Goal: Task Accomplishment & Management: Manage account settings

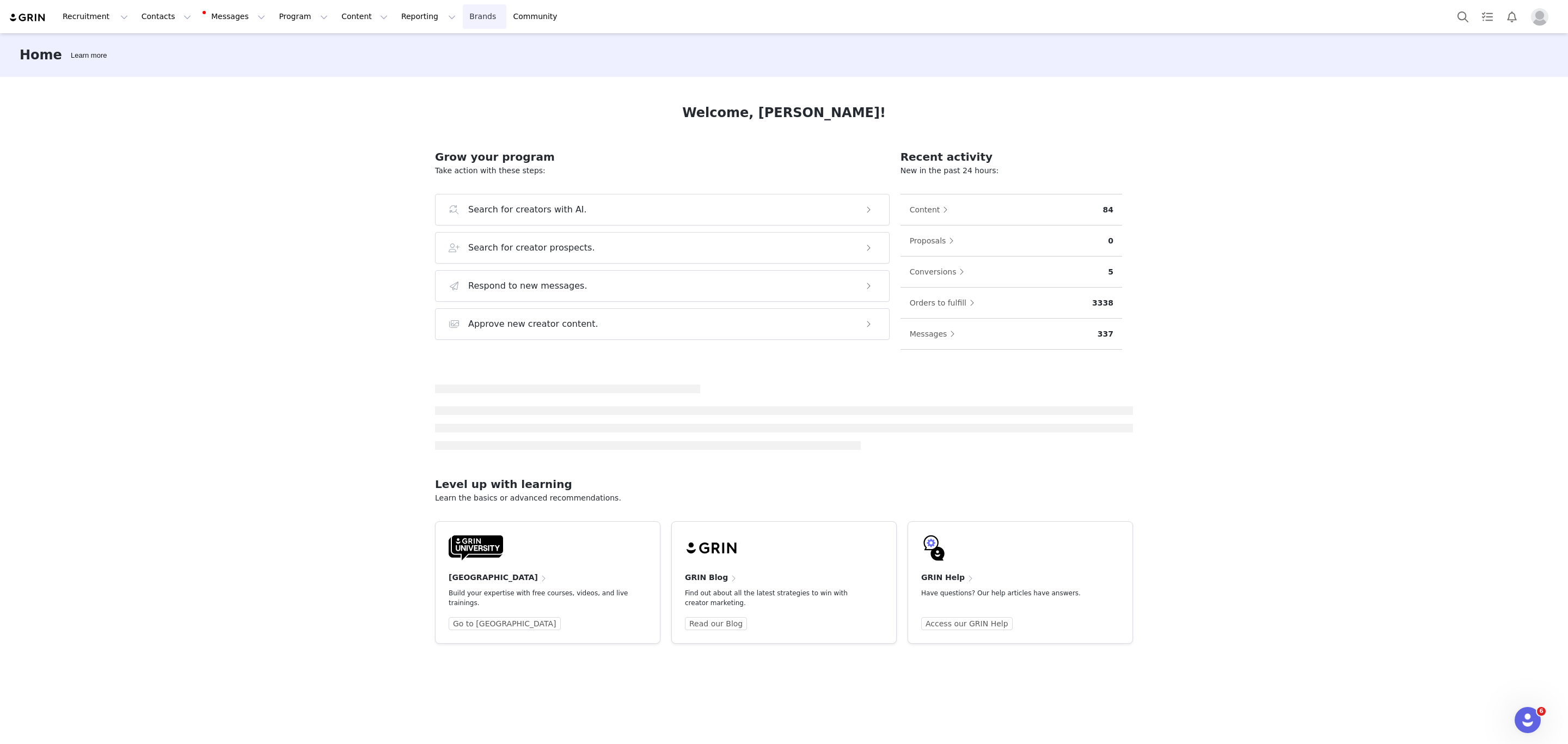
click at [462, 11] on link "Brands Brands" at bounding box center [483, 17] width 43 height 24
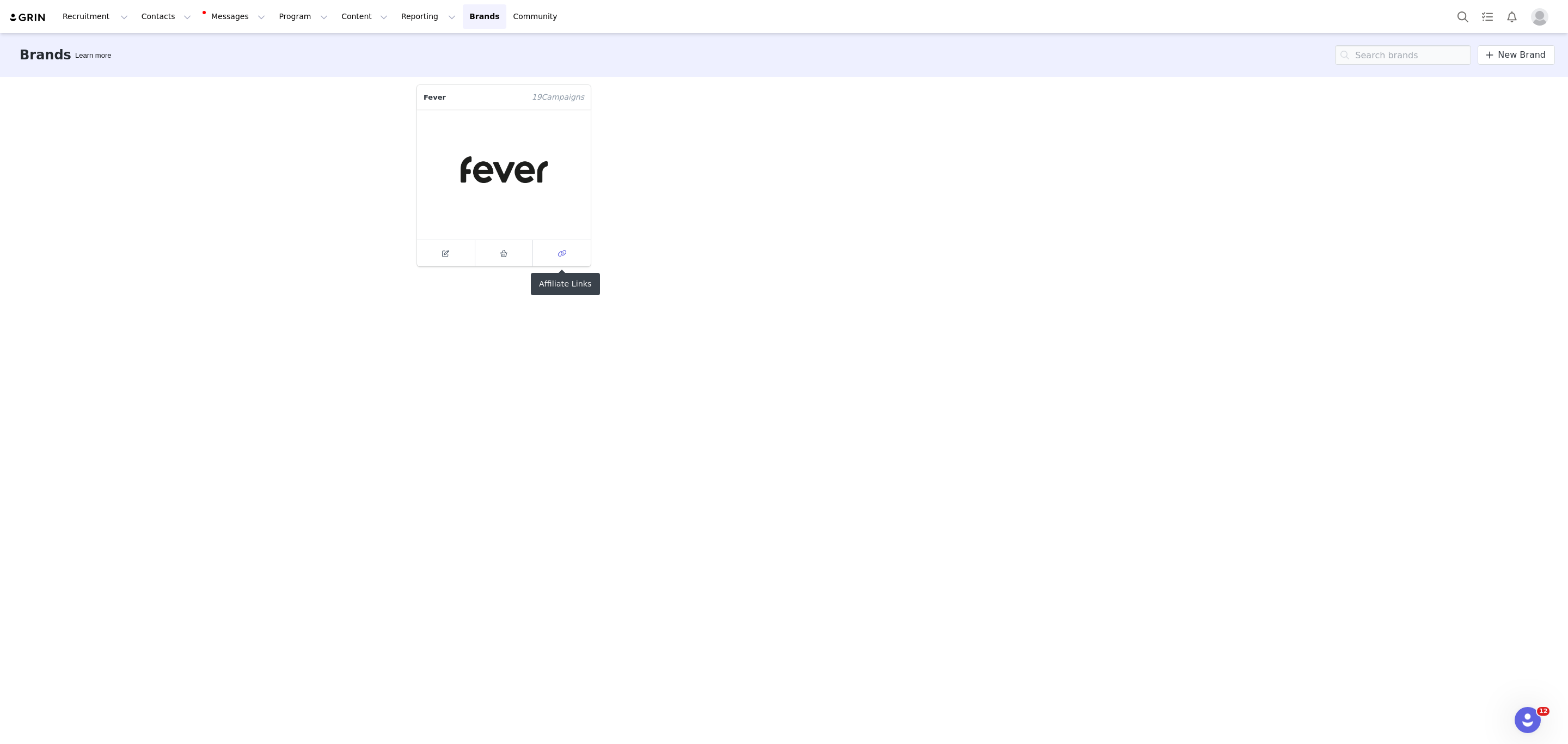
click at [560, 259] on link at bounding box center [562, 253] width 58 height 26
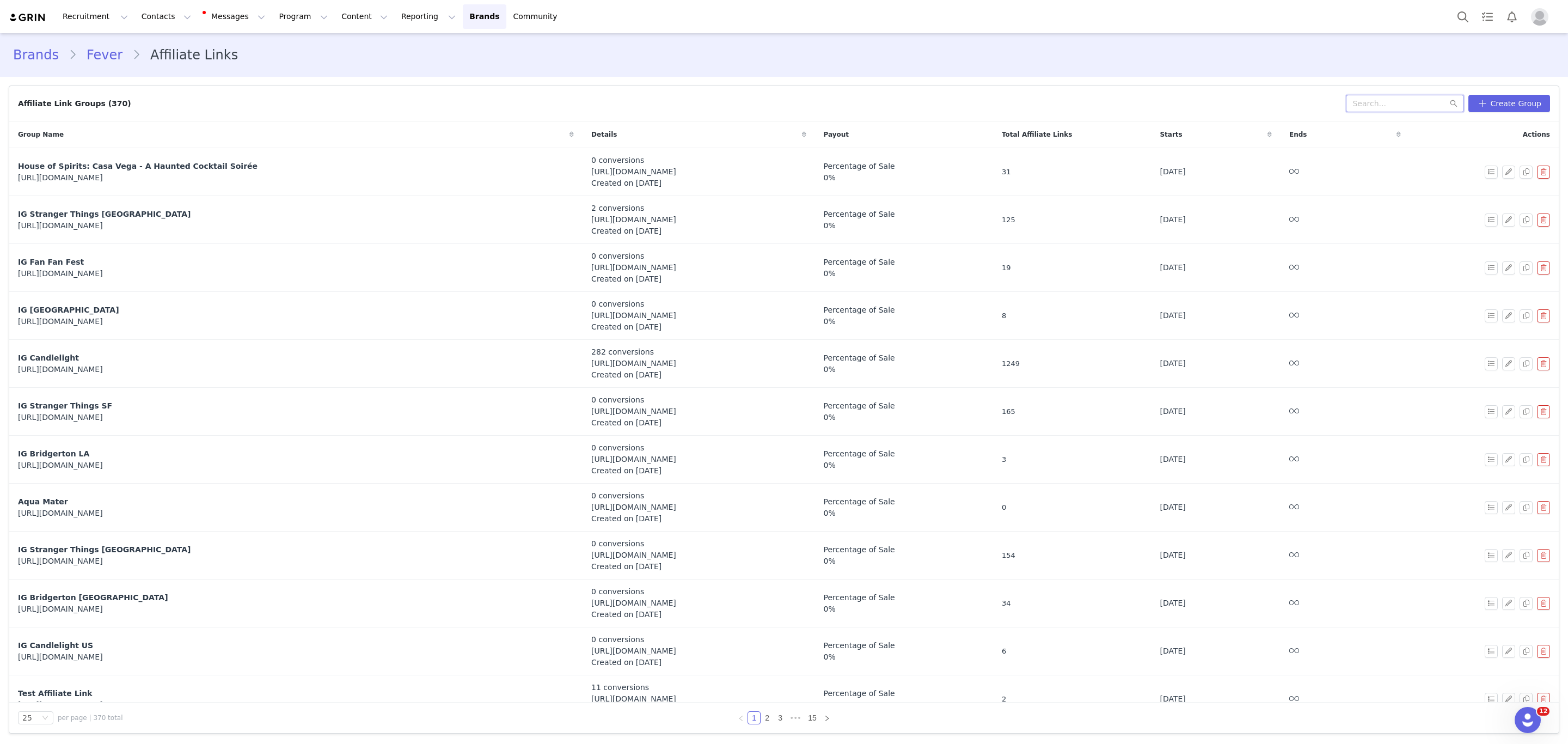
click at [1370, 105] on input "text" at bounding box center [1404, 103] width 118 height 17
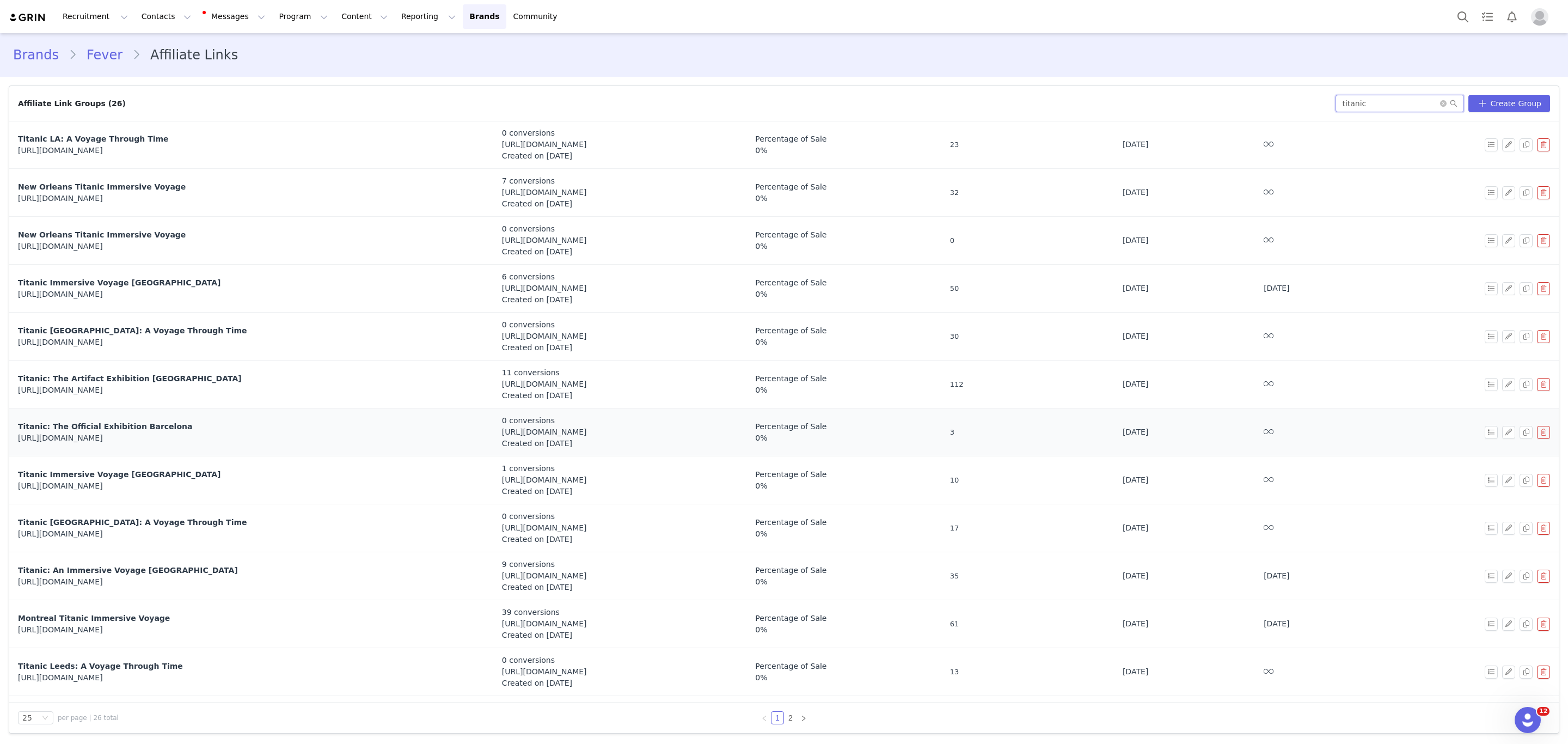
scroll to position [650, 0]
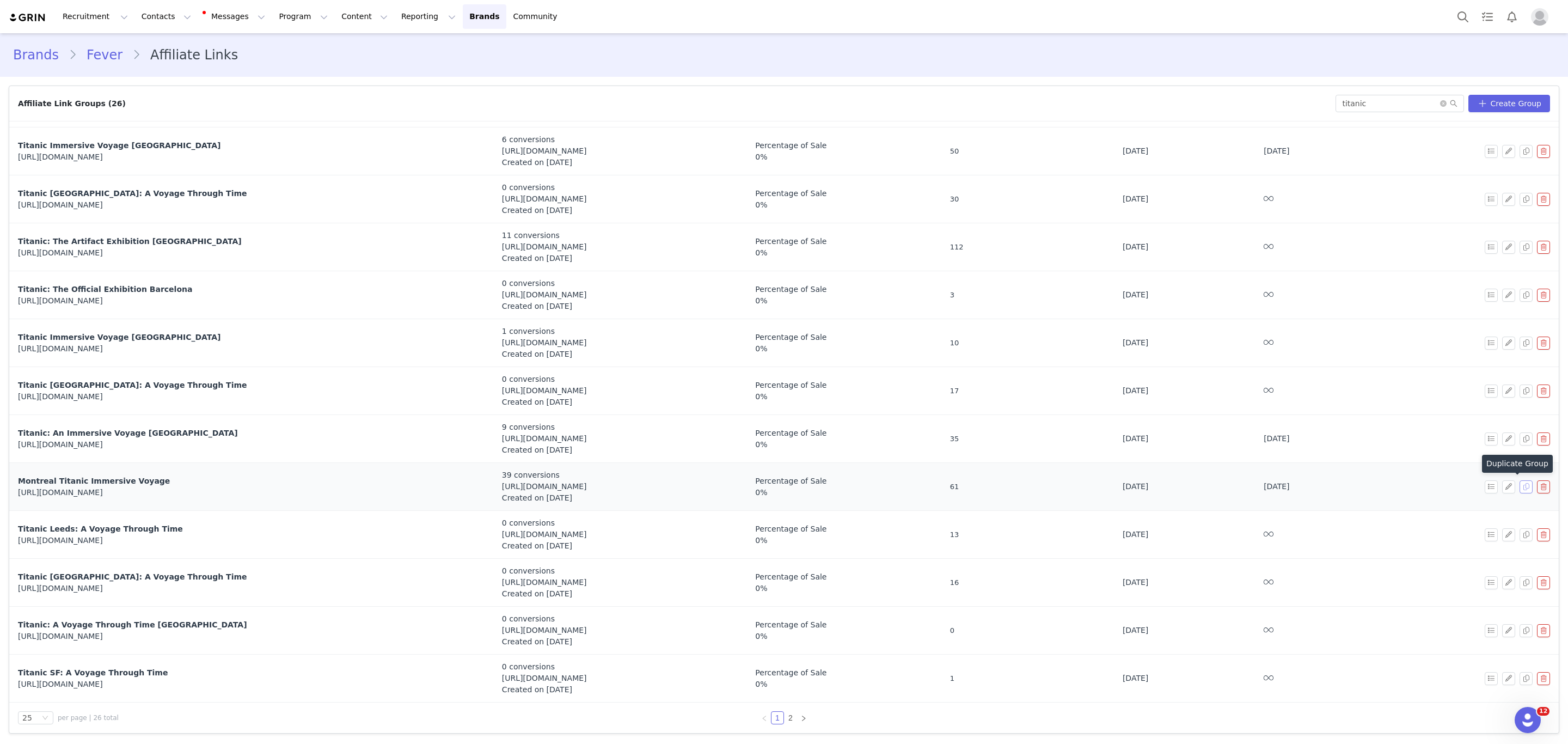
click at [1519, 485] on button "button" at bounding box center [1525, 487] width 13 height 13
drag, startPoint x: 1412, startPoint y: 103, endPoint x: 1177, endPoint y: 82, distance: 235.9
click at [1186, 86] on div "Affiliate Link Groups (27) titanic Create Group" at bounding box center [784, 103] width 1549 height 35
type input "[GEOGRAPHIC_DATA]"
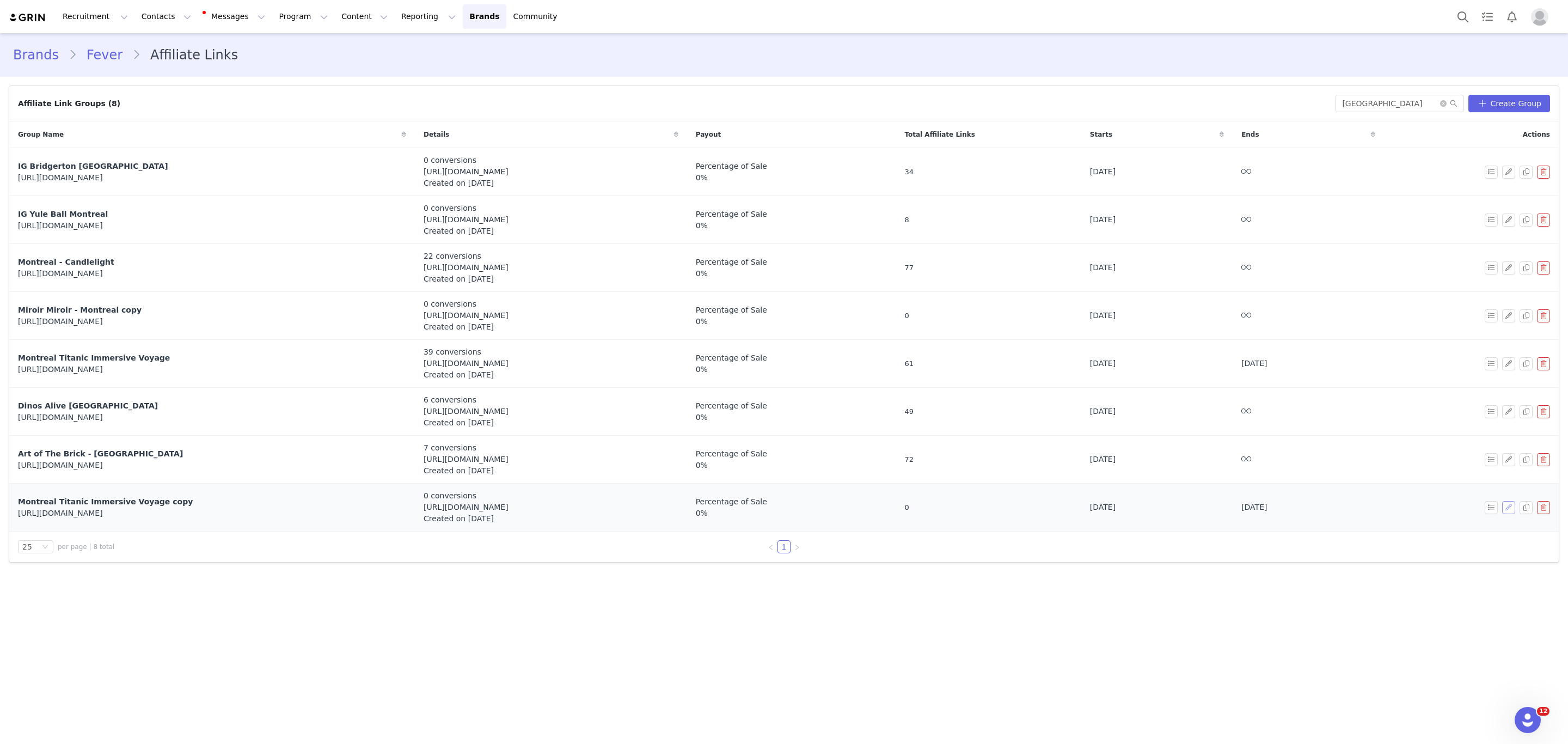
click at [1508, 512] on button "button" at bounding box center [1508, 507] width 13 height 13
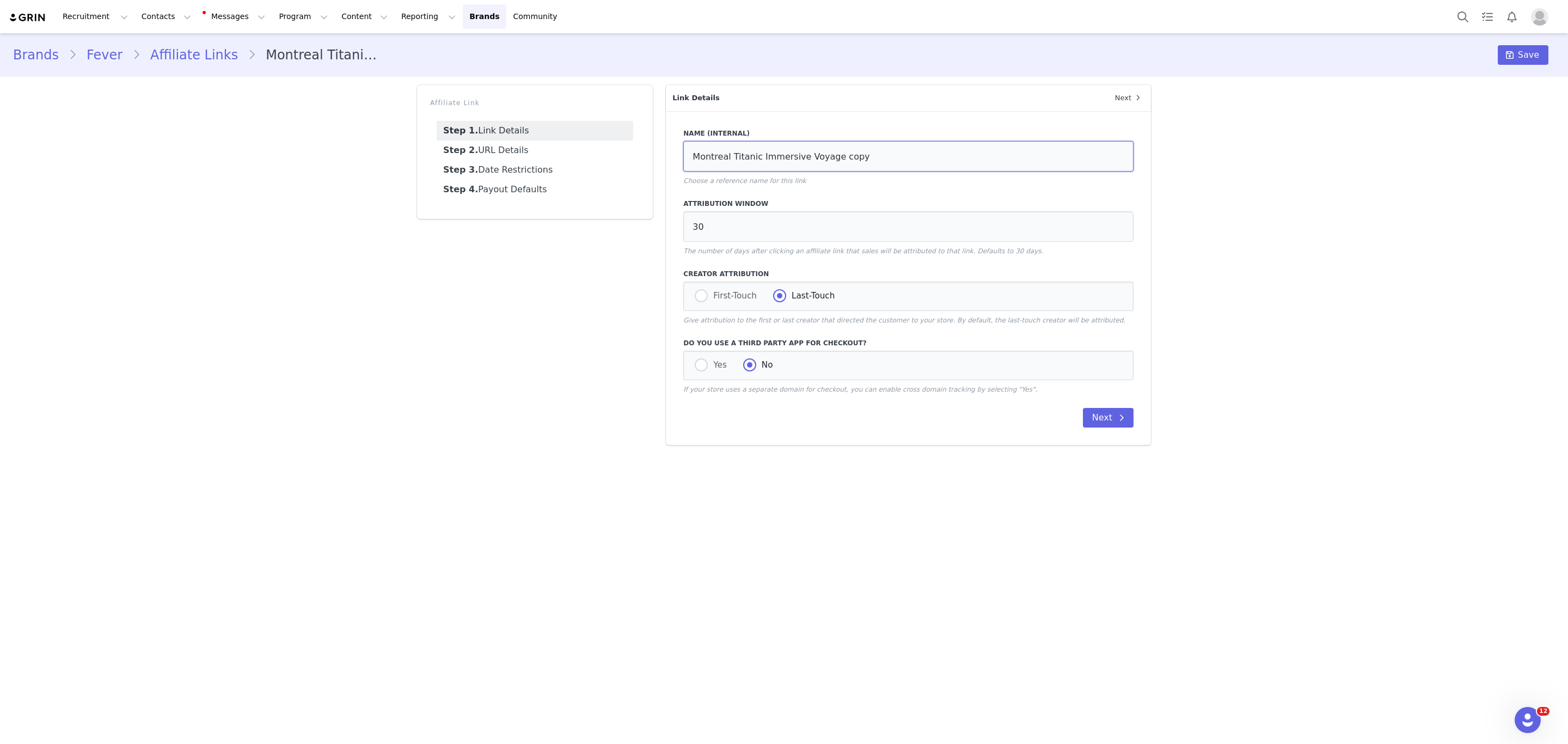
click at [717, 157] on input "Montreal Titanic Immersive Voyage copy" at bounding box center [908, 156] width 450 height 30
drag, startPoint x: 831, startPoint y: 152, endPoint x: 1000, endPoint y: 146, distance: 169.1
click at [965, 149] on input "Sao Paulo Titanic Immersive Voyage copy" at bounding box center [908, 156] width 450 height 30
type input "Sao Paulo Titanic Immersive Voyage"
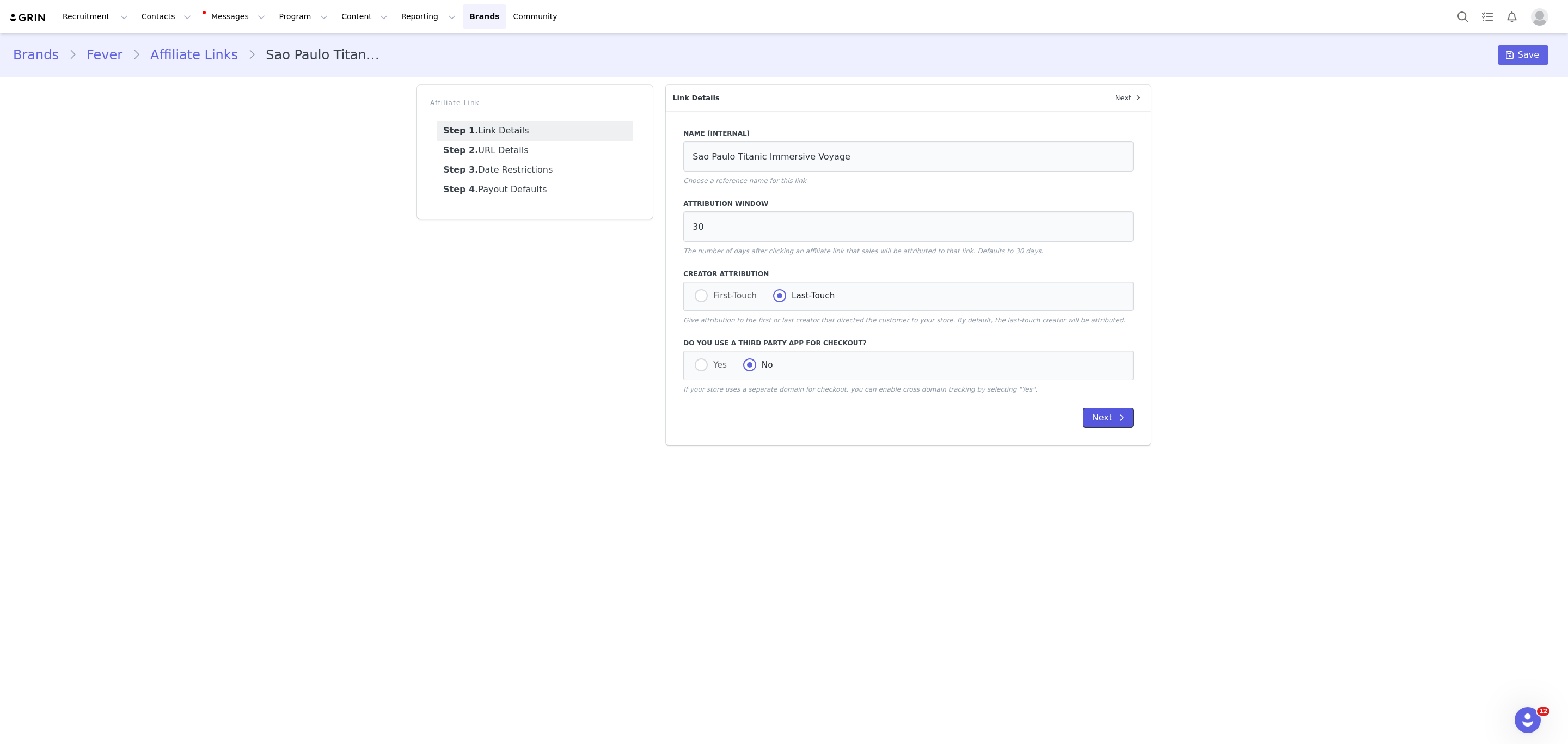
click at [1103, 415] on button "Next" at bounding box center [1108, 418] width 51 height 20
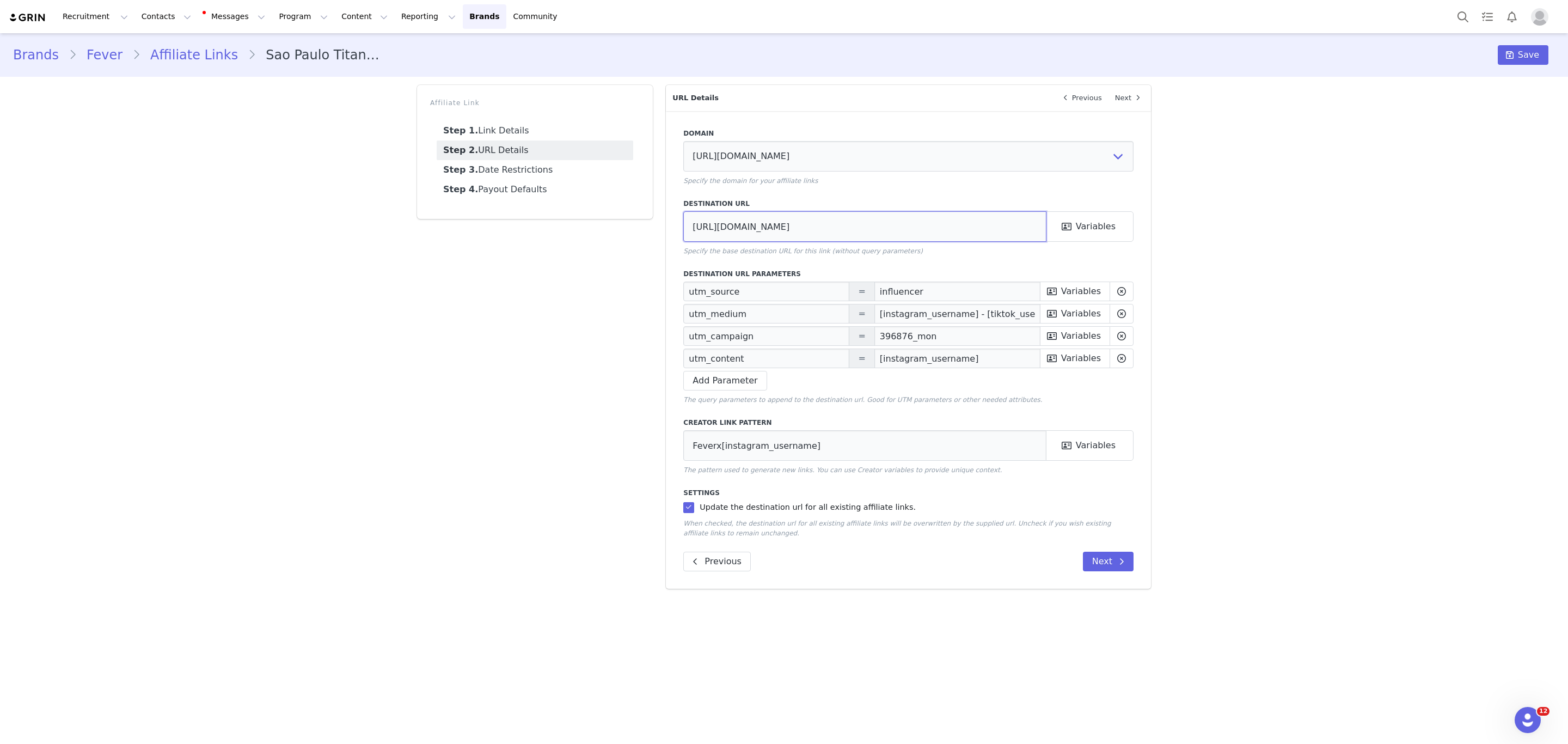
click at [804, 221] on input "[URL][DOMAIN_NAME]" at bounding box center [864, 226] width 363 height 30
paste input "413610"
type input "[URL][DOMAIN_NAME]"
click at [902, 332] on input "396876_mon" at bounding box center [957, 336] width 166 height 20
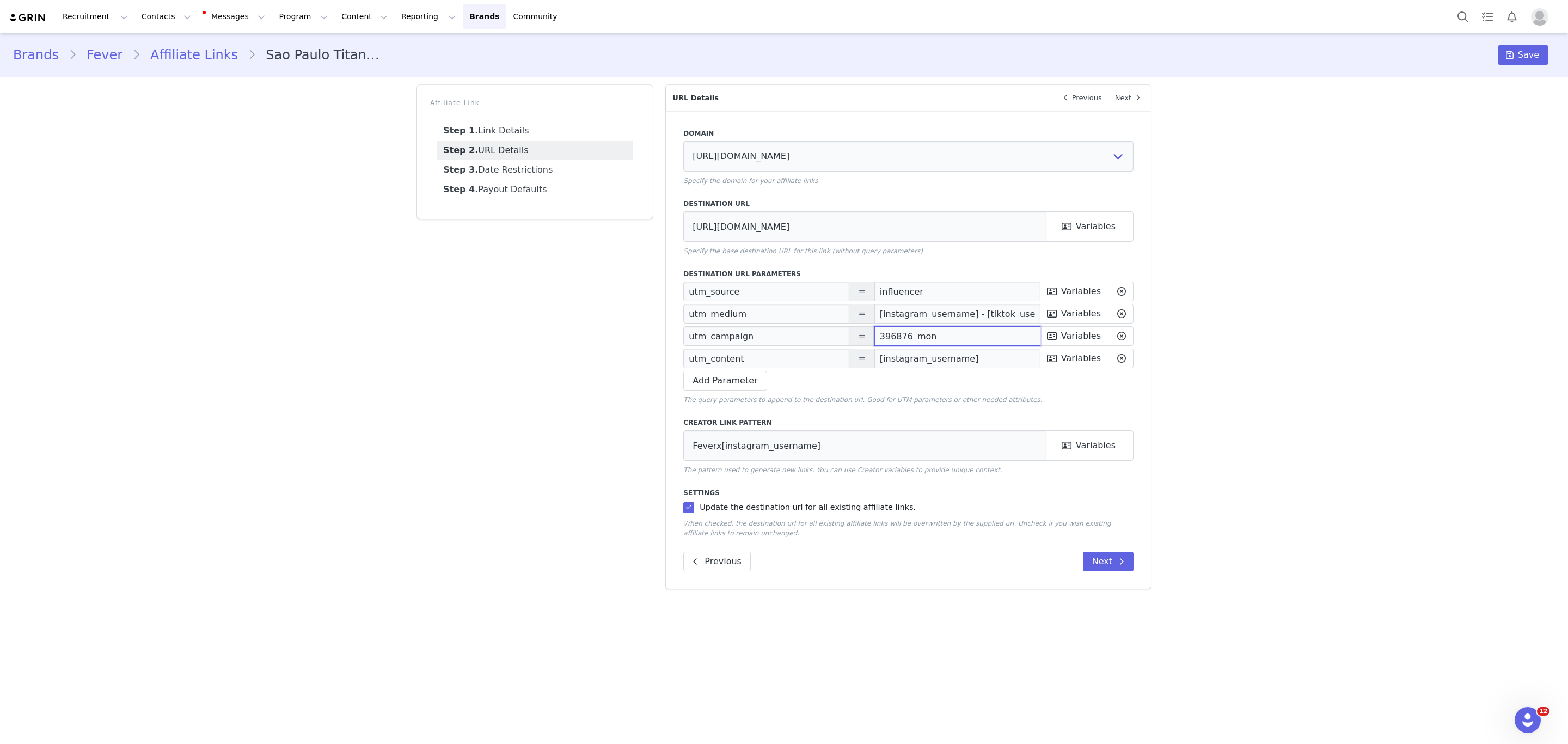
click at [902, 332] on input "396876_mon" at bounding box center [957, 336] width 166 height 20
paste input "413610"
type input "413610_sao"
drag, startPoint x: 962, startPoint y: 312, endPoint x: 1090, endPoint y: 312, distance: 128.0
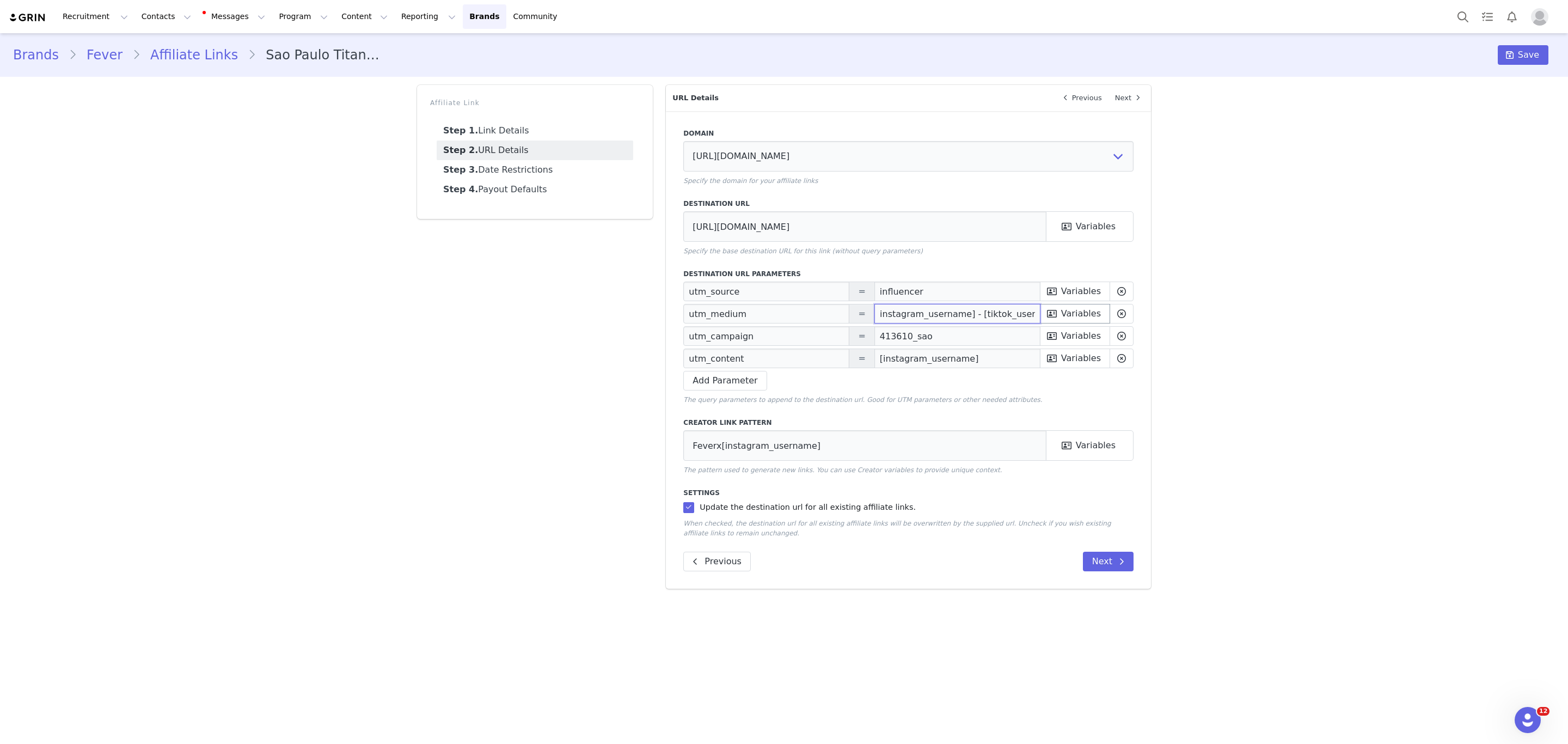
click at [1090, 312] on div "utm_medium = [instagram_username] - [tiktok_username] First Name Last Name Emai…" at bounding box center [908, 314] width 450 height 20
click at [1385, 288] on div "Brands Fever Affiliate Links Sao Paulo Titanic Immersive Voyage Save Affiliate …" at bounding box center [784, 315] width 1568 height 564
click at [953, 314] on input "[instagram_username] - [tiktok_username]" at bounding box center [957, 314] width 166 height 20
click at [998, 355] on input "[instagram_username]" at bounding box center [957, 358] width 166 height 20
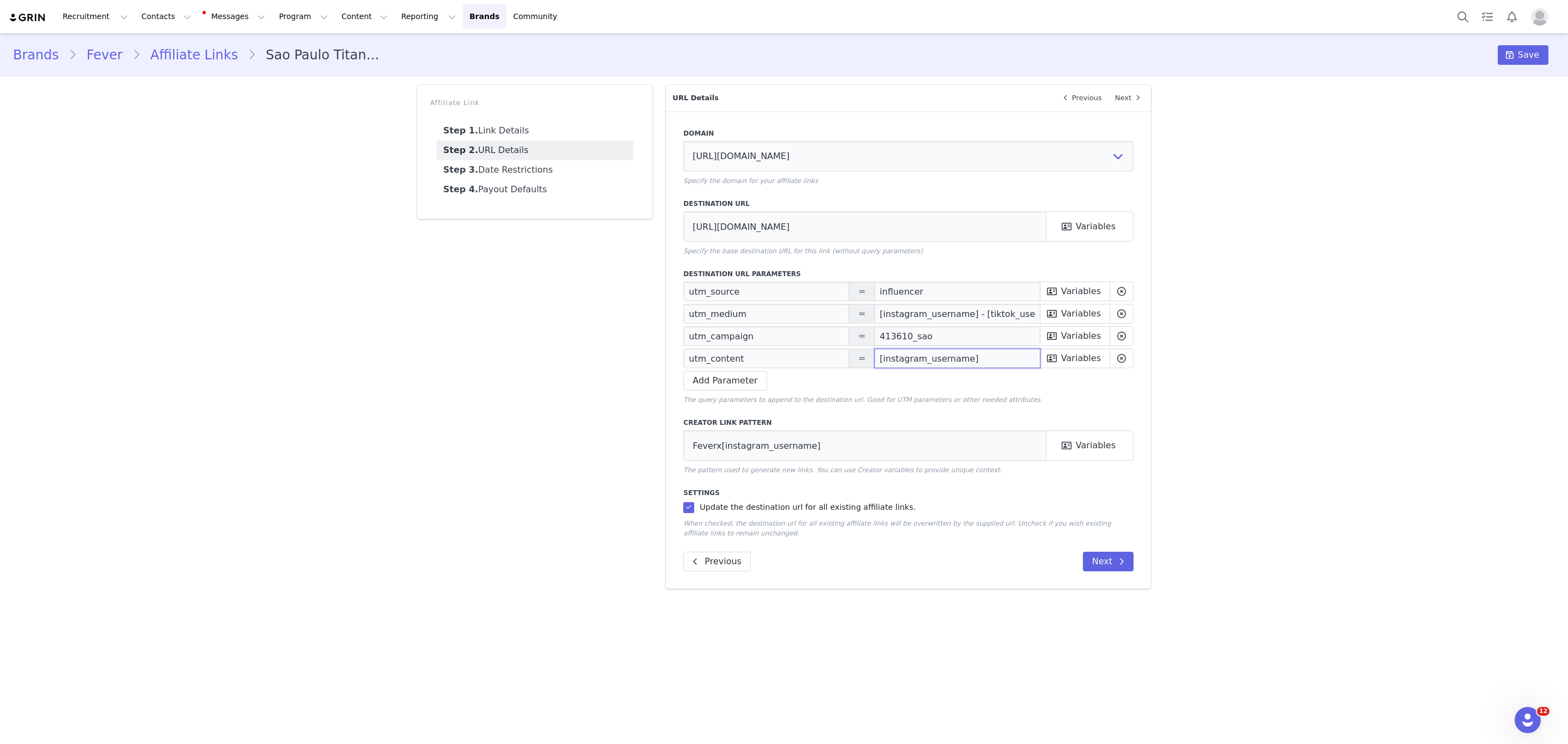
paste input "- [tiktok_username]"
click at [992, 360] on input "[instagram_username] - [tiktok_username]" at bounding box center [957, 358] width 166 height 20
drag, startPoint x: 964, startPoint y: 361, endPoint x: 1247, endPoint y: 361, distance: 283.0
click at [1247, 361] on div "Brands Fever Affiliate Links Sao Paulo Titanic Immersive Voyage Save Affiliate …" at bounding box center [784, 315] width 1568 height 564
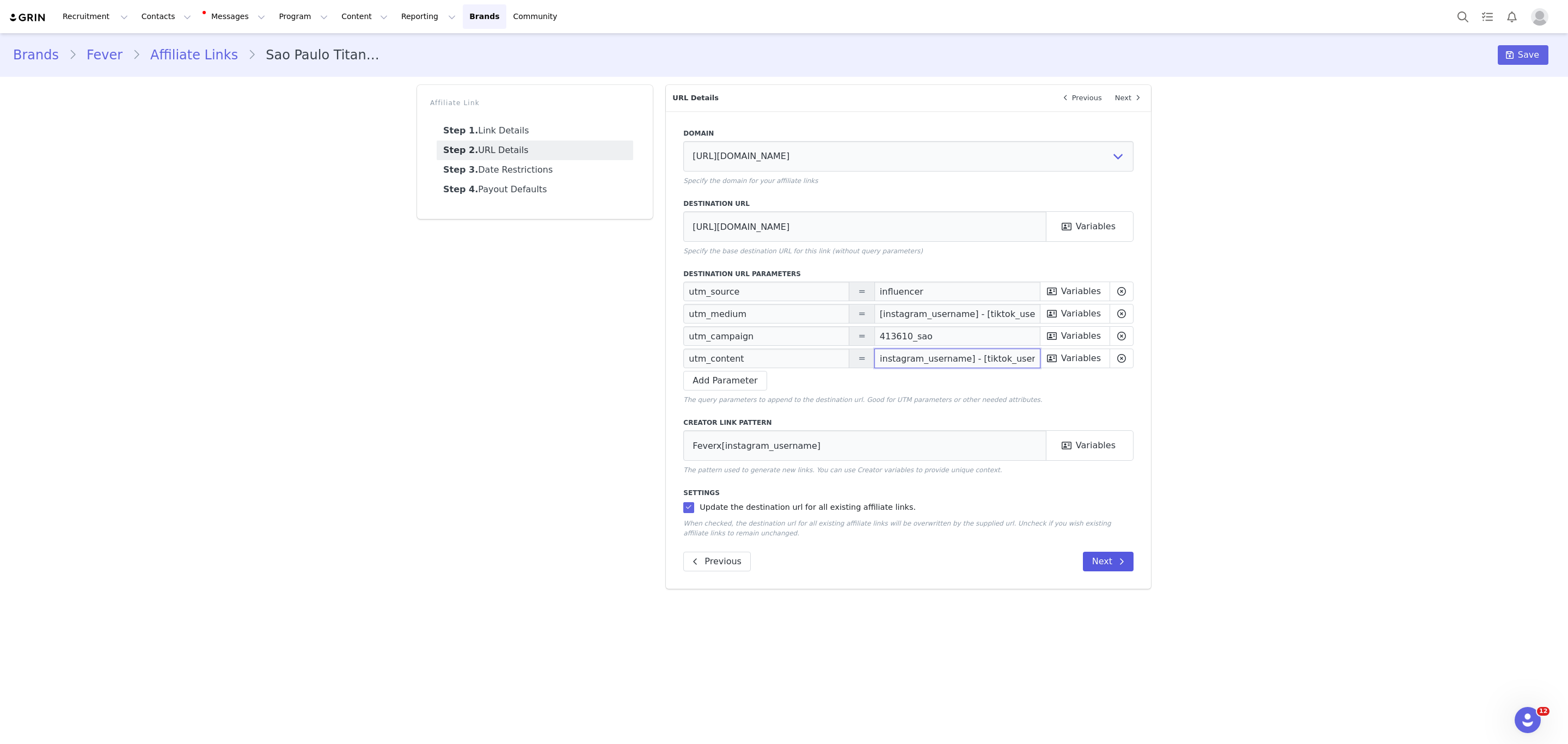
type input "[instagram_username] - [tiktok_username]"
click at [1097, 563] on button "Next" at bounding box center [1108, 561] width 51 height 20
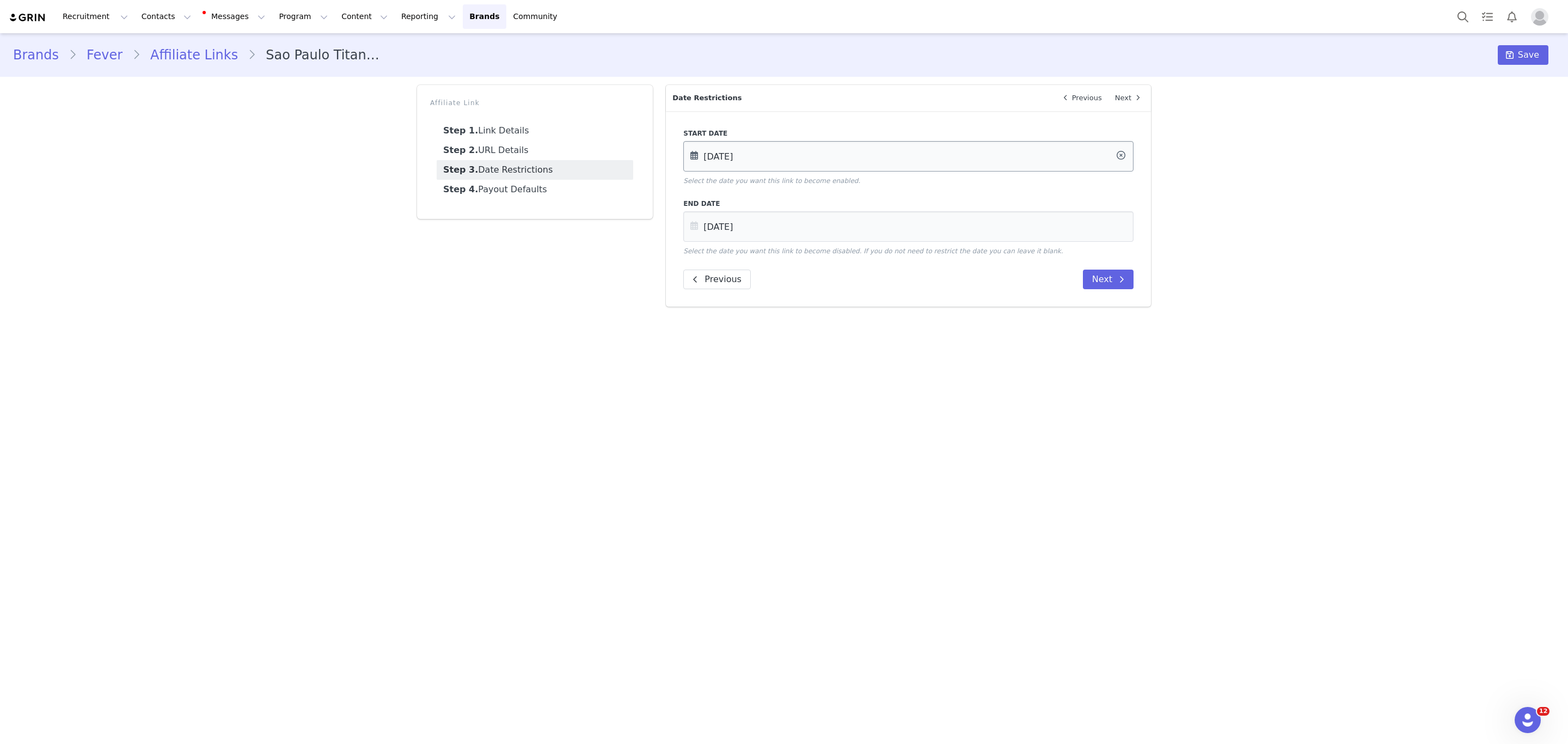
click at [730, 155] on input "[DATE]" at bounding box center [908, 156] width 450 height 30
click at [840, 189] on button "Next Month" at bounding box center [839, 193] width 5 height 9
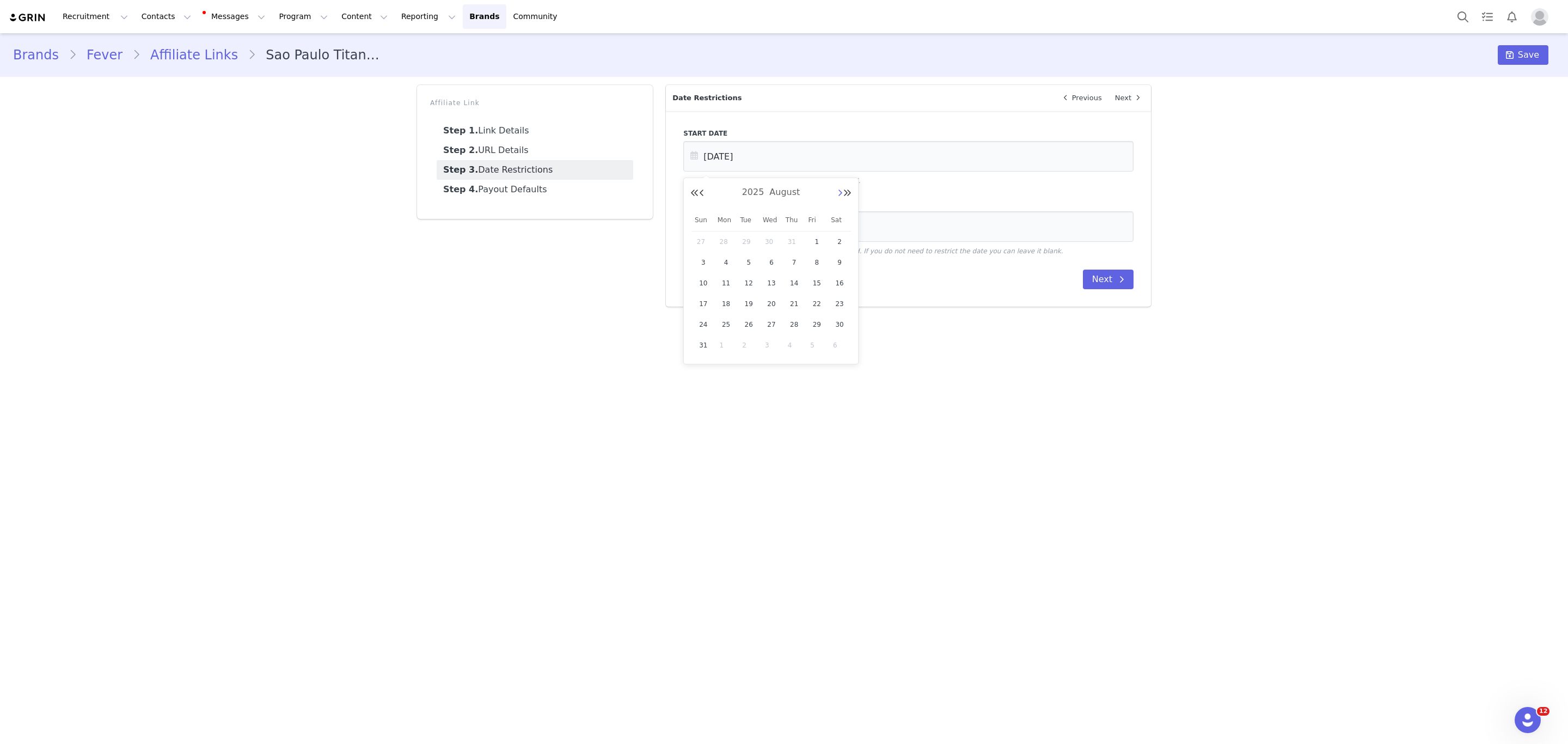
click at [840, 189] on button "Next Month" at bounding box center [839, 193] width 5 height 9
click at [748, 327] on span "30" at bounding box center [748, 324] width 13 height 13
type input "[DATE]"
click at [910, 230] on input "[DATE]" at bounding box center [908, 226] width 450 height 30
click at [1118, 226] on icon at bounding box center [1121, 226] width 20 height 30
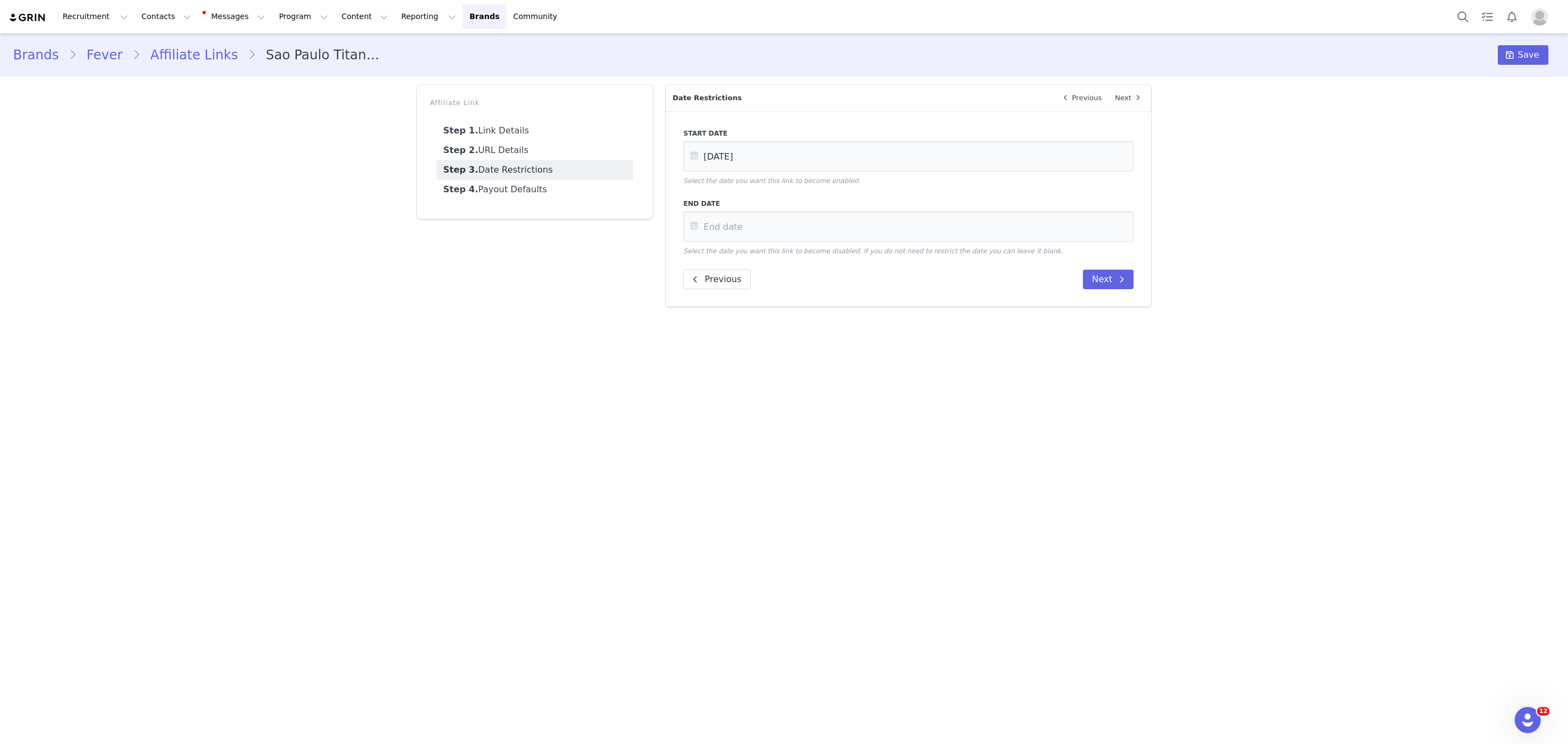
click at [1217, 234] on div "Brands Fever Affiliate Links Sao Paulo Titanic Immersive Voyage Save Affiliate …" at bounding box center [784, 174] width 1568 height 281
click at [1071, 289] on div "Start Date [DATE] Select the date you want this link to become enabled. End Dat…" at bounding box center [908, 208] width 485 height 195
click at [1100, 278] on button "Next" at bounding box center [1108, 279] width 51 height 20
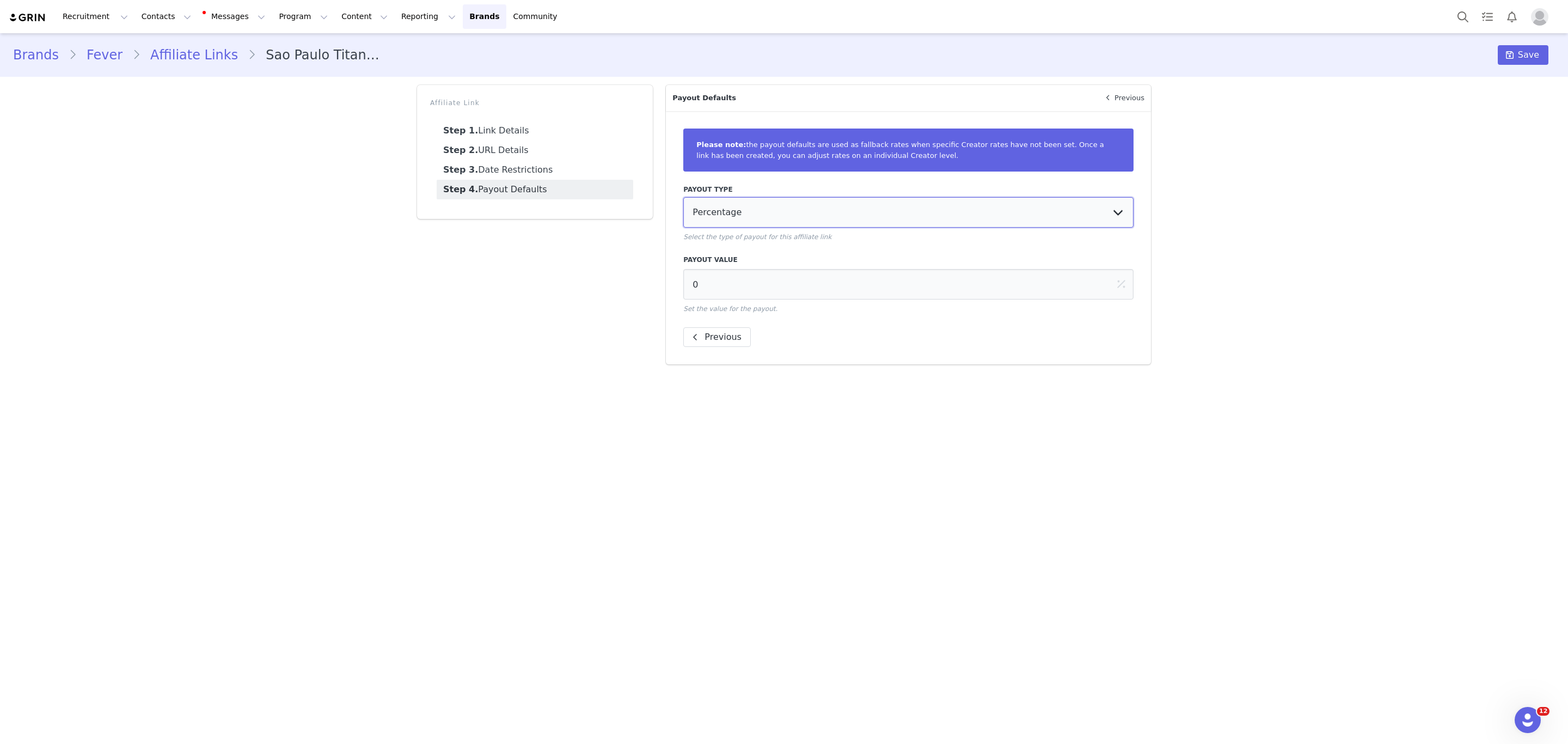
click at [849, 217] on select "Percentage Fixed Amount Commission Tiers" at bounding box center [908, 212] width 450 height 30
click at [1008, 332] on div "Previous" at bounding box center [908, 337] width 450 height 20
click at [1516, 51] on span at bounding box center [1509, 54] width 13 height 13
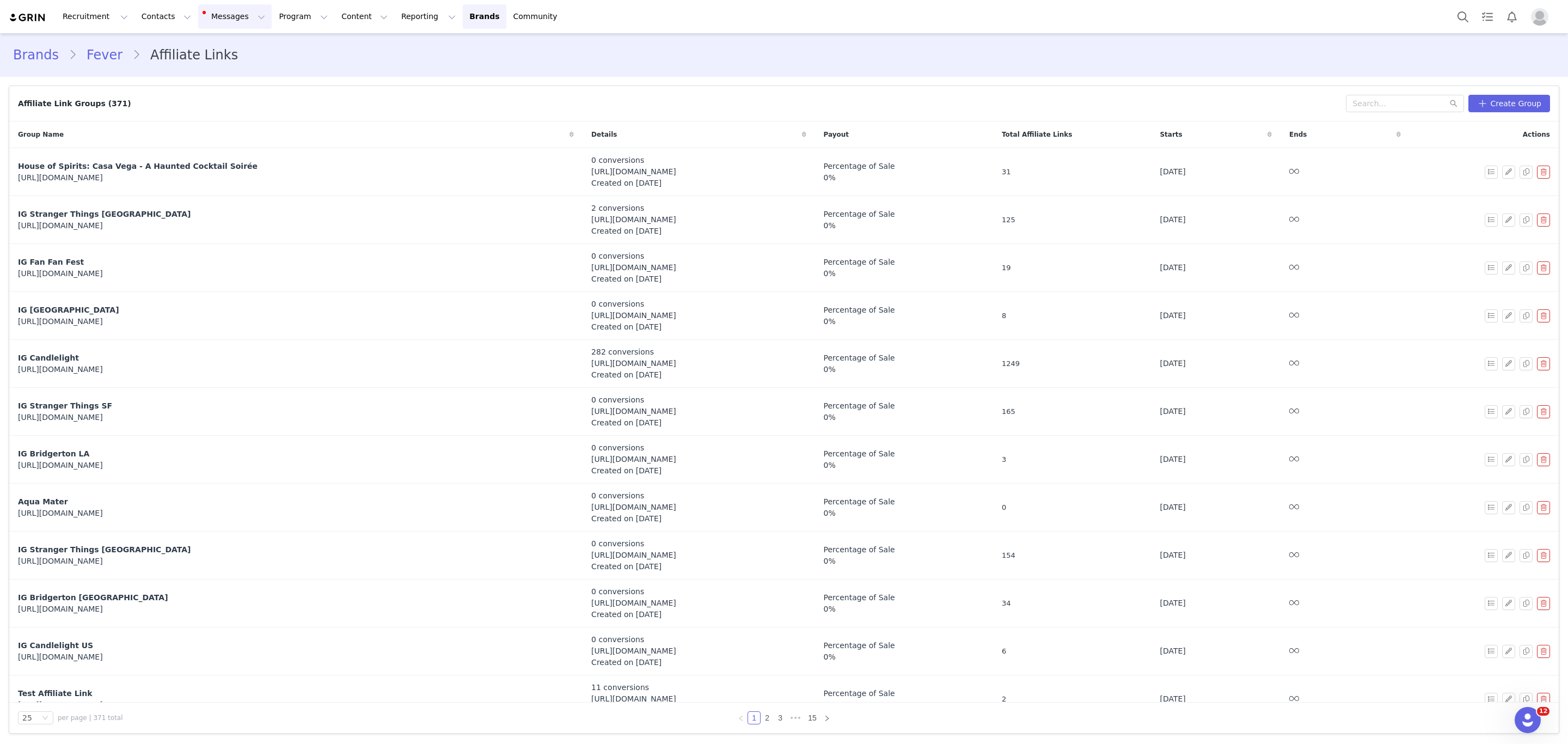
click at [234, 19] on button "Messages Messages" at bounding box center [235, 17] width 73 height 24
click at [272, 19] on button "Program Program" at bounding box center [303, 17] width 62 height 24
click at [283, 48] on p "Activations" at bounding box center [275, 48] width 42 height 11
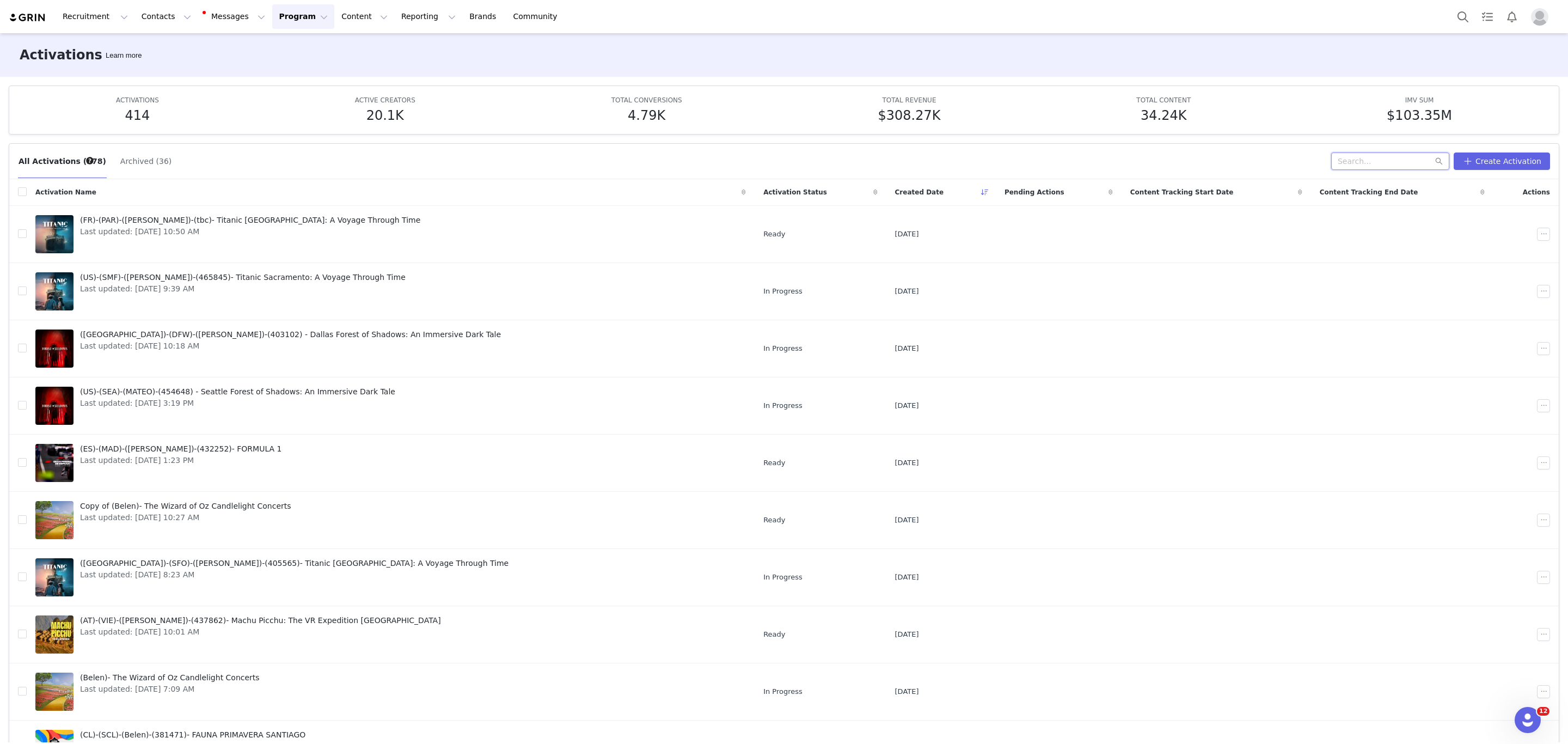
click at [1349, 161] on input "text" at bounding box center [1390, 161] width 118 height 17
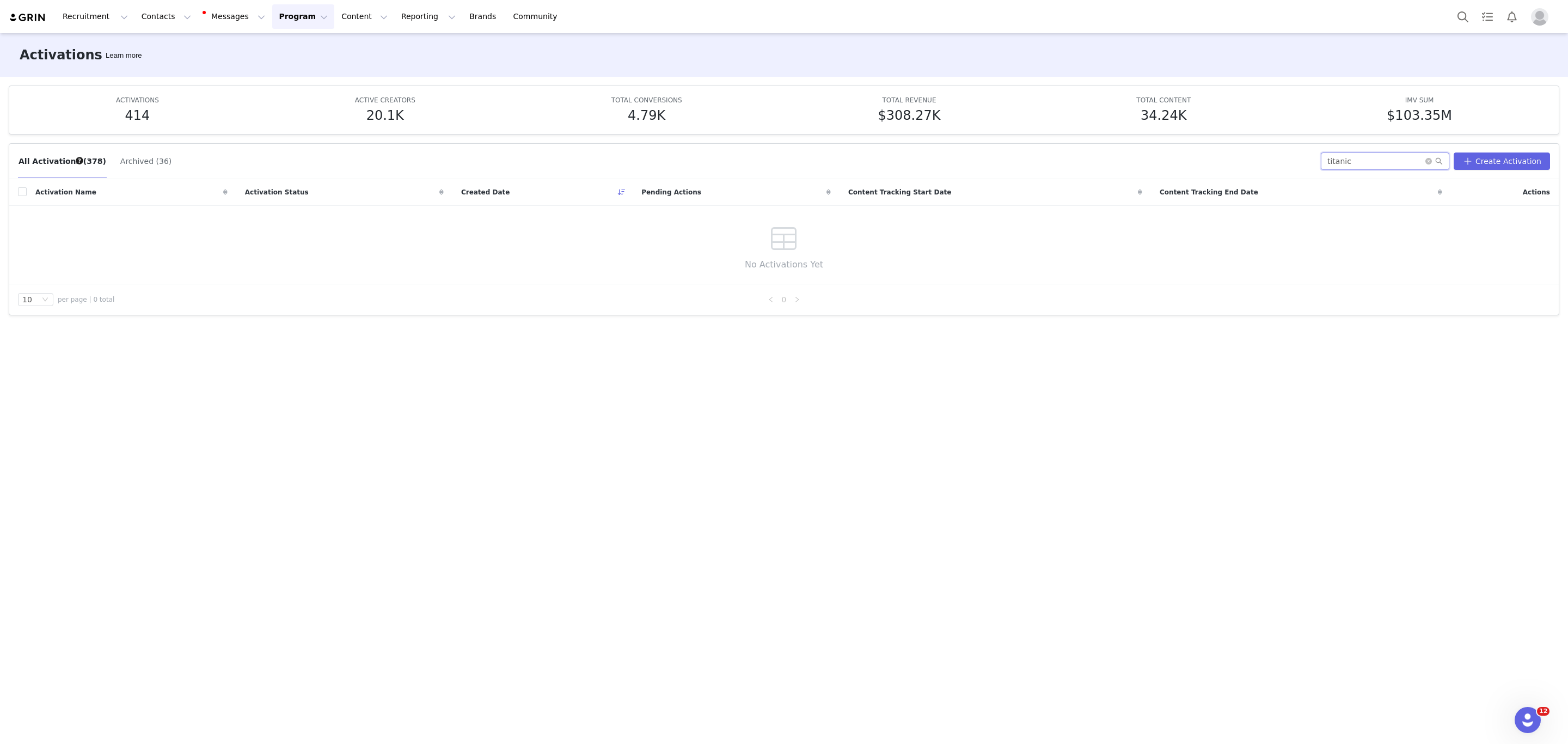
type input "titanic"
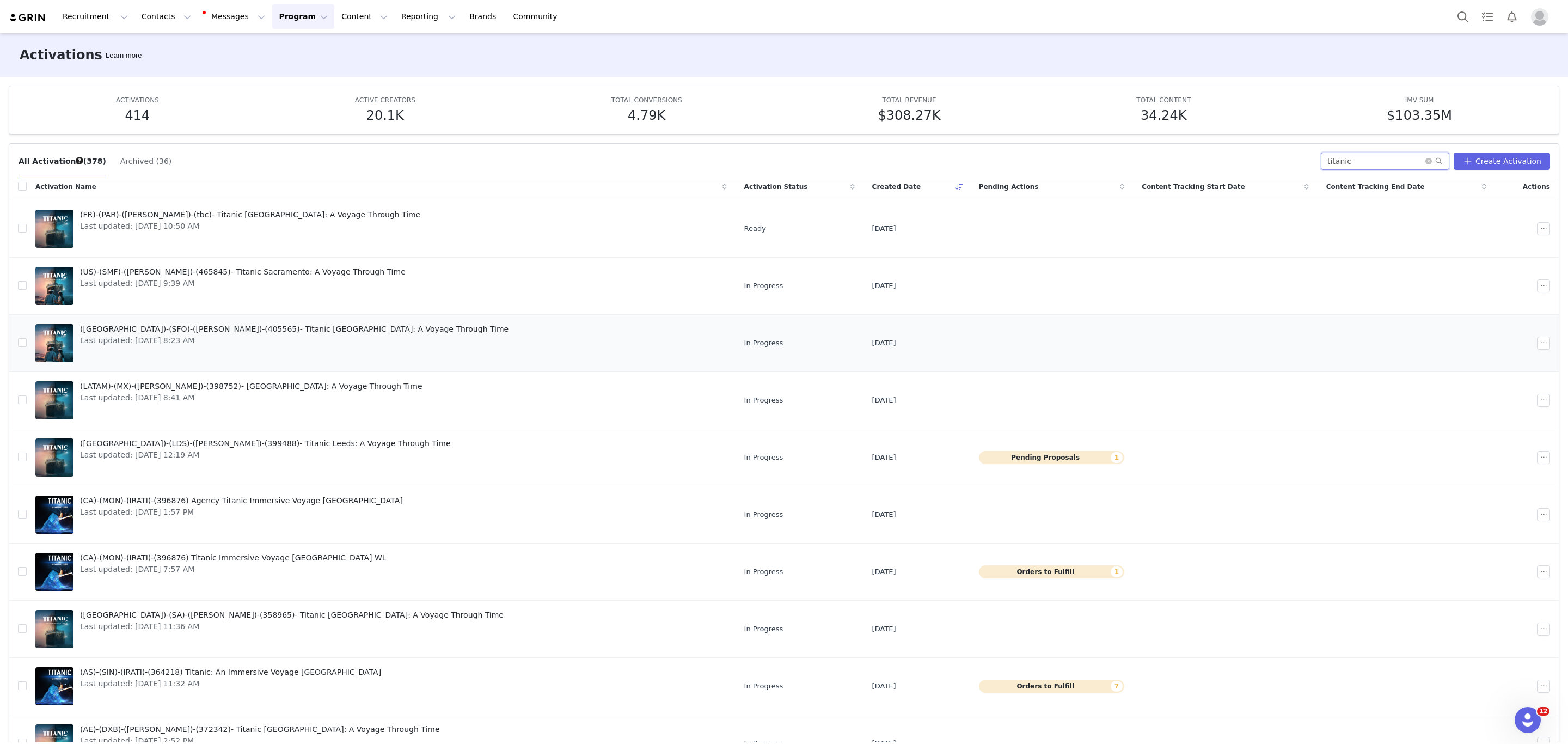
scroll to position [7, 0]
click at [1537, 576] on button "button" at bounding box center [1543, 570] width 13 height 13
click at [1455, 612] on span "Duplicate" at bounding box center [1465, 610] width 36 height 12
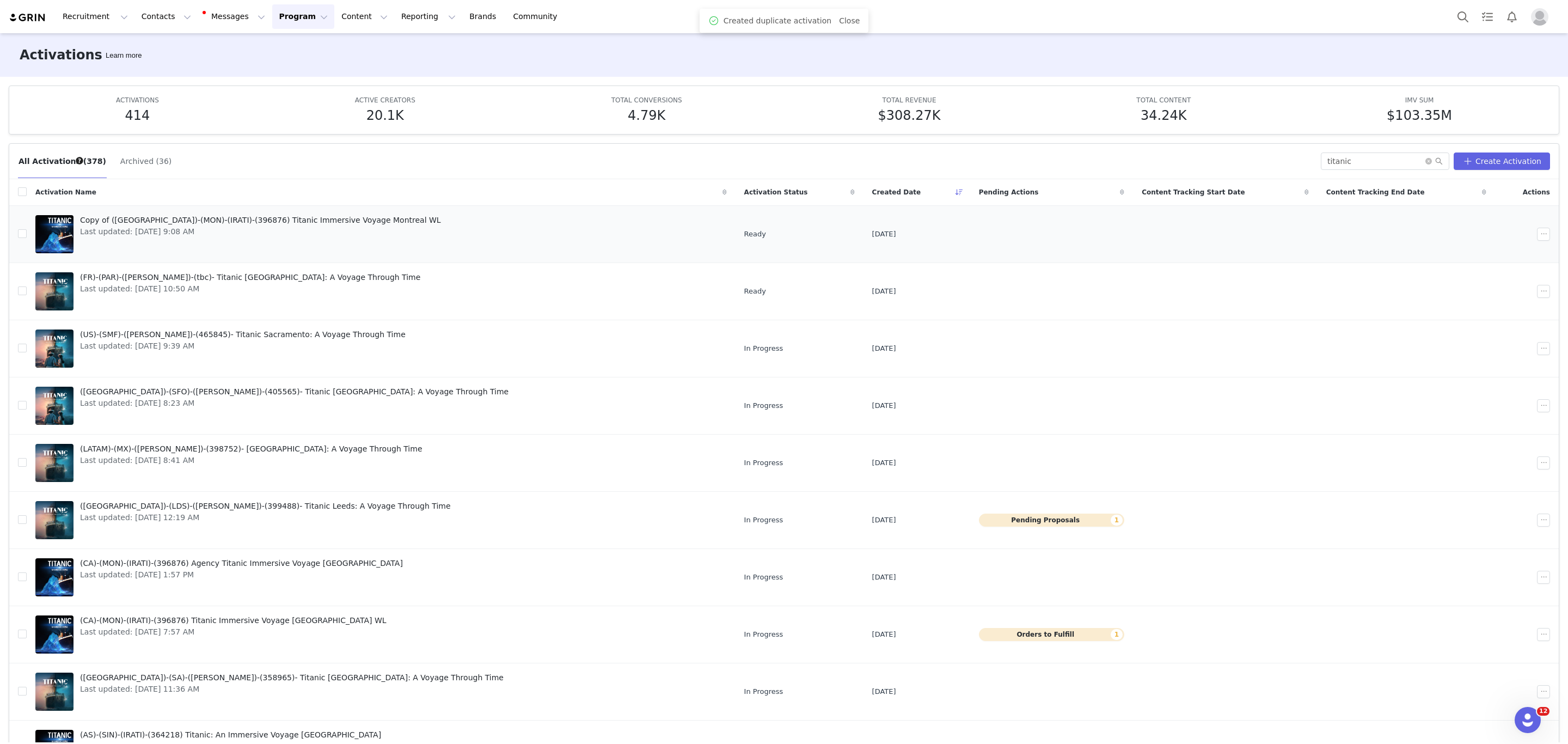
click at [181, 214] on span "Copy of ([GEOGRAPHIC_DATA])-(MON)-(IRATI)-(396876) Titanic Immersive Voyage Mon…" at bounding box center [260, 220] width 361 height 11
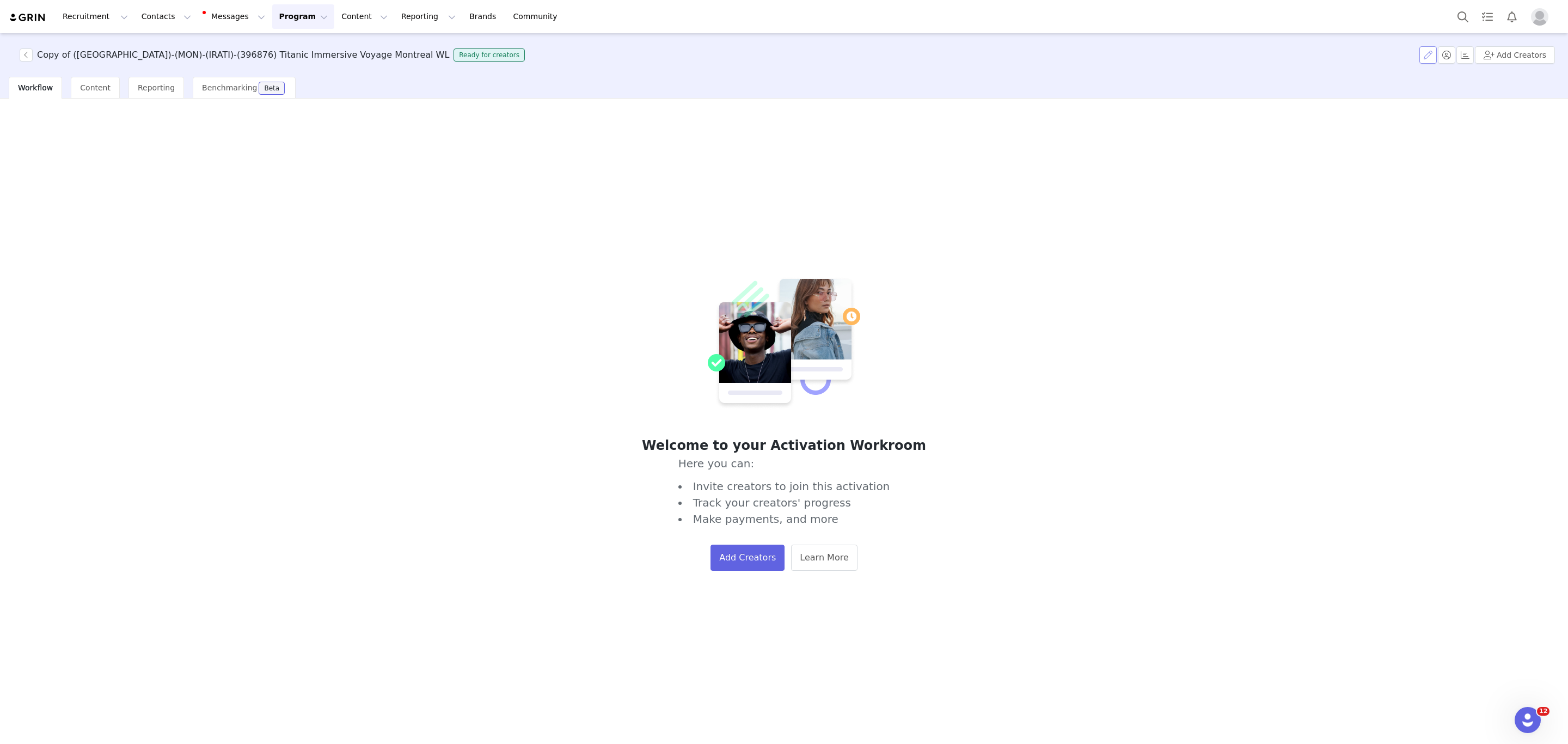
click at [1436, 51] on button "button" at bounding box center [1428, 54] width 17 height 17
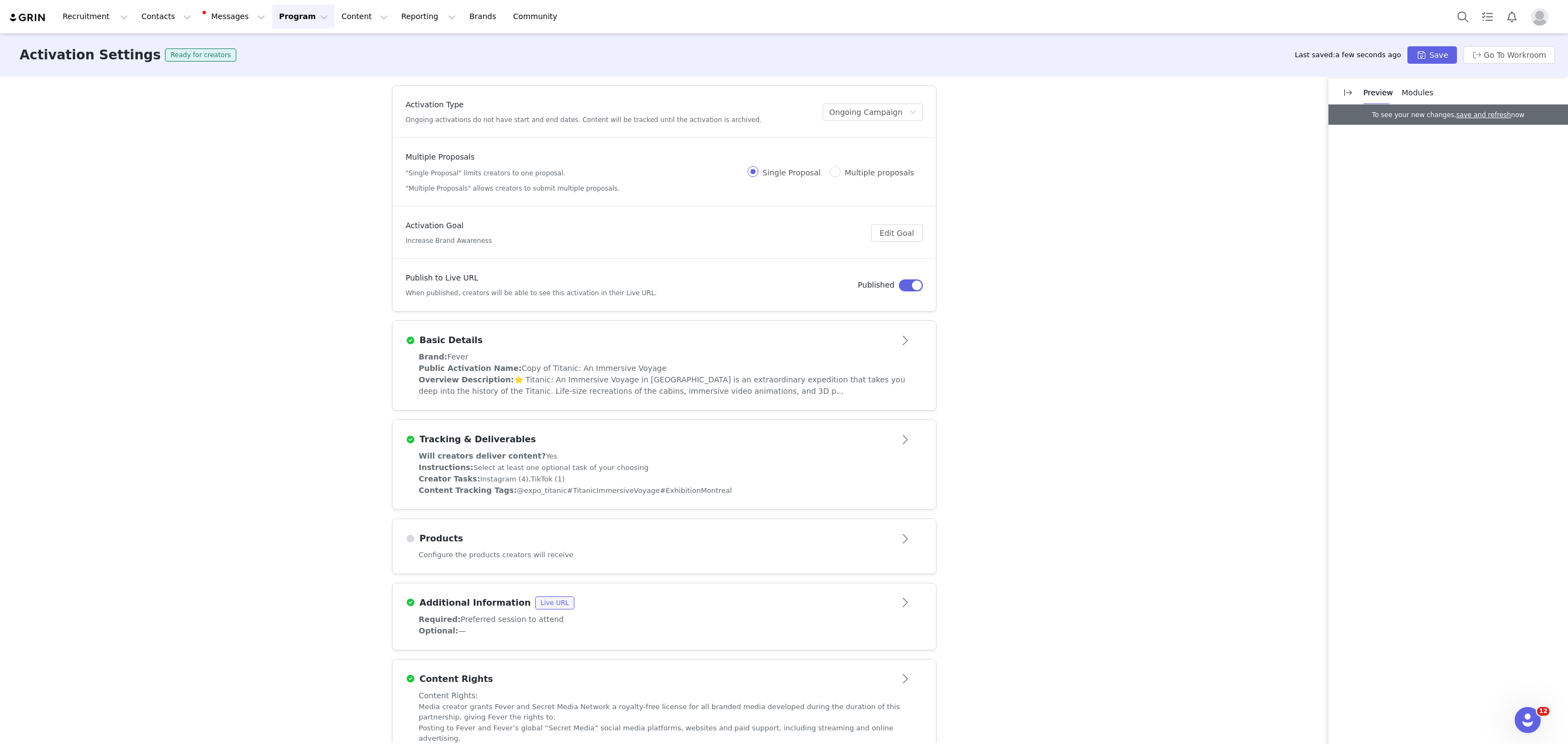
click at [532, 356] on div "Brand: Fever" at bounding box center [664, 357] width 491 height 11
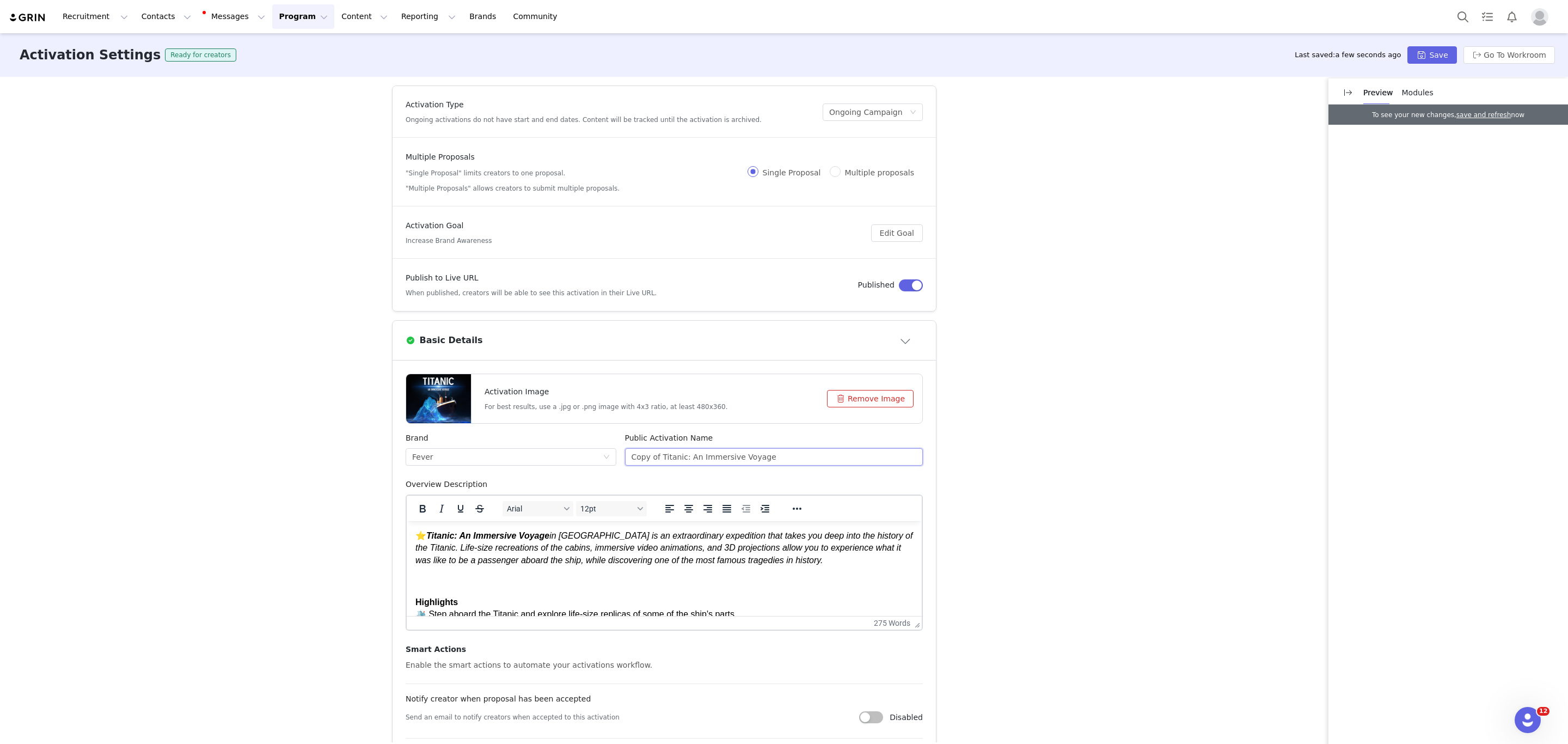
drag, startPoint x: 652, startPoint y: 457, endPoint x: 567, endPoint y: 467, distance: 85.6
click at [567, 467] on div "Brand Fever Public Activation Name Copy of Titanic: An Immersive Voyage" at bounding box center [664, 455] width 526 height 46
click at [722, 460] on input "Titanic: An Immersive Voyage" at bounding box center [775, 457] width 299 height 17
paste input "Uma Viagem Imersiva"
type input "Titanic: Uma Viagem Imersiva"
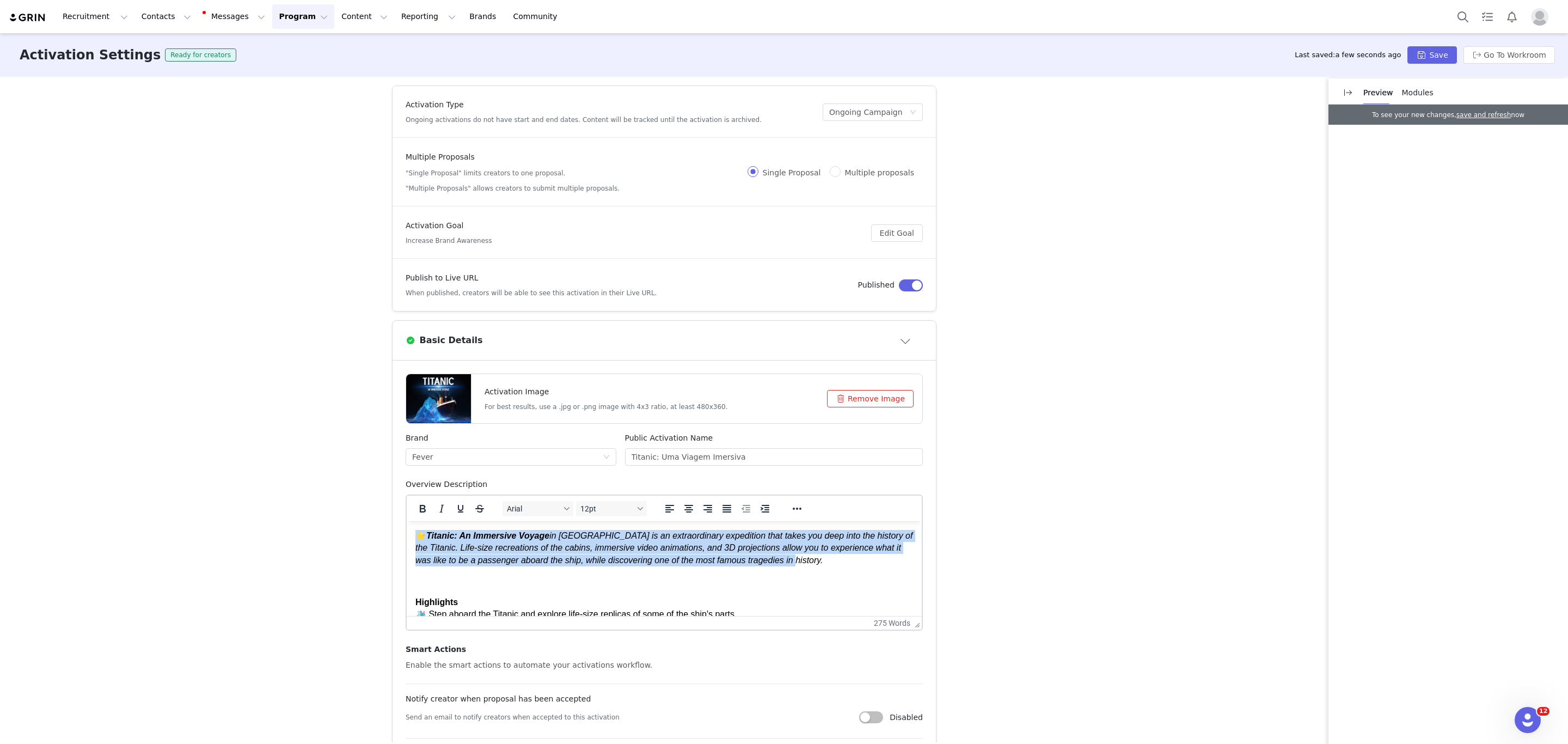
drag, startPoint x: 848, startPoint y: 563, endPoint x: 723, endPoint y: 1025, distance: 478.6
click at [407, 521] on html "⭐ Titanic: An Immersive Voyage in [GEOGRAPHIC_DATA] is an extraordinary expedit…" at bounding box center [664, 681] width 515 height 321
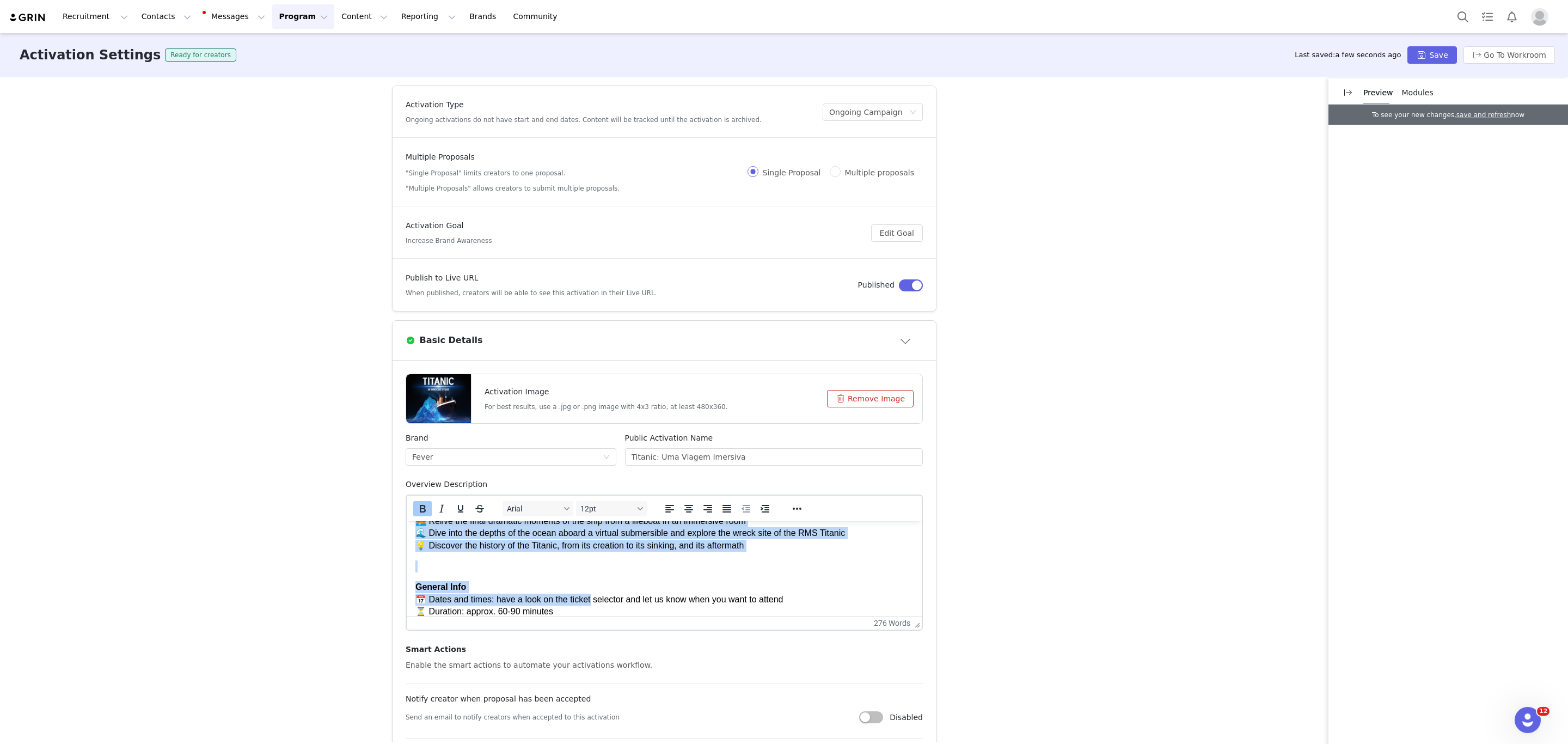
scroll to position [226, 0]
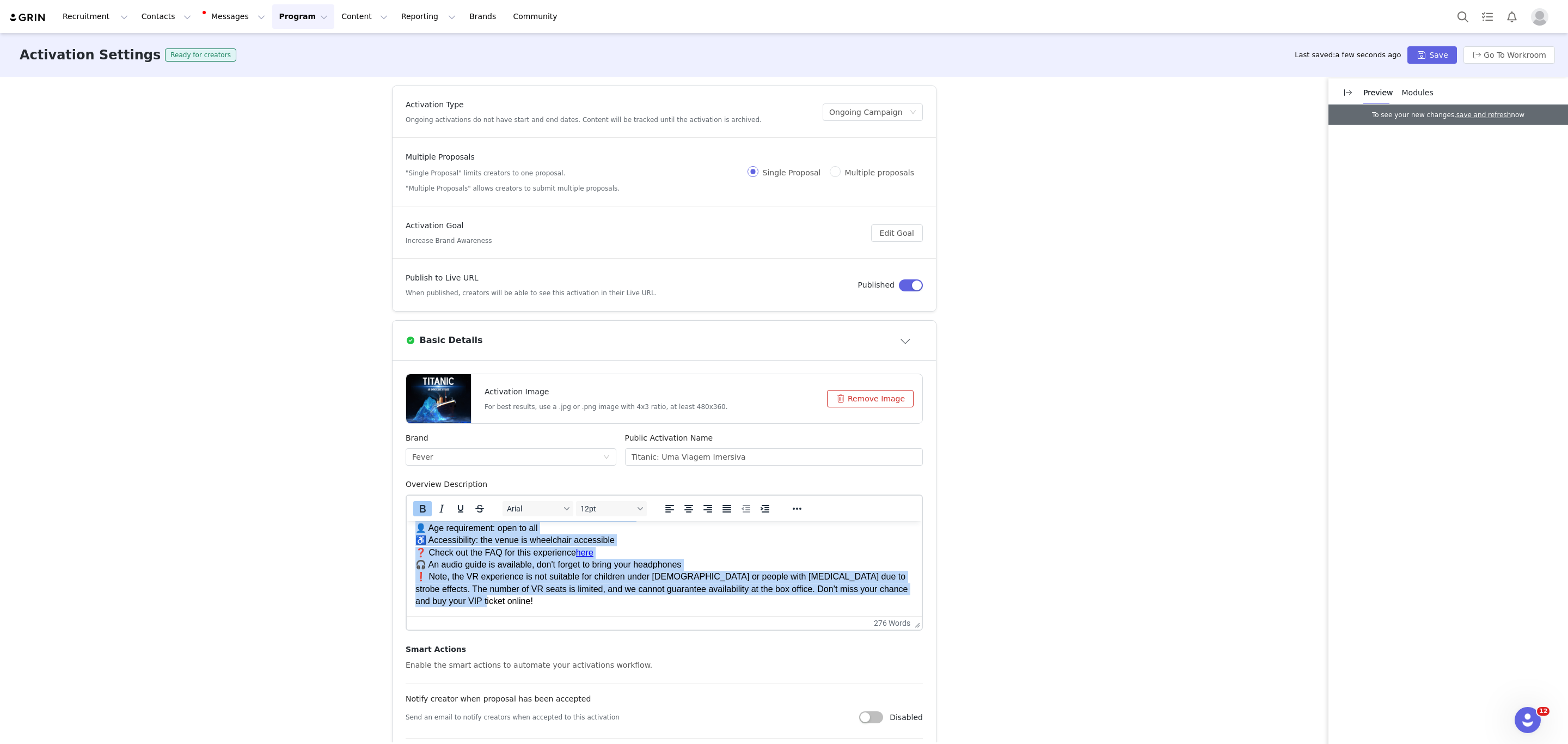
drag, startPoint x: 416, startPoint y: 559, endPoint x: 996, endPoint y: 704, distance: 597.9
click at [922, 616] on html "⭐ Titanic: Uma Viagem Imersiva em [GEOGRAPHIC_DATA] é uma viagem incrível que t…" at bounding box center [664, 456] width 515 height 321
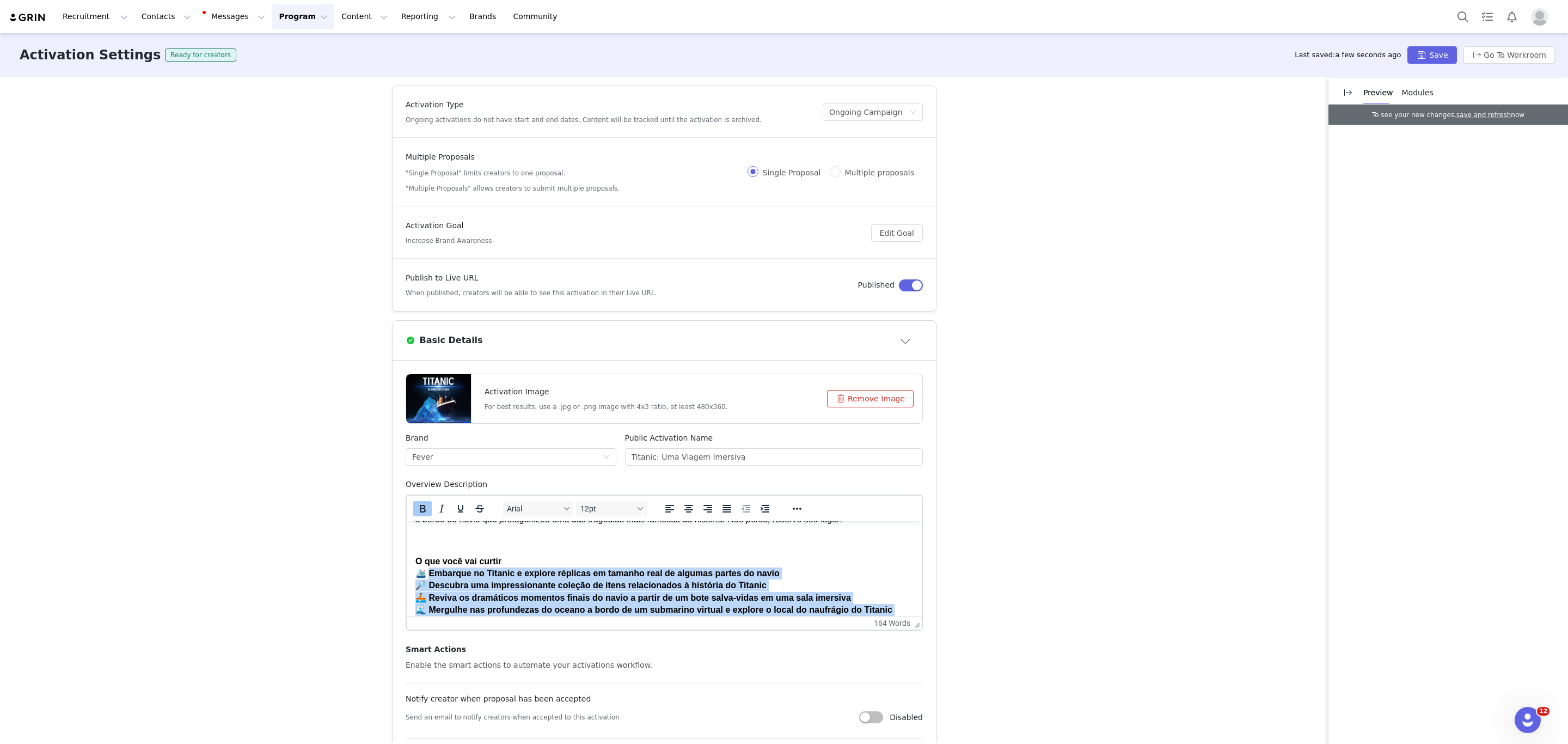
scroll to position [40, 0]
drag, startPoint x: 512, startPoint y: 613, endPoint x: 410, endPoint y: 569, distance: 111.1
click at [410, 569] on html "⭐ Titanic: Uma Viagem Imersiva em [GEOGRAPHIC_DATA] é uma viagem incrível que t…" at bounding box center [664, 572] width 515 height 181
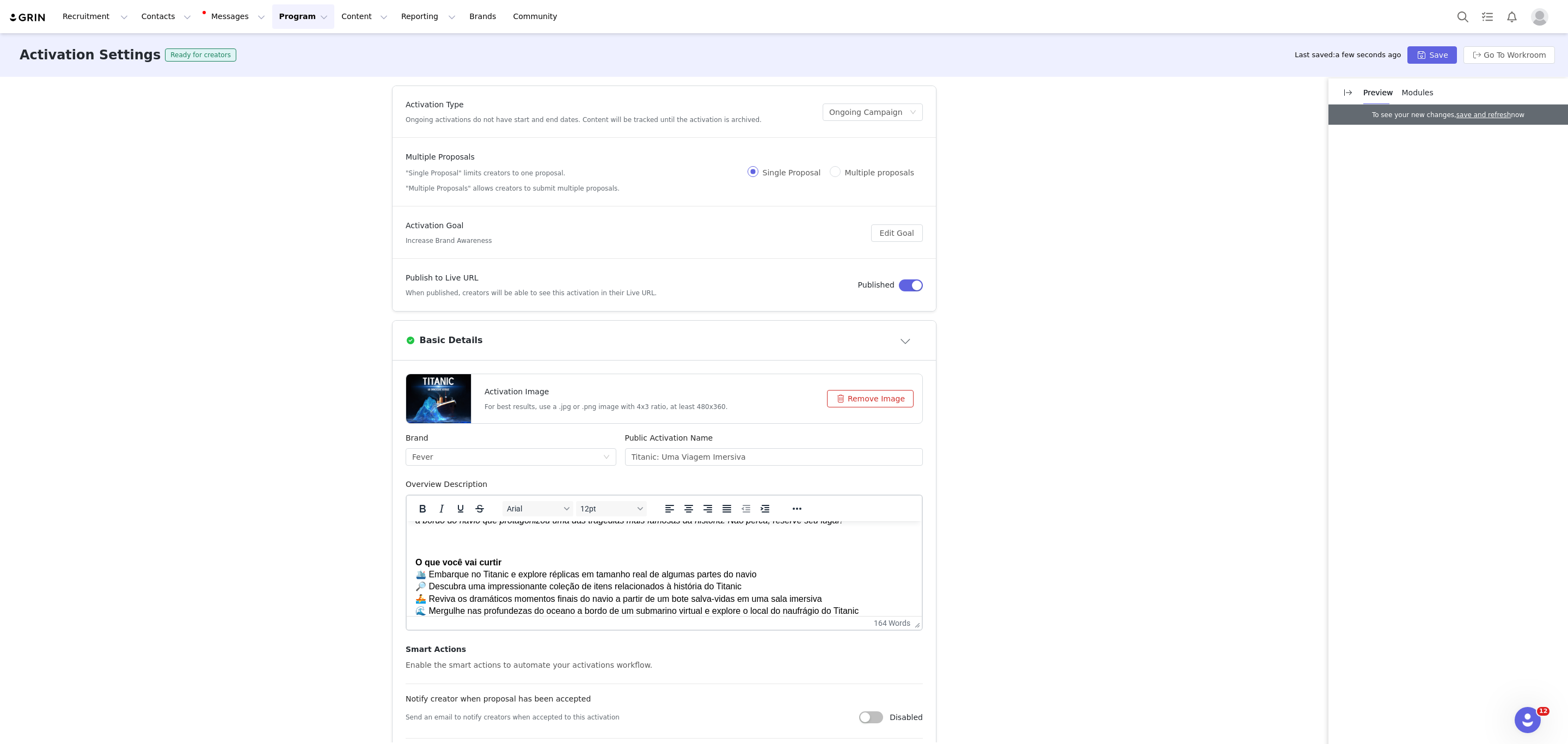
scroll to position [85, 0]
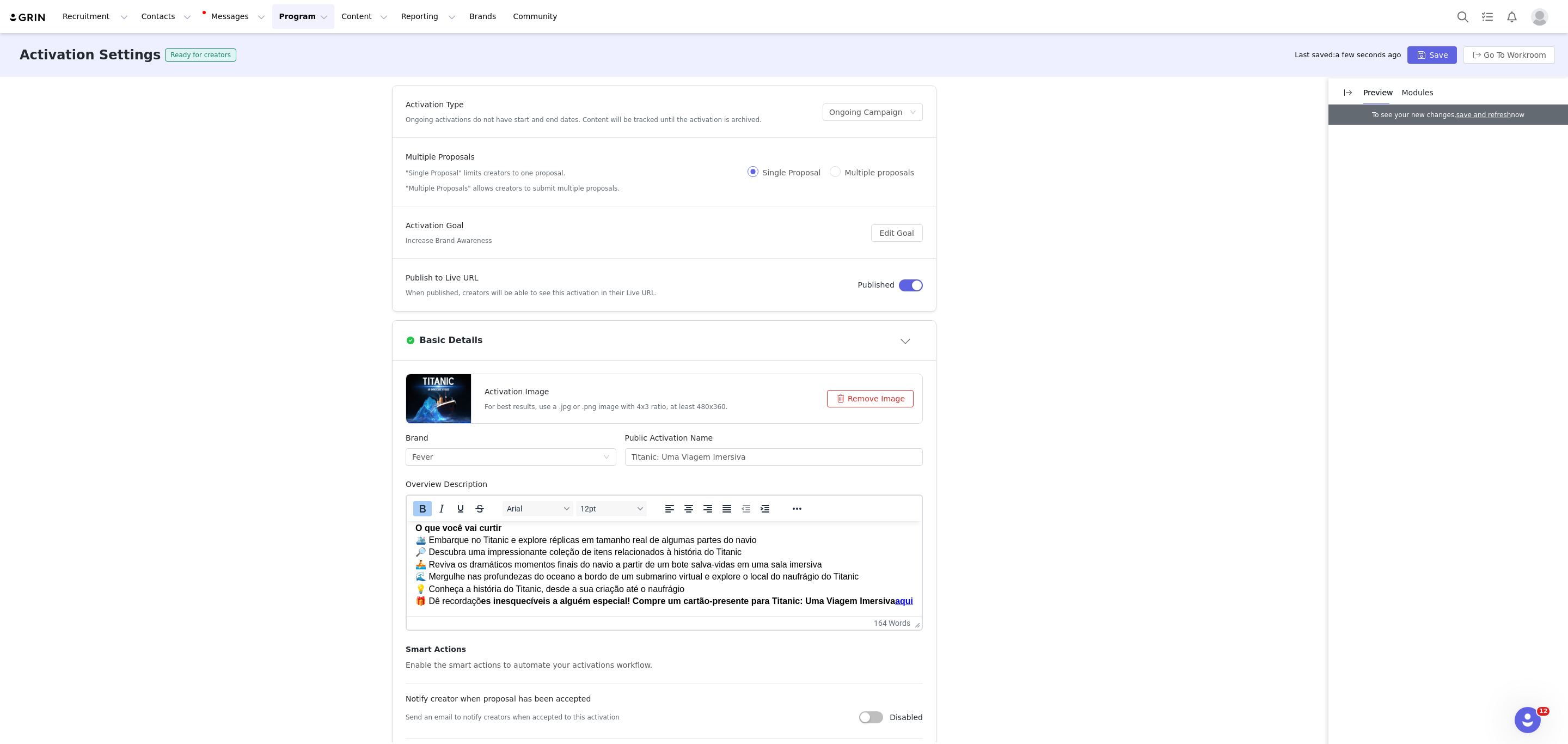
click at [543, 610] on html "⭐ Titanic: Uma Viagem Imersiva em [GEOGRAPHIC_DATA] é uma viagem incrível que t…" at bounding box center [664, 532] width 515 height 169
click at [543, 604] on p "O que você vai curtir 🛳️ Embarque no Titanic e explore réplicas em tamanho real…" at bounding box center [664, 564] width 498 height 85
click at [508, 609] on html "⭐ Titanic: Uma Viagem Imersiva em [GEOGRAPHIC_DATA] é uma viagem incrível que t…" at bounding box center [664, 532] width 515 height 169
drag, startPoint x: 517, startPoint y: 601, endPoint x: 352, endPoint y: 579, distance: 166.5
click at [407, 579] on html "⭐ Titanic: Uma Viagem Imersiva em [GEOGRAPHIC_DATA] é uma viagem incrível que t…" at bounding box center [664, 532] width 515 height 169
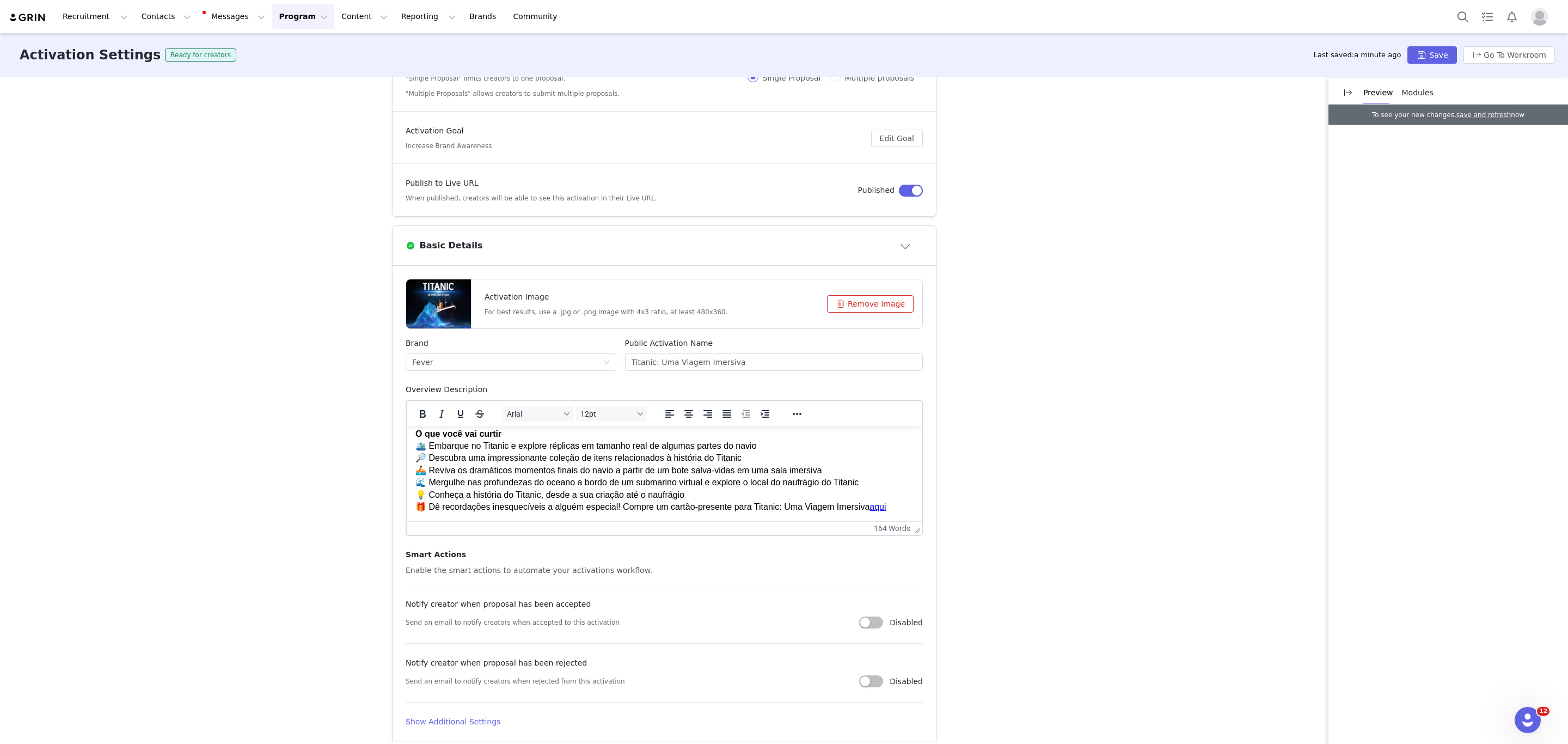
scroll to position [95, 0]
click at [635, 486] on span "O que você vai curtir 🛳️ Embarque no Titanic e explore réplicas em tamanho real…" at bounding box center [651, 469] width 471 height 82
drag, startPoint x: 920, startPoint y: 493, endPoint x: 913, endPoint y: 515, distance: 23.1
click at [913, 515] on html "⭐ Titanic: Uma Viagem Imersiva em [GEOGRAPHIC_DATA] é uma viagem incrível que t…" at bounding box center [664, 437] width 515 height 169
click at [812, 511] on p "O que você vai curtir 🛳️ Embarque no Titanic e explore réplicas em tamanho real…" at bounding box center [664, 470] width 498 height 85
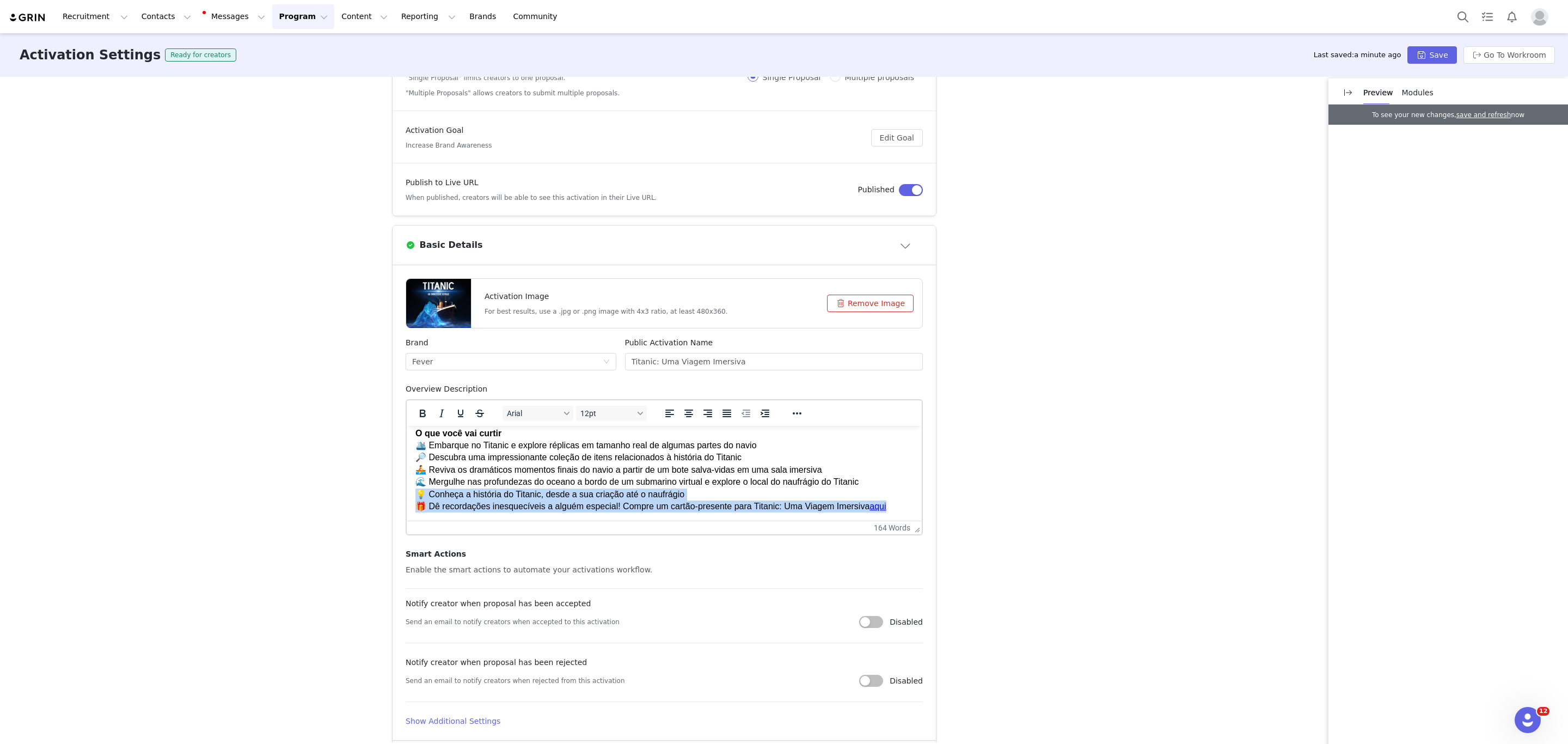
click at [872, 506] on span "O que você vai curtir 🛳️ Embarque no Titanic e explore réplicas em tamanho real…" at bounding box center [651, 469] width 471 height 82
click at [893, 504] on p "O que você vai curtir 🛳️ Embarque no Titanic e explore réplicas em tamanho real…" at bounding box center [664, 470] width 498 height 85
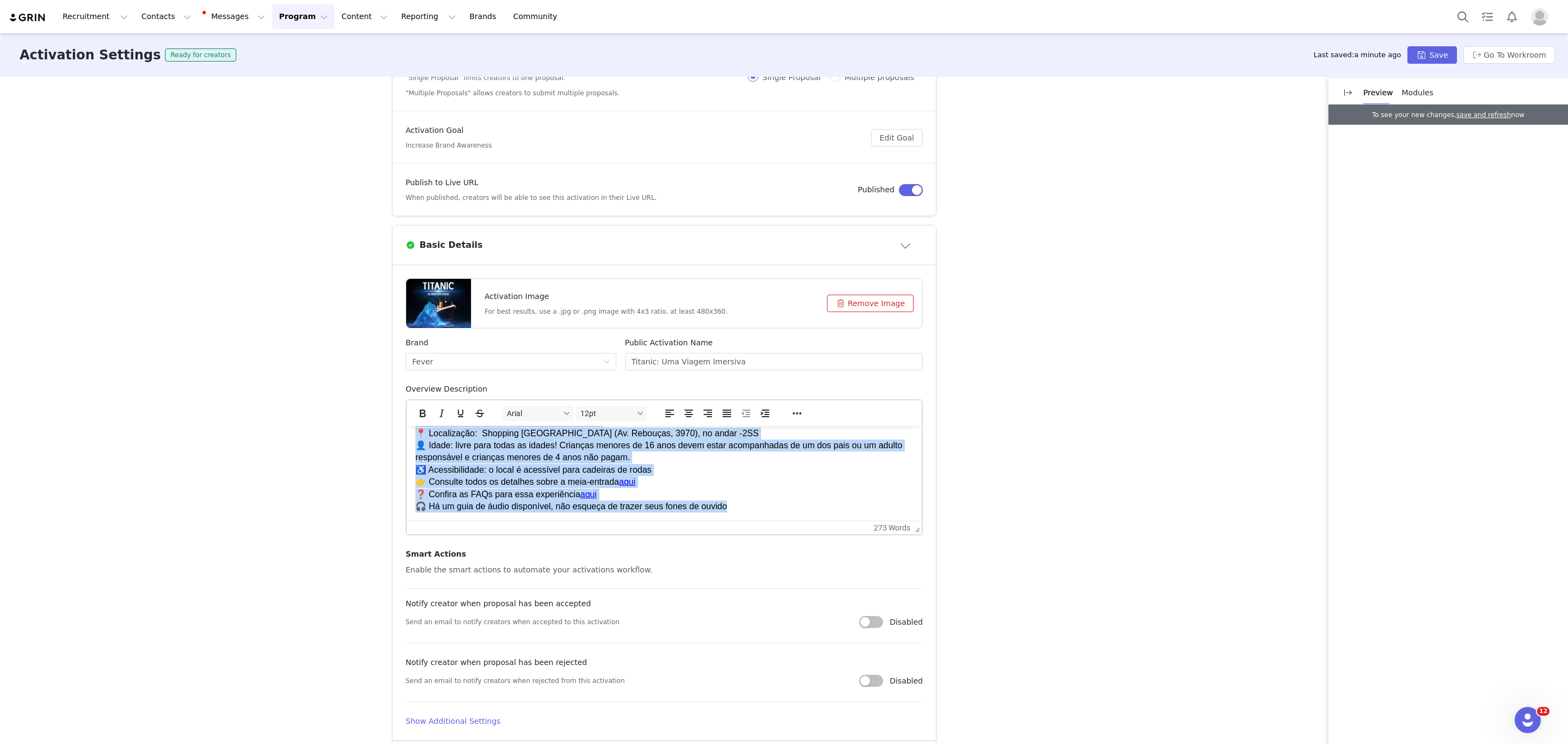
scroll to position [0, 0]
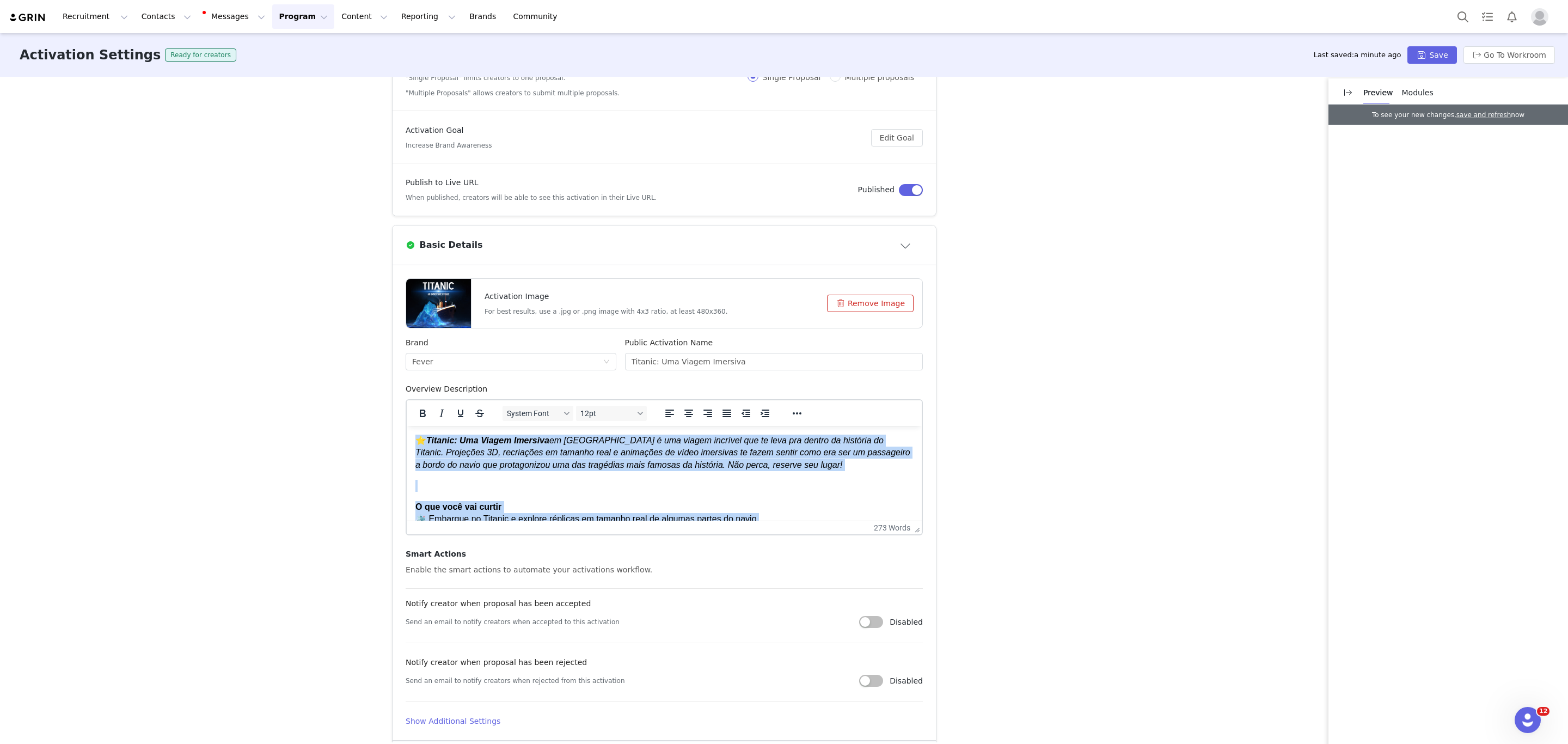
drag, startPoint x: 738, startPoint y: 506, endPoint x: 791, endPoint y: 809, distance: 307.6
click at [407, 426] on html "⭐ Titanic: Uma Viagem Imersiva em [GEOGRAPHIC_DATA] é uma viagem incrível que t…" at bounding box center [664, 607] width 515 height 362
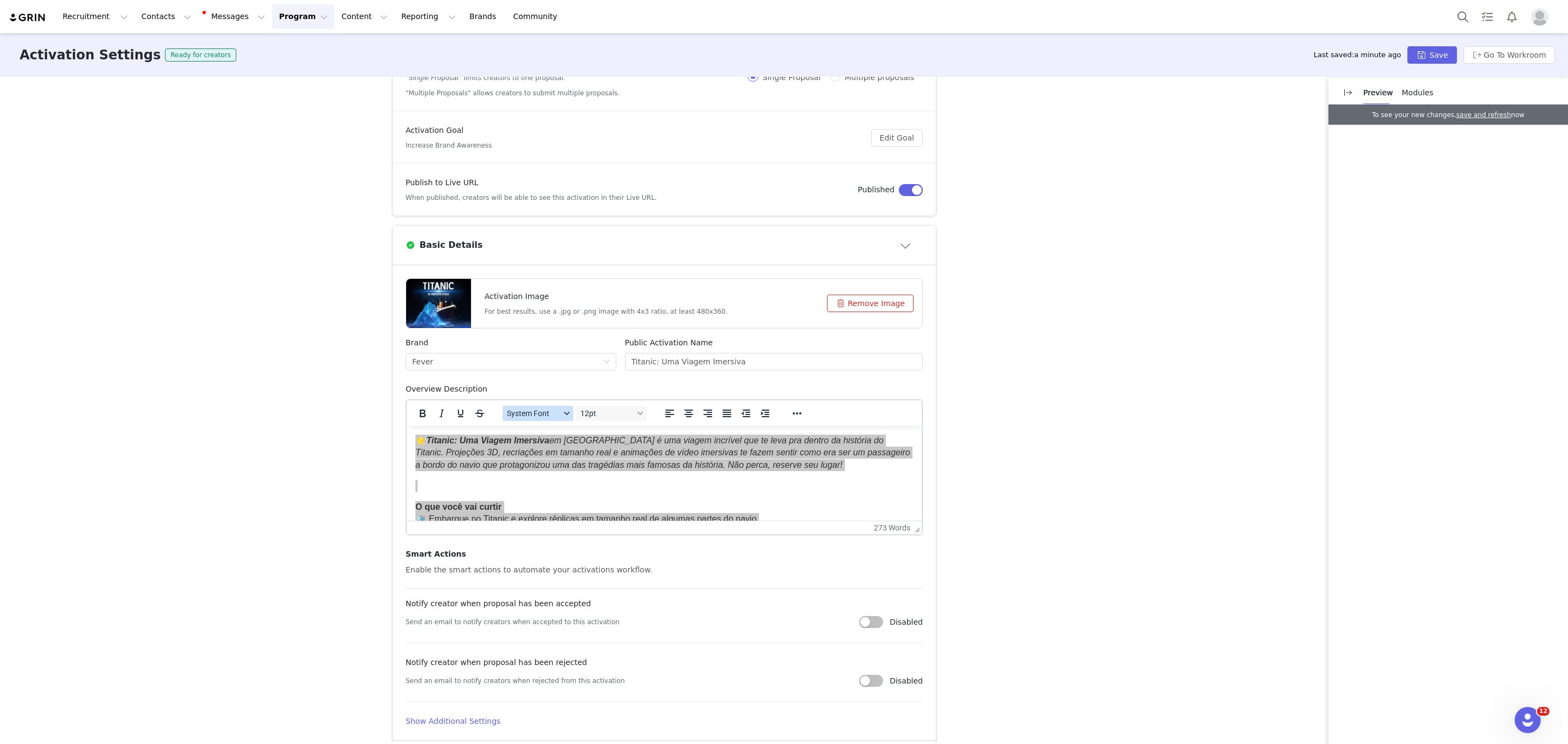
click at [544, 414] on span "System Font" at bounding box center [533, 414] width 54 height 9
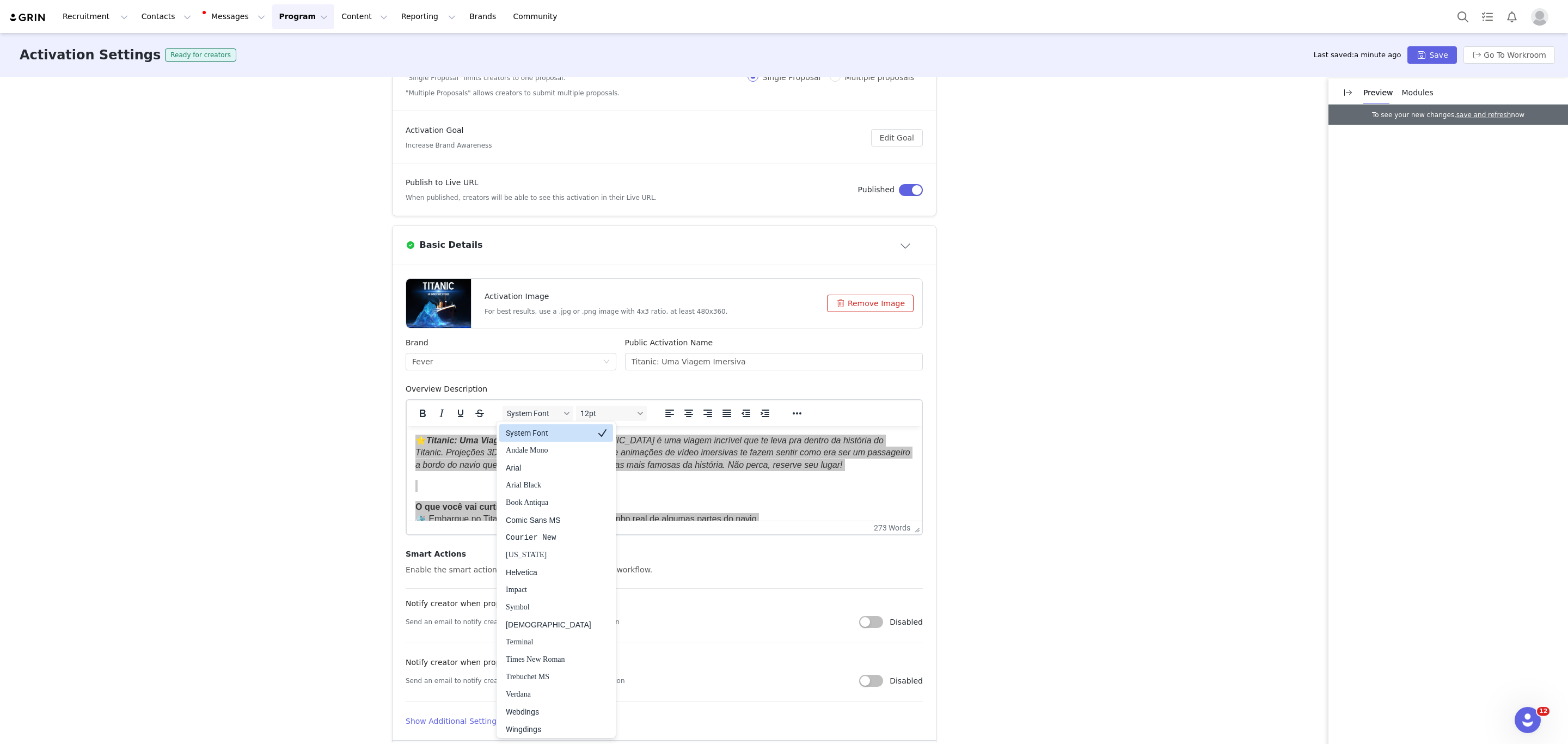
drag, startPoint x: 548, startPoint y: 438, endPoint x: 150, endPoint y: 10, distance: 584.5
click at [548, 438] on div "System Font" at bounding box center [548, 432] width 85 height 13
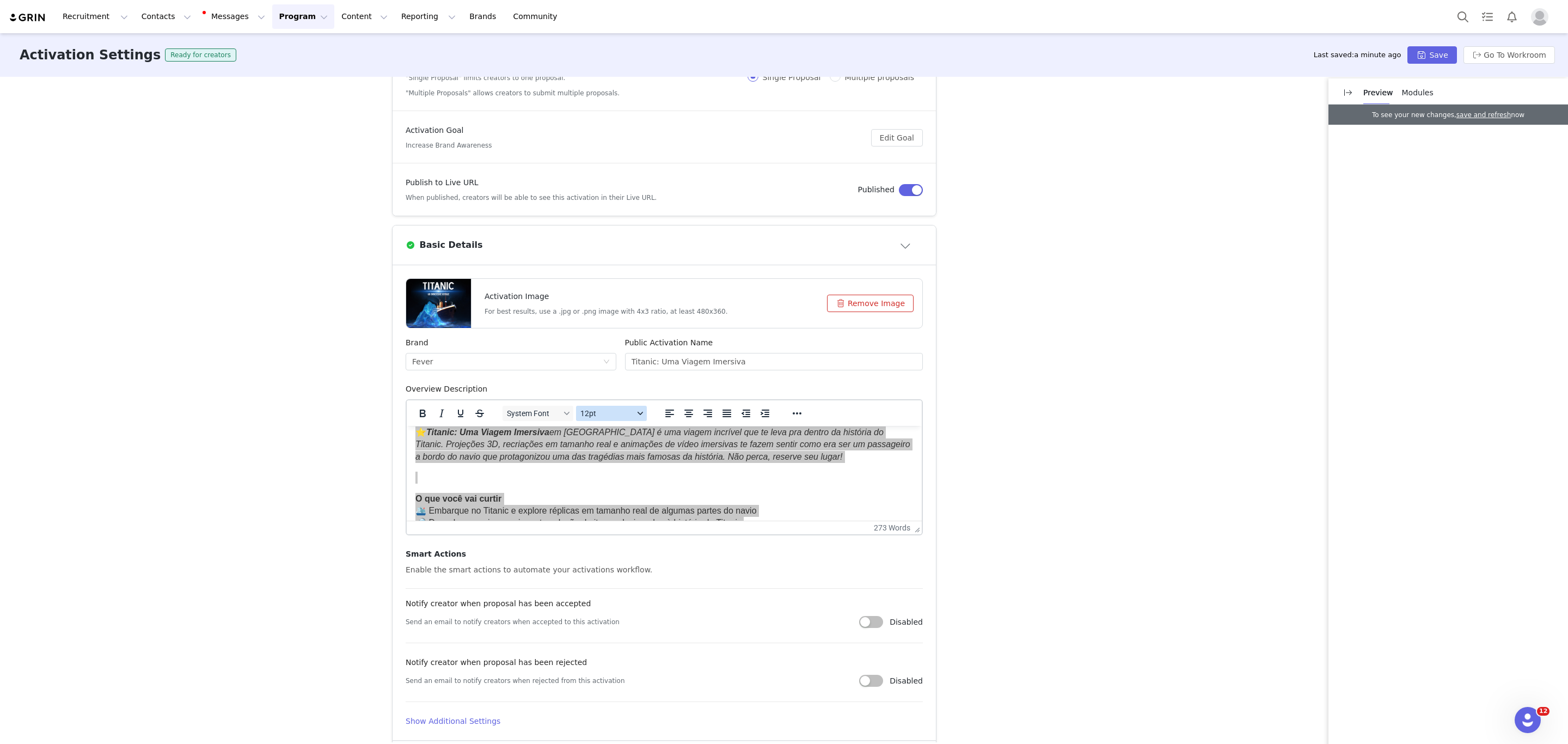
click at [595, 414] on span "12pt" at bounding box center [606, 414] width 54 height 9
click at [601, 468] on div "12pt" at bounding box center [619, 467] width 81 height 13
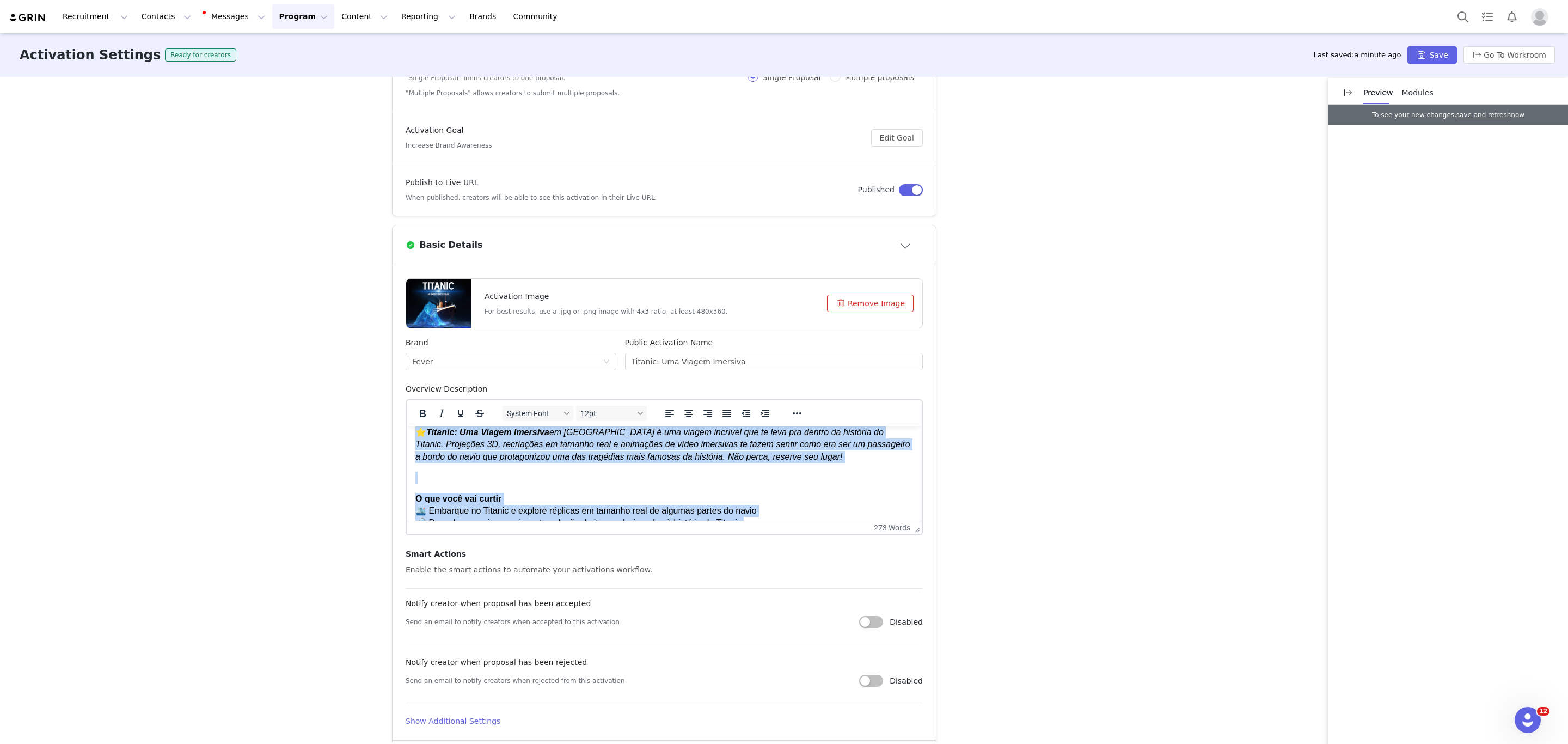
click at [584, 457] on em "em [GEOGRAPHIC_DATA] é uma viagem incrível que te leva pra dentro da história d…" at bounding box center [663, 444] width 495 height 34
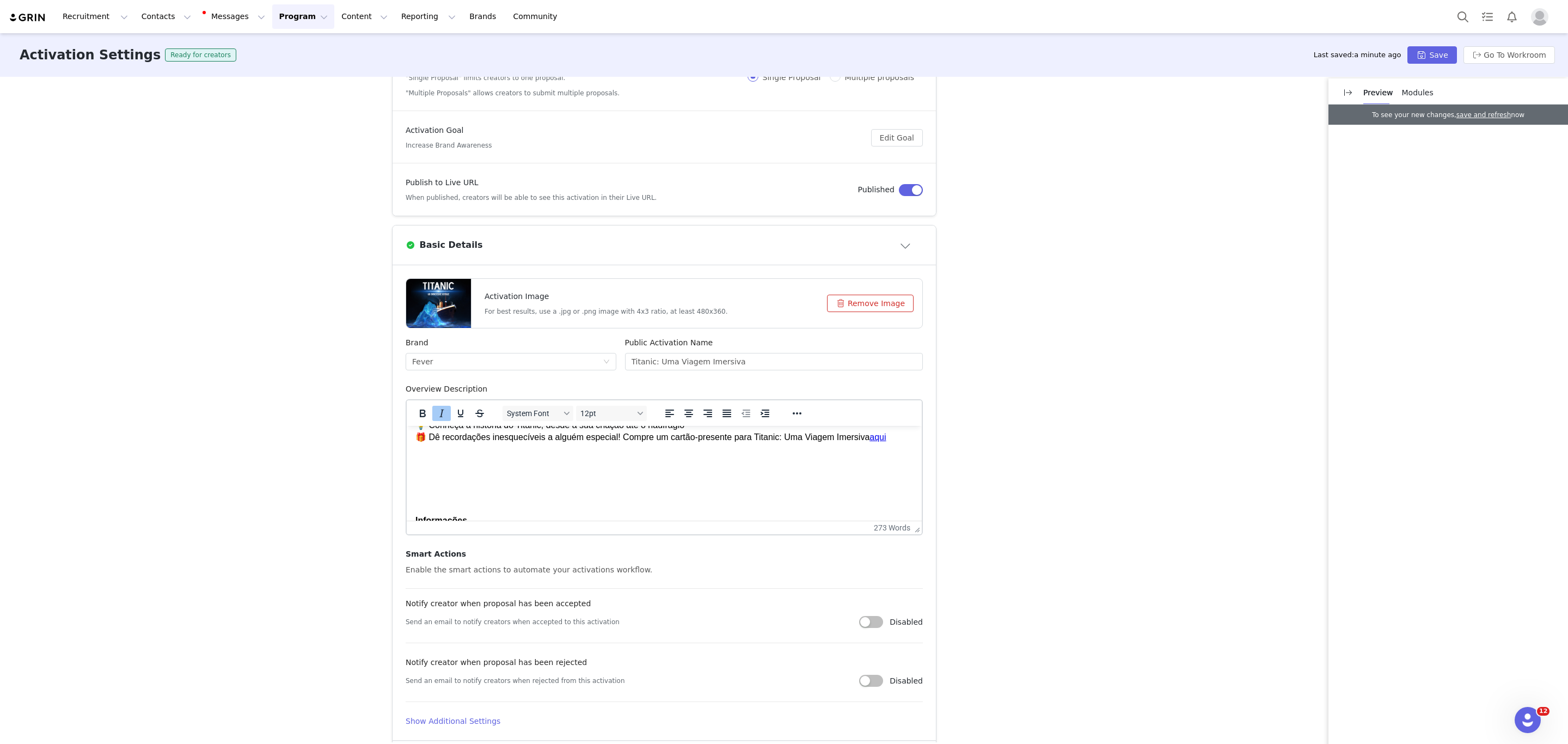
scroll to position [144, 0]
click at [541, 472] on p "Rich Text Area. Press ALT-0 for help." at bounding box center [664, 478] width 498 height 12
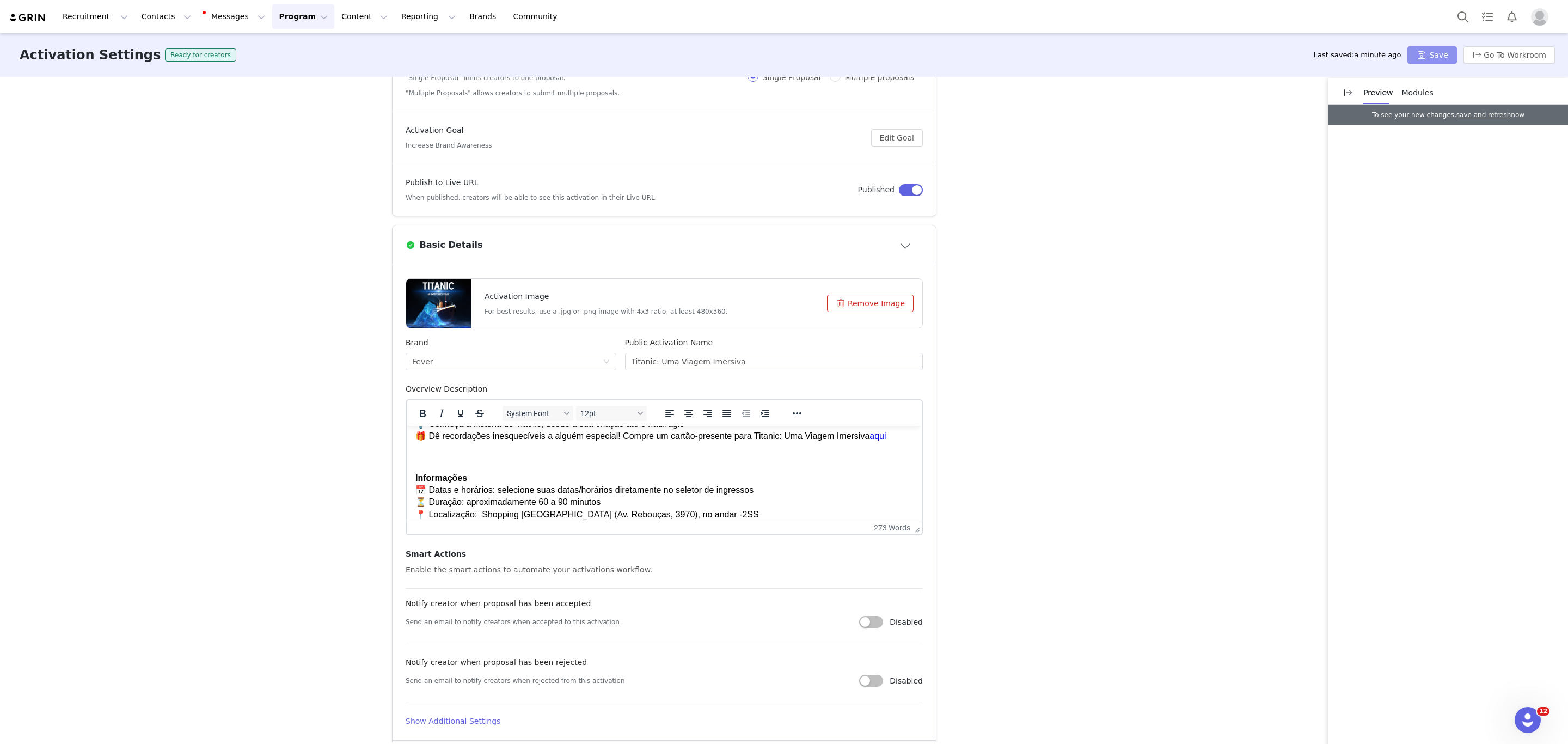
click at [1426, 51] on button "Save" at bounding box center [1431, 54] width 49 height 17
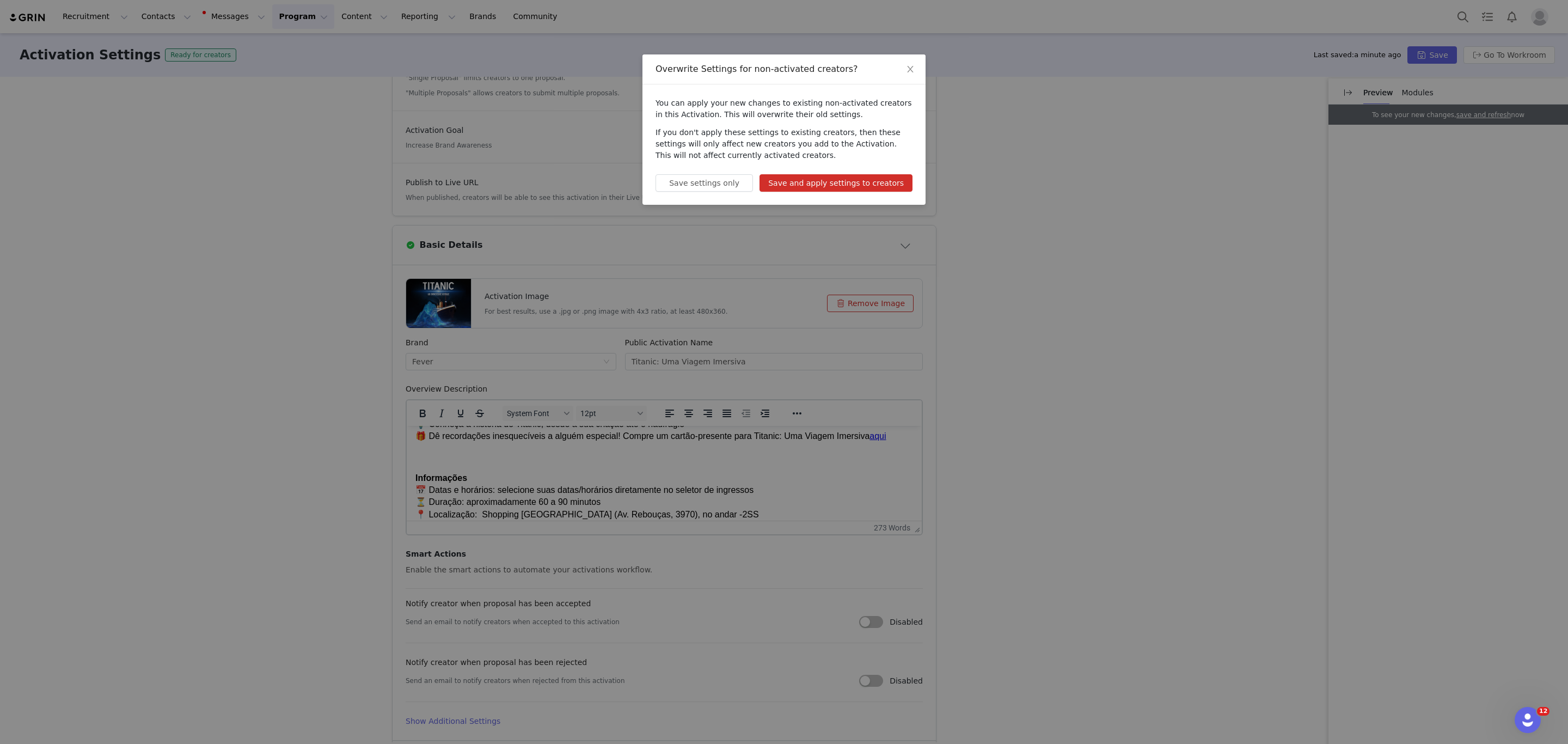
click at [871, 189] on button "Save and apply settings to creators" at bounding box center [836, 183] width 153 height 17
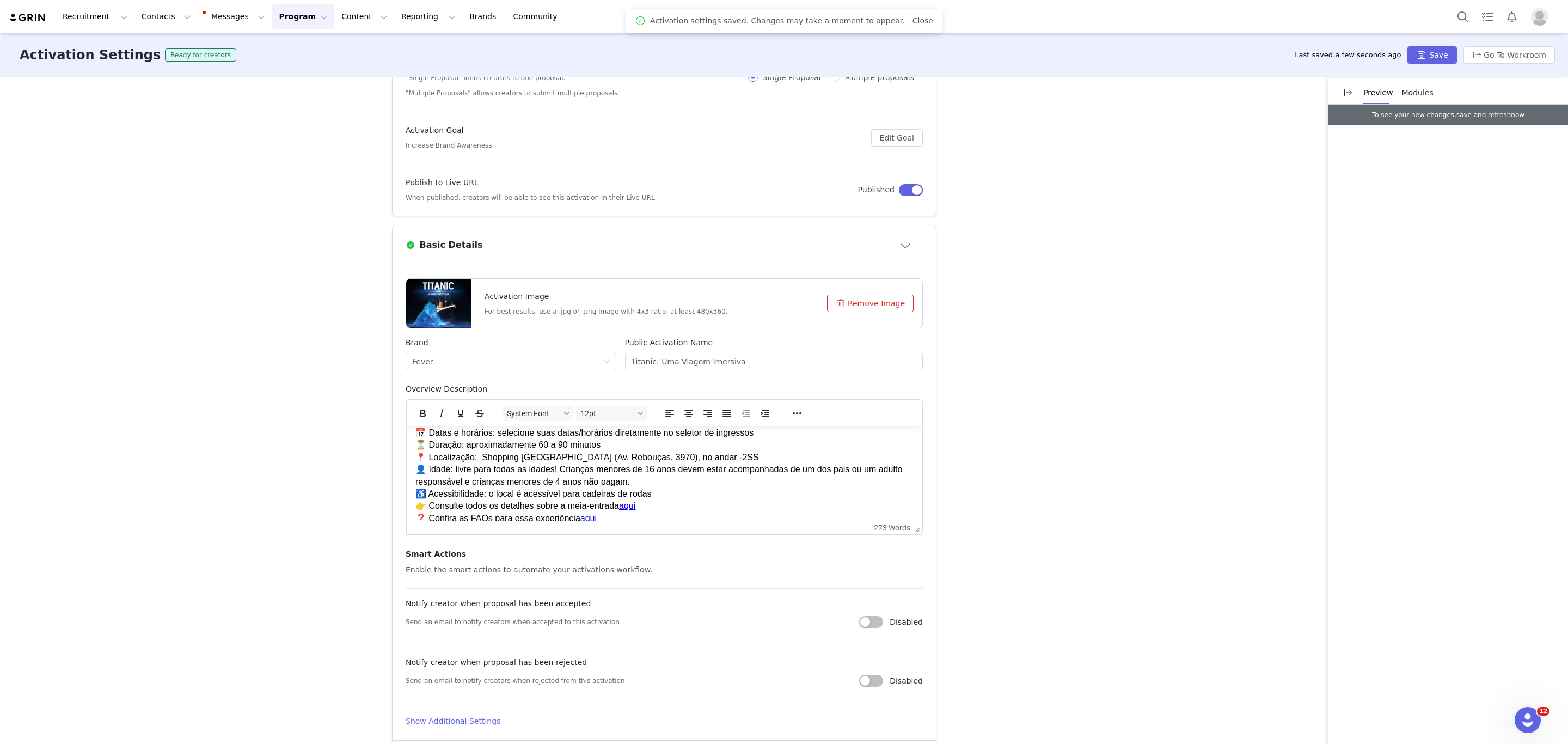
scroll to position [216, 0]
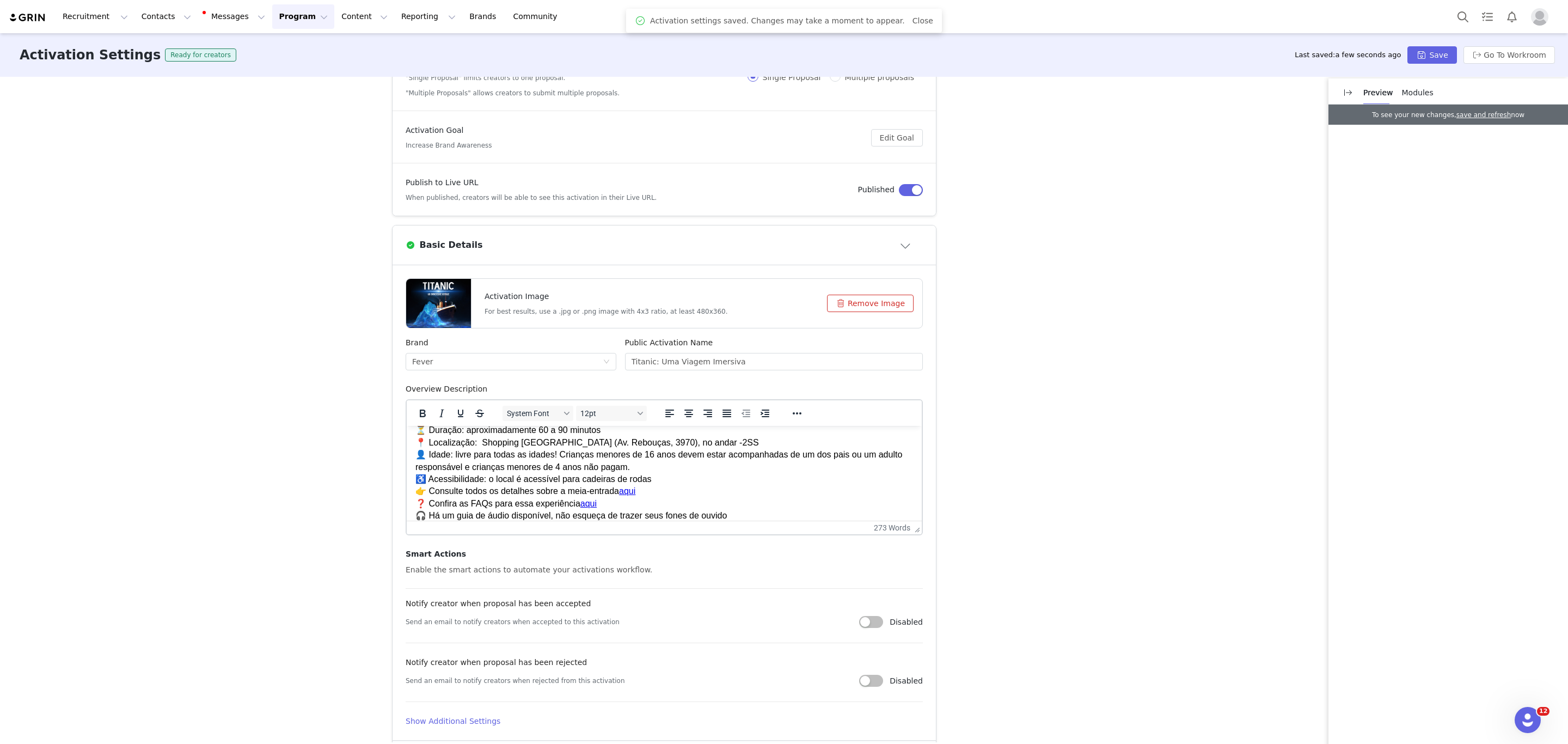
click at [585, 569] on div "Enable the smart actions to automate your activations workflow." at bounding box center [664, 570] width 517 height 11
click at [570, 617] on h5 "Send an email to notify creators when accepted to this activation" at bounding box center [513, 622] width 214 height 10
click at [567, 673] on div "Send an email to notify creators when rejected from this activation Disabled" at bounding box center [664, 681] width 517 height 17
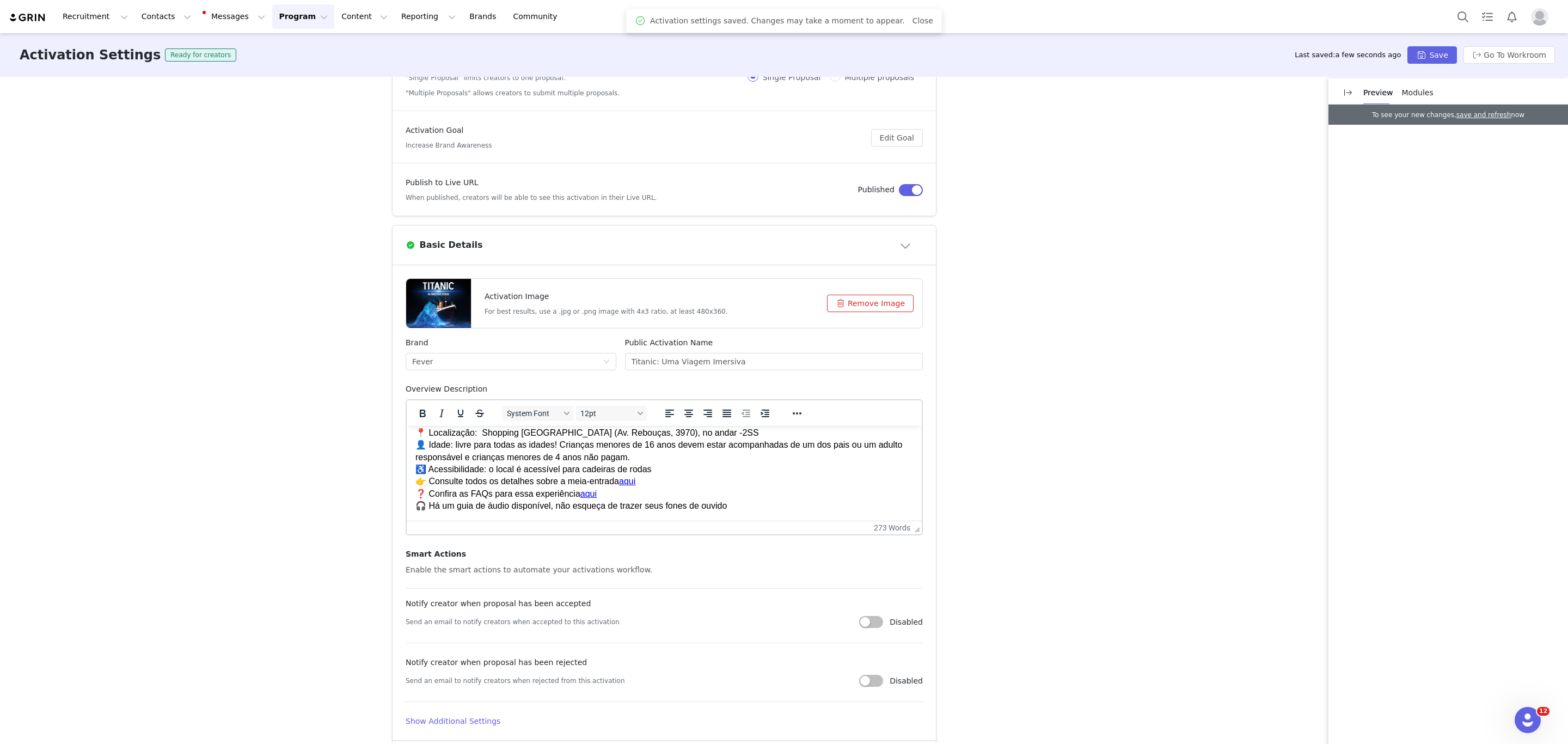
click at [446, 713] on article "Activation Image For best results, use a .jpg or .png image with 4x3 ratio, at …" at bounding box center [664, 502] width 543 height 475
click at [446, 716] on h4 "Show Additional Settings" at bounding box center [664, 721] width 517 height 11
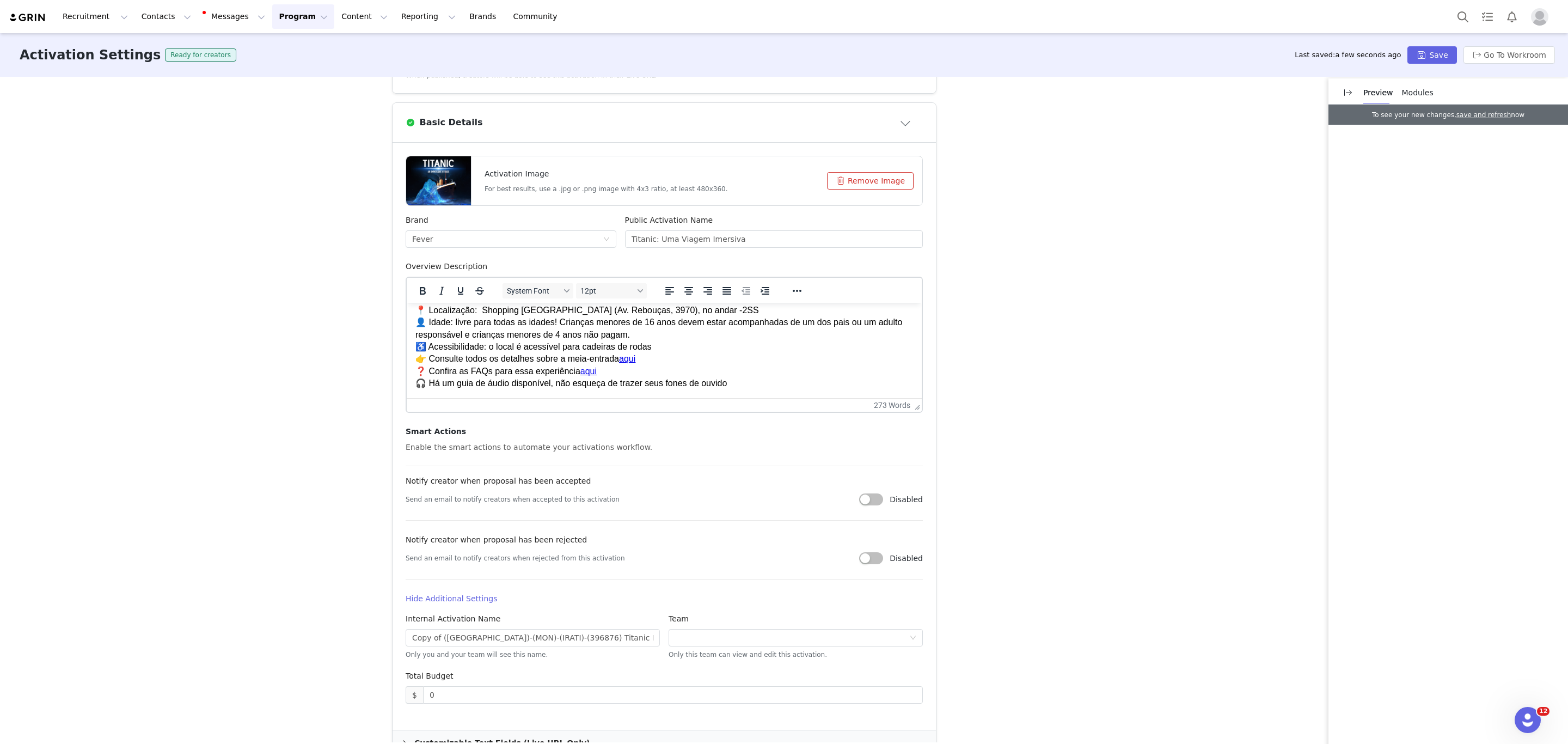
scroll to position [239, 0]
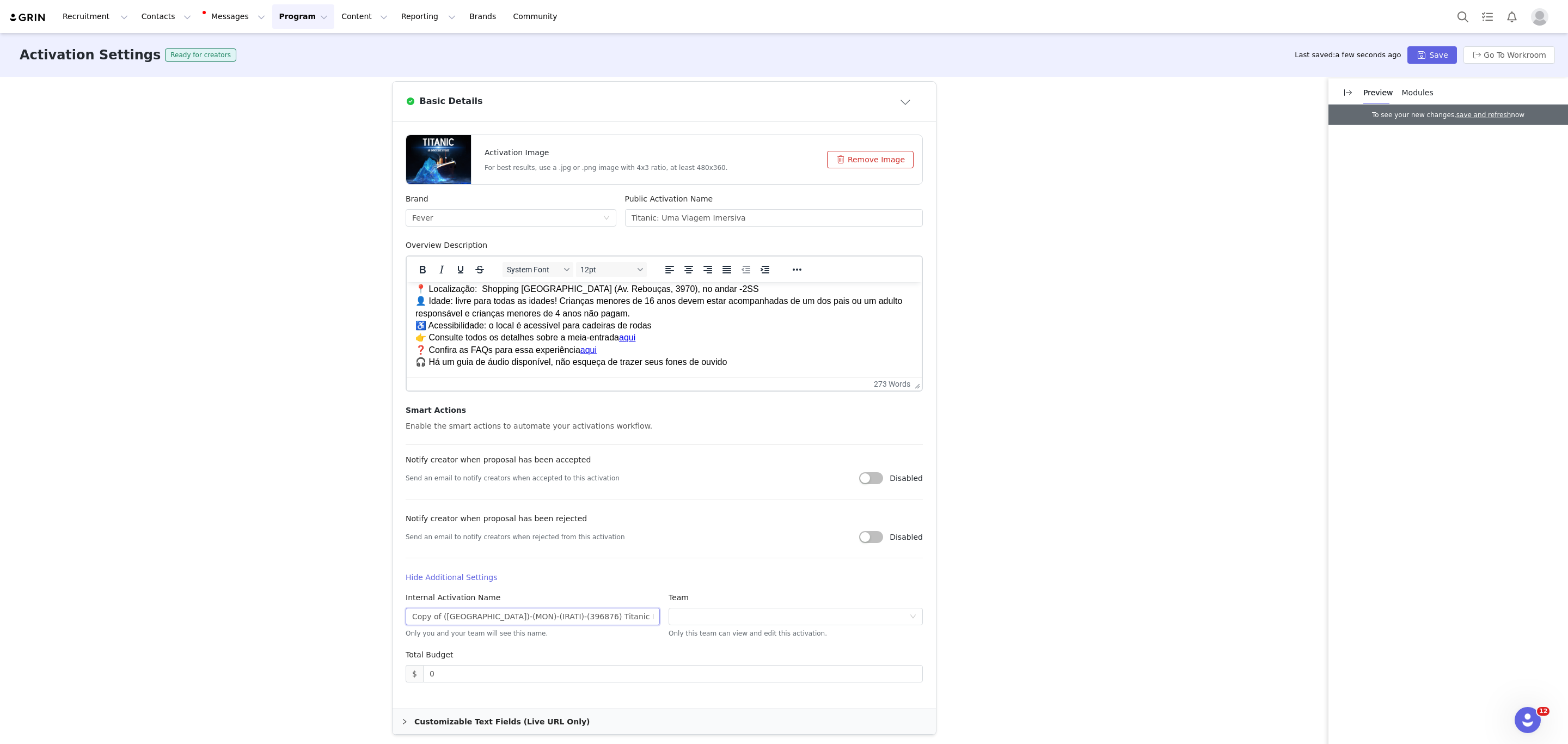
drag, startPoint x: 434, startPoint y: 613, endPoint x: 370, endPoint y: 616, distance: 64.1
click at [373, 617] on div "Activation Type Ongoing activations do not have start and end dates. Content wi…" at bounding box center [784, 410] width 1568 height 666
click at [431, 618] on input "(BR)-(MON)-(IRATI)-(396876) Titanic Immersive Voyage [GEOGRAPHIC_DATA] WL" at bounding box center [532, 616] width 254 height 17
click at [480, 613] on input "(BR)-(SAP)-(IRATI)-(396876) Titanic Immersive Voyage [GEOGRAPHIC_DATA] WL" at bounding box center [532, 616] width 254 height 17
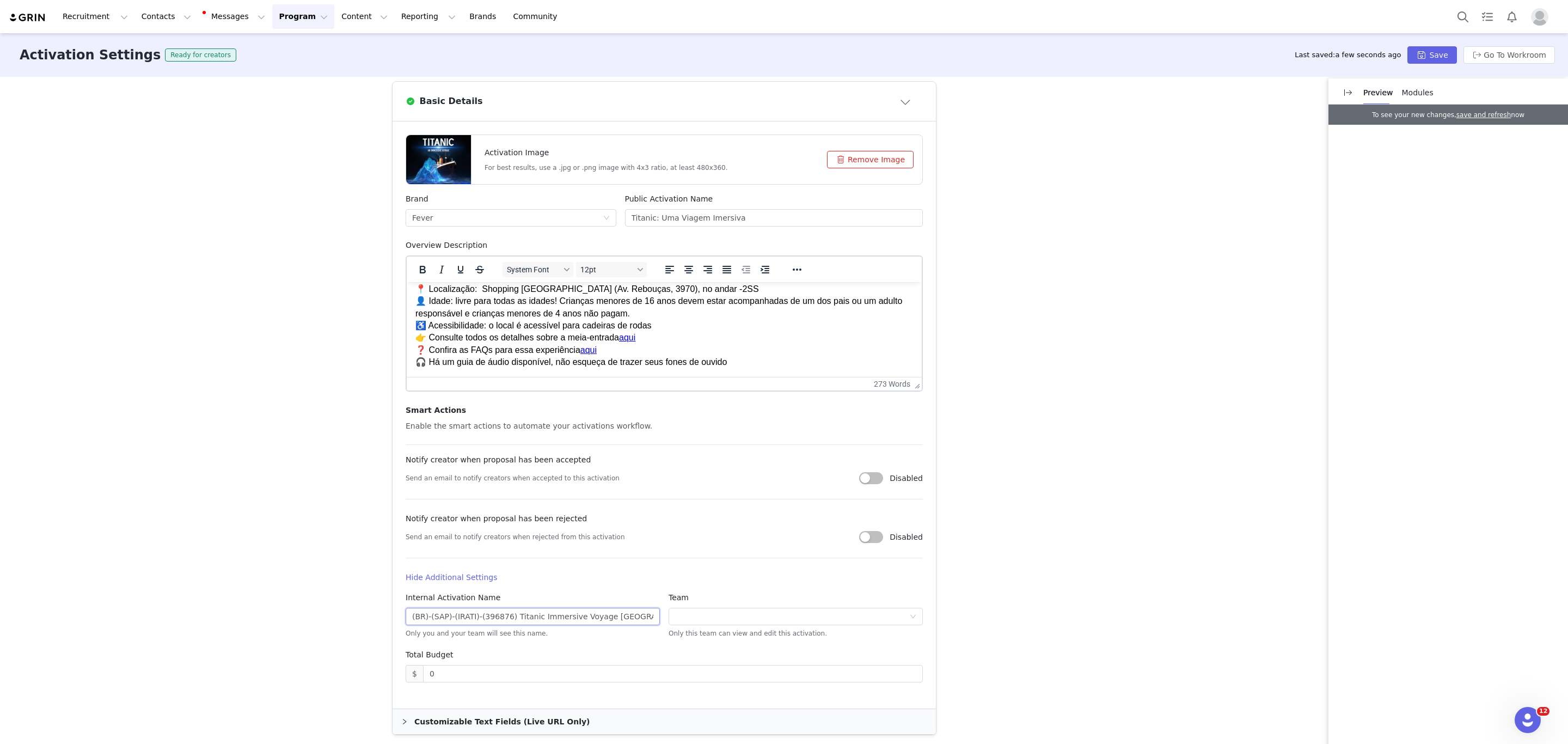
click at [480, 613] on input "(BR)-(SAP)-(IRATI)-(396876) Titanic Immersive Voyage [GEOGRAPHIC_DATA] WL" at bounding box center [532, 616] width 254 height 17
paste input "413610"
click at [595, 616] on input "(BR)-(SAP)-(IRATI)-(413610) Titanic Immersive Voyage [GEOGRAPHIC_DATA] WL" at bounding box center [532, 616] width 254 height 17
drag, startPoint x: 634, startPoint y: 618, endPoint x: 621, endPoint y: 619, distance: 13.0
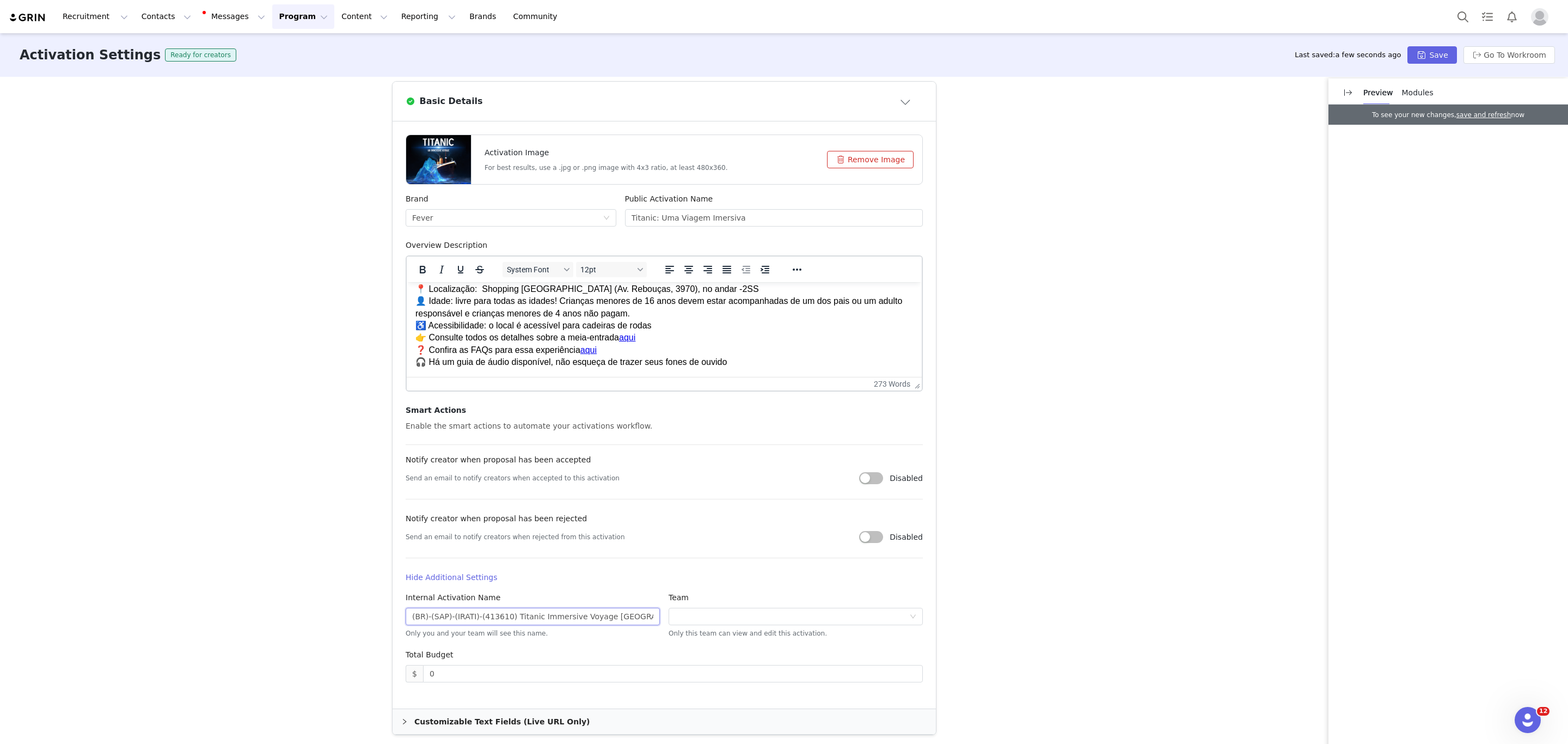
click at [621, 619] on input "(BR)-(SAP)-(IRATI)-(413610) Titanic Immersive Voyage [GEOGRAPHIC_DATA] WL" at bounding box center [532, 616] width 254 height 17
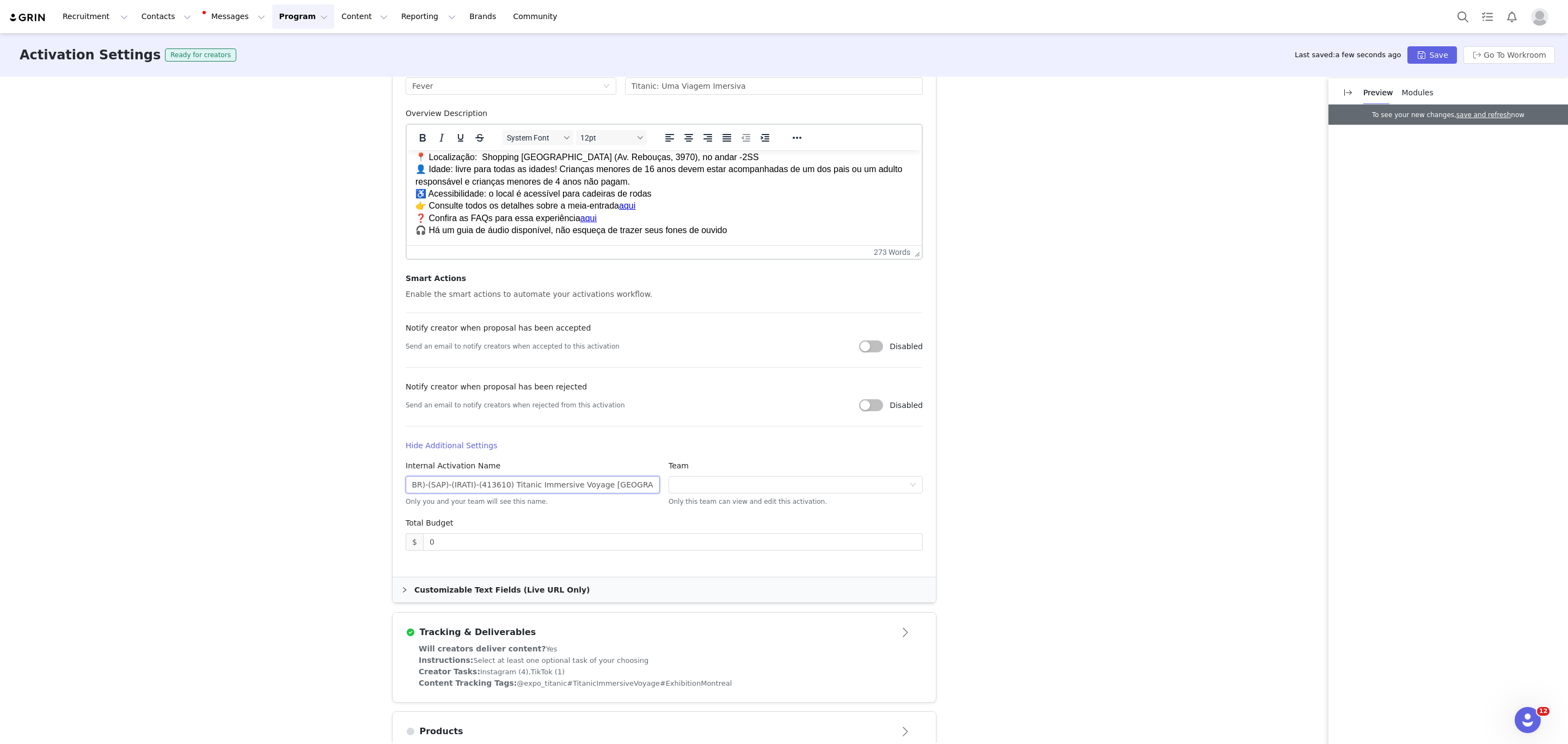
scroll to position [392, 0]
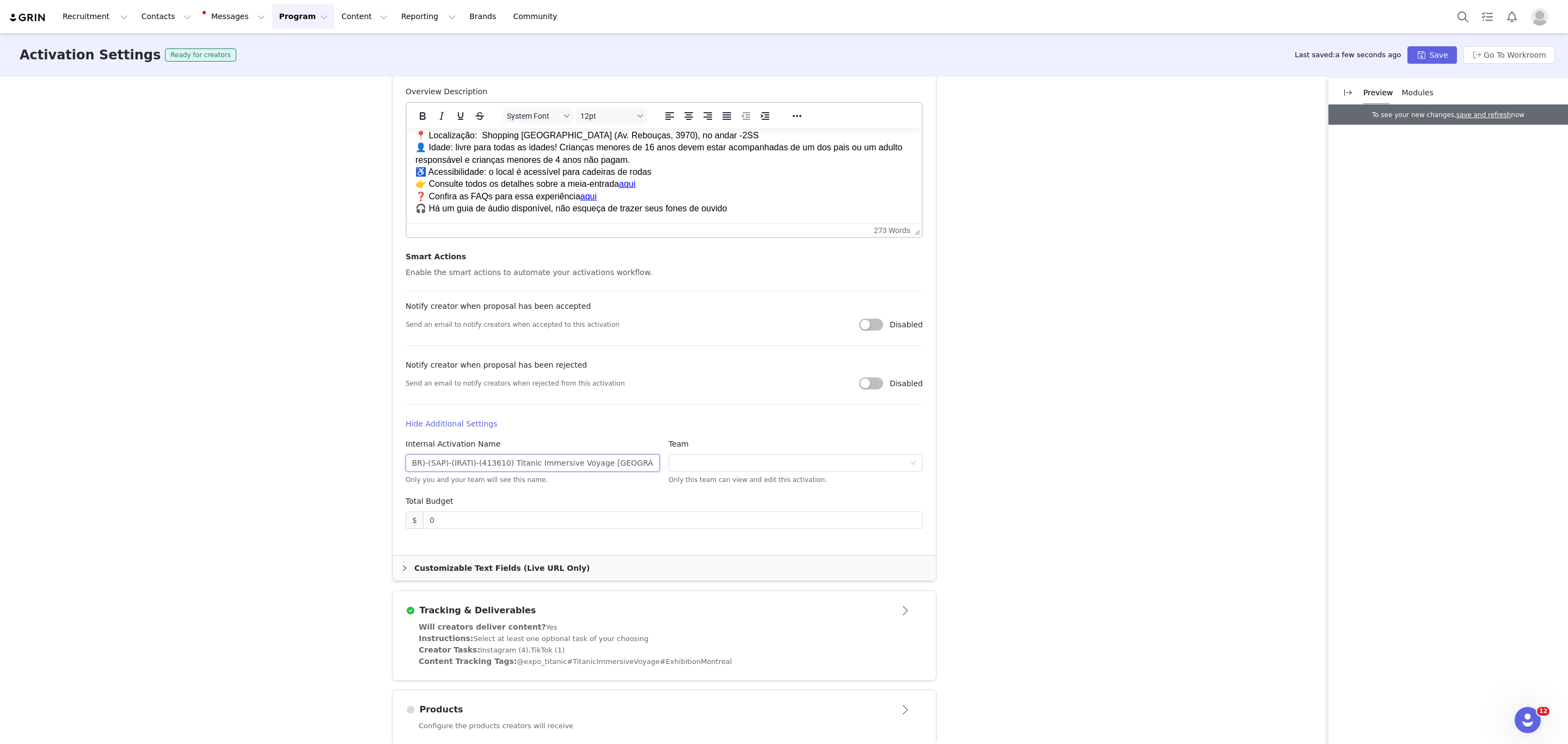
type input "(BR)-(SAP)-(IRATI)-(413610) Titanic Immersive Voyage [GEOGRAPHIC_DATA] Internal"
click at [446, 577] on div "Customizable Text Fields (Live URL Only)" at bounding box center [664, 567] width 543 height 25
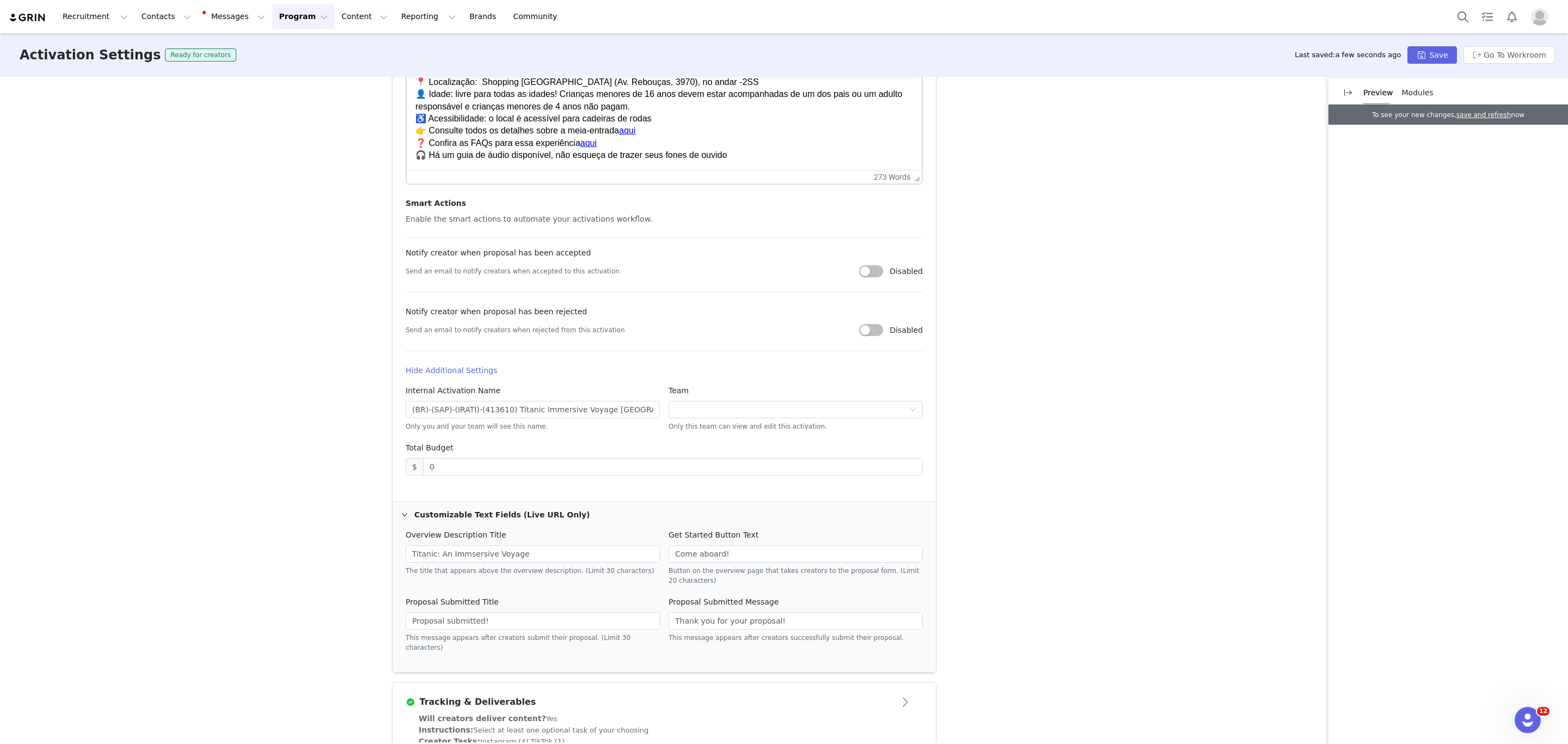
scroll to position [447, 0]
click at [479, 554] on input "Titanic: An Immsersive Voyage" at bounding box center [532, 553] width 254 height 17
paste input "Uma Viagem Imersiva"
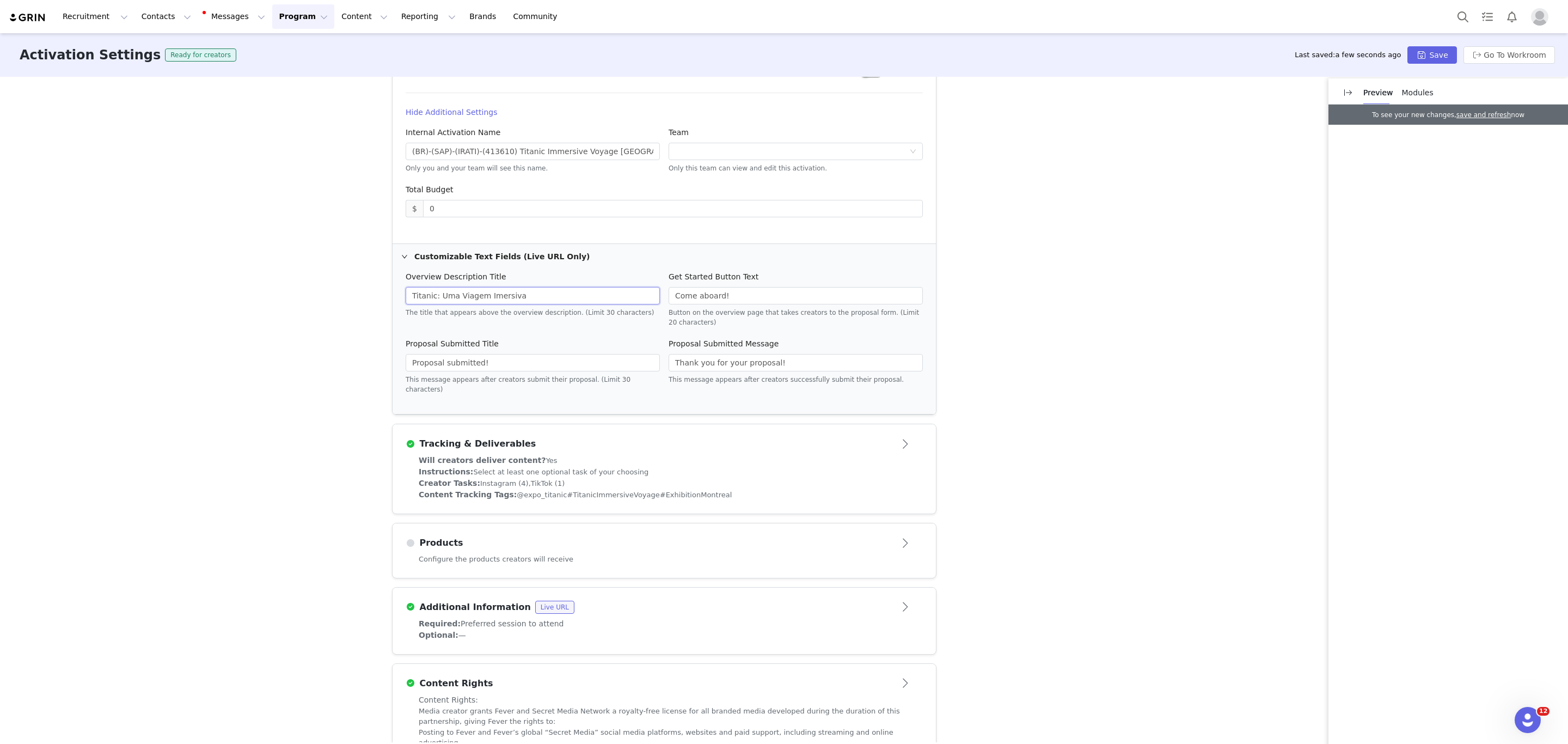
scroll to position [719, 0]
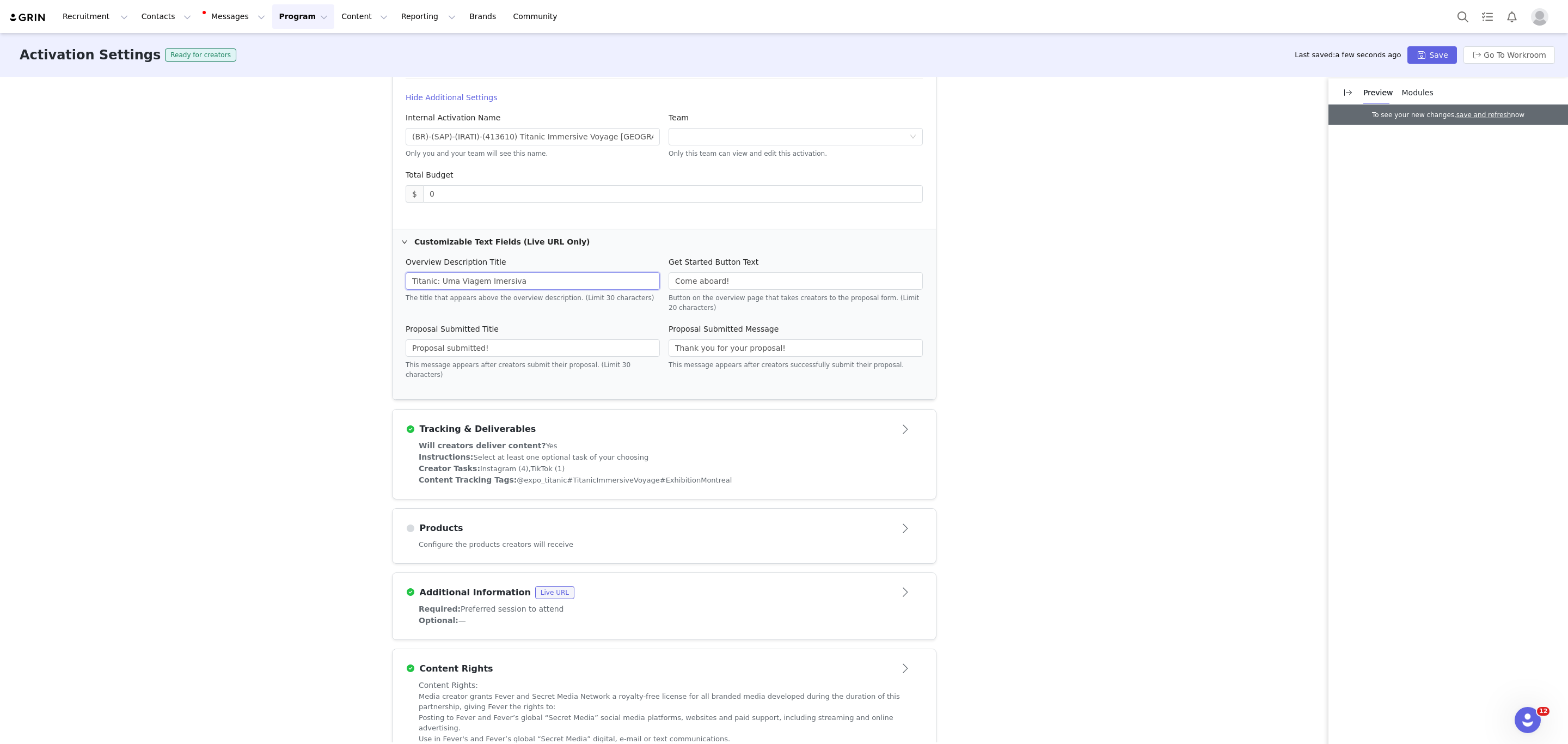
type input "Titanic: Uma Viagem Imersiva"
click at [626, 451] on div "Instructions: Select at least one optional task of your choosing" at bounding box center [664, 457] width 491 height 11
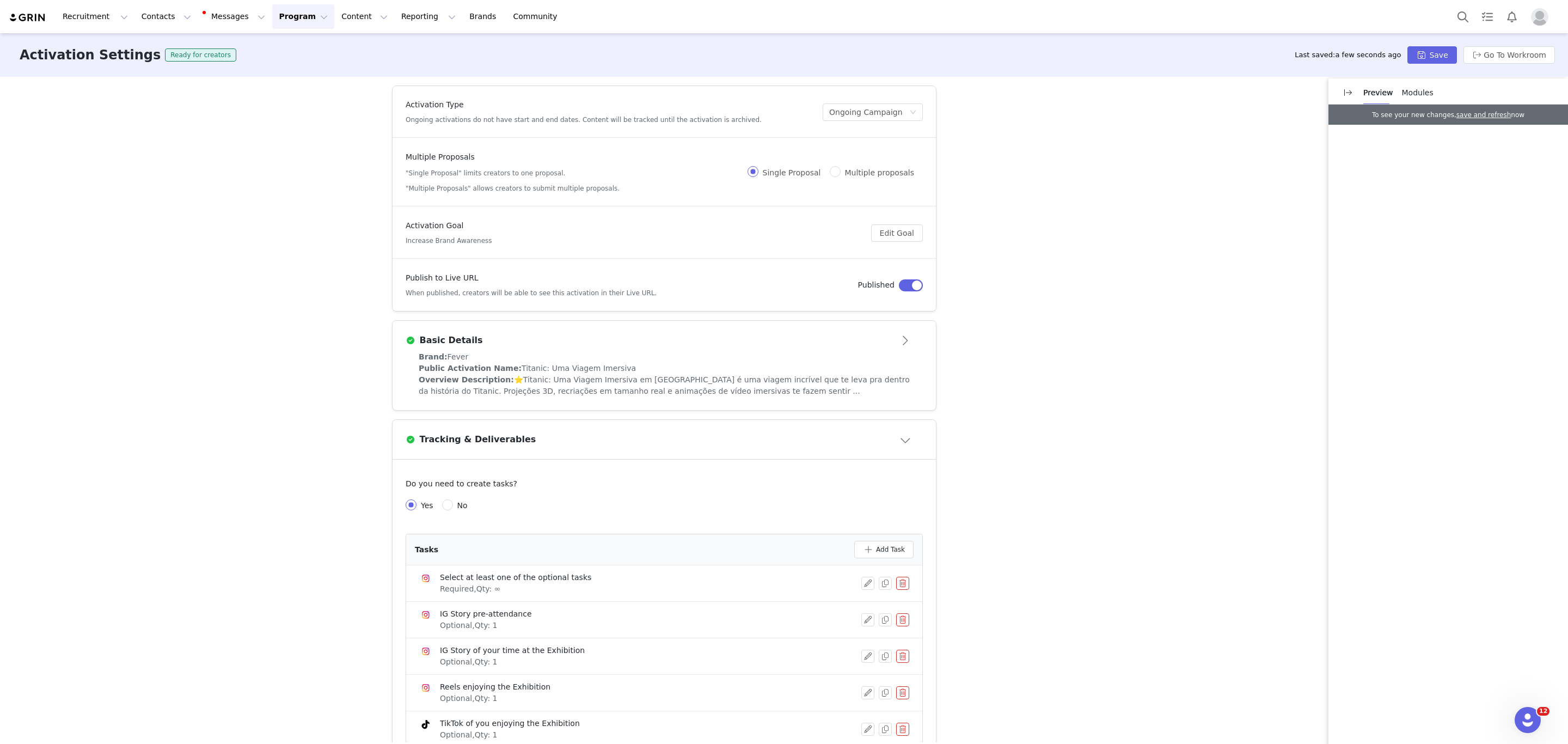
scroll to position [128, 0]
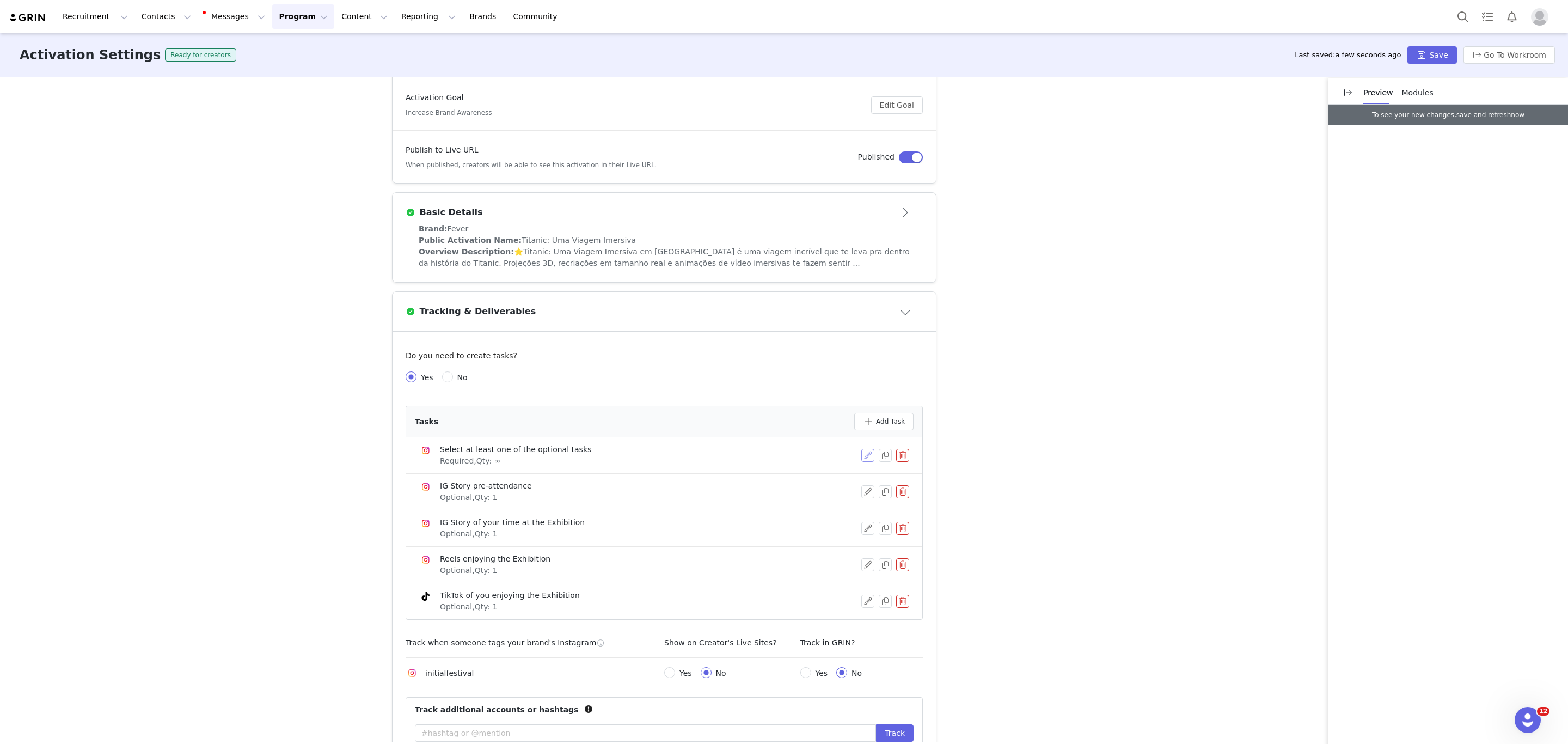
click at [861, 457] on button "button" at bounding box center [867, 455] width 13 height 13
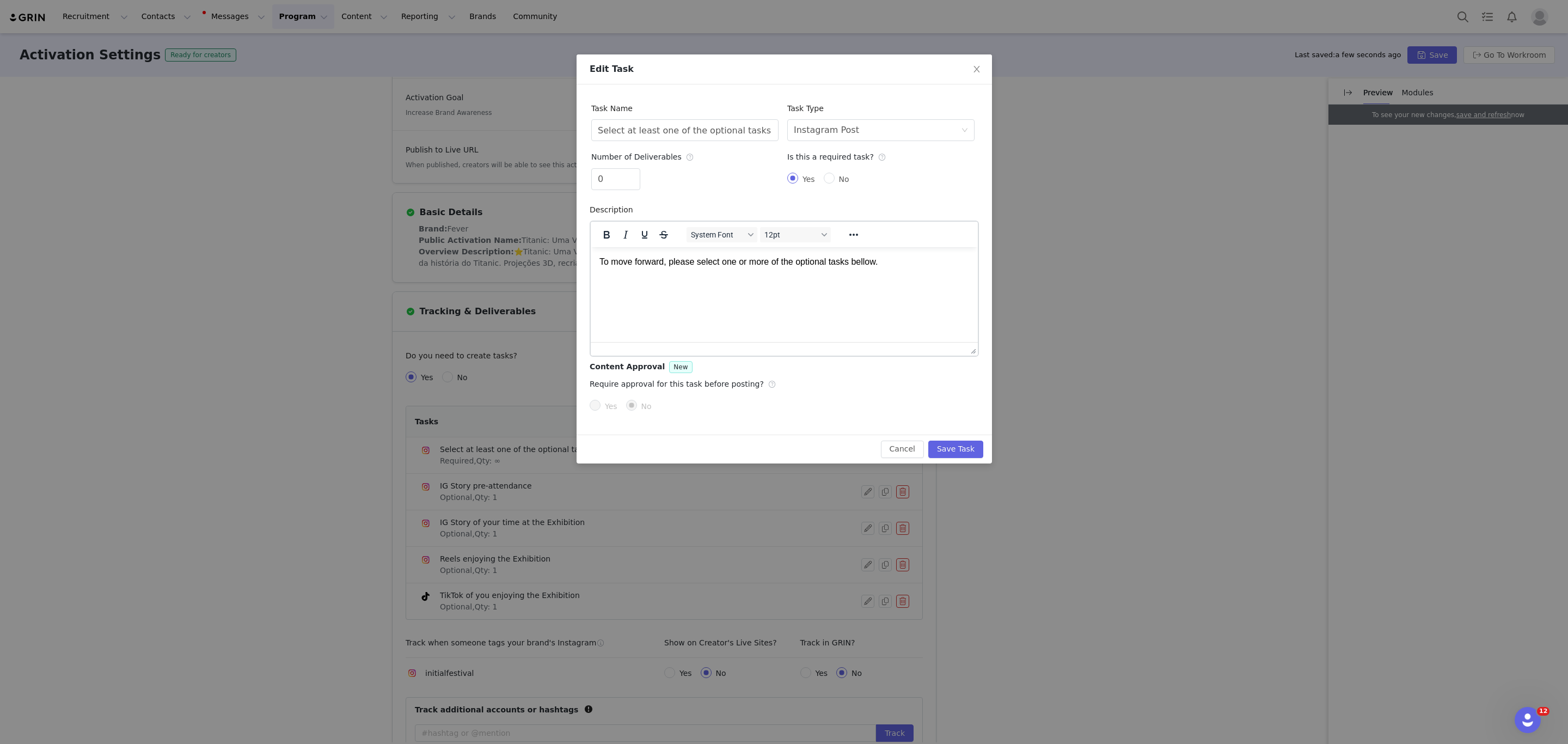
scroll to position [0, 0]
click at [902, 453] on button "Cancel" at bounding box center [901, 449] width 43 height 17
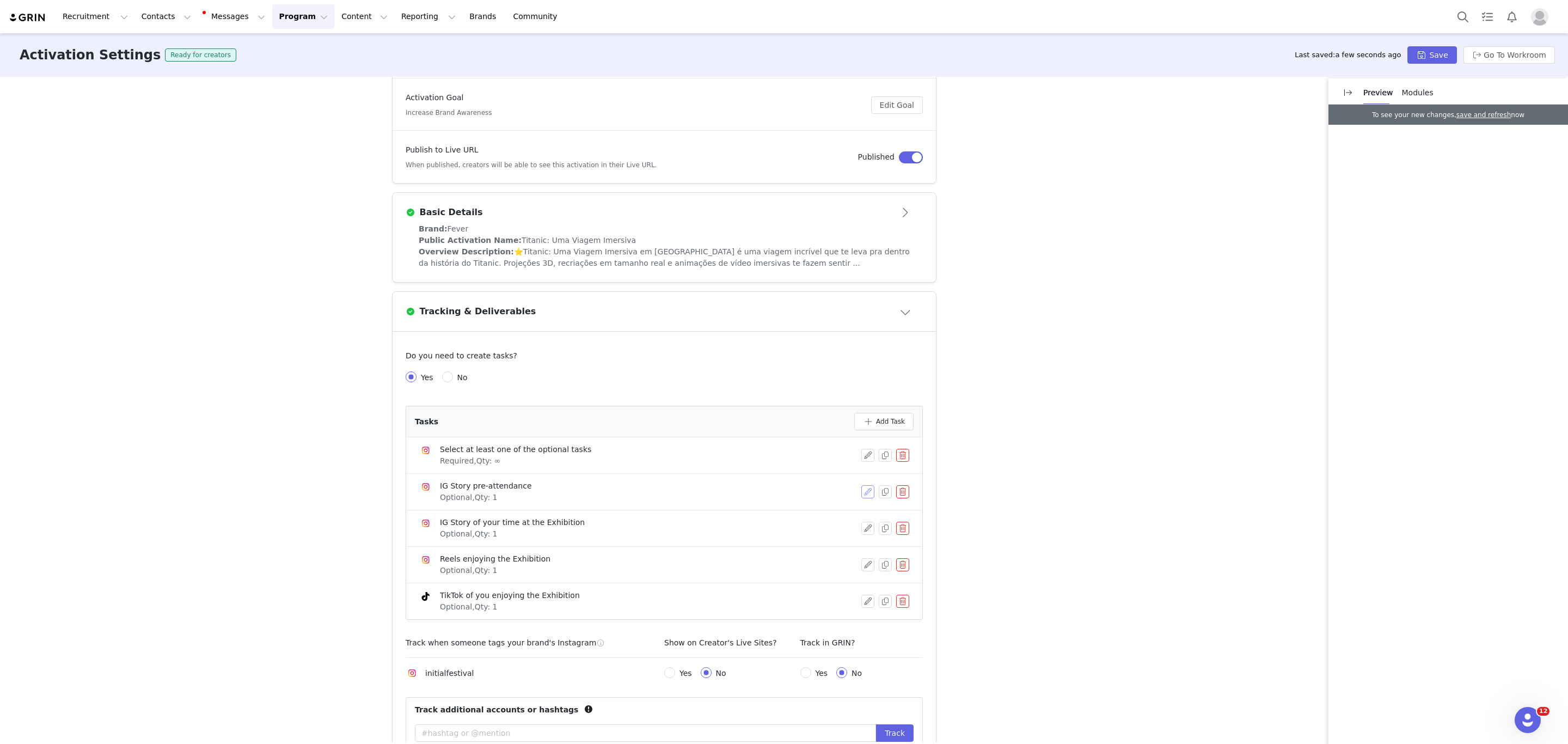
click at [861, 495] on button "button" at bounding box center [867, 491] width 13 height 13
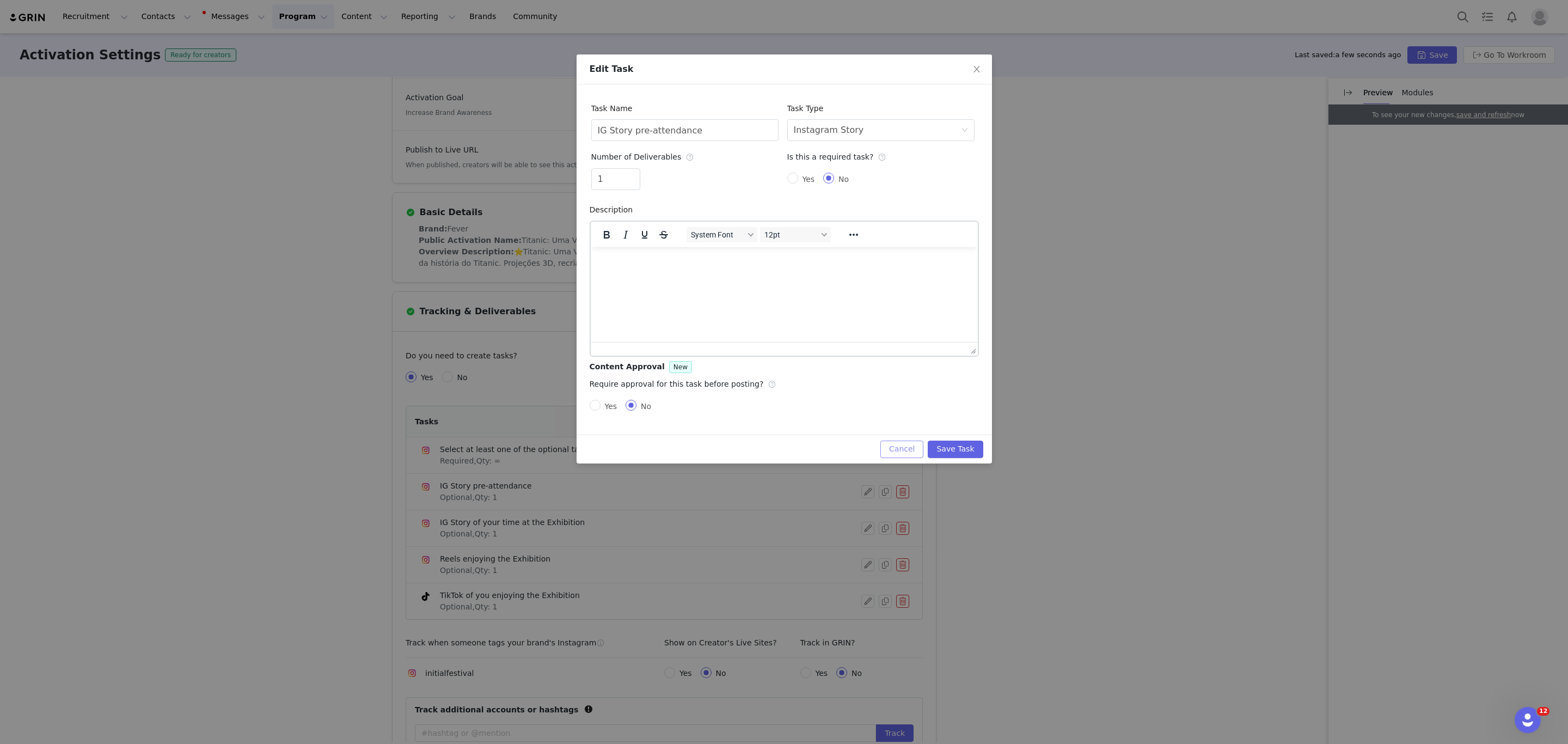
click at [891, 457] on button "Cancel" at bounding box center [901, 449] width 43 height 17
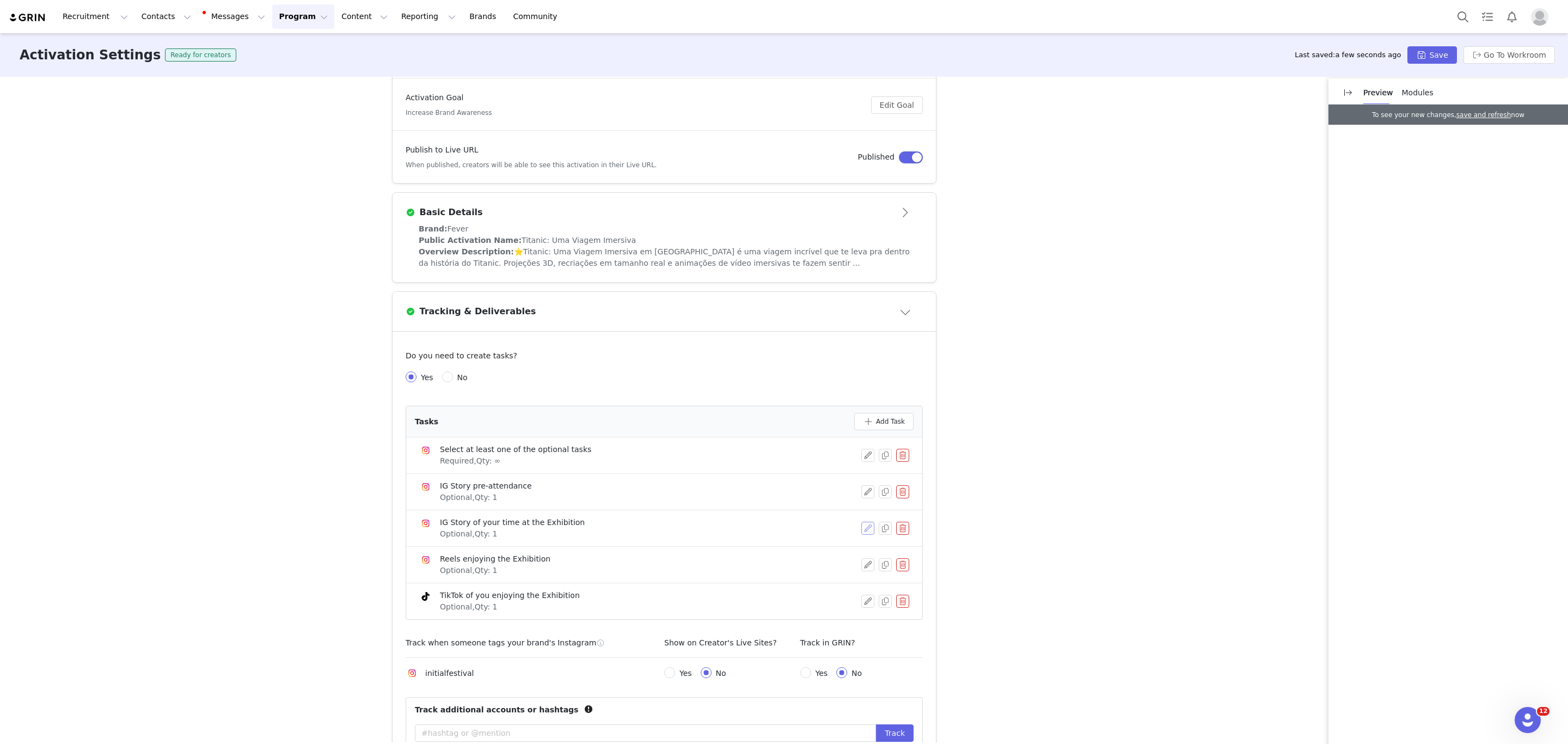
click at [861, 530] on button "button" at bounding box center [867, 527] width 13 height 13
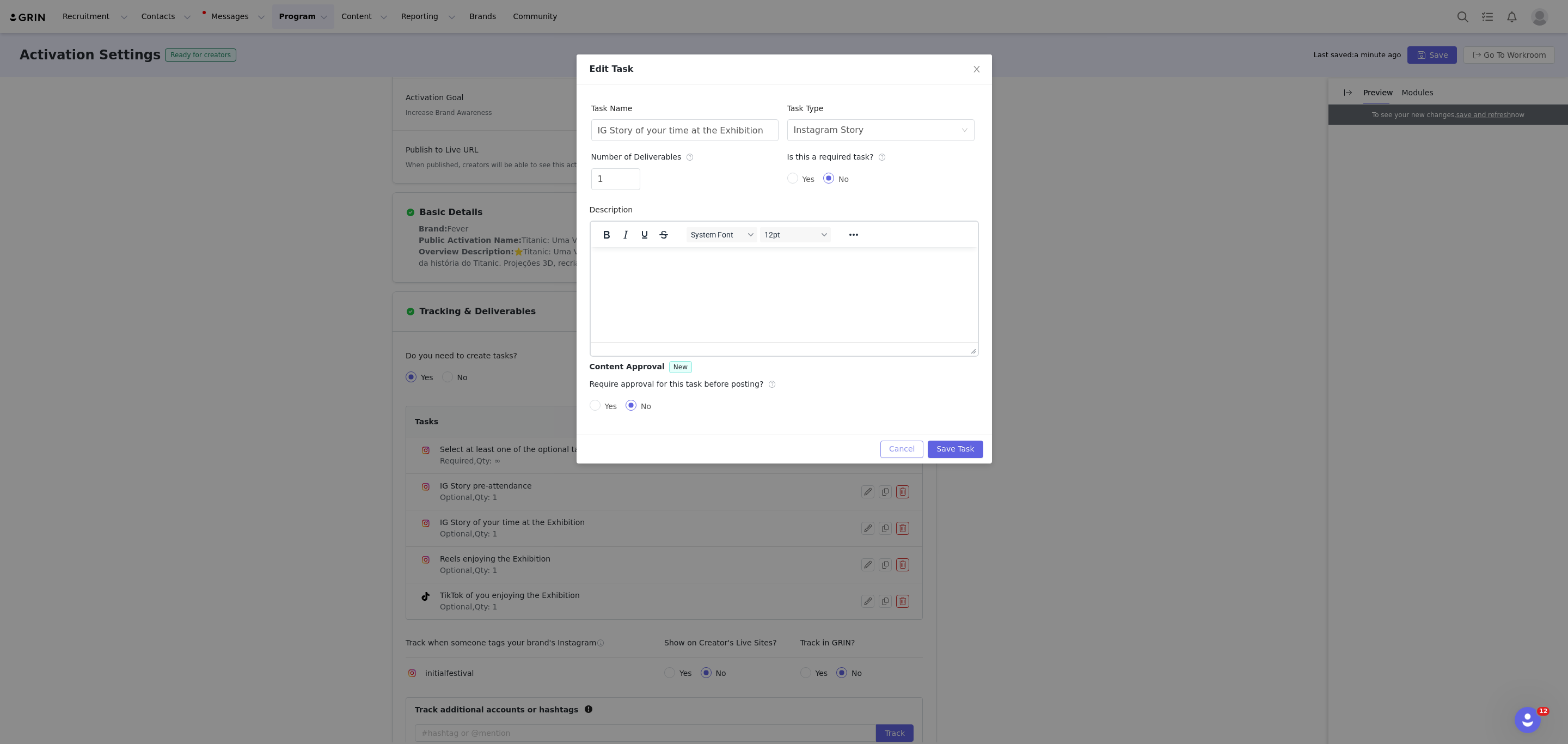
click at [888, 454] on button "Cancel" at bounding box center [901, 449] width 43 height 17
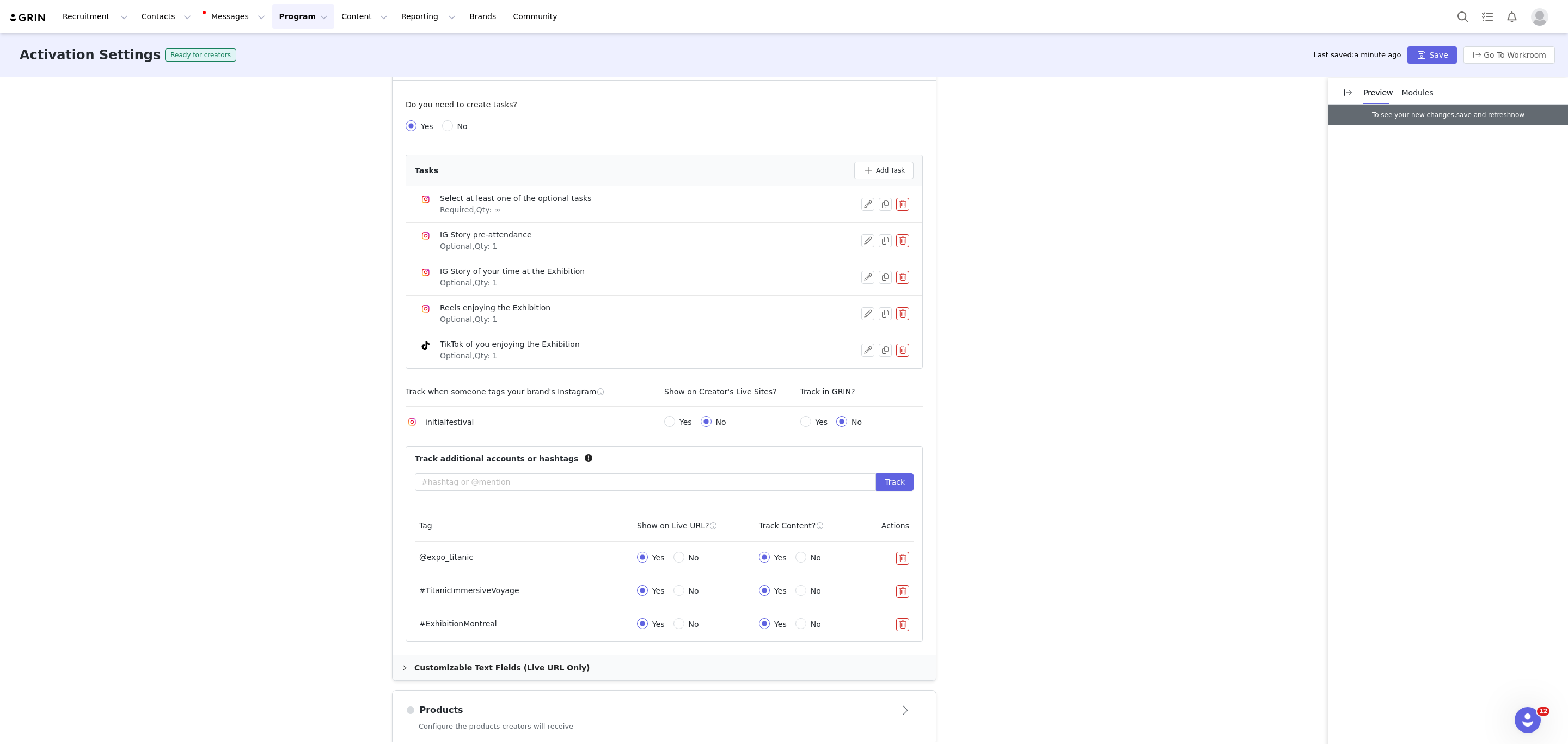
scroll to position [381, 0]
click at [887, 627] on div at bounding box center [888, 623] width 41 height 13
click at [897, 627] on button "button" at bounding box center [902, 623] width 13 height 13
click at [505, 482] on input "text" at bounding box center [645, 480] width 461 height 17
paste input "#ExhibitionSP"
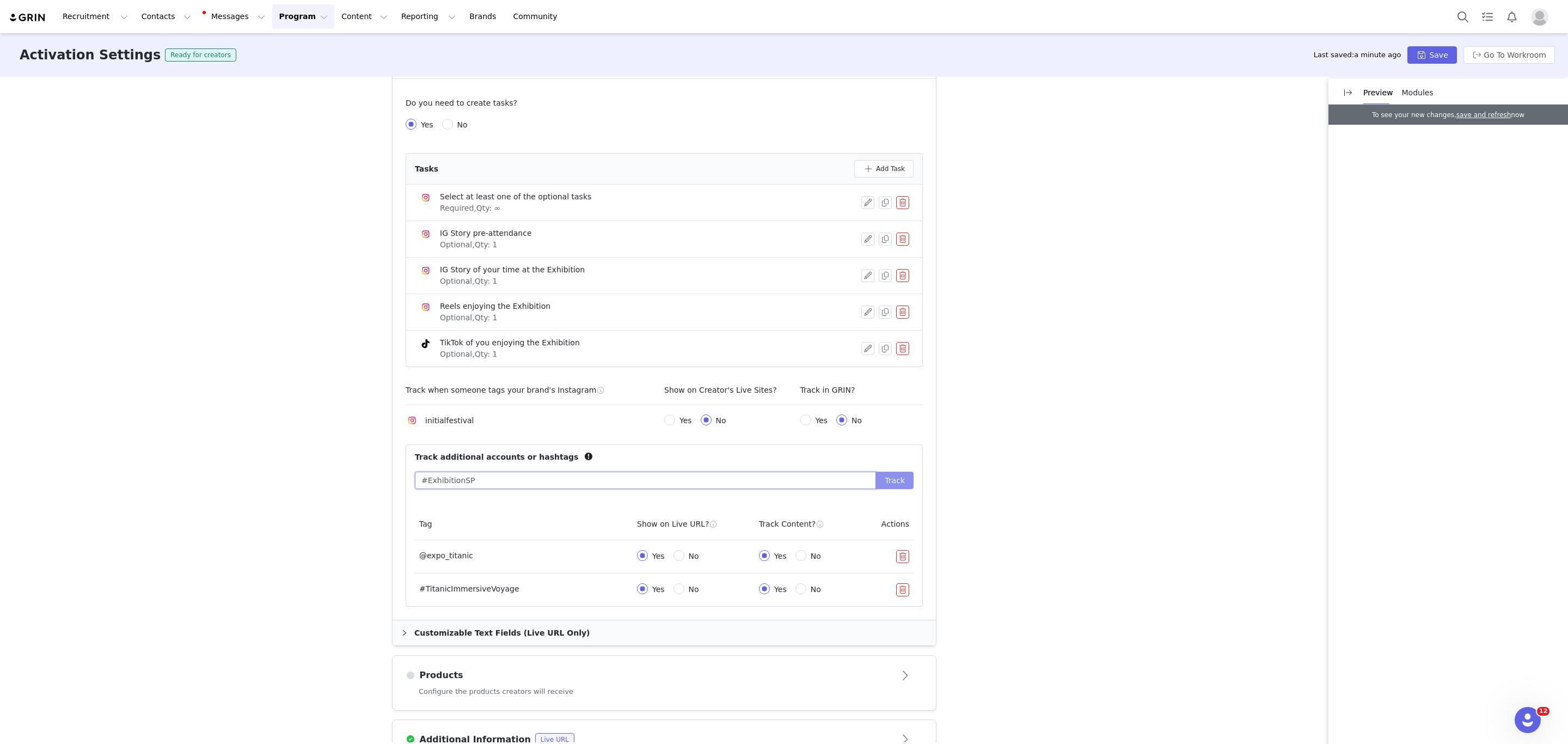
type input "#ExhibitionSP"
click at [885, 484] on button "Track" at bounding box center [894, 480] width 38 height 17
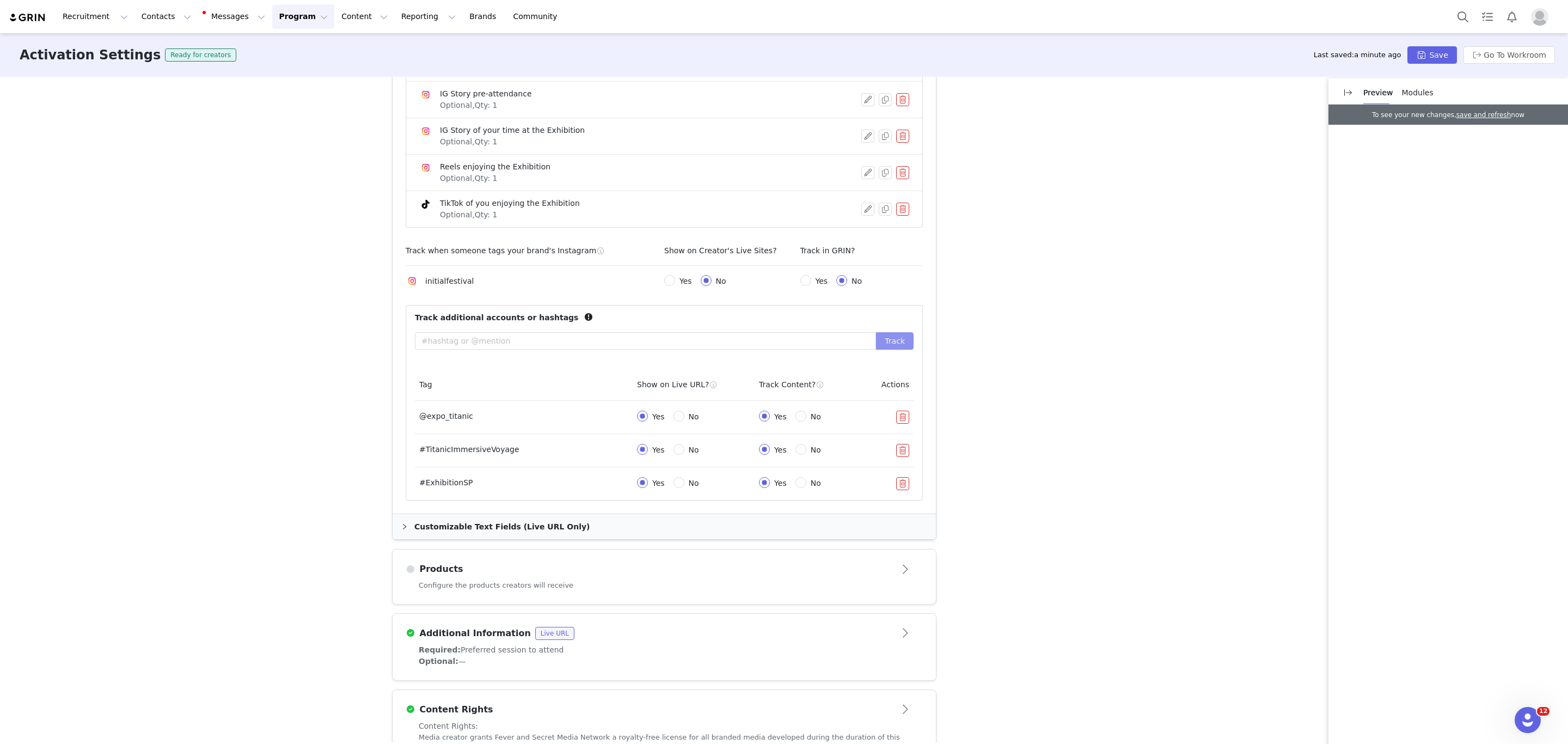
scroll to position [521, 0]
click at [535, 527] on div "Customizable Text Fields (Live URL Only)" at bounding box center [664, 525] width 543 height 25
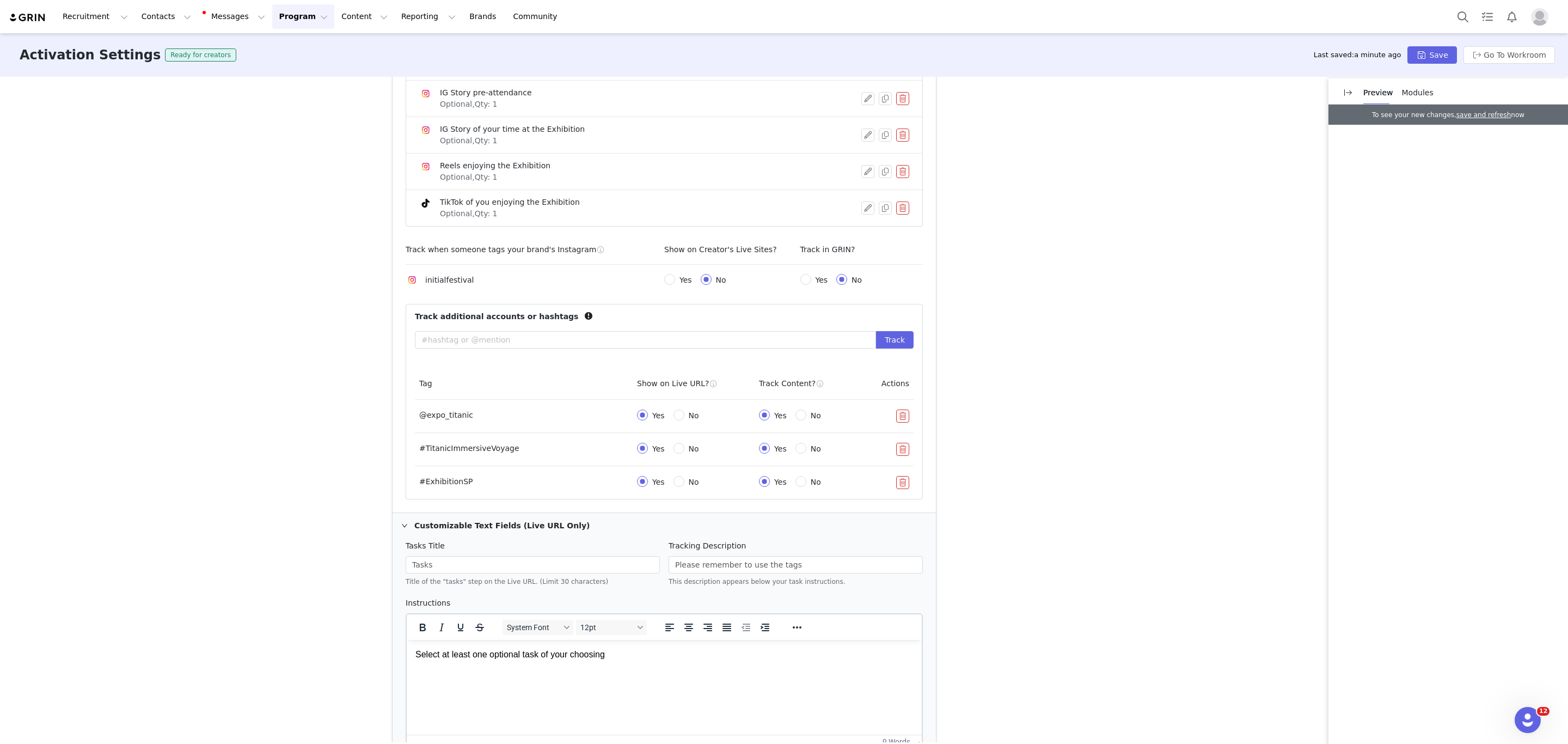
scroll to position [0, 0]
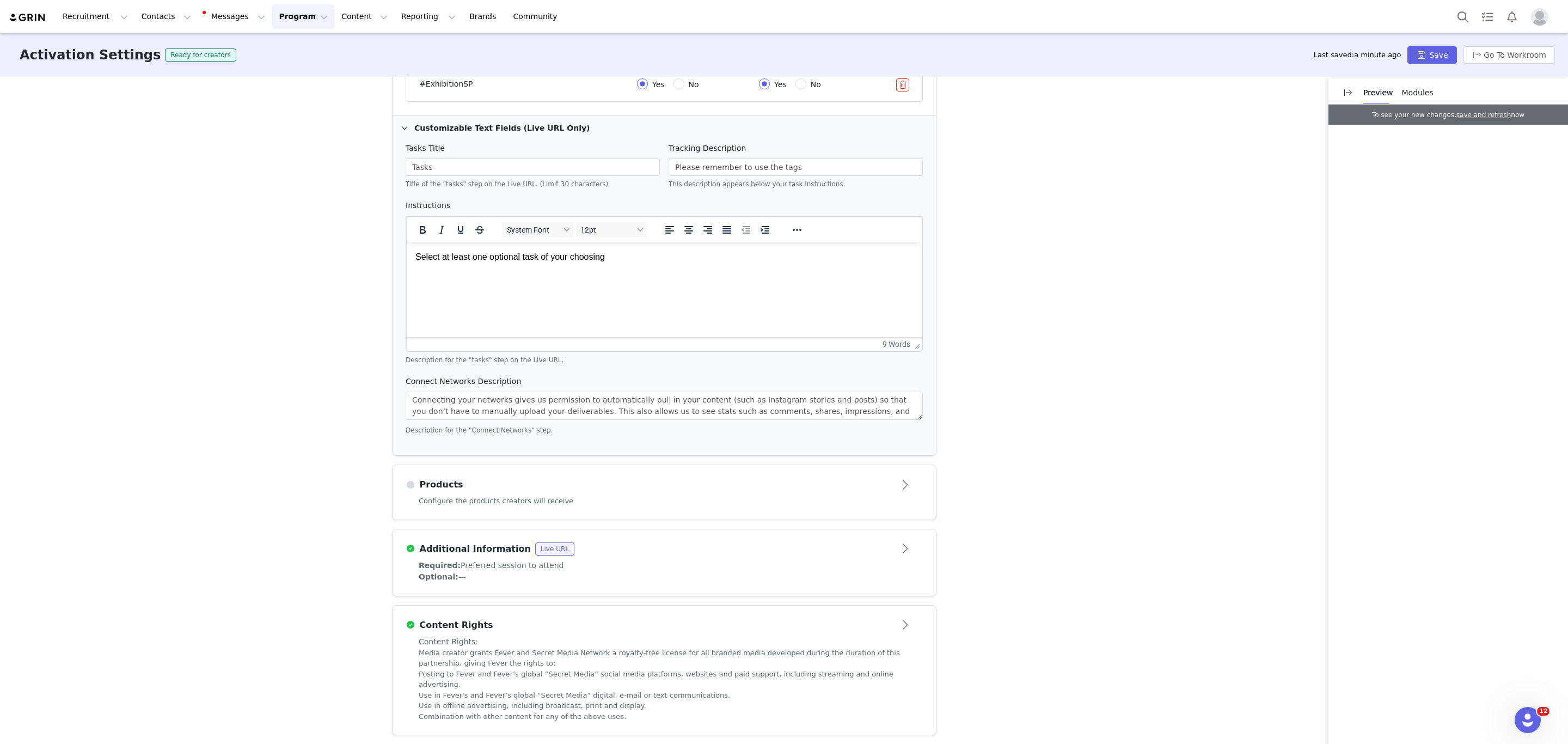
click at [603, 496] on article "Products" at bounding box center [664, 480] width 543 height 30
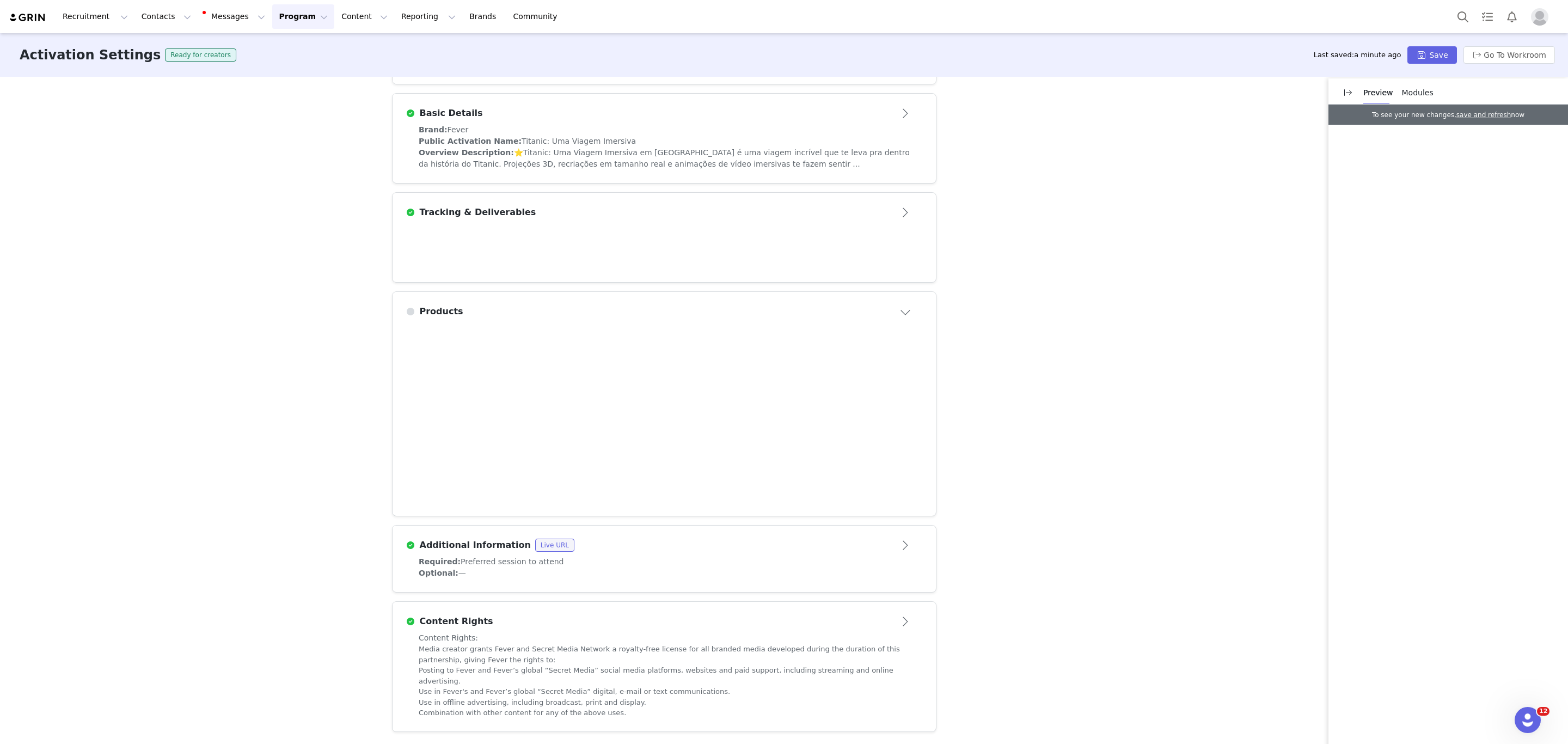
scroll to position [220, 0]
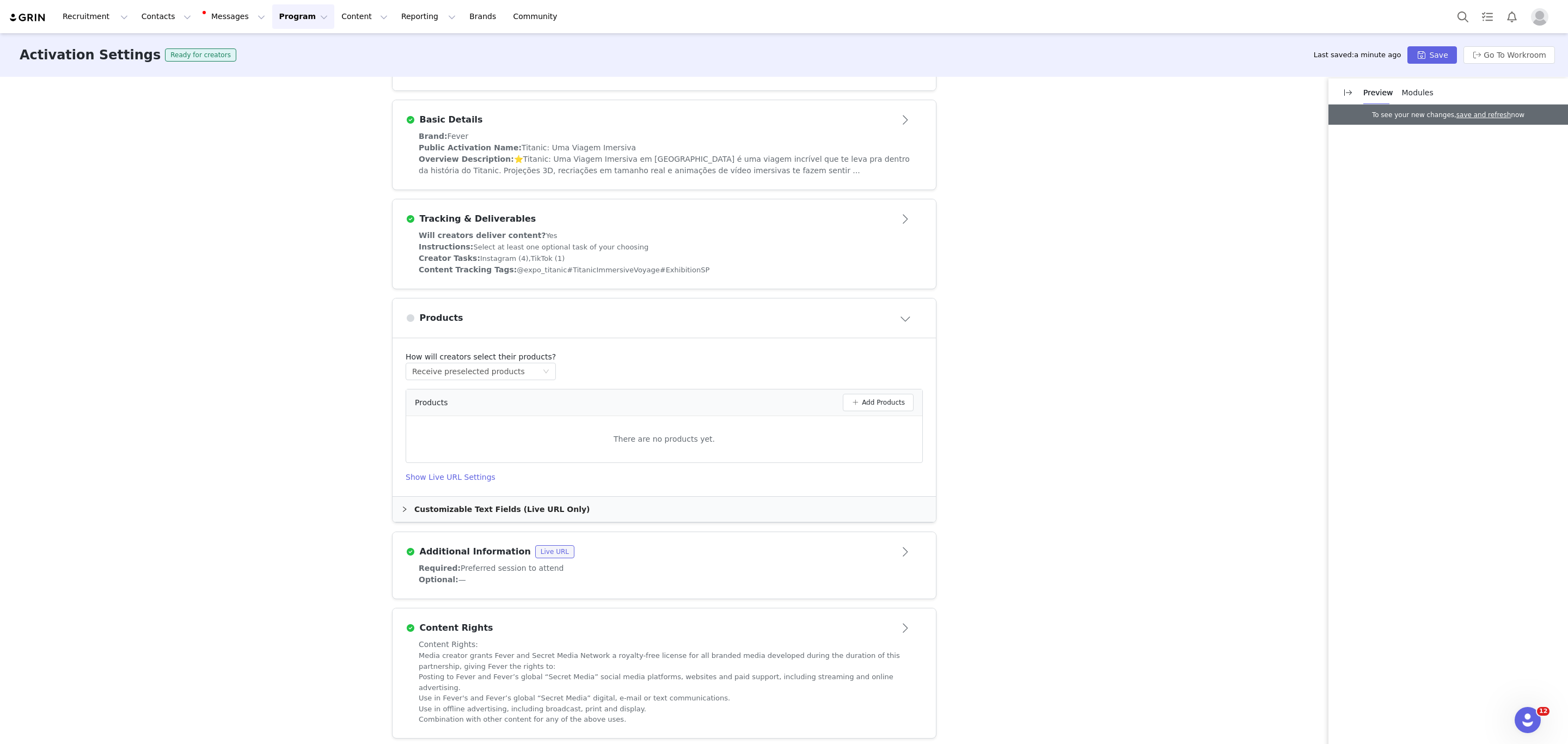
click at [515, 510] on div "Customizable Text Fields (Live URL Only)" at bounding box center [664, 509] width 543 height 25
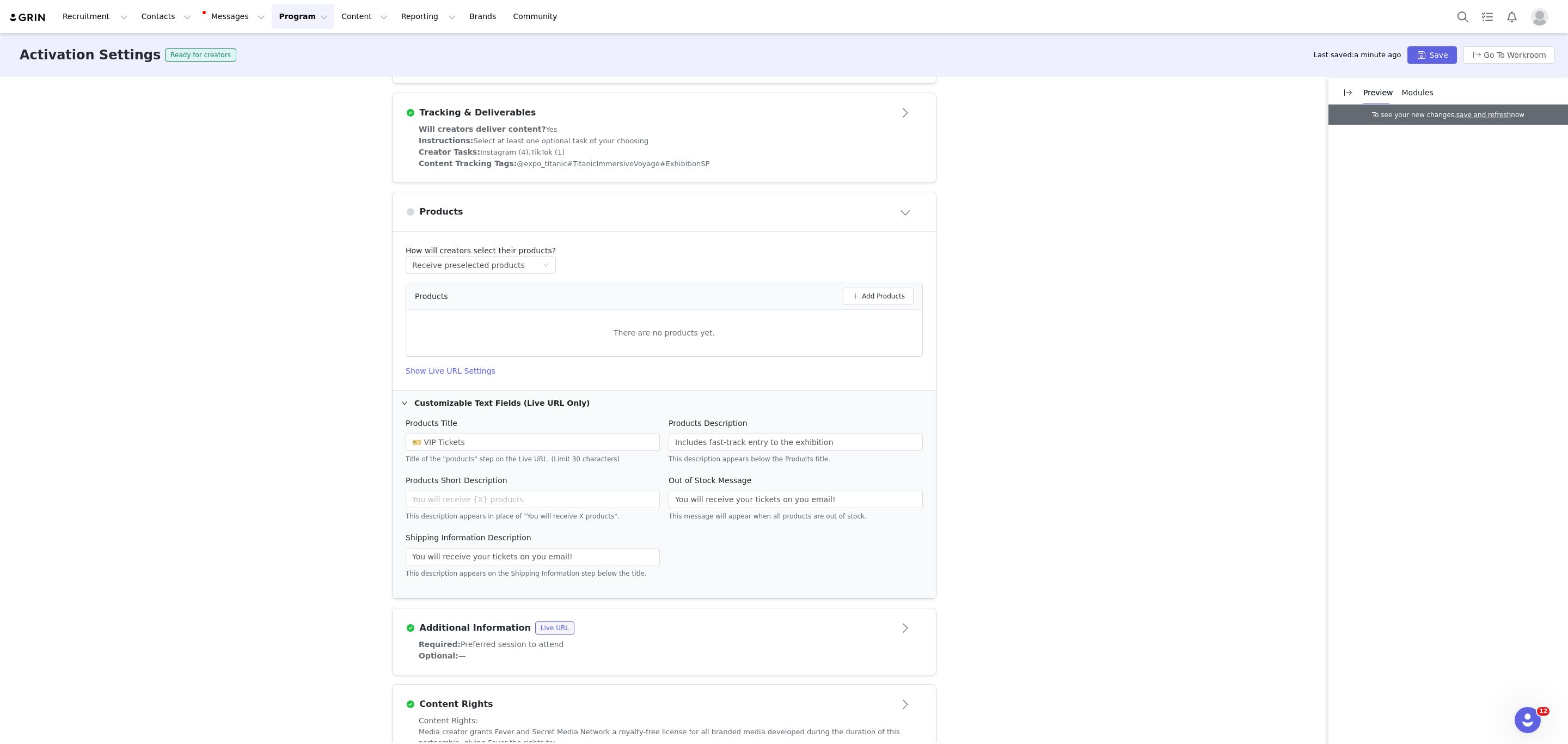
click at [625, 650] on div "Required: Preferred session to attend" at bounding box center [664, 644] width 491 height 11
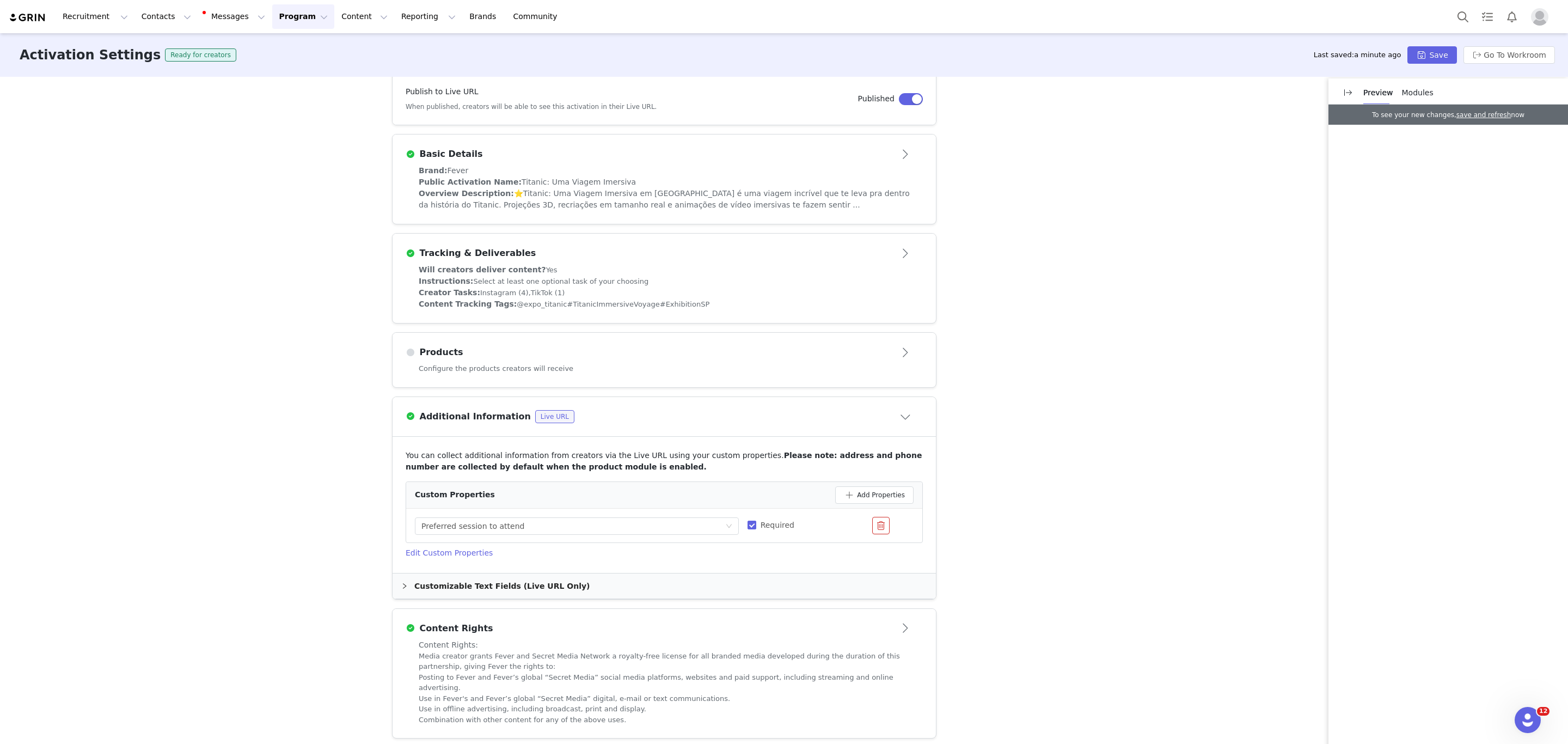
click at [424, 585] on div "Customizable Text Fields (Live URL Only)" at bounding box center [664, 586] width 543 height 25
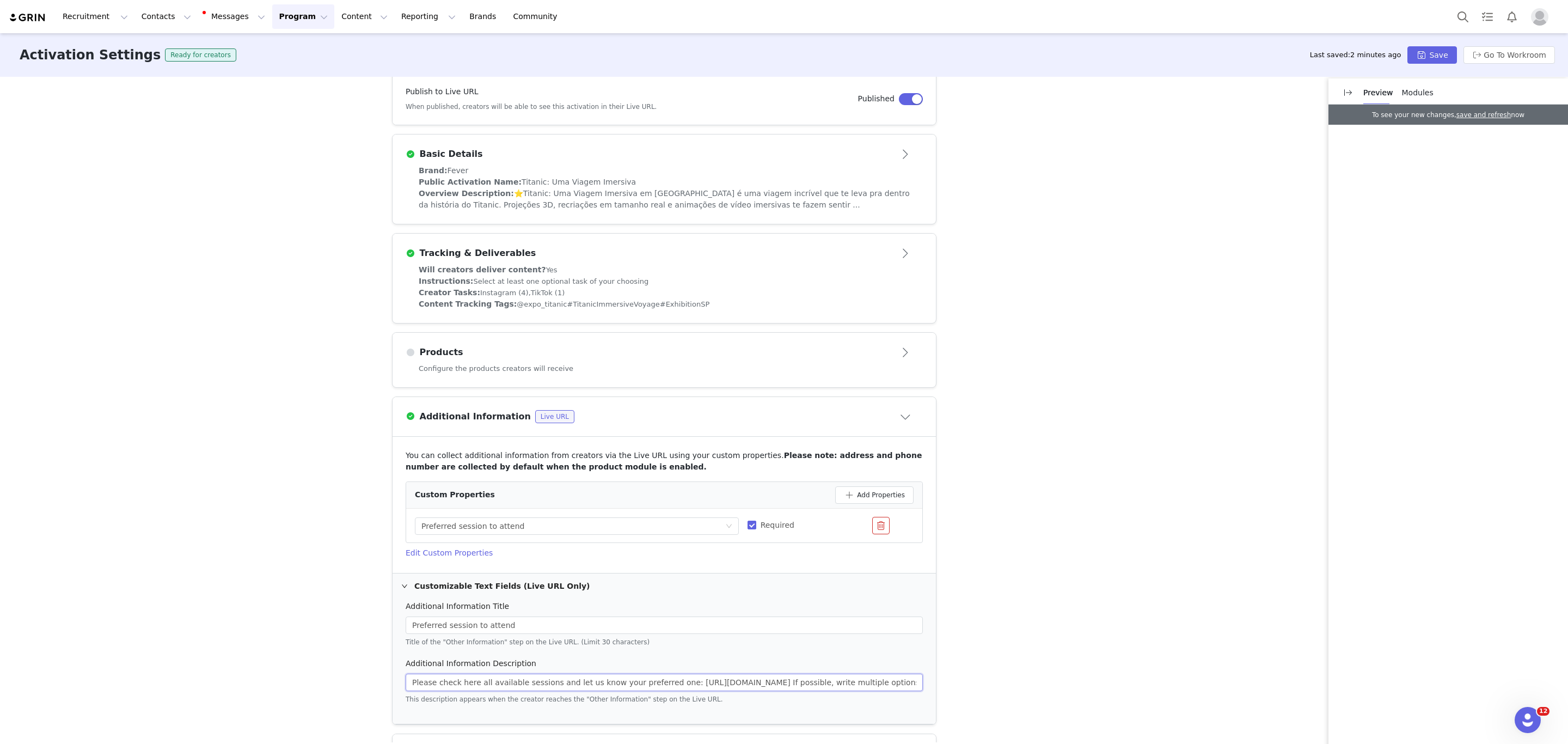
drag, startPoint x: 759, startPoint y: 698, endPoint x: 748, endPoint y: 684, distance: 17.8
click at [748, 684] on input "Please check here all available sessions and let us know your preferred one: [U…" at bounding box center [664, 682] width 517 height 17
paste input "413610"
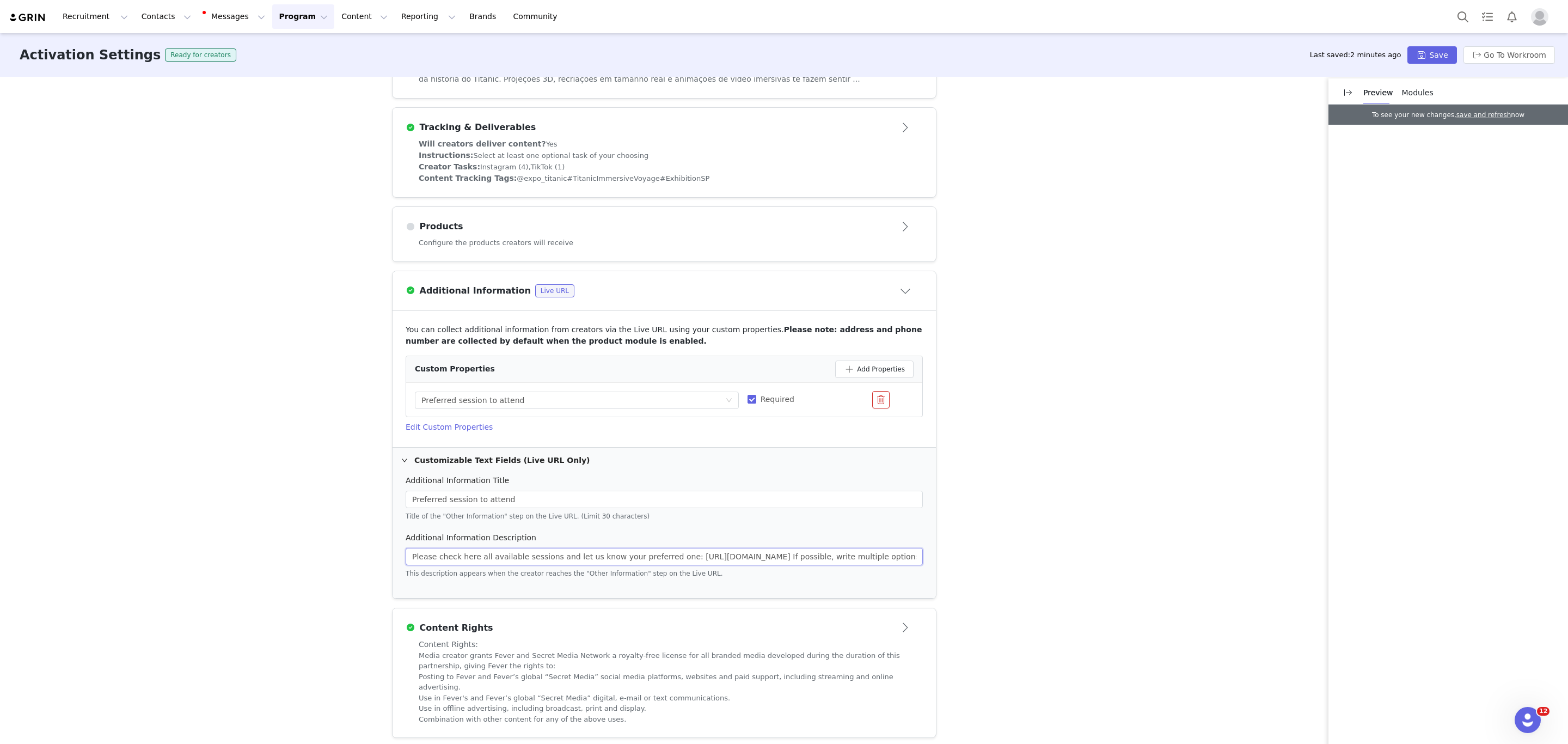
scroll to position [312, 0]
type input "Please check here all available sessions and let us know your preferred one: [U…"
click at [1414, 88] on span "Modules" at bounding box center [1418, 93] width 32 height 9
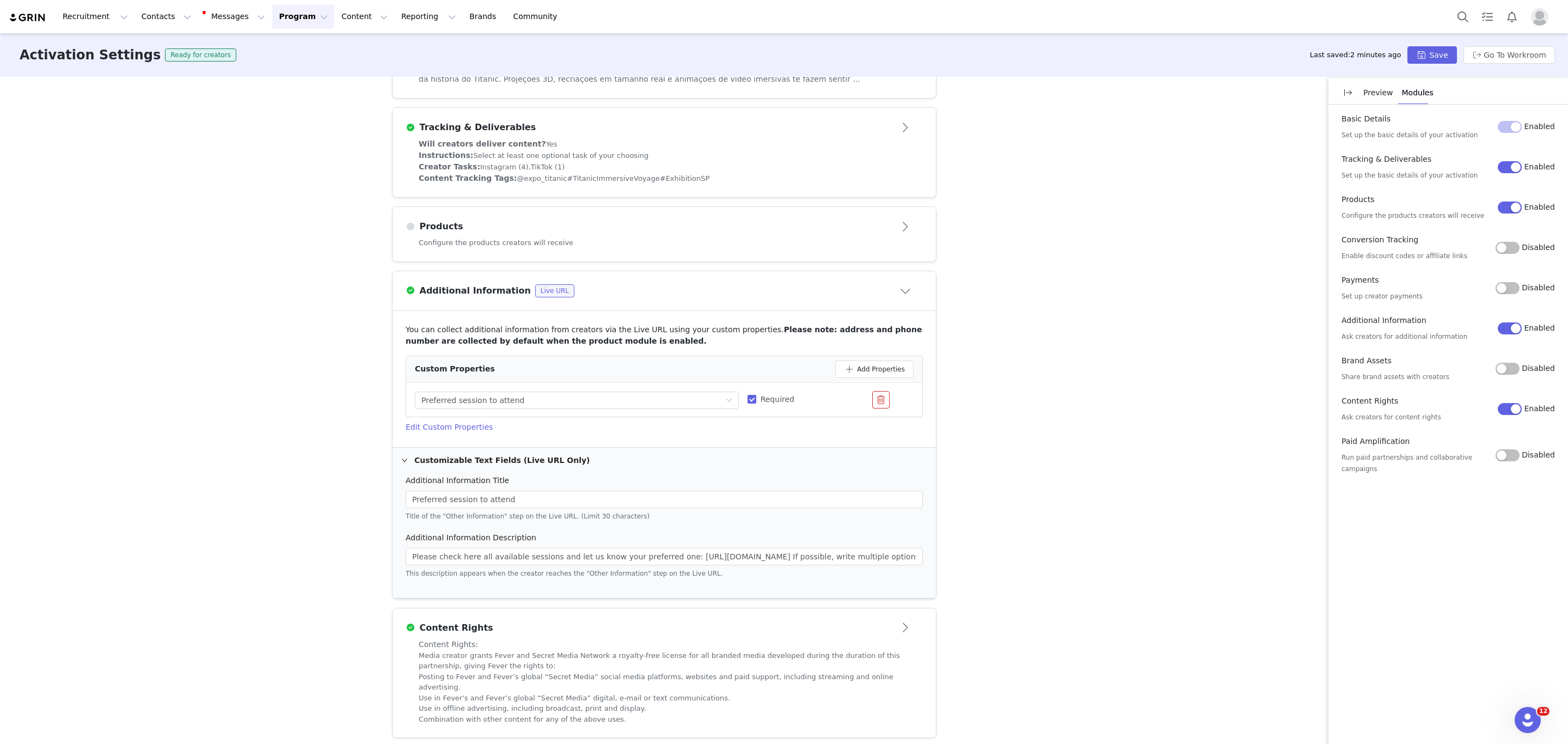
click at [1524, 242] on label "Disabled" at bounding box center [1525, 247] width 60 height 12
click at [1519, 242] on button "Disabled" at bounding box center [1508, 247] width 24 height 12
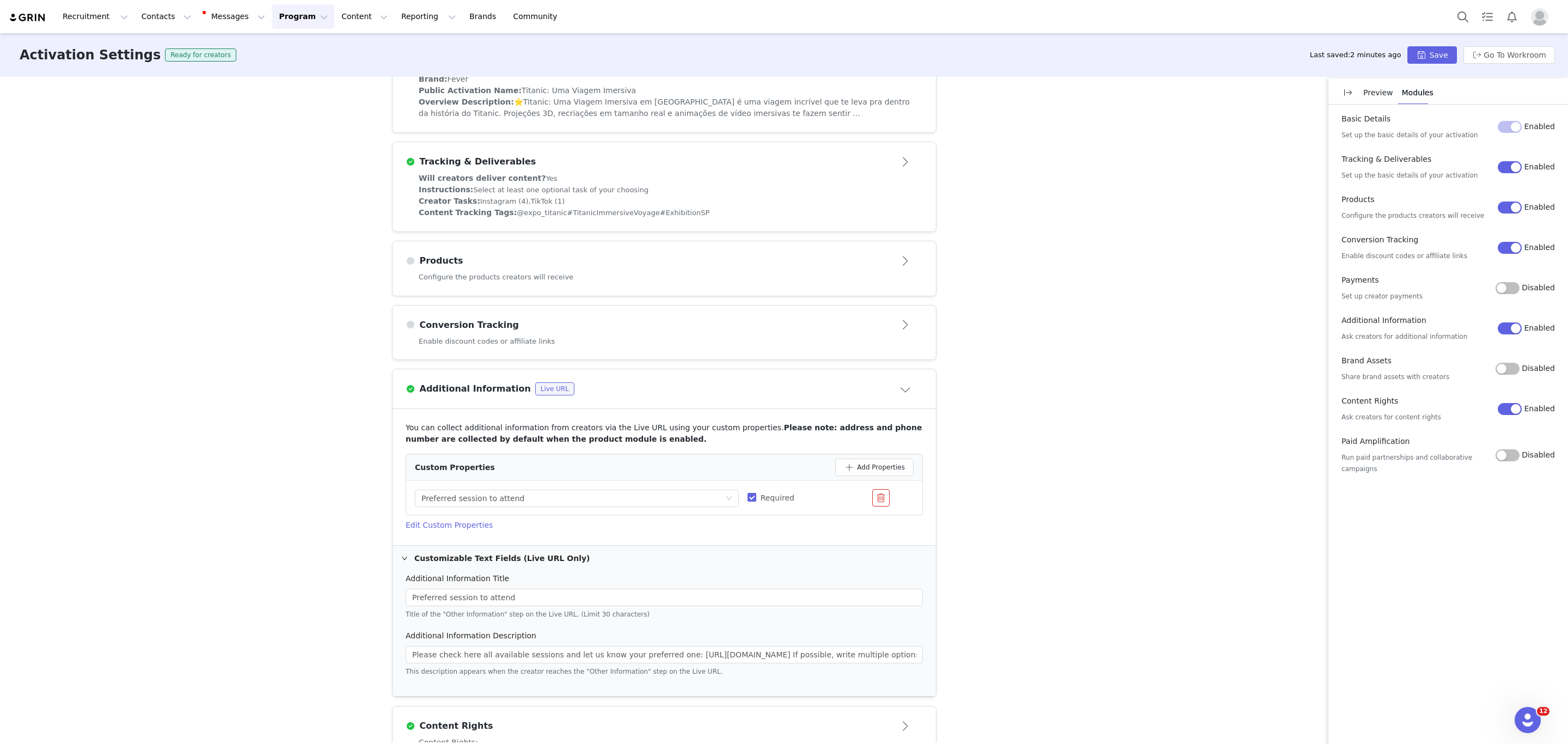
click at [526, 322] on div "Conversion Tracking" at bounding box center [646, 324] width 481 height 13
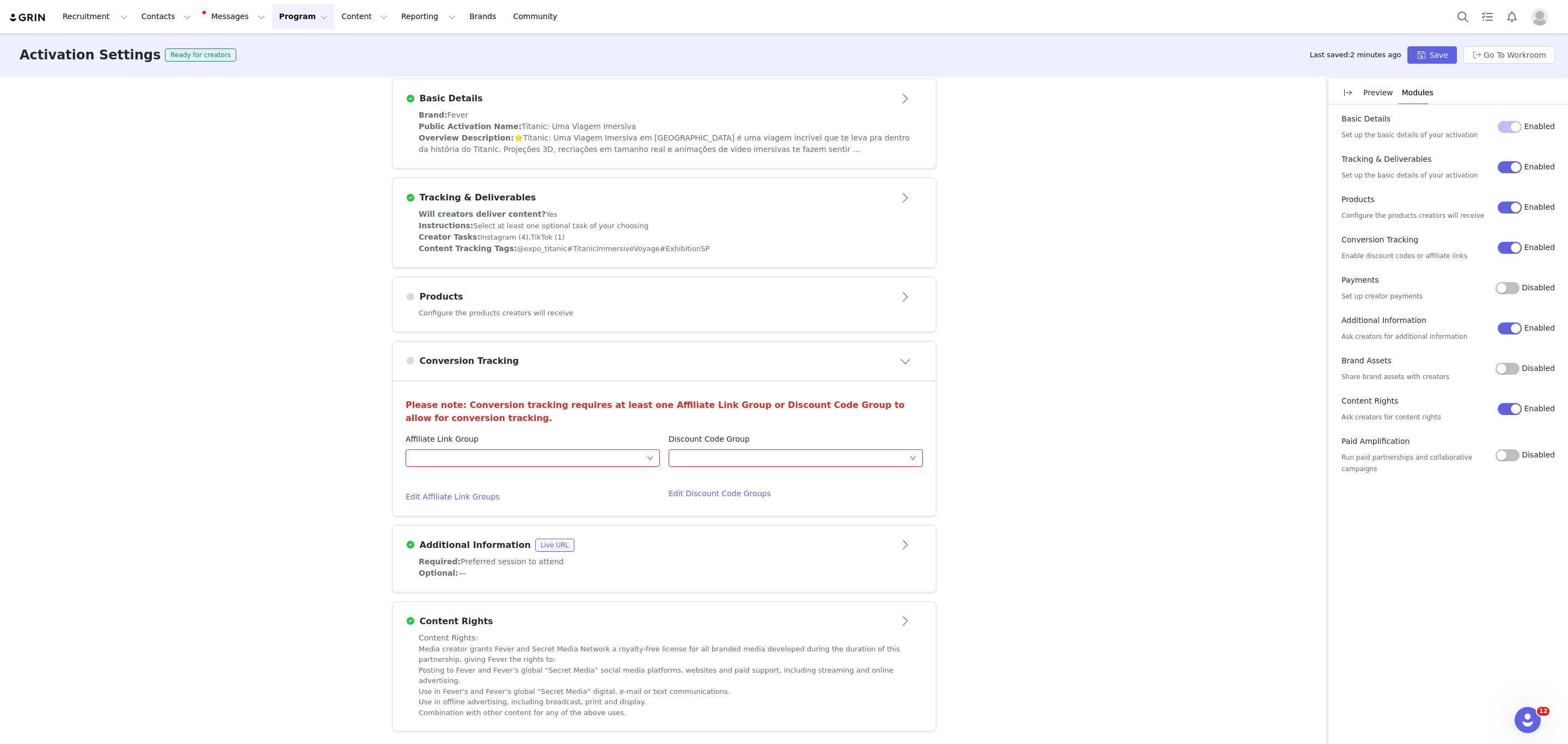
scroll to position [234, 0]
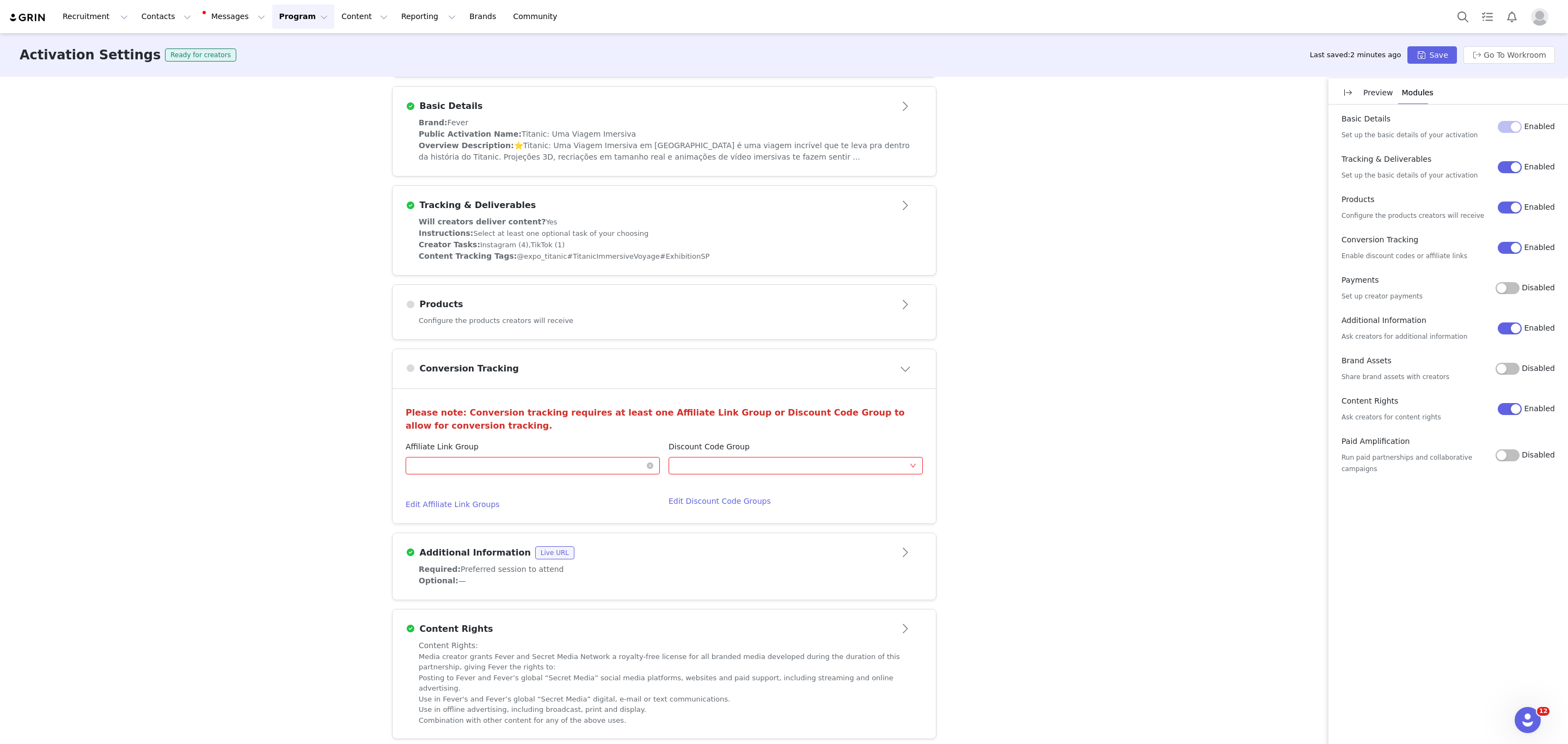
click at [500, 466] on div "Optional" at bounding box center [529, 466] width 234 height 17
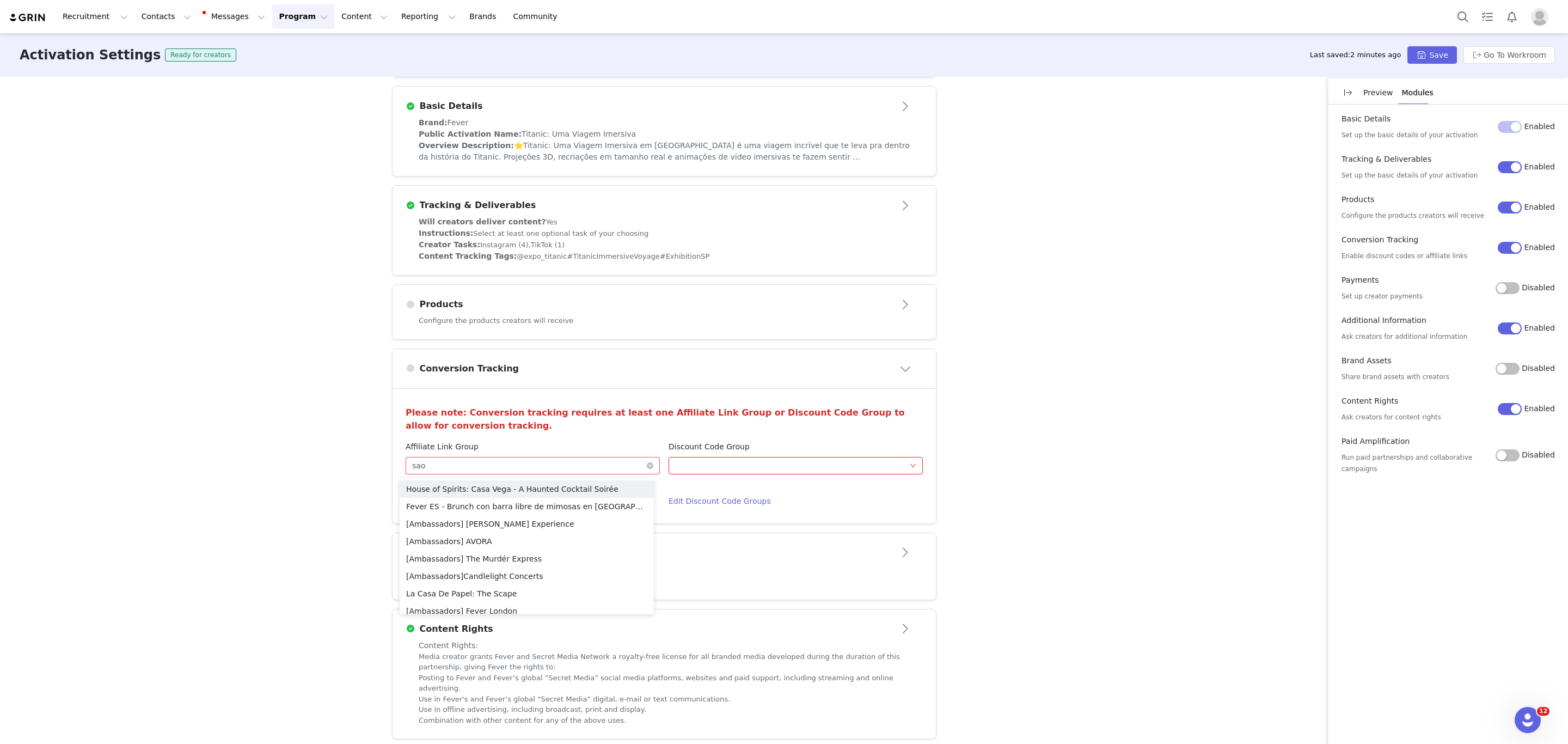
type input "sao"
click at [499, 484] on li "Sao Paulo Titanic Immersive Voyage" at bounding box center [526, 489] width 254 height 17
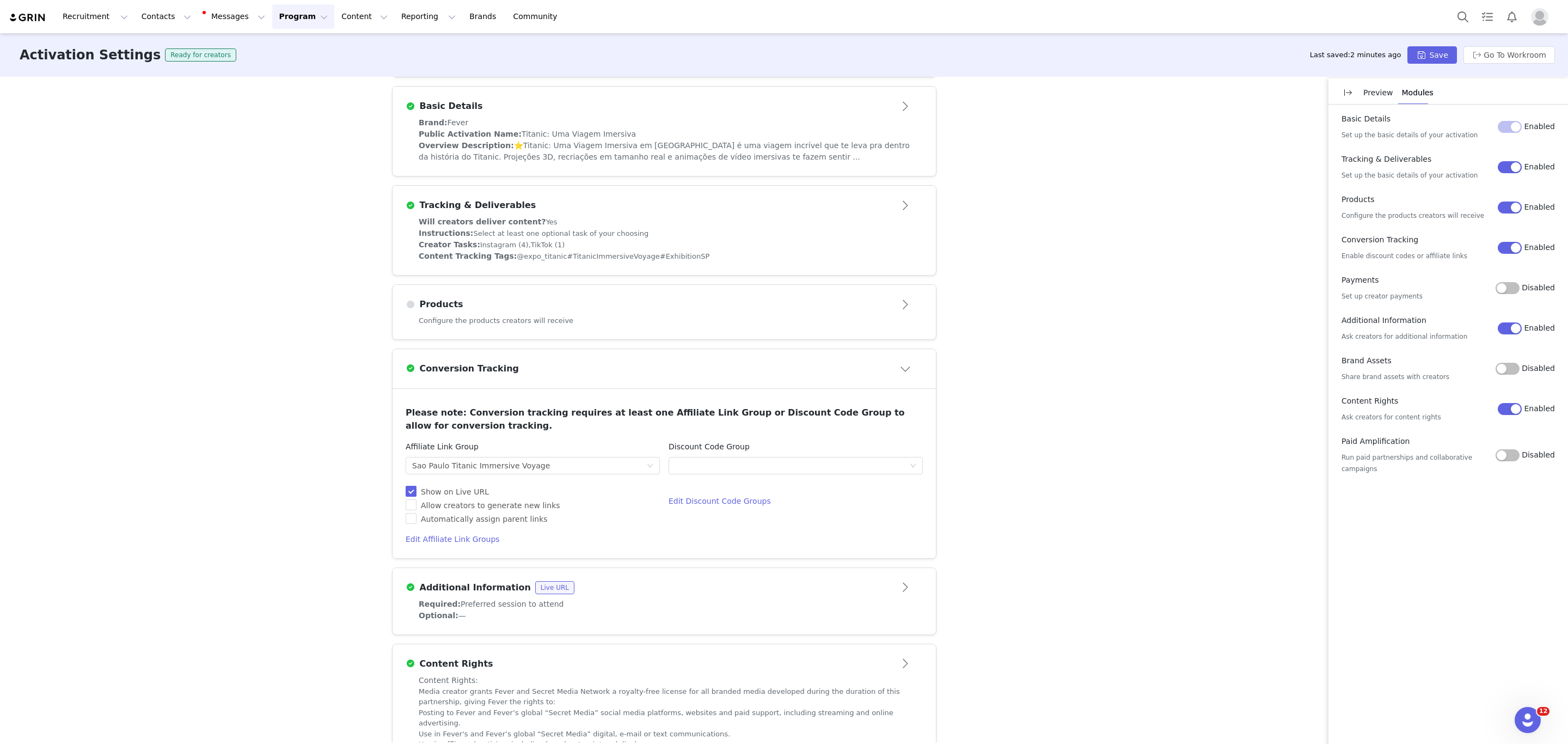
click at [1002, 476] on div "Activation Type Ongoing activations do not have start and end dates. Content wi…" at bounding box center [784, 410] width 1568 height 666
click at [1435, 56] on button "Save" at bounding box center [1431, 54] width 49 height 17
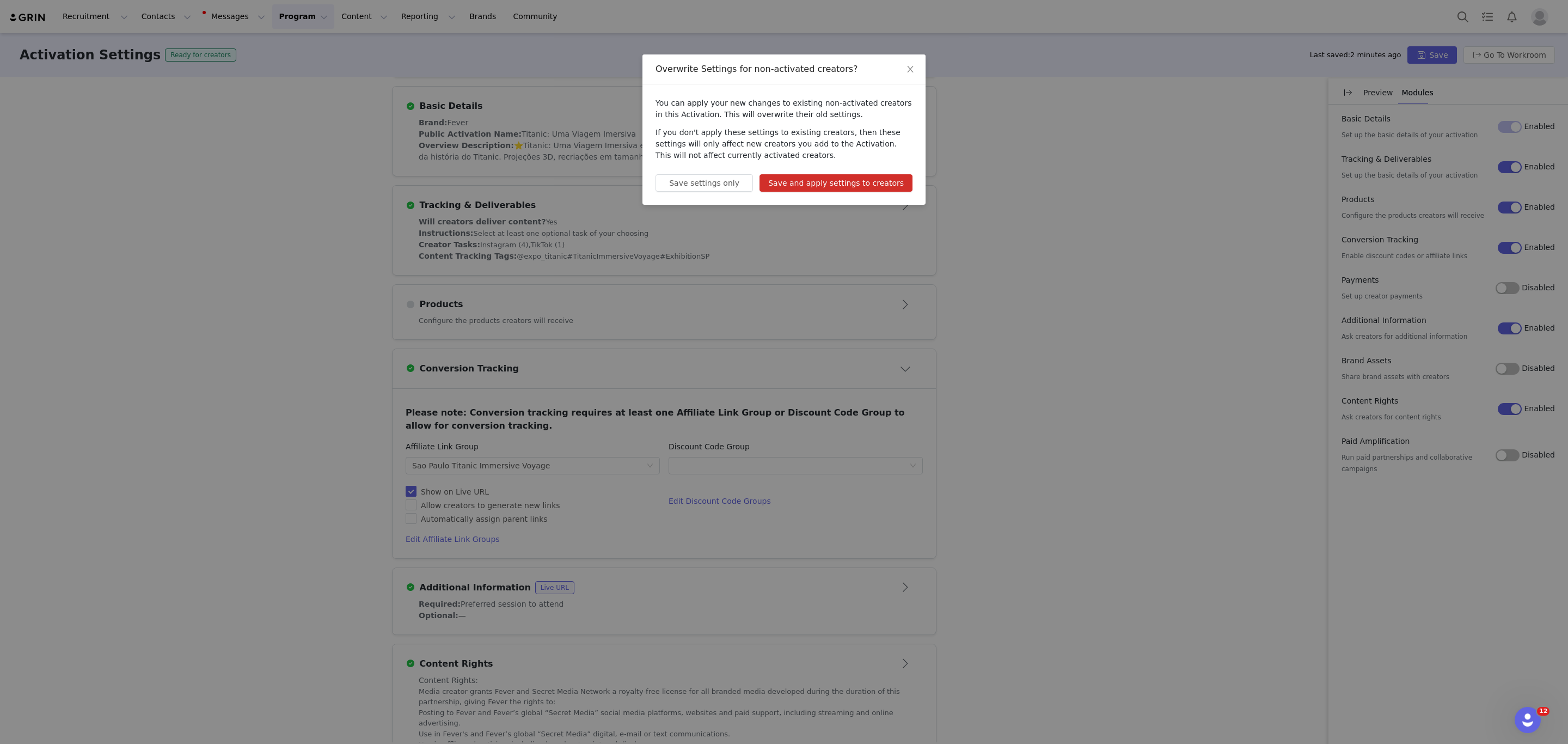
click at [859, 180] on button "Save and apply settings to creators" at bounding box center [836, 183] width 153 height 17
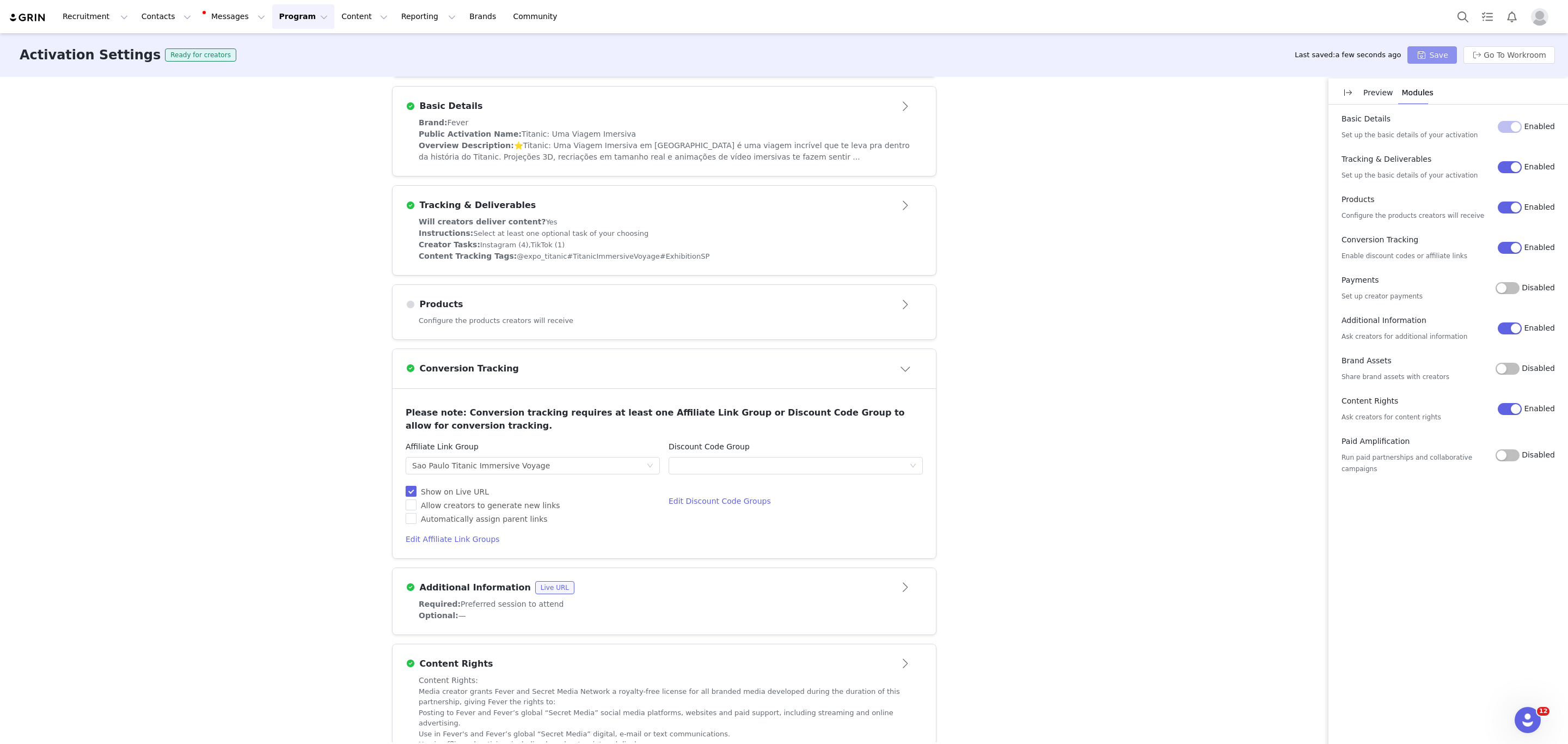
click at [1450, 53] on button "Save" at bounding box center [1431, 54] width 49 height 17
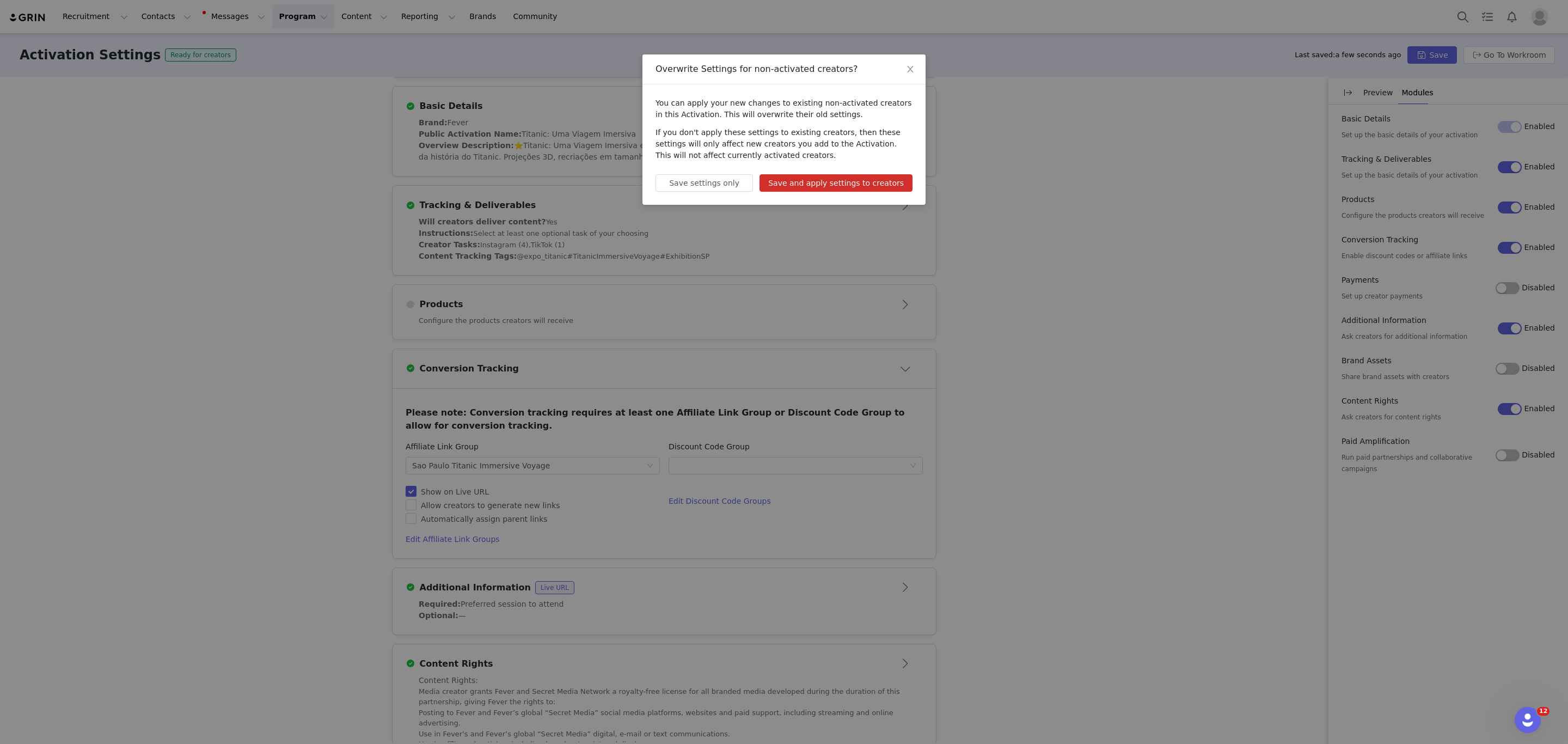
click at [1531, 48] on div "Overwrite Settings for non-activated creators? You can apply your new changes t…" at bounding box center [784, 372] width 1568 height 744
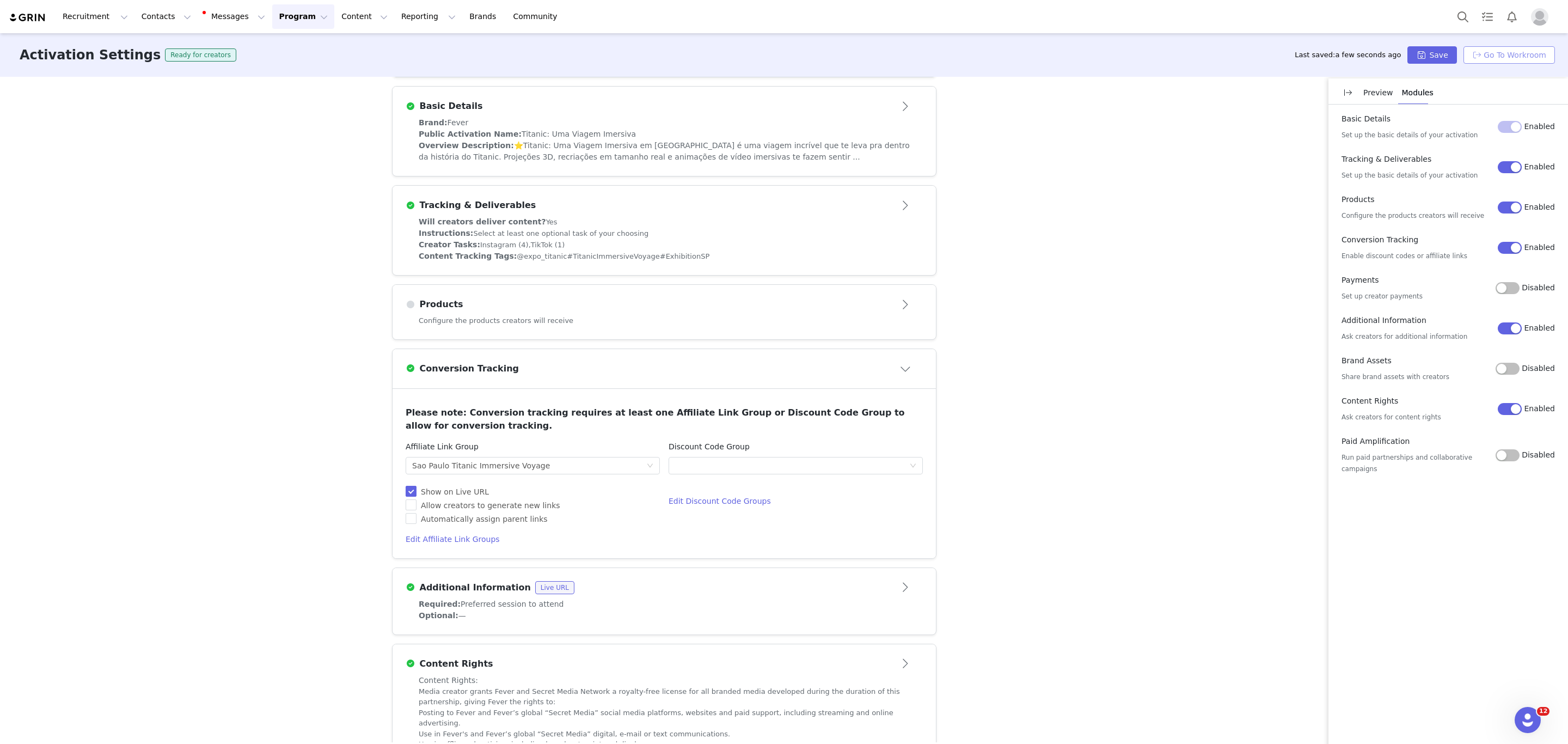
click at [1529, 57] on button "Go To Workroom" at bounding box center [1508, 54] width 91 height 17
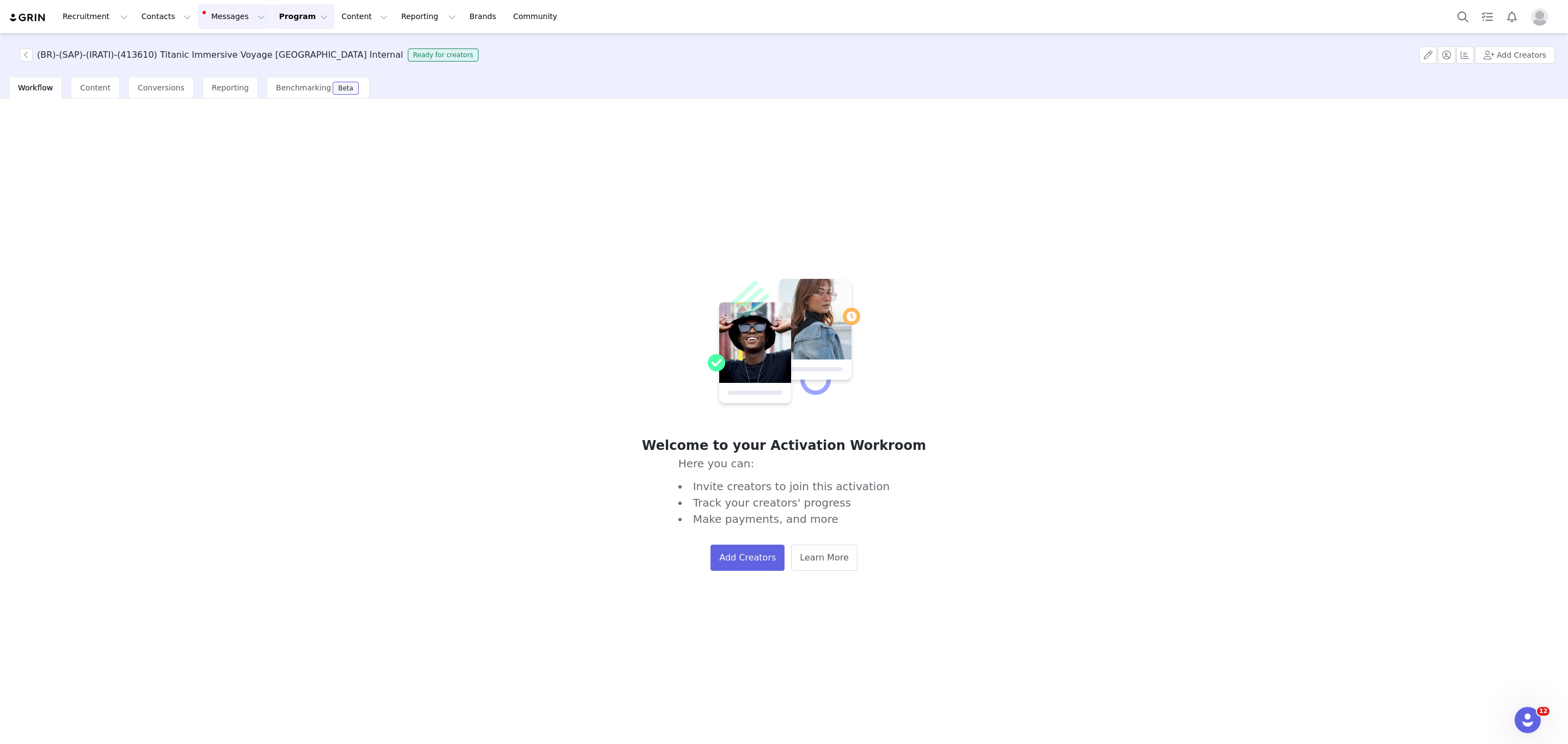
click at [224, 23] on button "Messages Messages" at bounding box center [235, 17] width 73 height 24
click at [236, 106] on div "Sequences" at bounding box center [223, 109] width 73 height 11
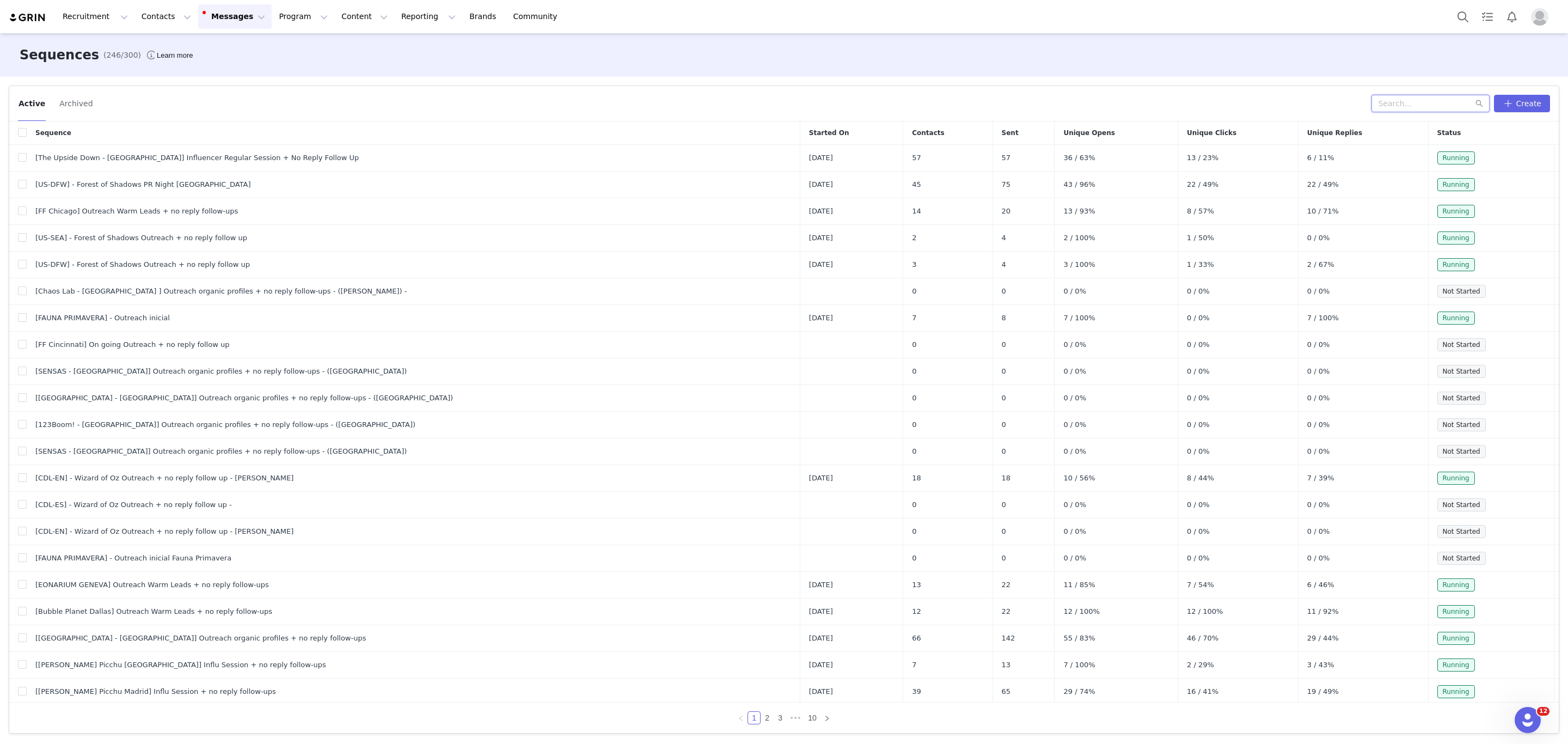
click at [1398, 102] on input "text" at bounding box center [1430, 103] width 118 height 17
type input "titanic"
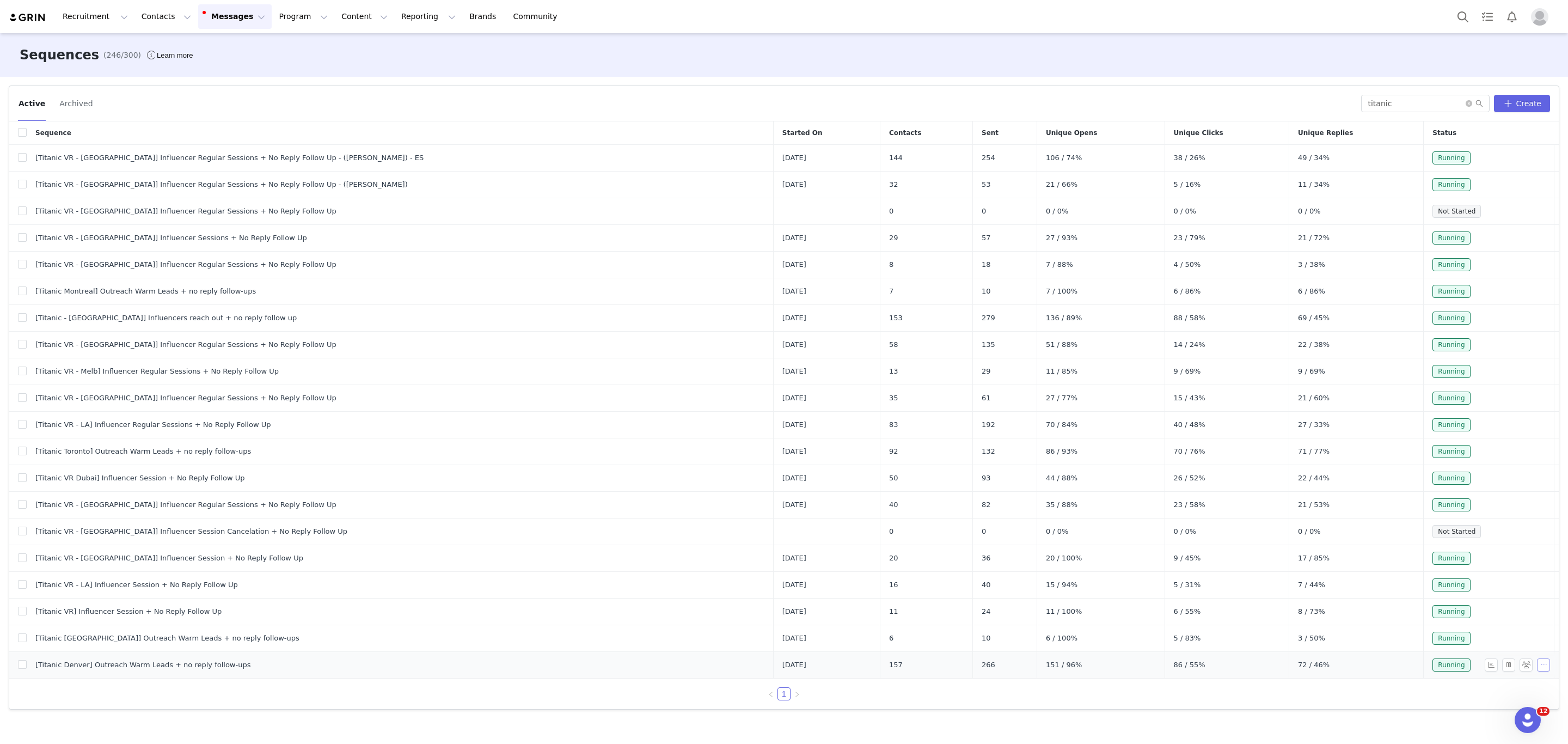
click at [1541, 672] on button "button" at bounding box center [1543, 665] width 13 height 13
click at [1511, 635] on span "Duplicate" at bounding box center [1530, 635] width 36 height 12
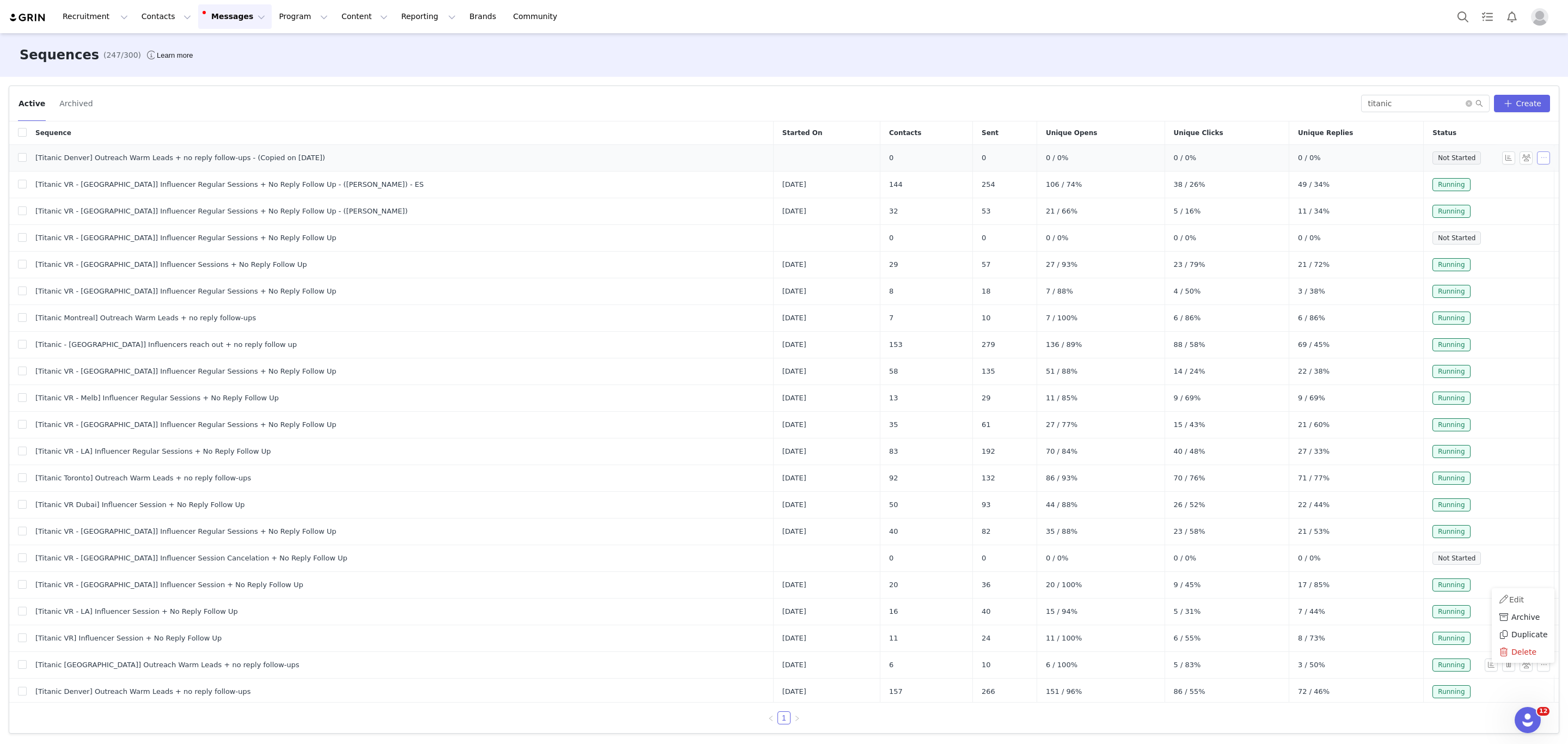
click at [1537, 155] on button "button" at bounding box center [1543, 158] width 13 height 13
click at [1509, 179] on link "Edit" at bounding box center [1511, 178] width 63 height 18
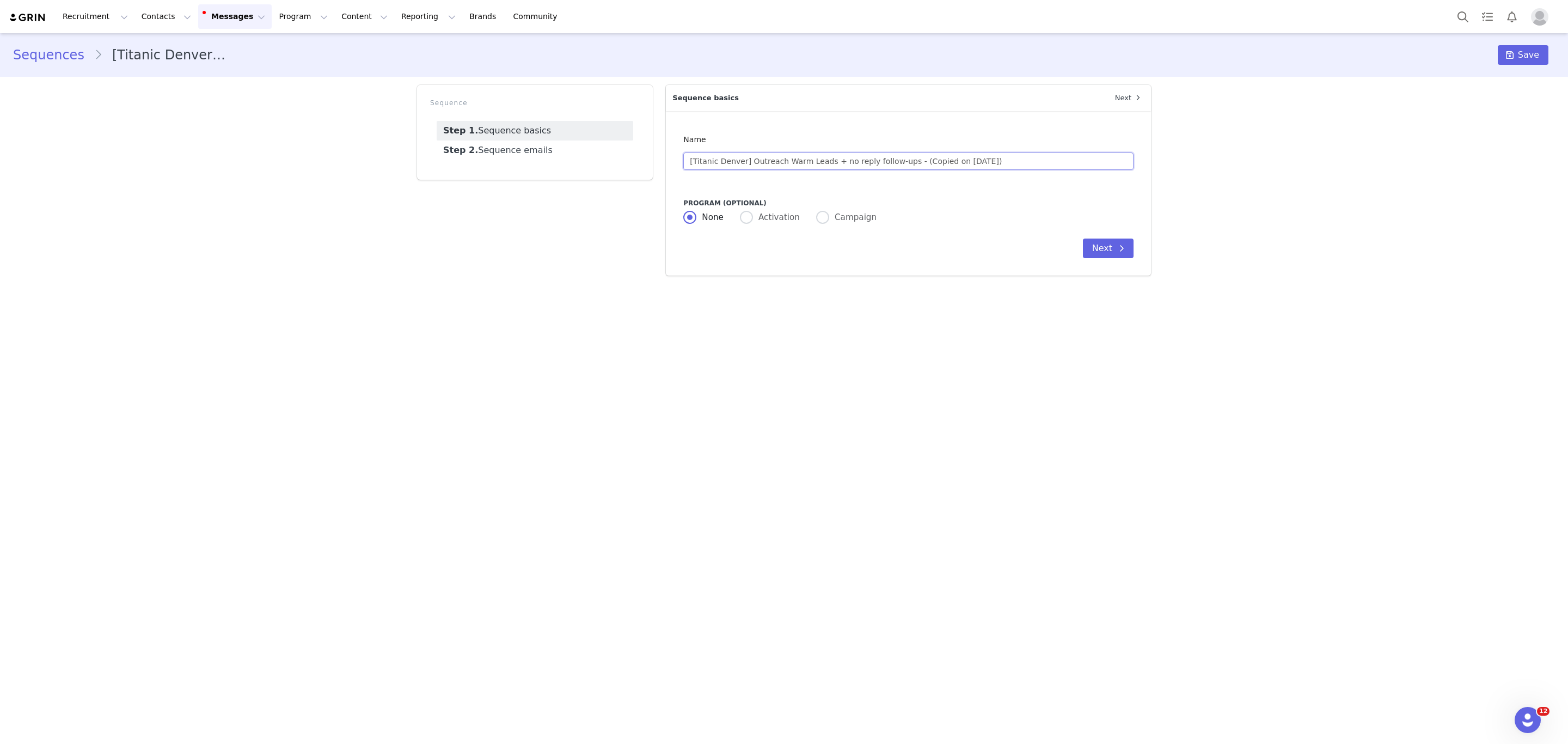
click at [727, 162] on input "[Titanic Denver] Outreach Warm Leads + no reply follow-ups - (Copied on [DATE])" at bounding box center [908, 161] width 450 height 17
drag, startPoint x: 903, startPoint y: 162, endPoint x: 1268, endPoint y: 158, distance: 365.0
click at [1266, 154] on div "Sequences [Titanic [GEOGRAPHIC_DATA]] Outreach Warm Leads + no reply follow-ups…" at bounding box center [784, 158] width 1568 height 251
type input "[Titanic [GEOGRAPHIC_DATA]] Outreach Warm Leads + no reply follow-ups"
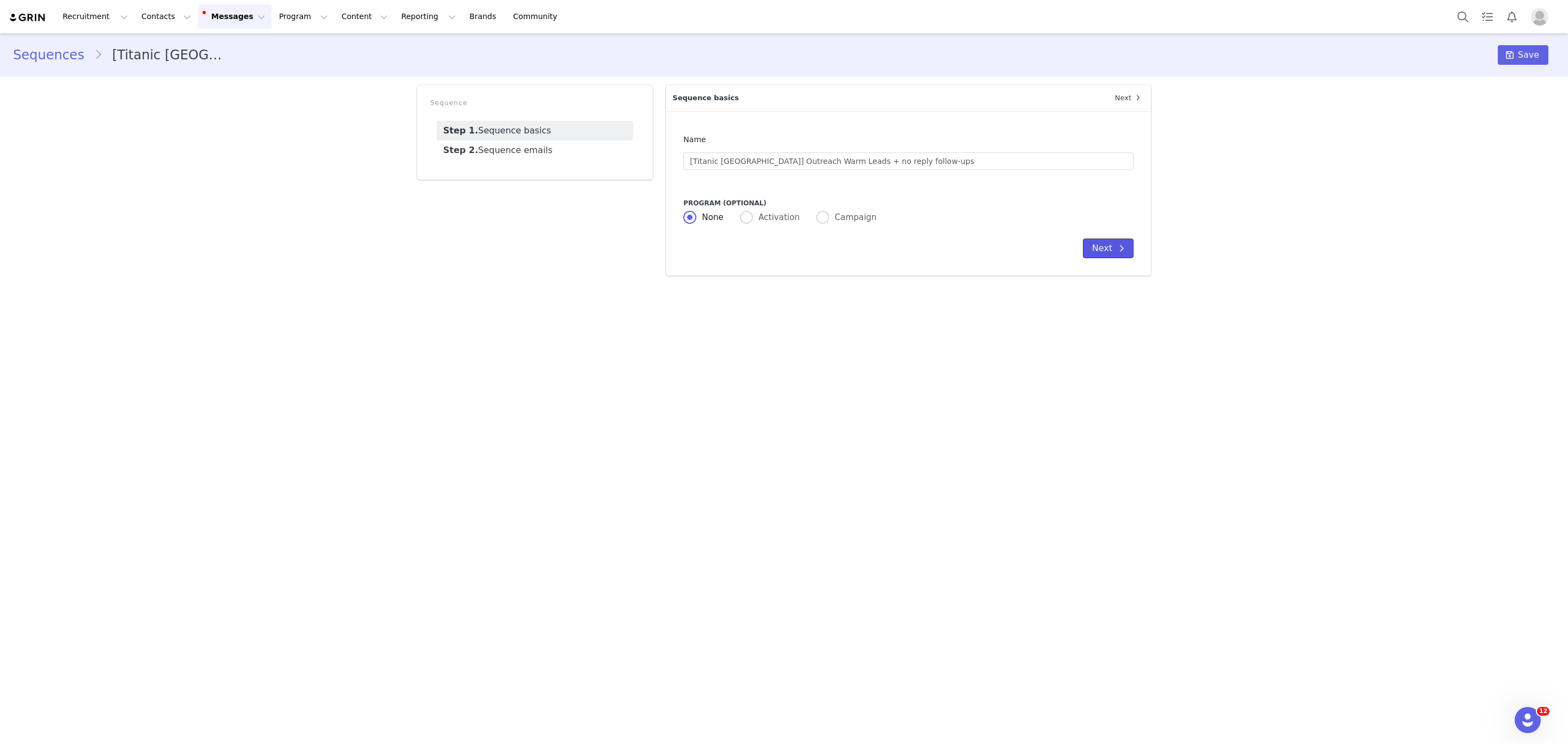
drag, startPoint x: 1122, startPoint y: 242, endPoint x: 443, endPoint y: 54, distance: 704.5
click at [1122, 242] on span at bounding box center [1121, 247] width 13 height 13
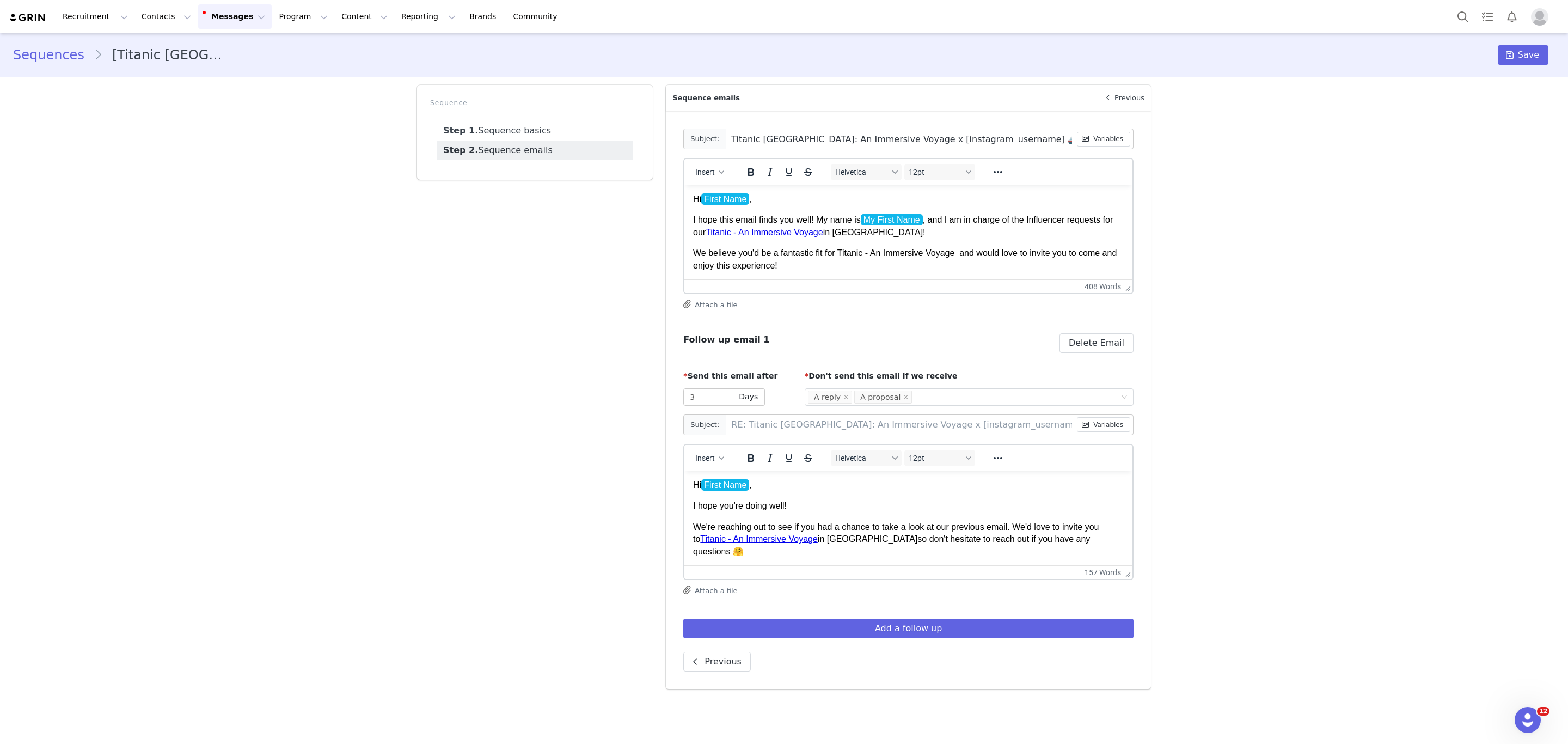
click at [768, 137] on input "Titanic [GEOGRAPHIC_DATA]: An Immersive Voyage x [instagram_username] 🚢" at bounding box center [901, 139] width 350 height 20
paste input "[GEOGRAPHIC_DATA]"
type input "Titanic [GEOGRAPHIC_DATA] : An Immersive Voyage x [instagram_username] 🚢"
type input "RE: Titanic [GEOGRAPHIC_DATA] : An Immersive Voyage x [instagram_username] 🚢"
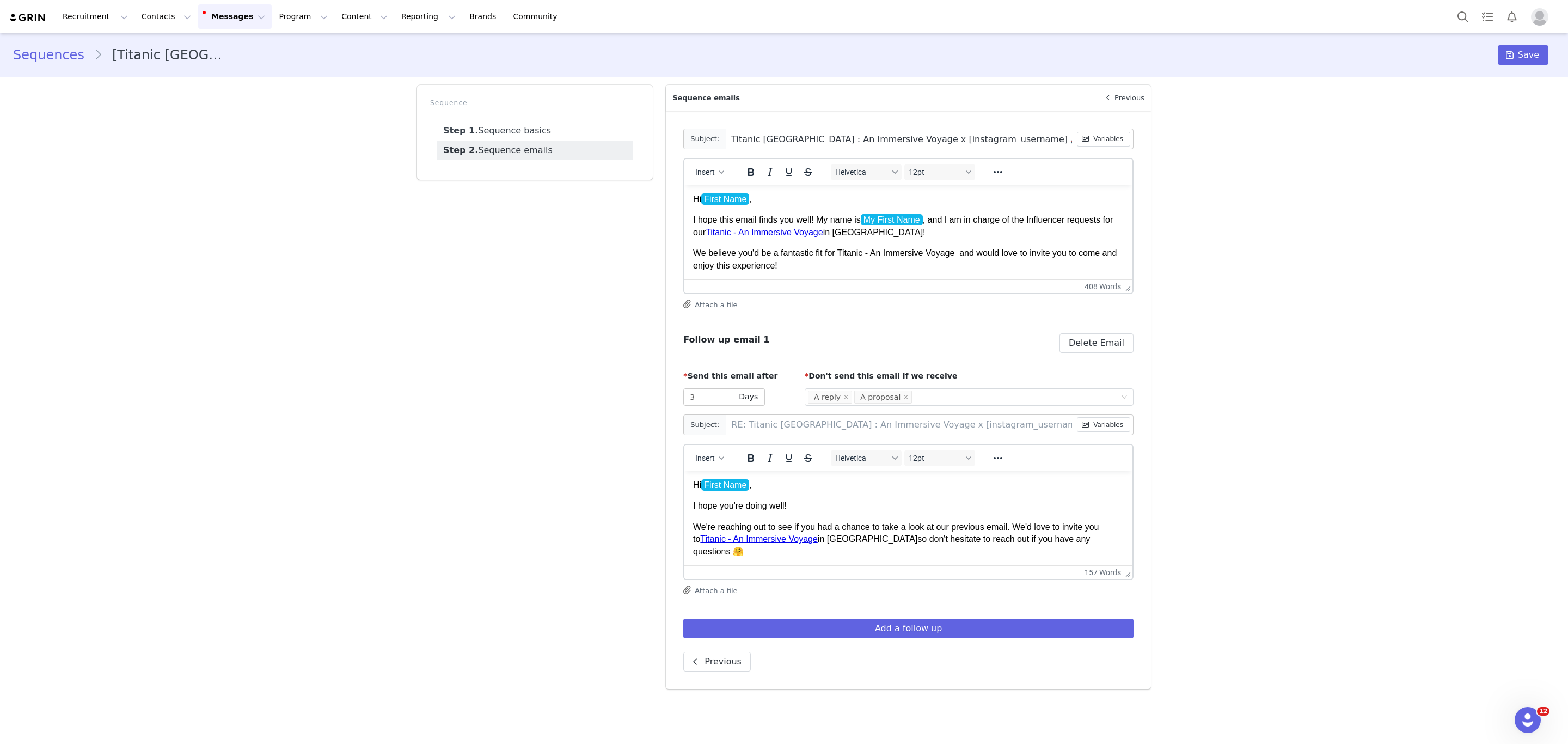
type input "Titanic [GEOGRAPHIC_DATA]: An Immersive Voyage x [instagram_username] 🚢"
type input "RE: Titanic [GEOGRAPHIC_DATA]: An Immersive Voyage x [instagram_username] 🚢"
drag, startPoint x: 879, startPoint y: 139, endPoint x: 797, endPoint y: 140, distance: 82.0
click at [797, 140] on input "Titanic [GEOGRAPHIC_DATA]: An Immersive Voyage x [instagram_username] 🚢" at bounding box center [901, 139] width 350 height 20
paste input "Uma Viagem Imersiva"
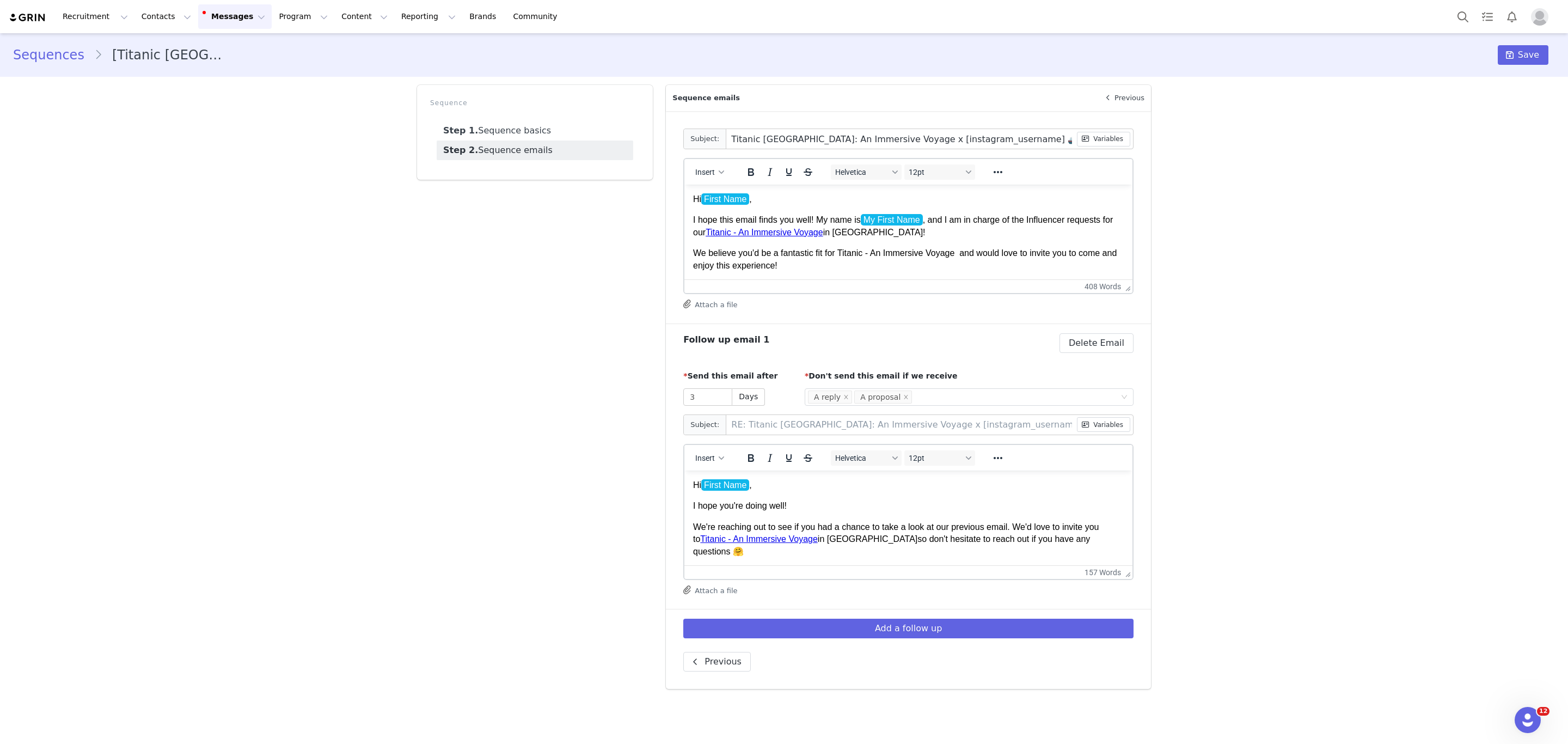
type input "Titanic [GEOGRAPHIC_DATA]: Uma Viagem Imersiva x [instagram_username] 🚢"
type input "RE: Titanic [GEOGRAPHIC_DATA]: Uma Viagem Imersiva x [instagram_username] 🚢"
type input "Titanic [GEOGRAPHIC_DATA]: Uma Viagem Imersiva x [instagram_username] 🚢"
click at [819, 232] on link "Titanic - An Immersive Voyage" at bounding box center [764, 232] width 118 height 9
click at [863, 234] on span "in [GEOGRAPHIC_DATA]!" at bounding box center [874, 232] width 103 height 9
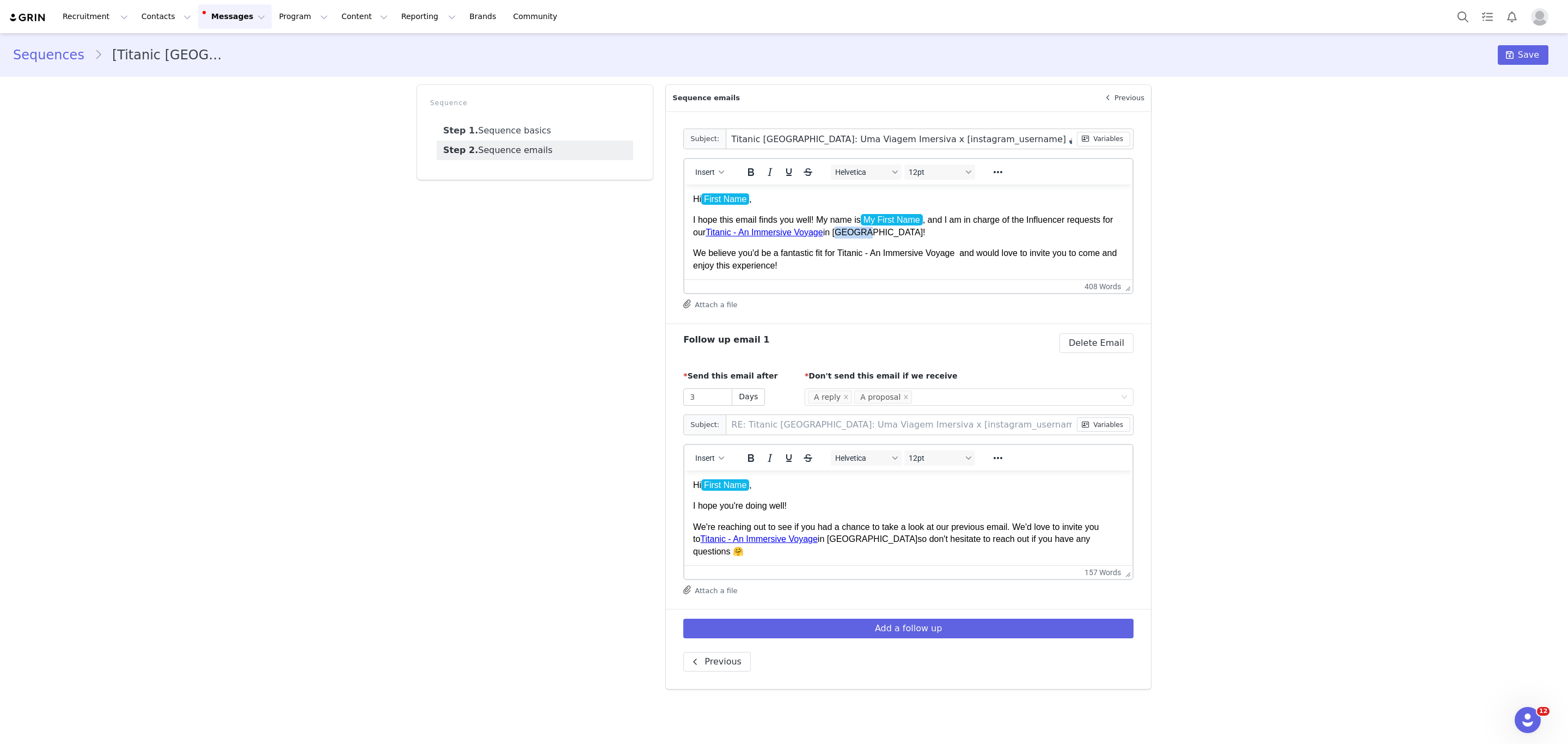
click at [863, 234] on span "in [GEOGRAPHIC_DATA]!" at bounding box center [874, 232] width 103 height 9
drag, startPoint x: 753, startPoint y: 140, endPoint x: 792, endPoint y: 137, distance: 39.1
click at [792, 137] on input "Titanic [GEOGRAPHIC_DATA]: Uma Viagem Imersiva x [instagram_username] 🚢" at bounding box center [901, 139] width 350 height 20
click at [846, 230] on span "in [GEOGRAPHIC_DATA]!" at bounding box center [874, 232] width 103 height 9
click at [861, 228] on span "in [GEOGRAPHIC_DATA]!" at bounding box center [874, 232] width 103 height 9
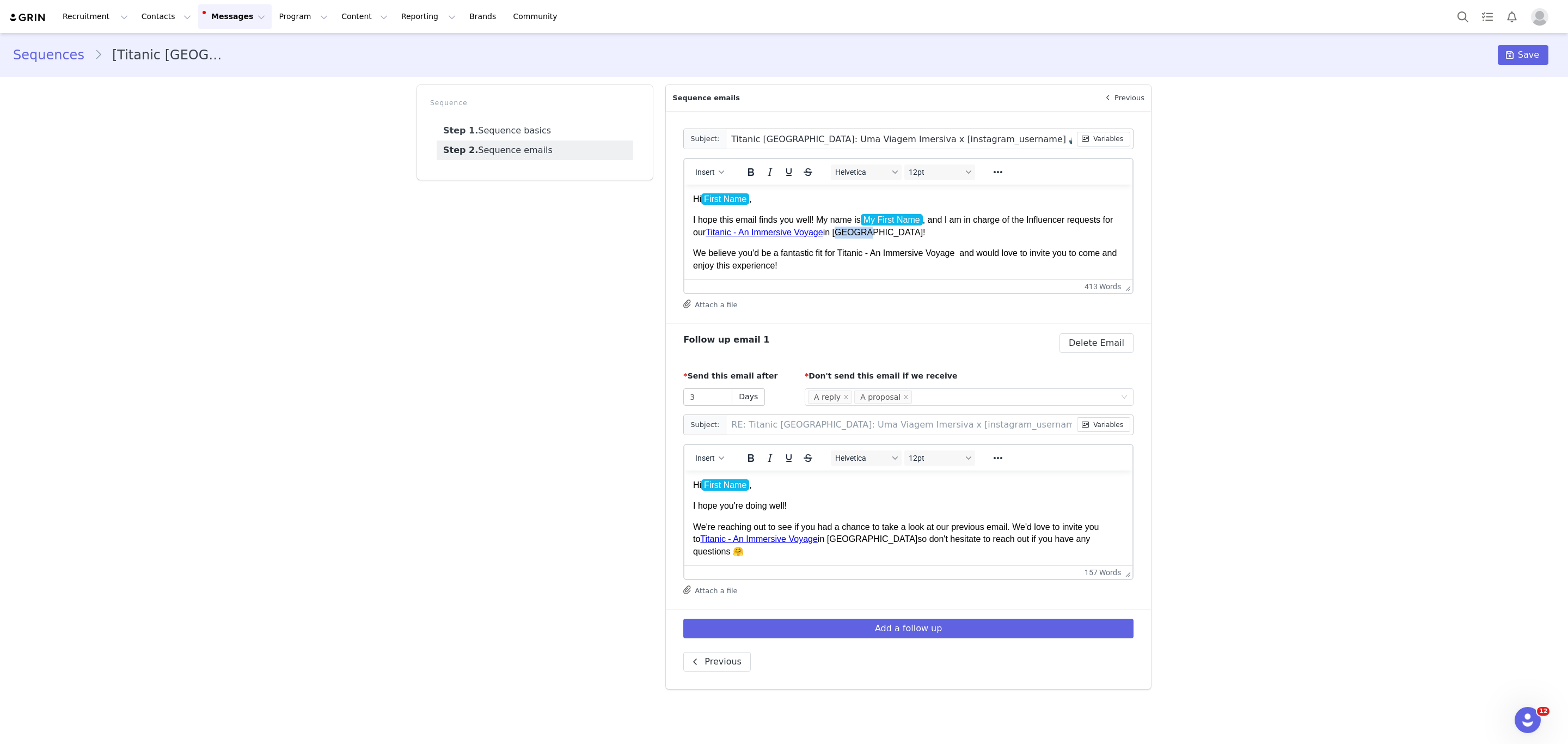
click at [861, 228] on span "in [GEOGRAPHIC_DATA]!" at bounding box center [874, 232] width 103 height 9
drag, startPoint x: 852, startPoint y: 229, endPoint x: 889, endPoint y: 233, distance: 37.2
click at [851, 229] on span "in [GEOGRAPHIC_DATA]!" at bounding box center [875, 232] width 105 height 9
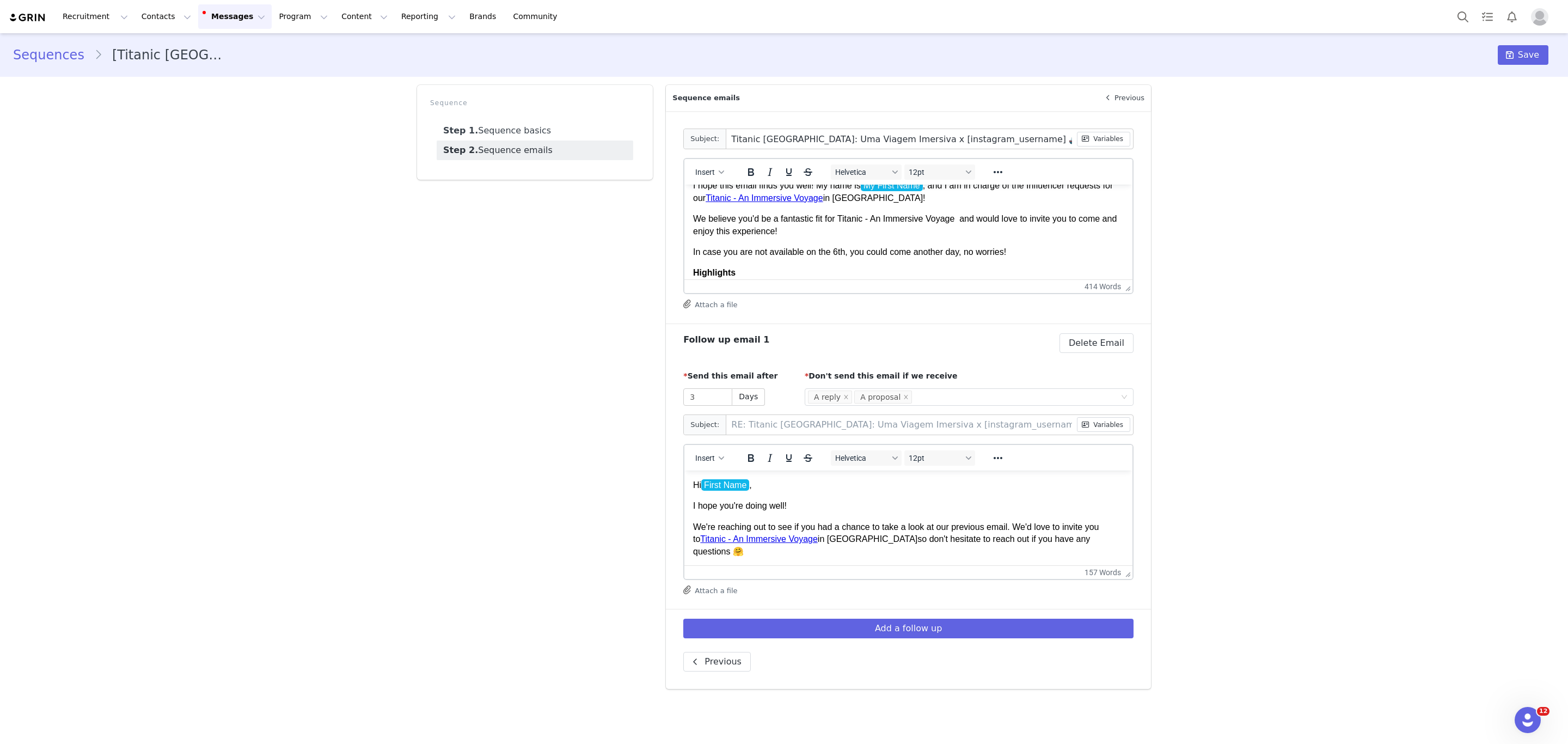
scroll to position [35, 0]
drag, startPoint x: 824, startPoint y: 249, endPoint x: 676, endPoint y: 256, distance: 148.2
click at [684, 256] on html "Hi First Name , I hope this email finds you well! My name is My First Name , an…" at bounding box center [908, 488] width 448 height 678
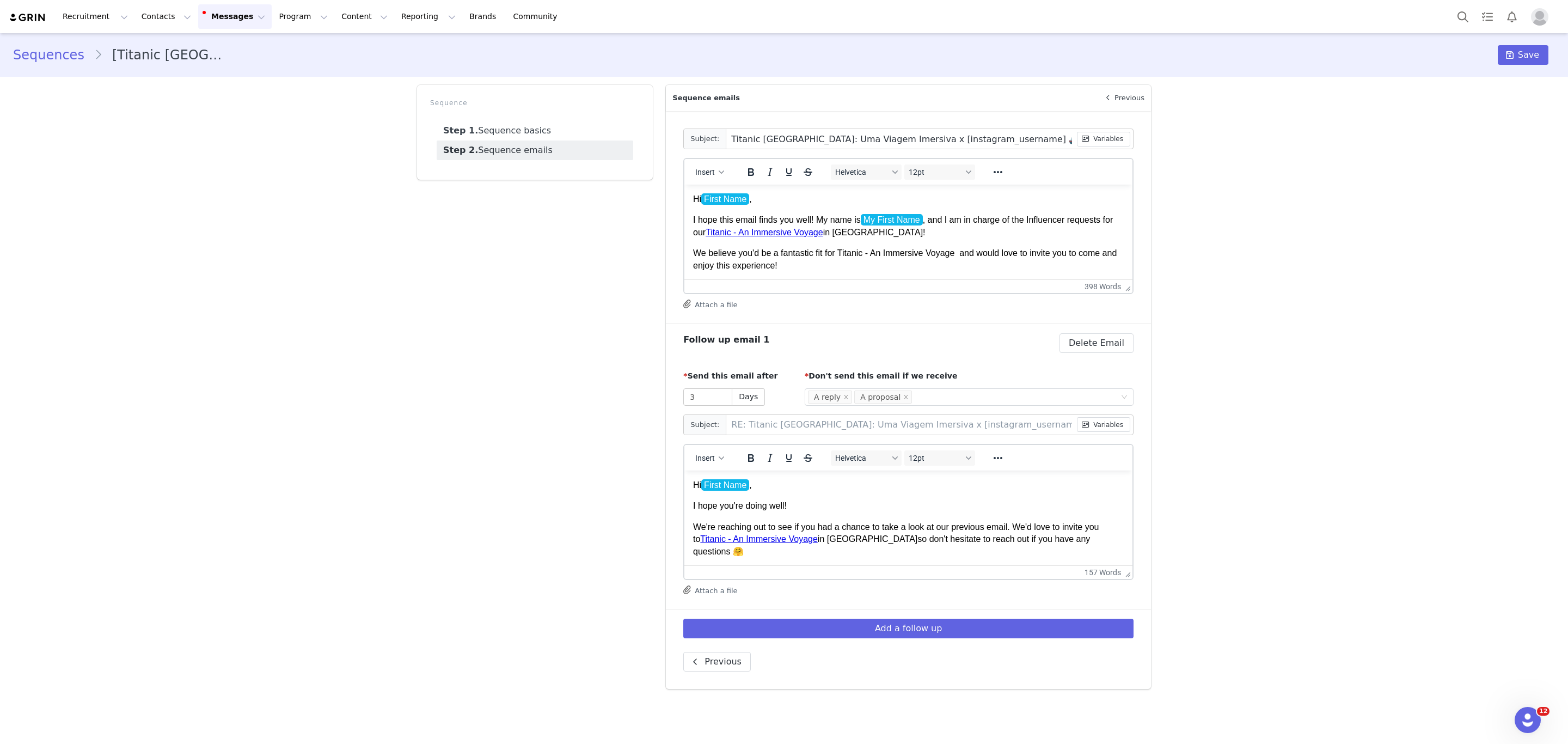
scroll to position [2, 0]
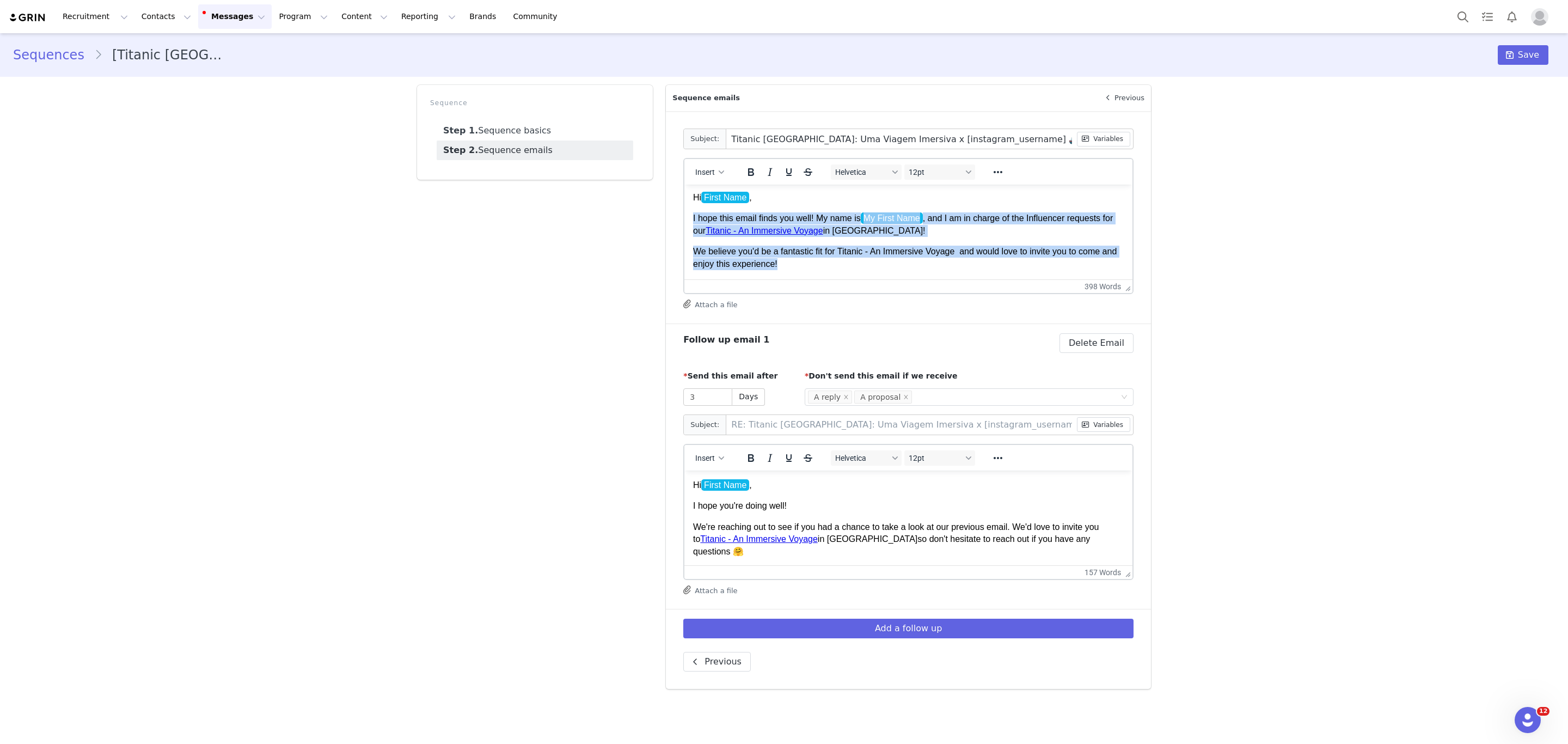
drag, startPoint x: 814, startPoint y: 263, endPoint x: 686, endPoint y: 220, distance: 135.0
click at [686, 220] on html "Hi First Name , I hope this email finds you well! My name is My First Name , an…" at bounding box center [908, 512] width 448 height 656
copy body "I hope this email finds you well! My name is My First Name , and I am in charge…"
click at [807, 263] on p "We believe you'd be a fantastic fit for Titanic - An Immersive Voyage and would…" at bounding box center [908, 258] width 431 height 24
drag, startPoint x: 817, startPoint y: 264, endPoint x: 688, endPoint y: 213, distance: 138.7
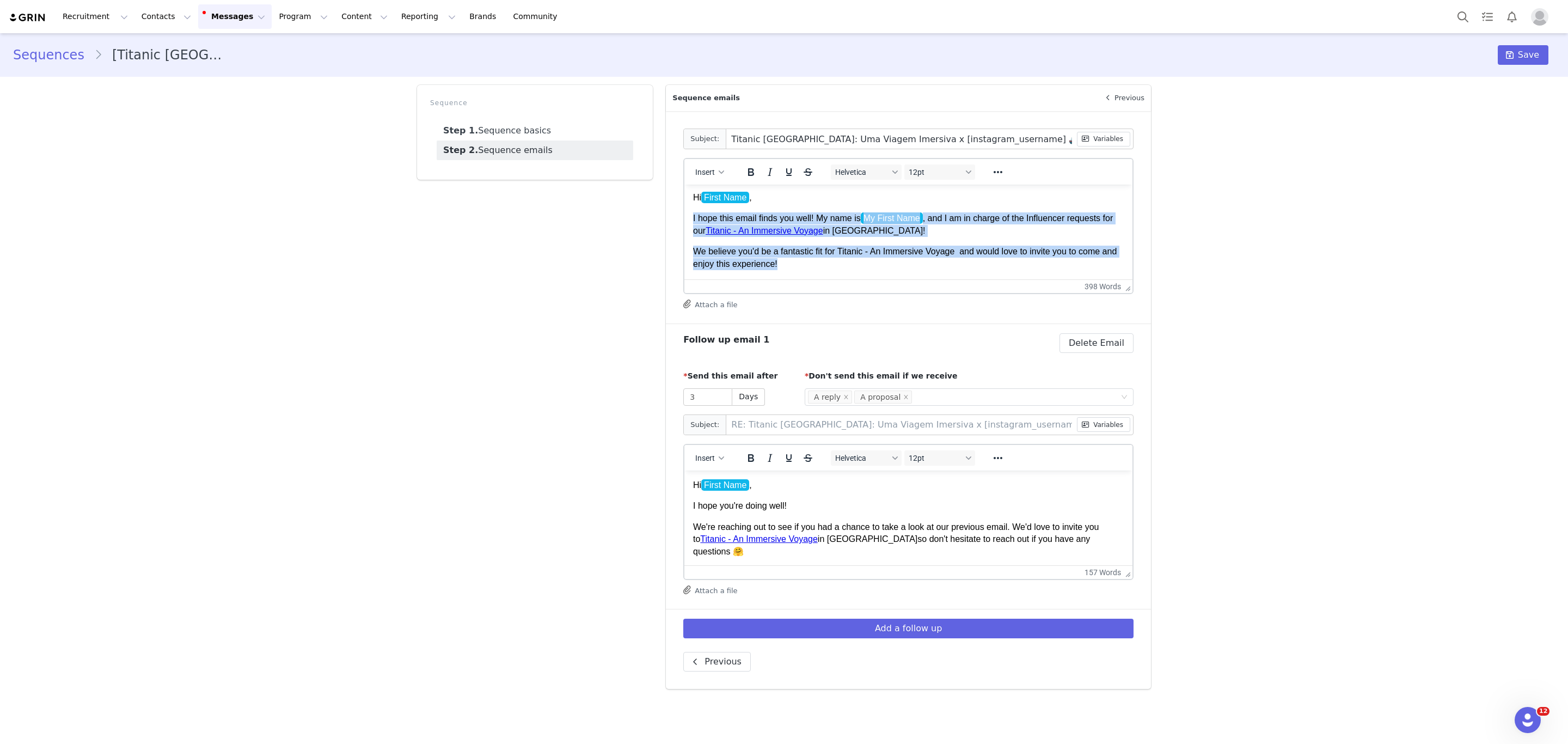
click at [688, 213] on html "Hi First Name , I hope this email finds you well! My name is My First Name , an…" at bounding box center [908, 512] width 448 height 656
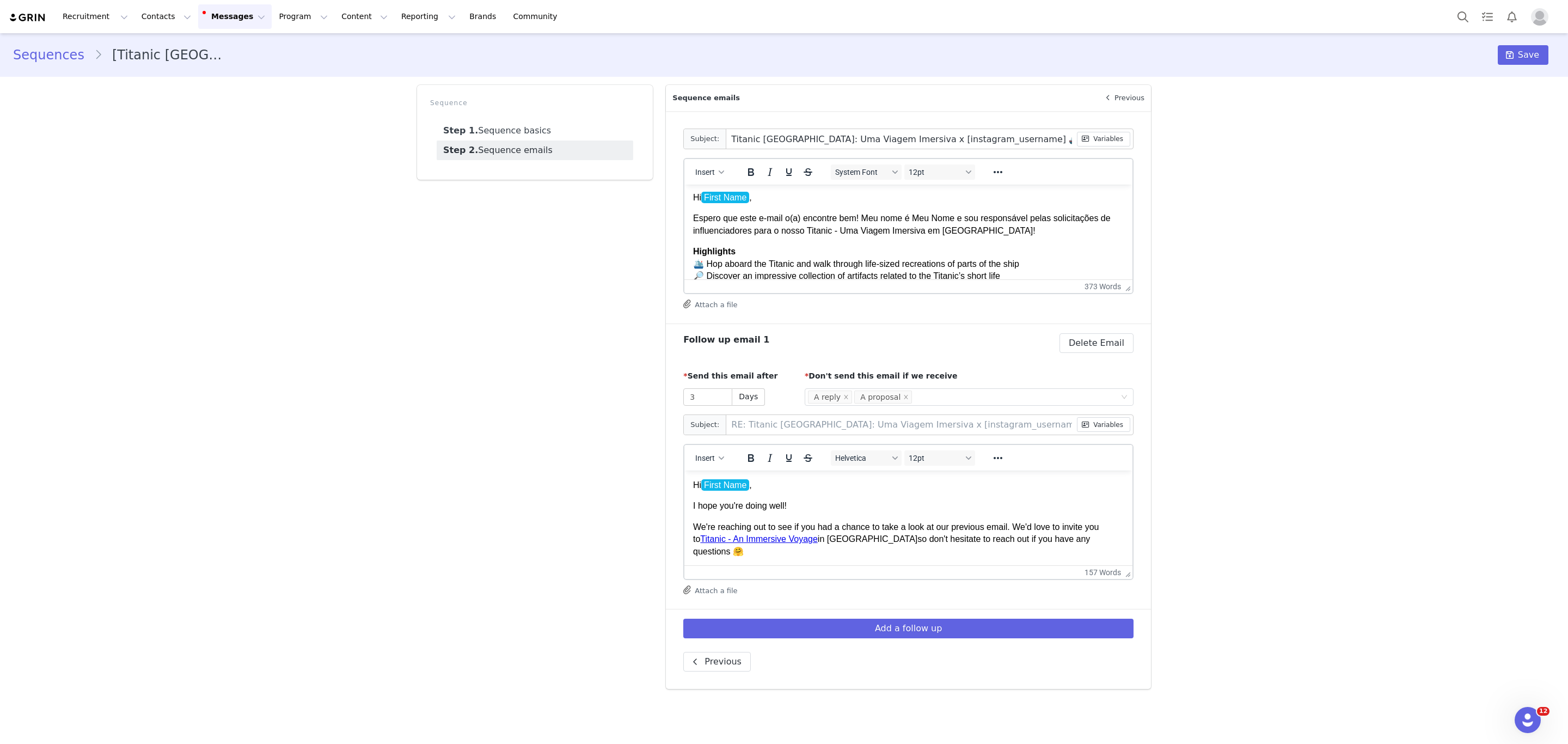
click at [962, 214] on p "Espero que este e-mail o(a) encontre bem! Meu nome é Meu Nome e sou responsável…" at bounding box center [908, 224] width 431 height 24
click at [1100, 129] on div "Titanic [GEOGRAPHIC_DATA]: Uma Viagem Imersiva x [instagram_username] 🚢 My Firs…" at bounding box center [929, 139] width 407 height 20
click at [1103, 136] on button "Variables" at bounding box center [1103, 139] width 54 height 14
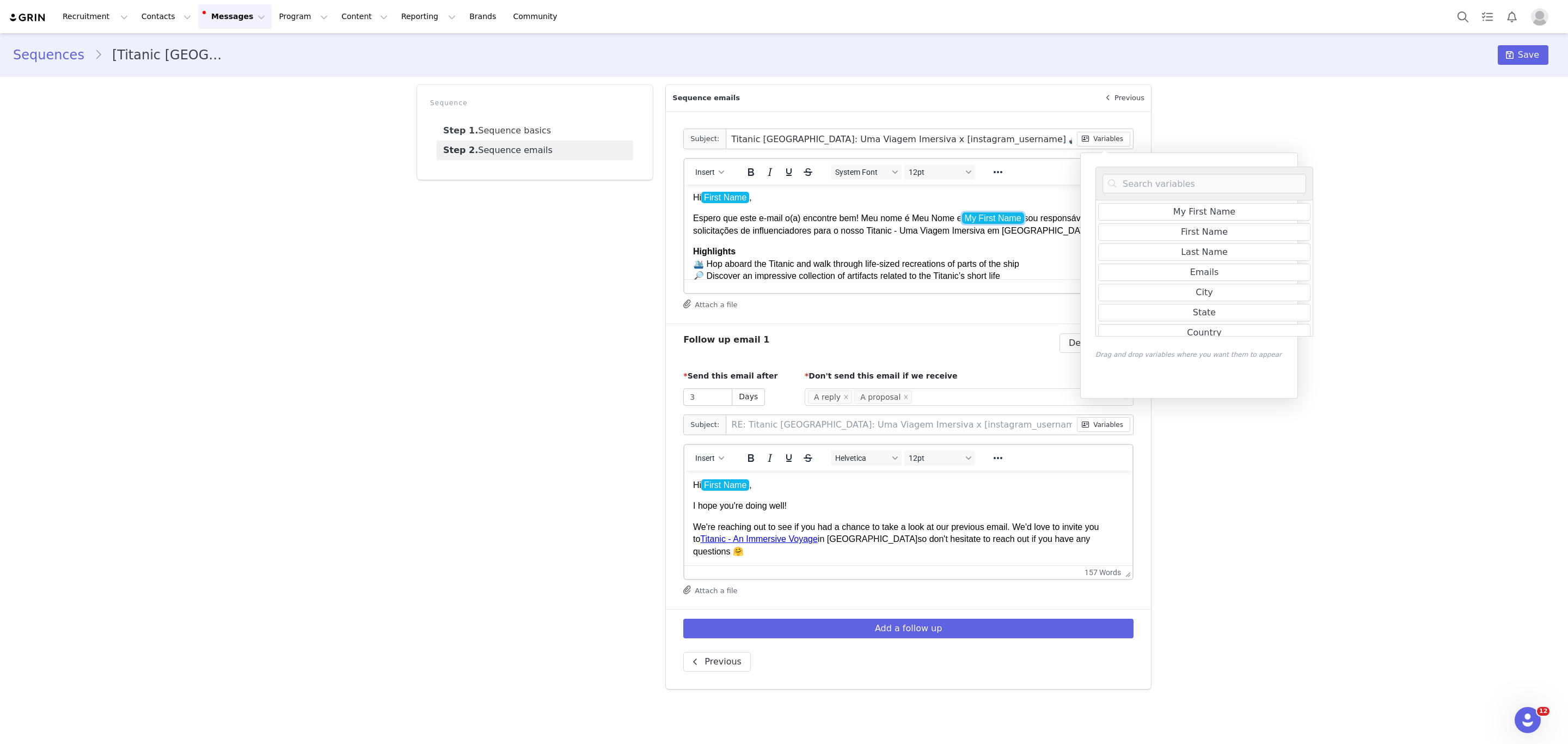
click at [962, 217] on span "My First Name" at bounding box center [993, 217] width 62 height 11
click at [958, 217] on p "Espero que este e-mail o(a) encontre bem! Meu nome é Meu Nome e My First Name s…" at bounding box center [908, 224] width 431 height 24
click at [1267, 100] on div "Sequences [Titanic [GEOGRAPHIC_DATA]] Outreach Warm Leads + no reply follow-ups…" at bounding box center [784, 365] width 1568 height 664
click at [939, 231] on p "Espero que este e-mail o(a) encontre bem! Meu nome é Meu Nome e ﻿ My First Name…" at bounding box center [908, 224] width 431 height 24
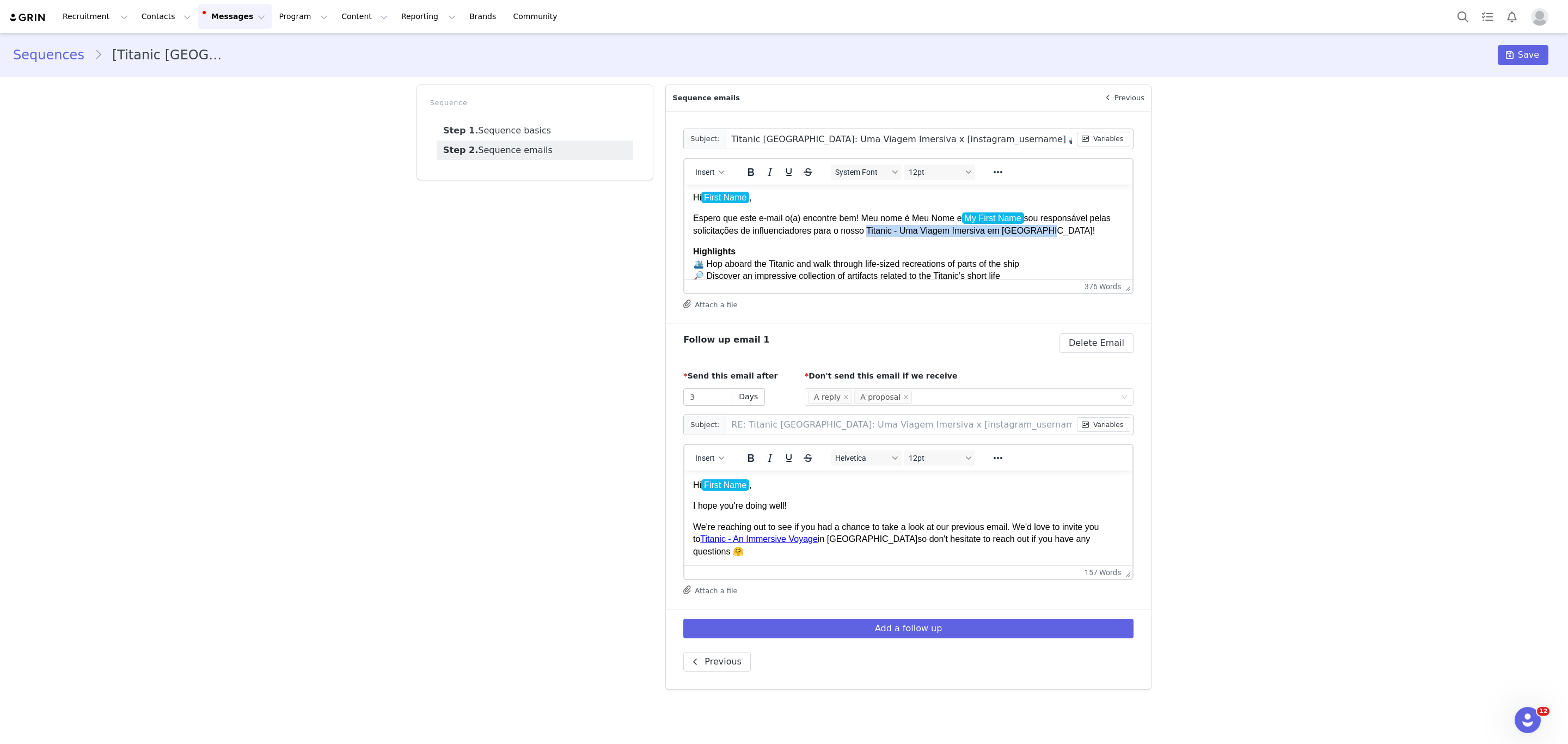
drag, startPoint x: 862, startPoint y: 232, endPoint x: 1034, endPoint y: 232, distance: 172.0
click at [1034, 232] on p "Espero que este e-mail o(a) encontre bem! Meu nome é Meu Nome e My First Name s…" at bounding box center [908, 224] width 431 height 24
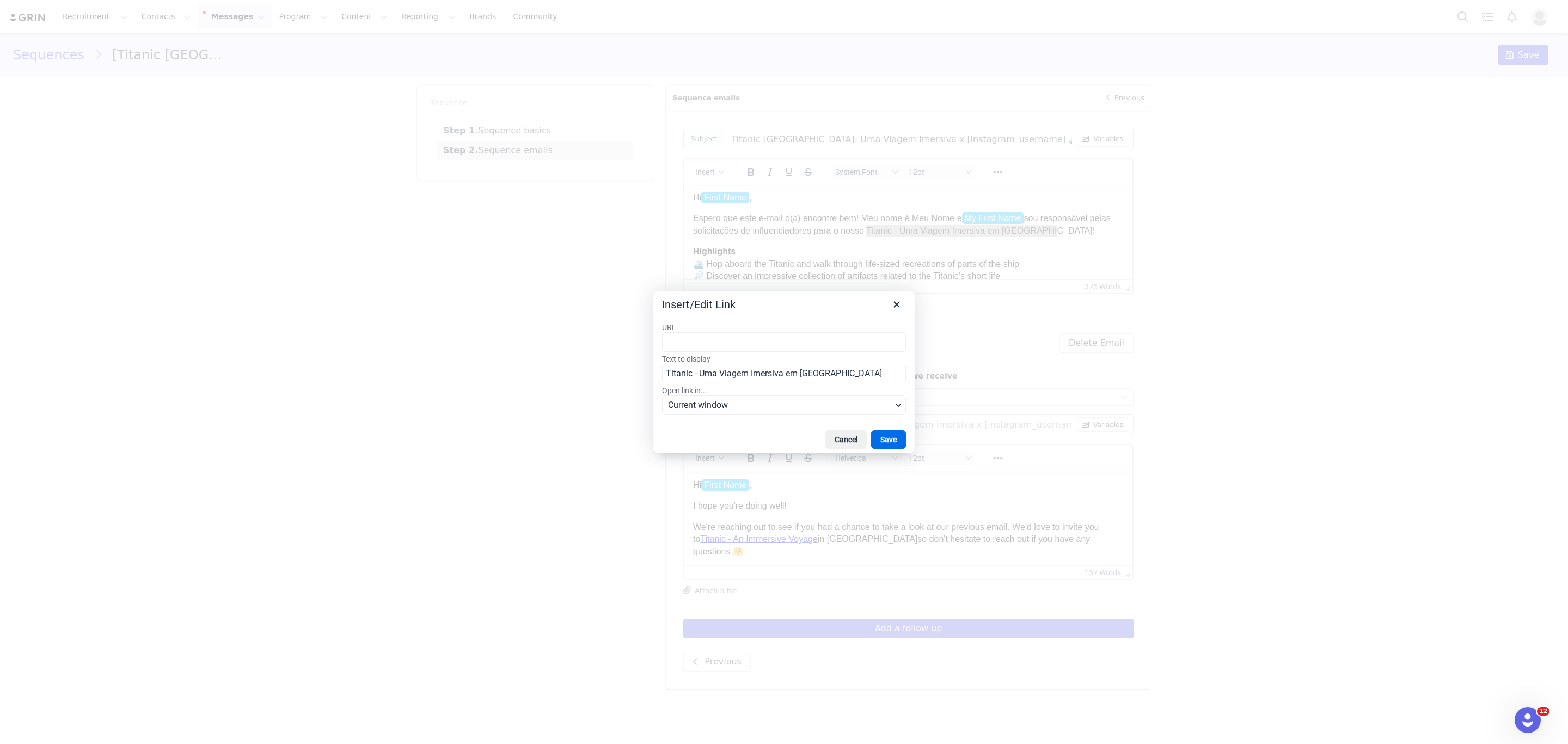
type input "[URL][DOMAIN_NAME]"
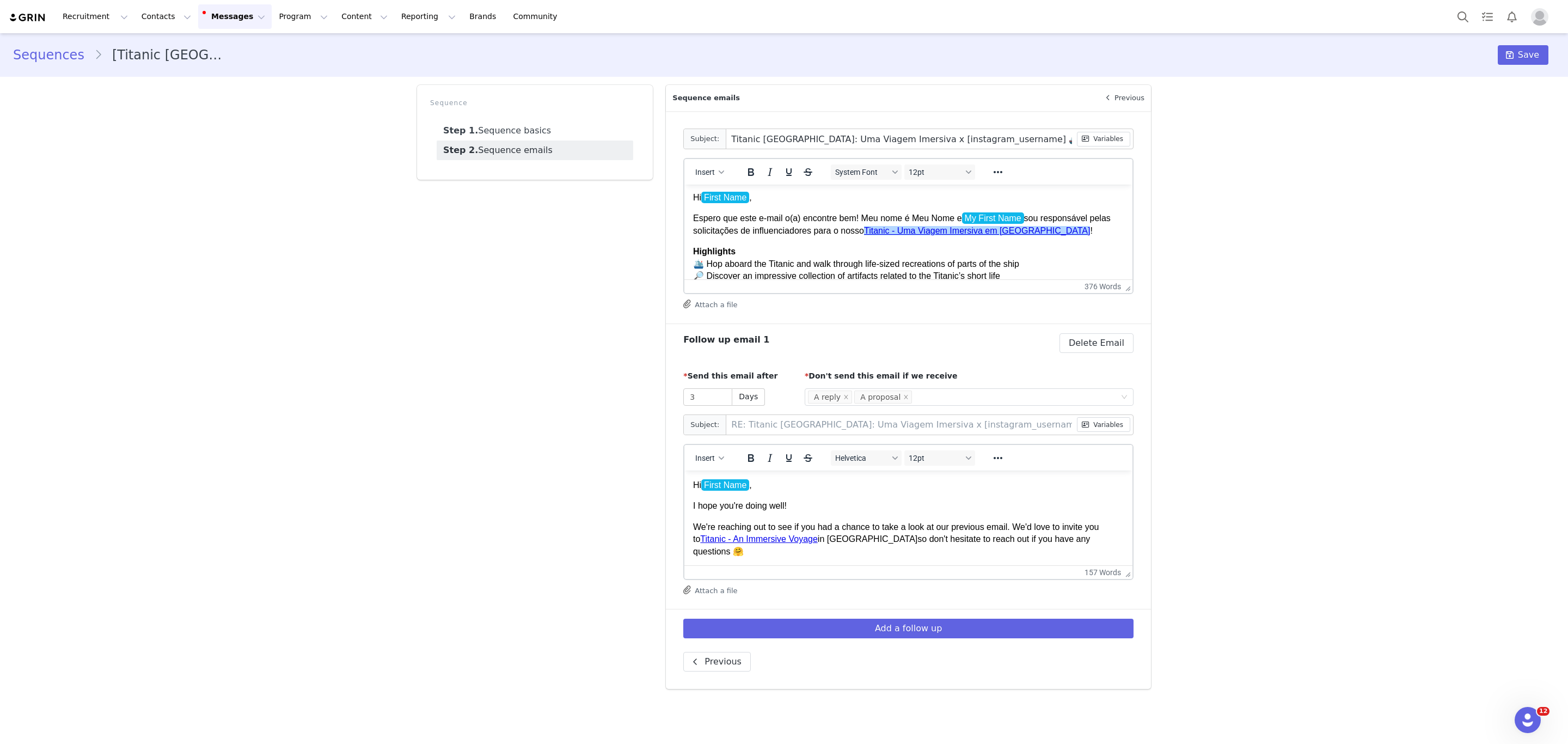
click at [1050, 231] on p "Espero que este e-mail o(a) encontre bem! Meu nome é Meu Nome e My First Name s…" at bounding box center [908, 224] width 431 height 24
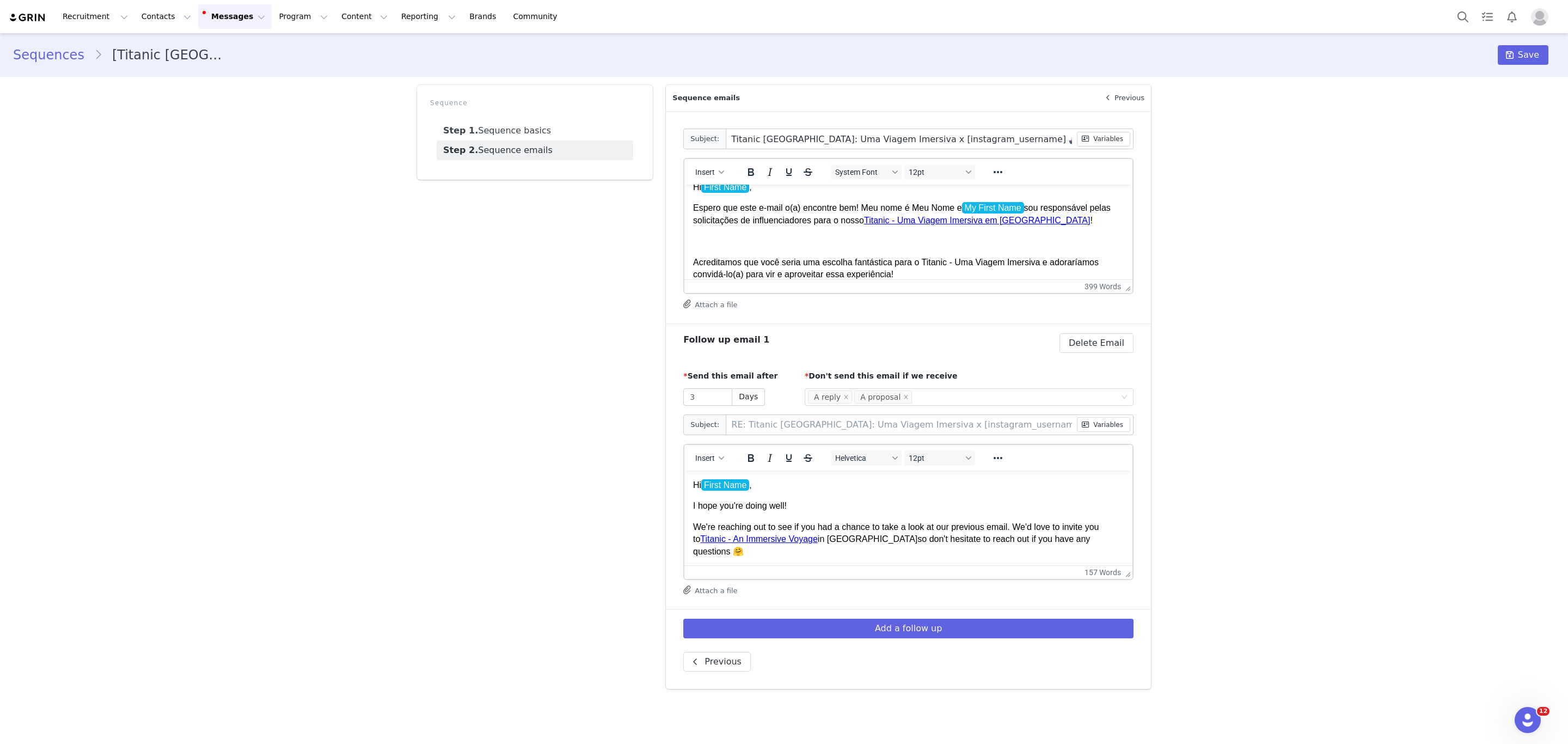
scroll to position [32, 0]
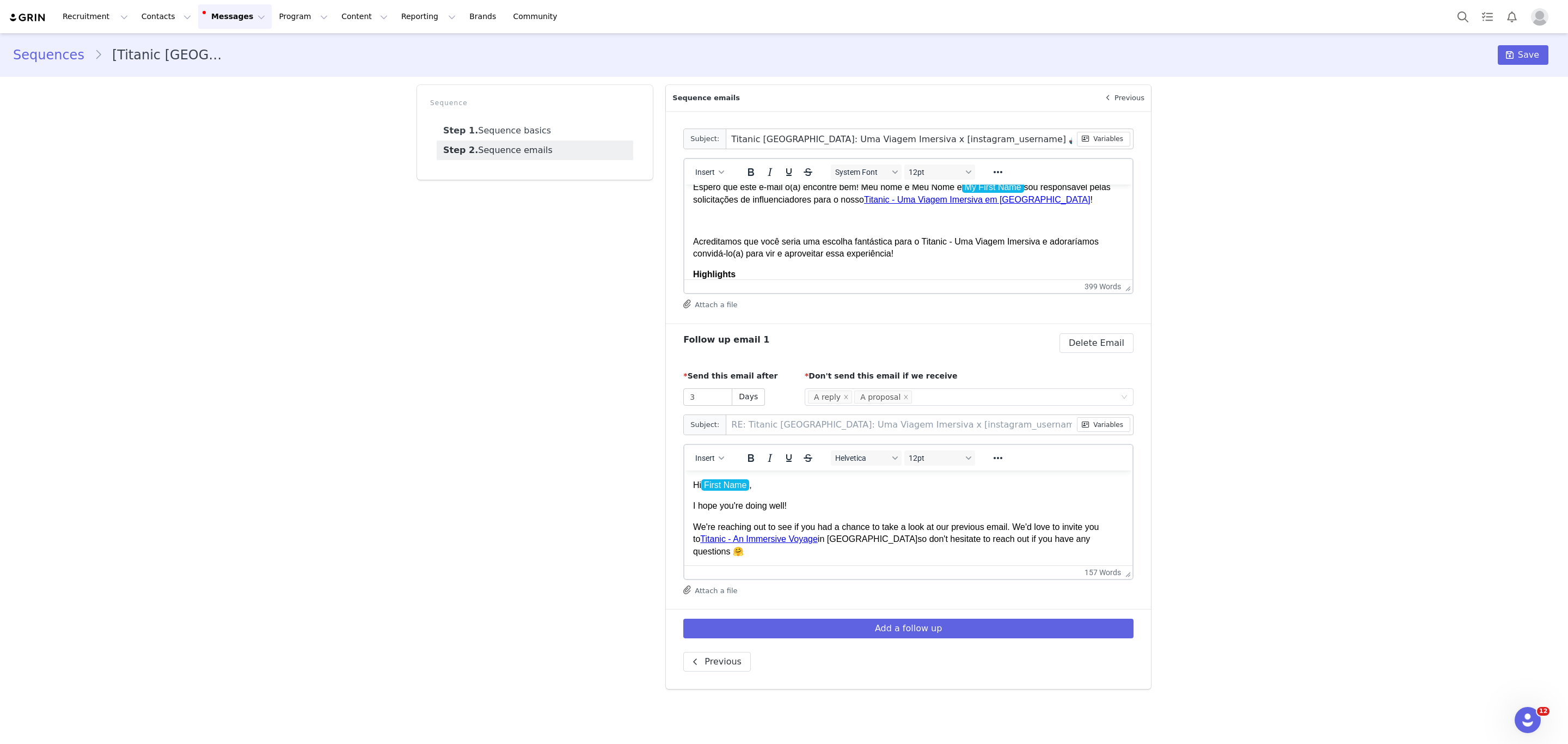
click at [810, 215] on p "Rich Text Area. Press ALT-0 for help." at bounding box center [908, 220] width 431 height 12
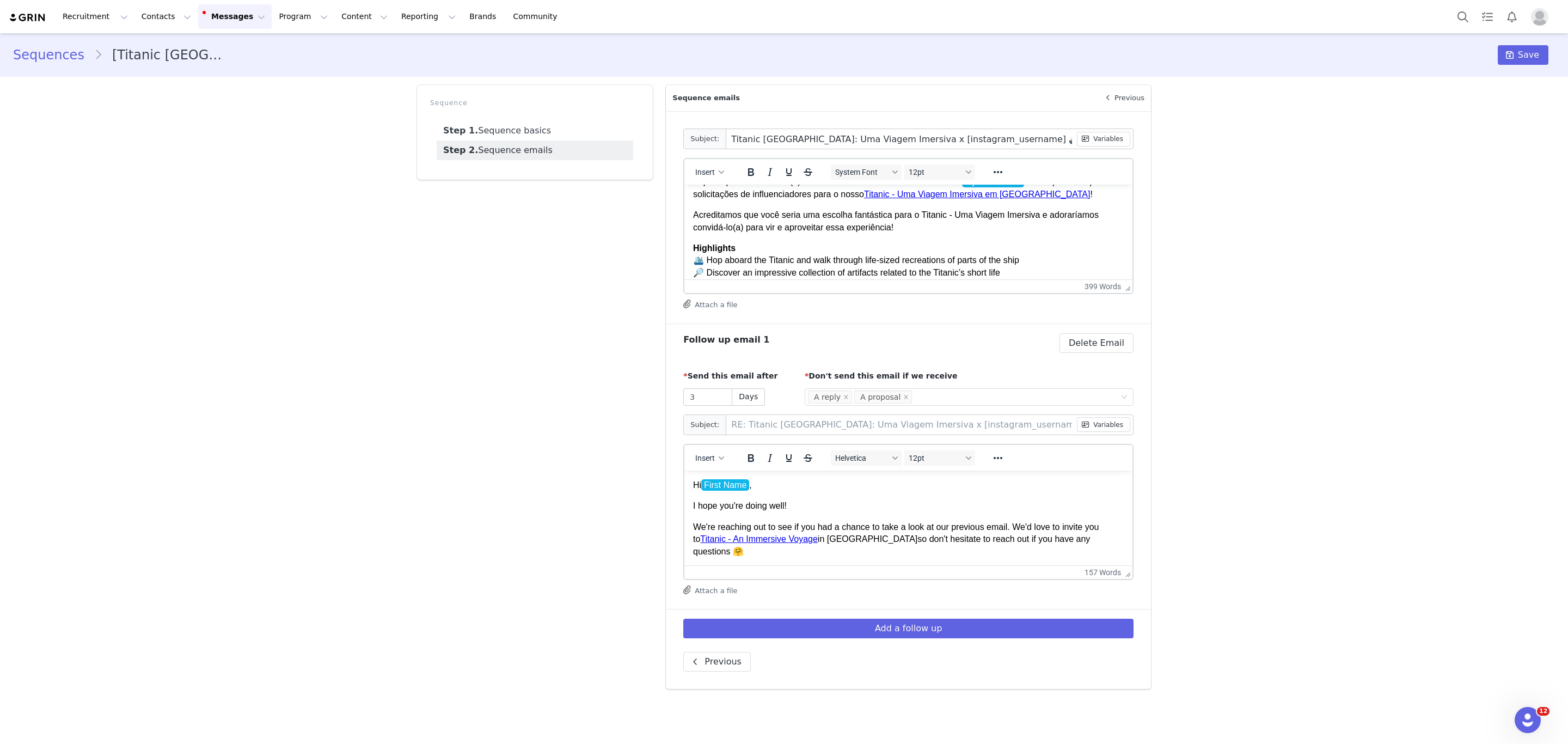
scroll to position [39, 0]
drag, startPoint x: 691, startPoint y: 246, endPoint x: 734, endPoint y: 256, distance: 44.1
click at [734, 256] on html "Hi First Name , [PERSON_NAME] que este e-mail o(a) encontre bem! Meu nome é Meu…" at bounding box center [908, 474] width 448 height 656
click at [732, 251] on strong "Highlights" at bounding box center [714, 247] width 42 height 9
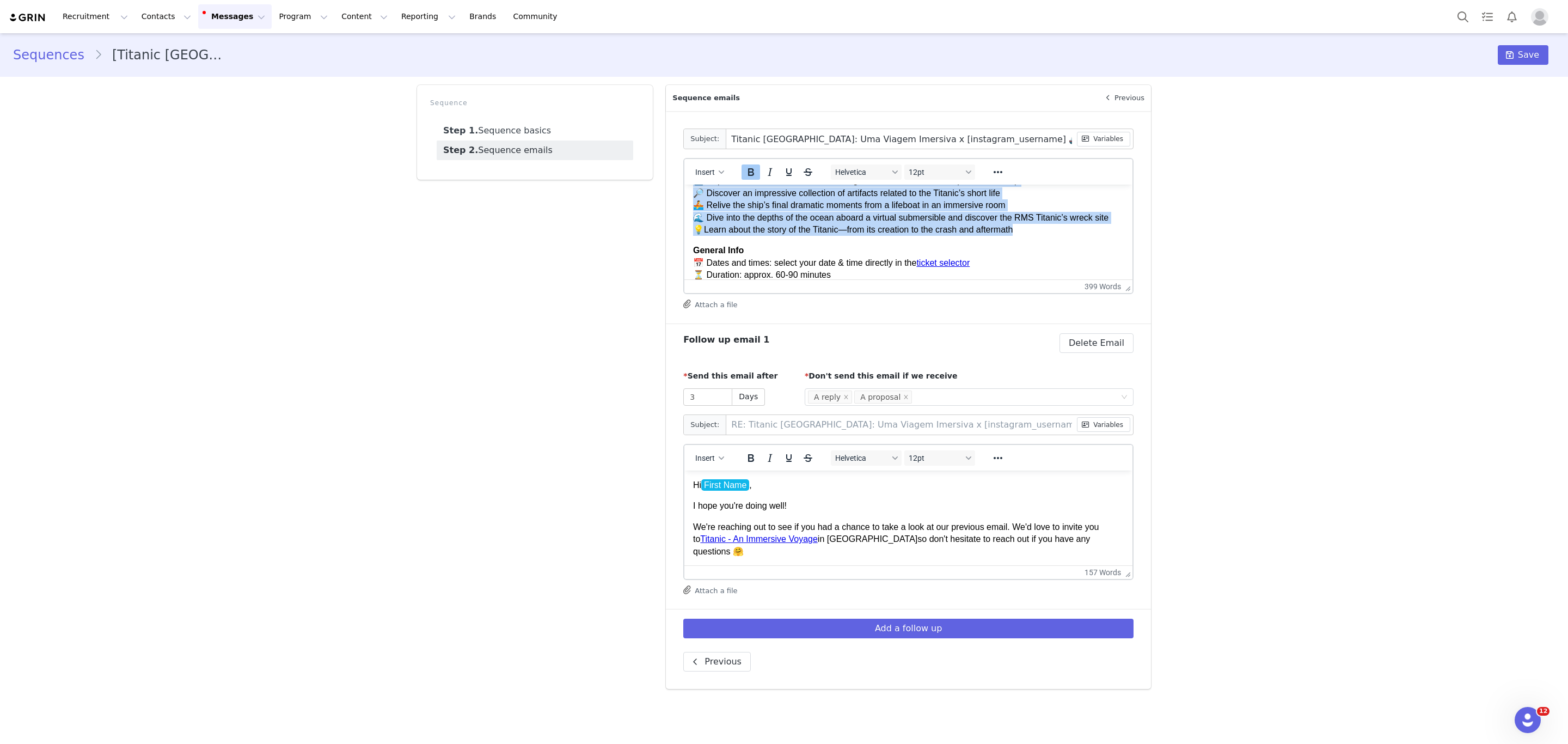
drag, startPoint x: 694, startPoint y: 242, endPoint x: 1051, endPoint y: 231, distance: 357.2
click at [1051, 231] on p "Highlights 🛳️ Hop aboard the Titanic and walk through life-sized recreations of…" at bounding box center [908, 199] width 431 height 73
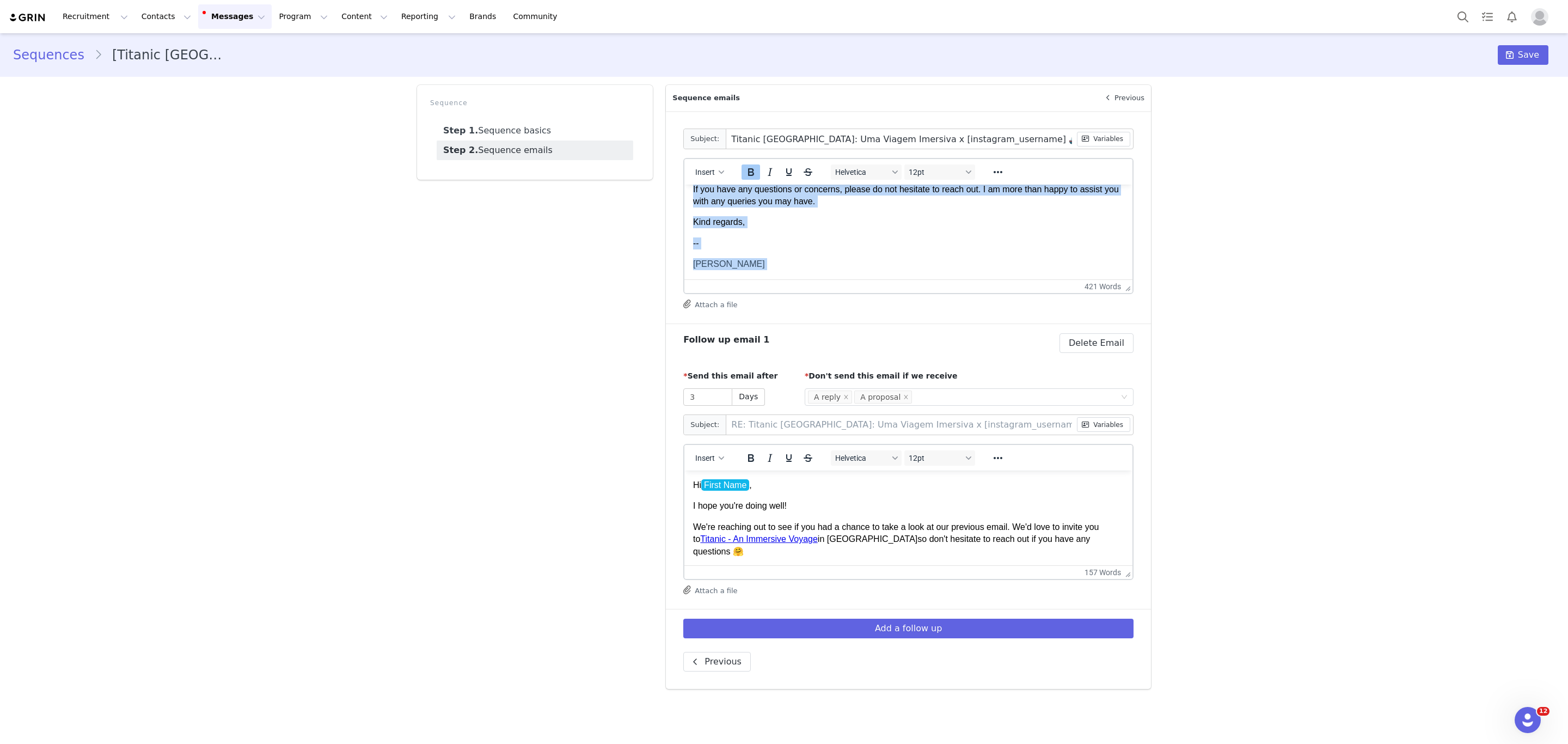
scroll to position [610, 0]
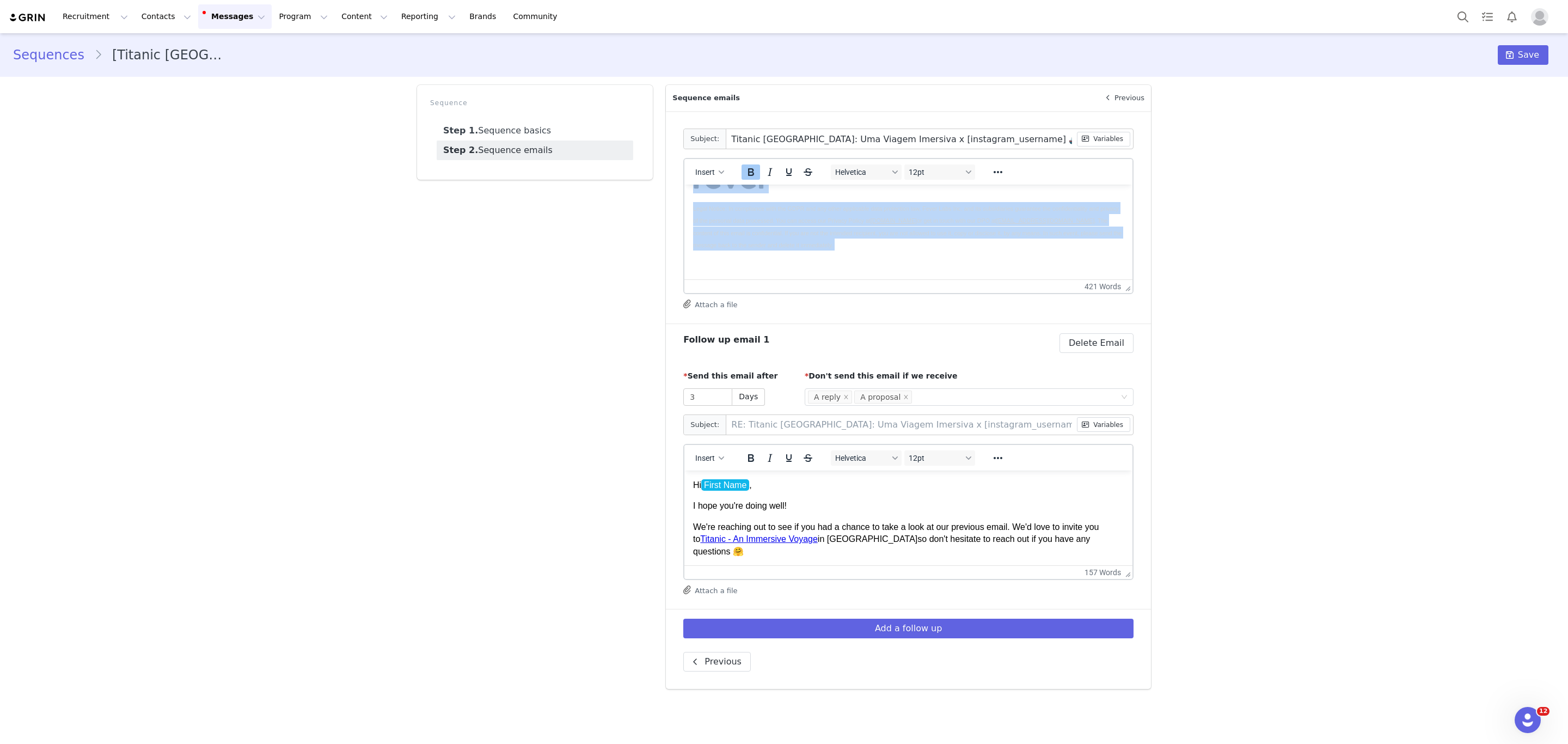
drag, startPoint x: 693, startPoint y: 250, endPoint x: 1628, endPoint y: 565, distance: 986.6
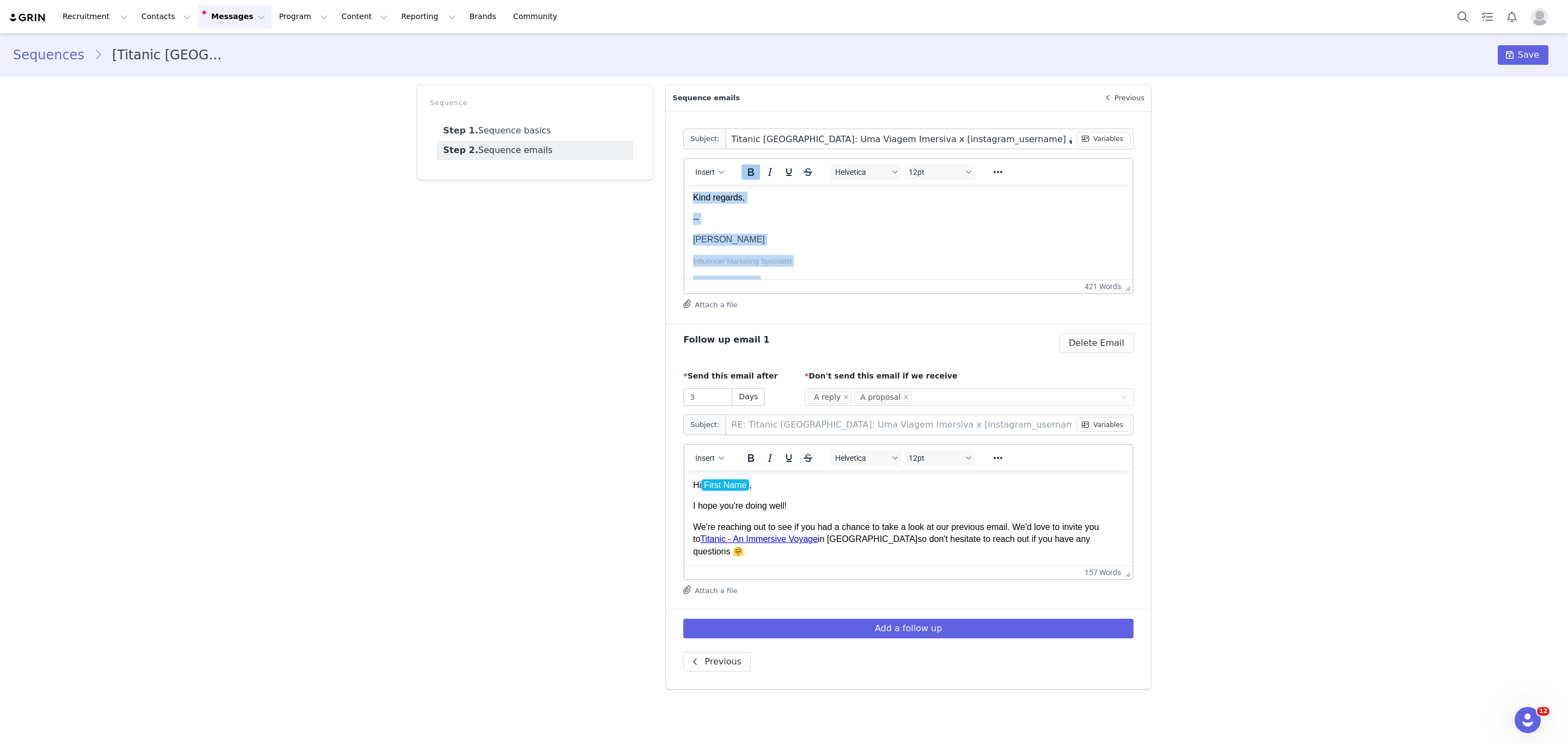
click at [864, 254] on div "[PERSON_NAME] Influencer Marketing Specialist [PHONE_NUMBER] [EMAIL_ADDRESS][DO…" at bounding box center [908, 334] width 431 height 201
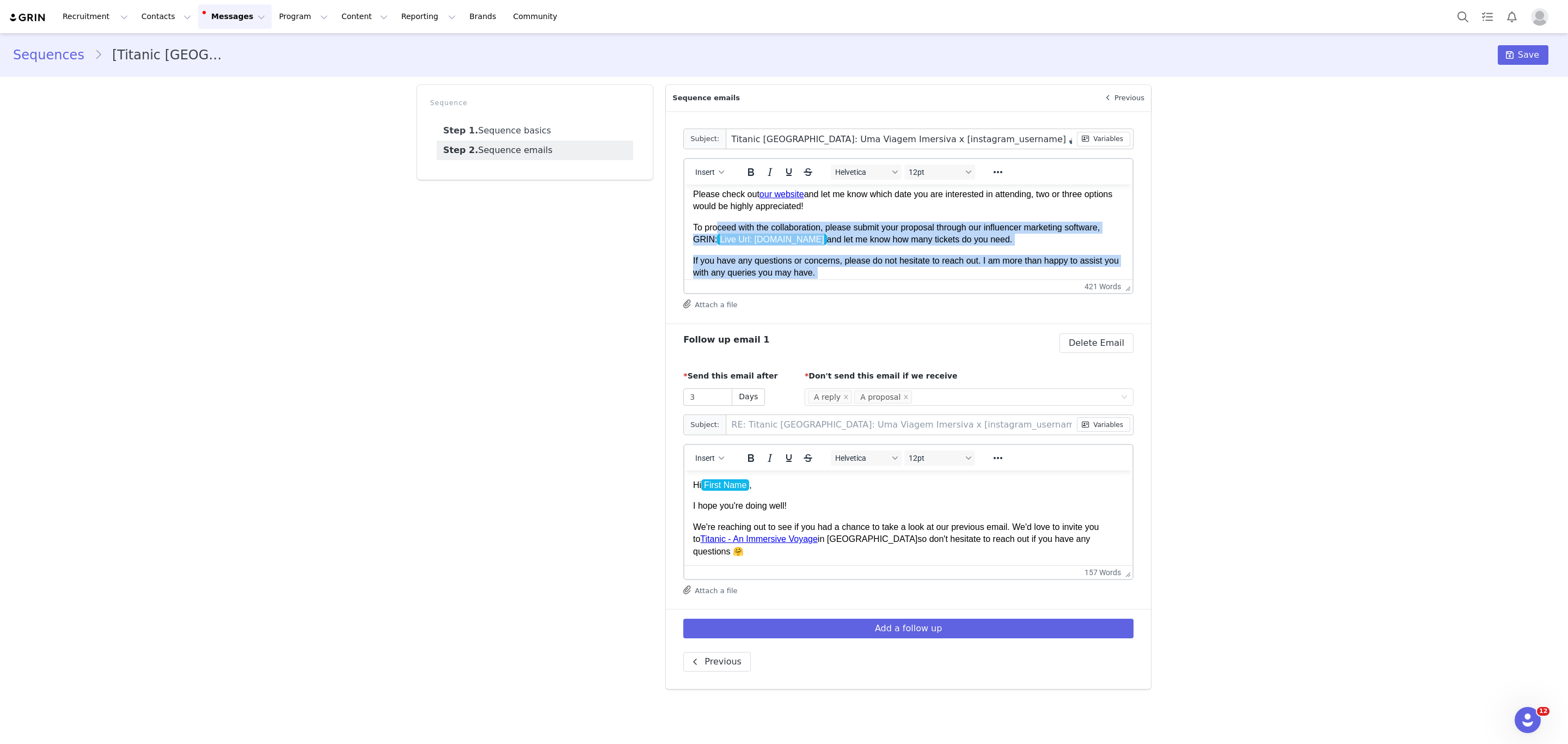
drag, startPoint x: 769, startPoint y: 228, endPoint x: 719, endPoint y: 232, distance: 50.2
click at [719, 232] on body "Hi First Name , [PERSON_NAME] que este e-mail o(a) encontre bem! Meu nome é Meu…" at bounding box center [908, 208] width 431 height 688
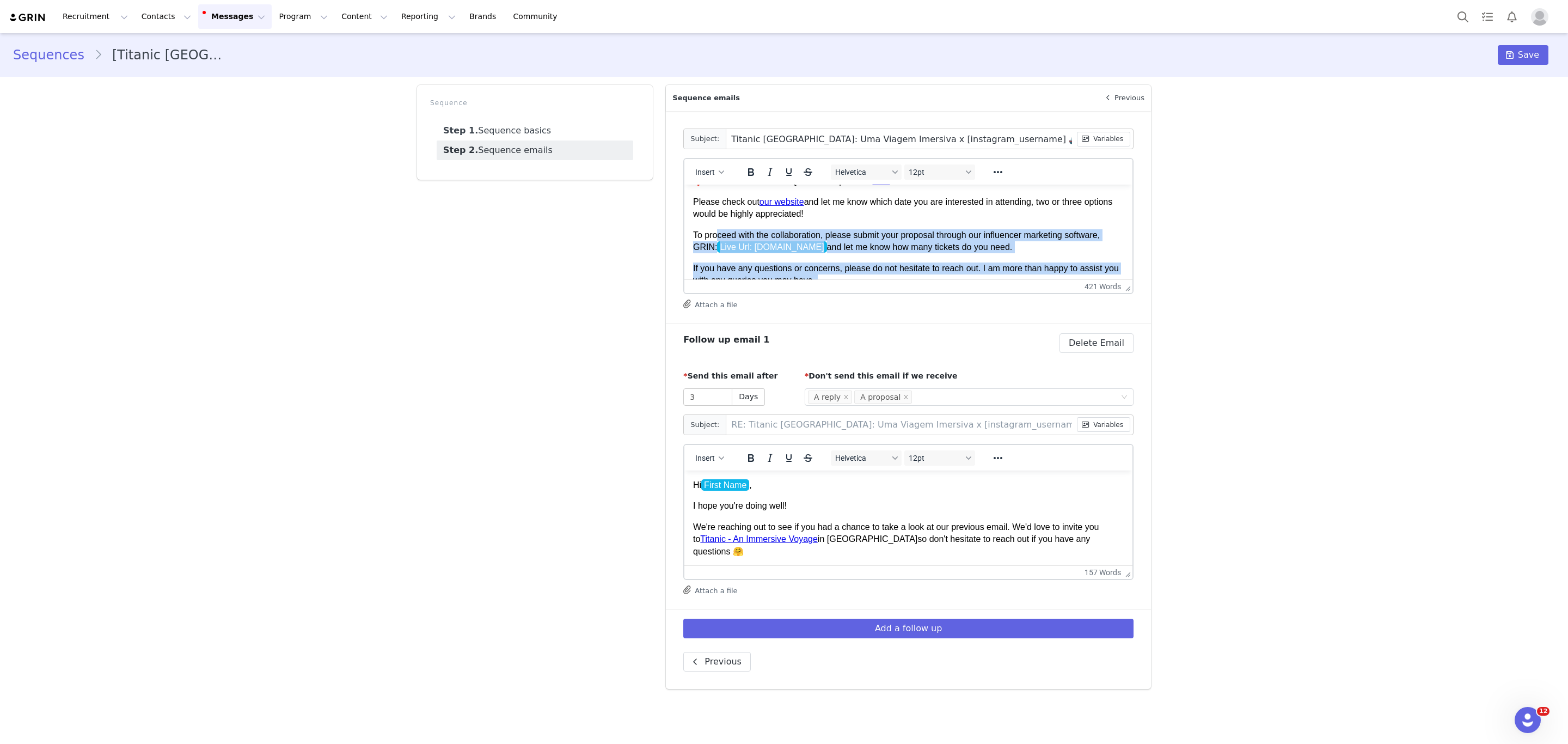
click at [782, 233] on span "To proceed with the collaboration, please submit your proposal through our infl…" at bounding box center [896, 241] width 407 height 23
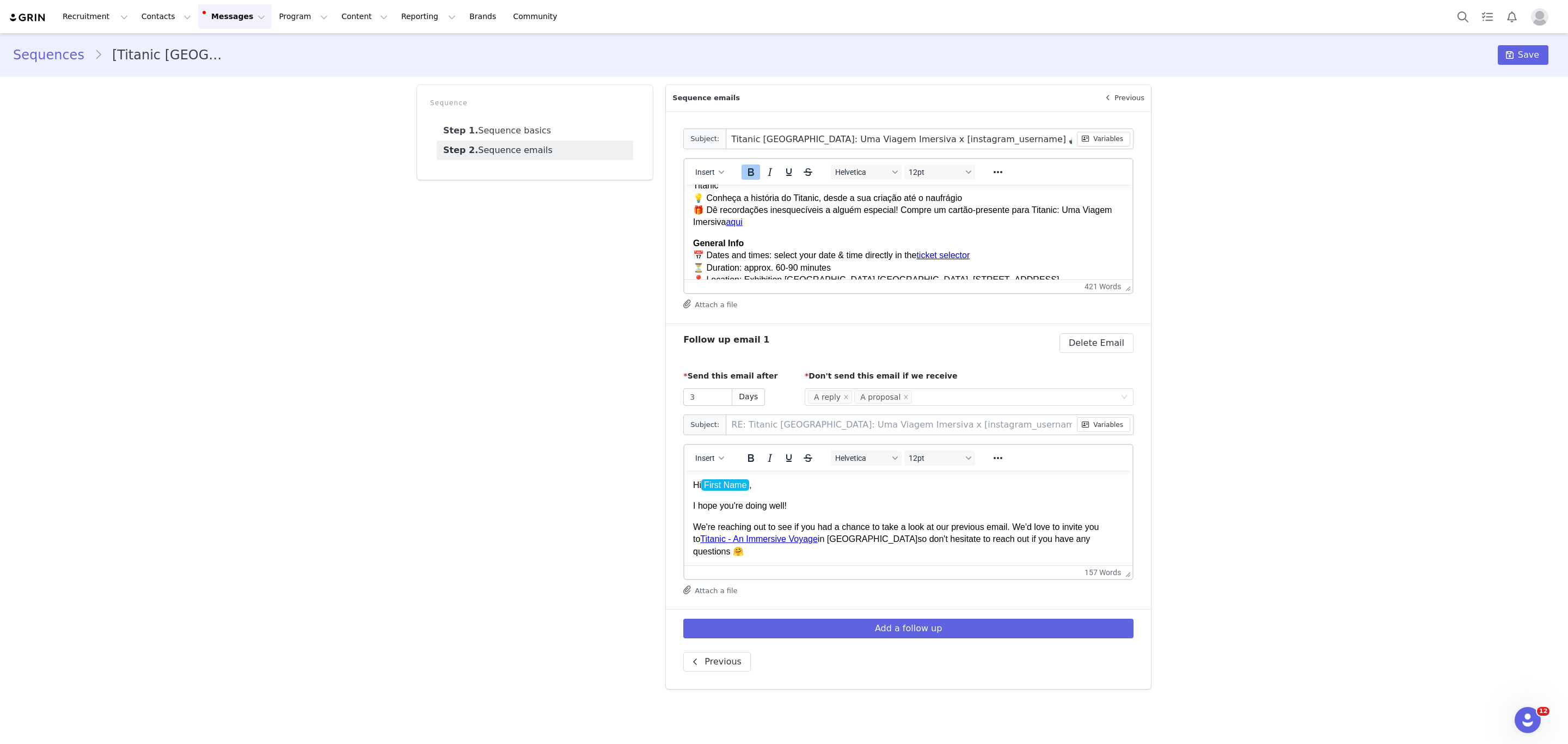
scroll to position [174, 0]
drag, startPoint x: 911, startPoint y: 262, endPoint x: 689, endPoint y: 247, distance: 222.5
click at [689, 247] on html "Hi First Name , [PERSON_NAME] que este e-mail o(a) encontre bem! Meu nome é Meu…" at bounding box center [908, 364] width 448 height 706
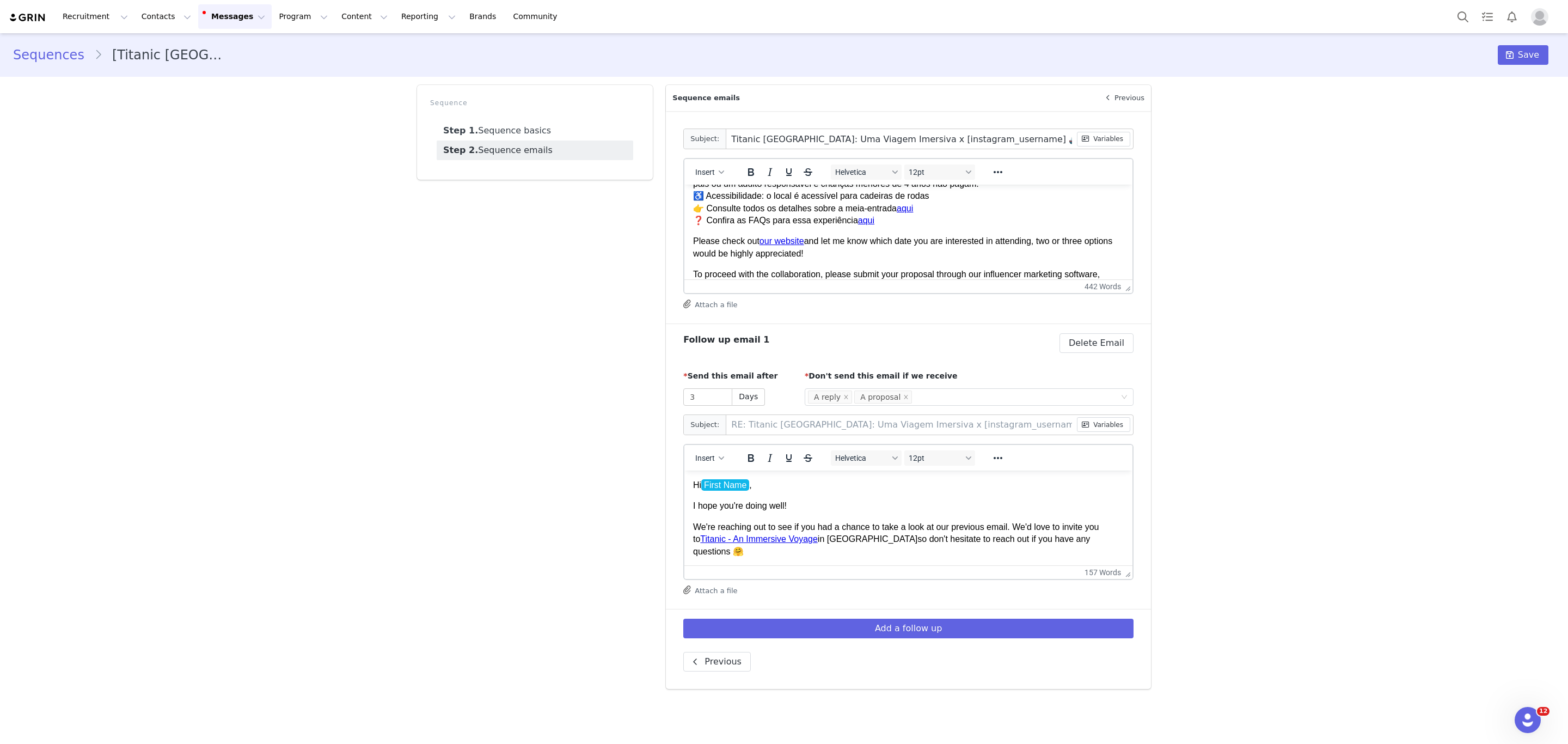
scroll to position [296, 0]
drag, startPoint x: 709, startPoint y: 235, endPoint x: 715, endPoint y: 236, distance: 6.1
click at [715, 236] on span "Please check out our website and let me know which date you are interested in a…" at bounding box center [903, 245] width 419 height 21
drag, startPoint x: 689, startPoint y: 239, endPoint x: 745, endPoint y: 244, distance: 56.2
click at [745, 244] on html "Hi First Name , [PERSON_NAME] que este e-mail o(a) encontre bem! Meu nome é Meu…" at bounding box center [908, 247] width 448 height 718
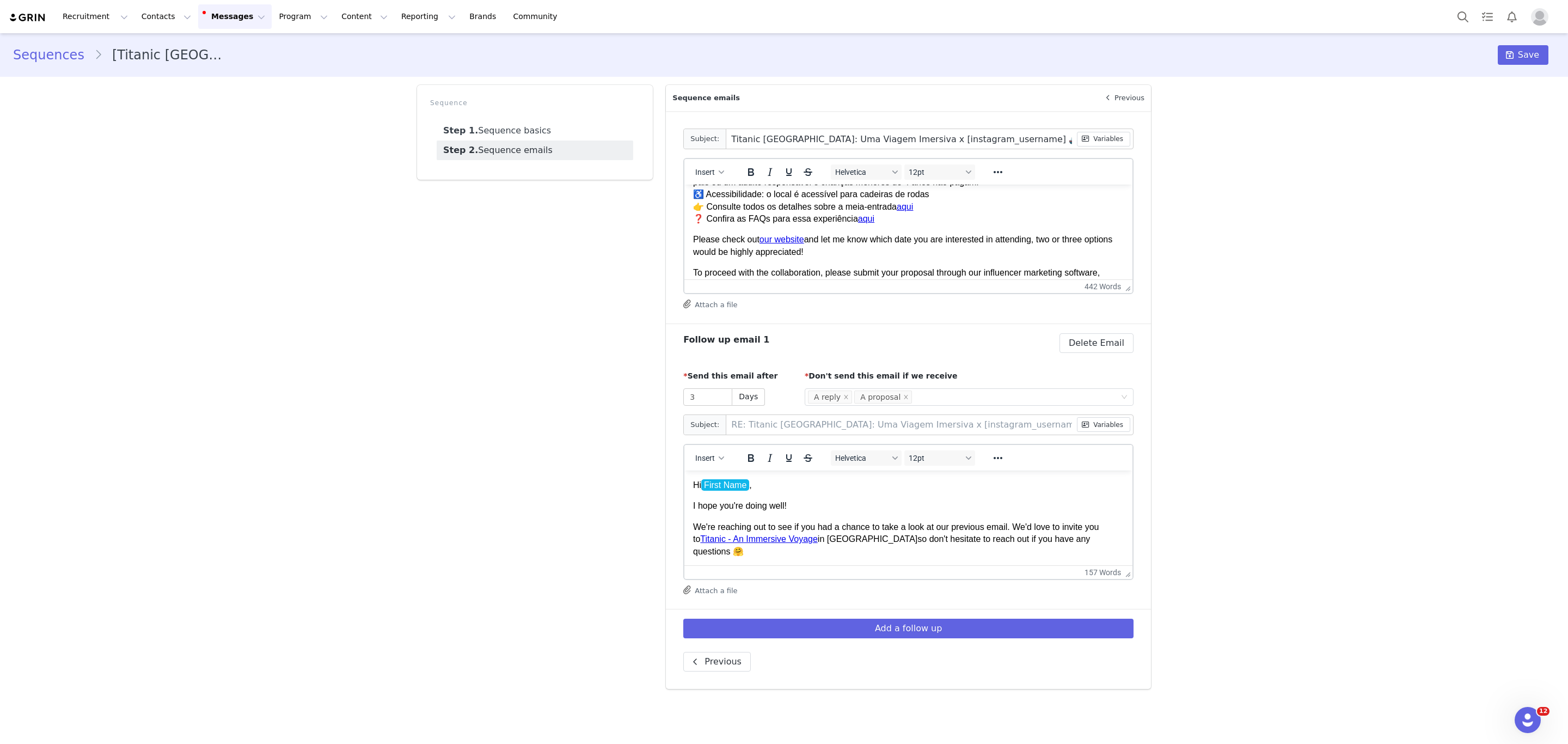
click at [745, 246] on p "Please check out our website and let me know which date you are interested in a…" at bounding box center [908, 246] width 431 height 24
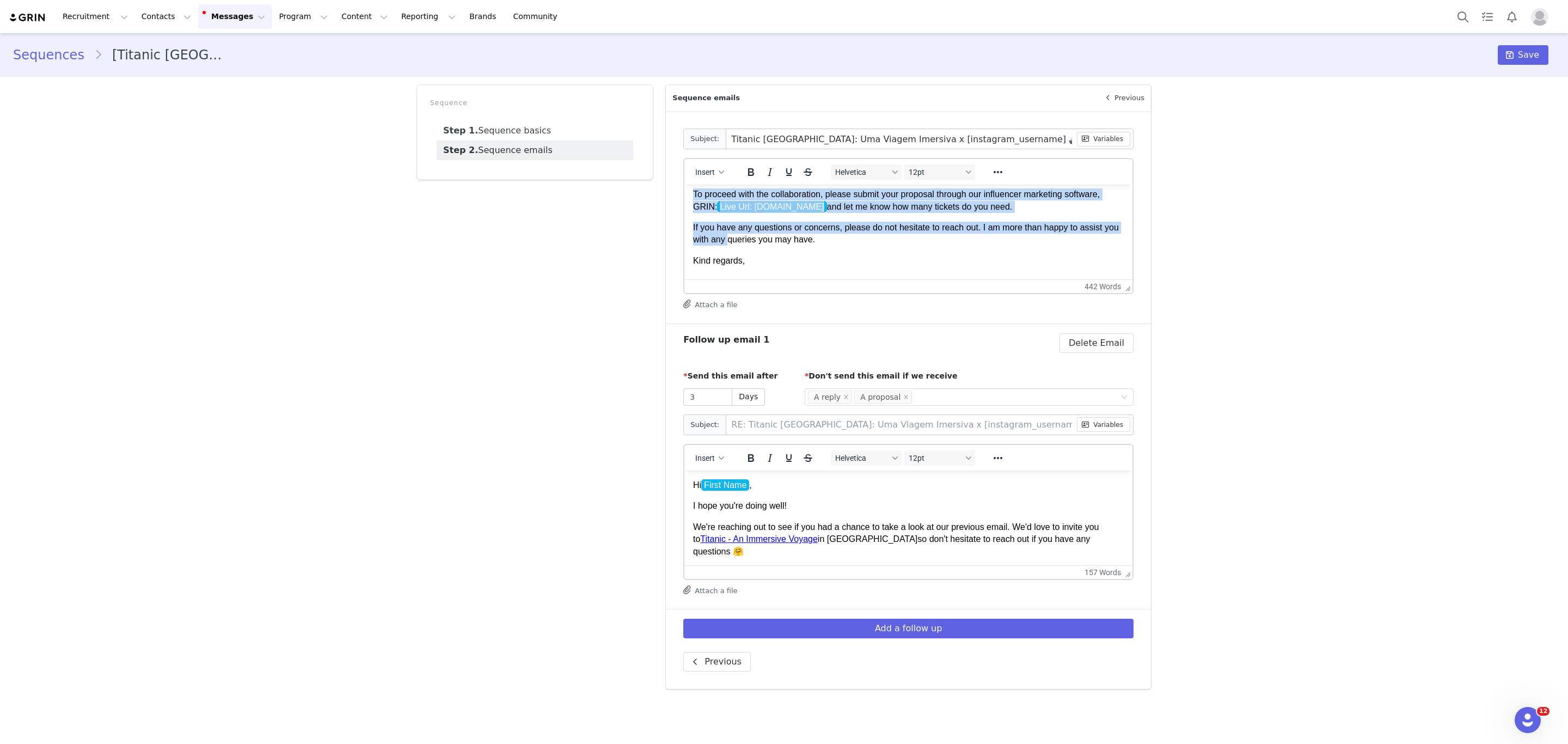
scroll to position [375, 0]
drag, startPoint x: 693, startPoint y: 236, endPoint x: 858, endPoint y: 251, distance: 165.7
click at [858, 251] on body "Hi First Name , [PERSON_NAME] que este e-mail o(a) encontre bem! Meu nome é Meu…" at bounding box center [908, 168] width 431 height 699
copy body "Please check out our website and let me know which date you are interested in a…"
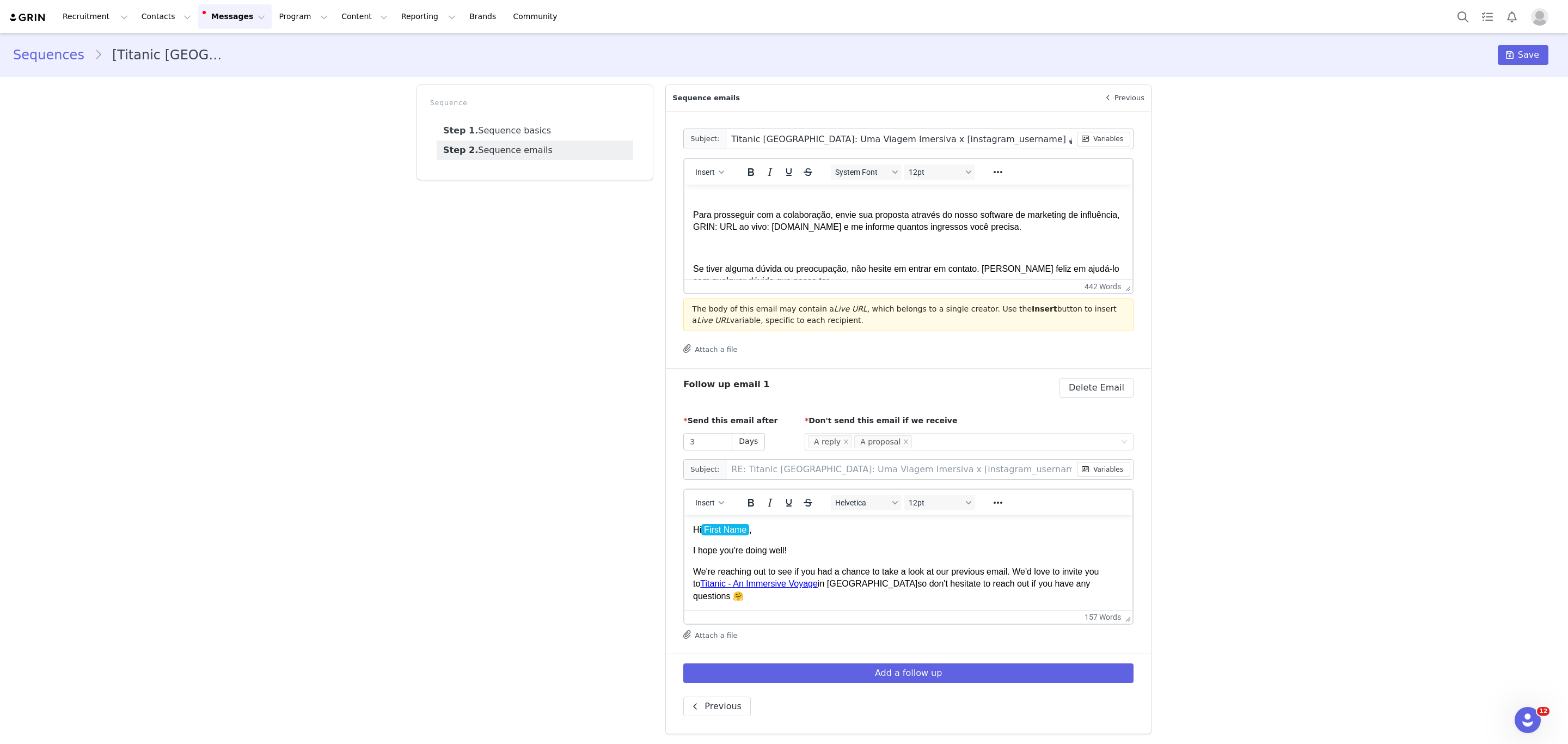
scroll to position [479, 0]
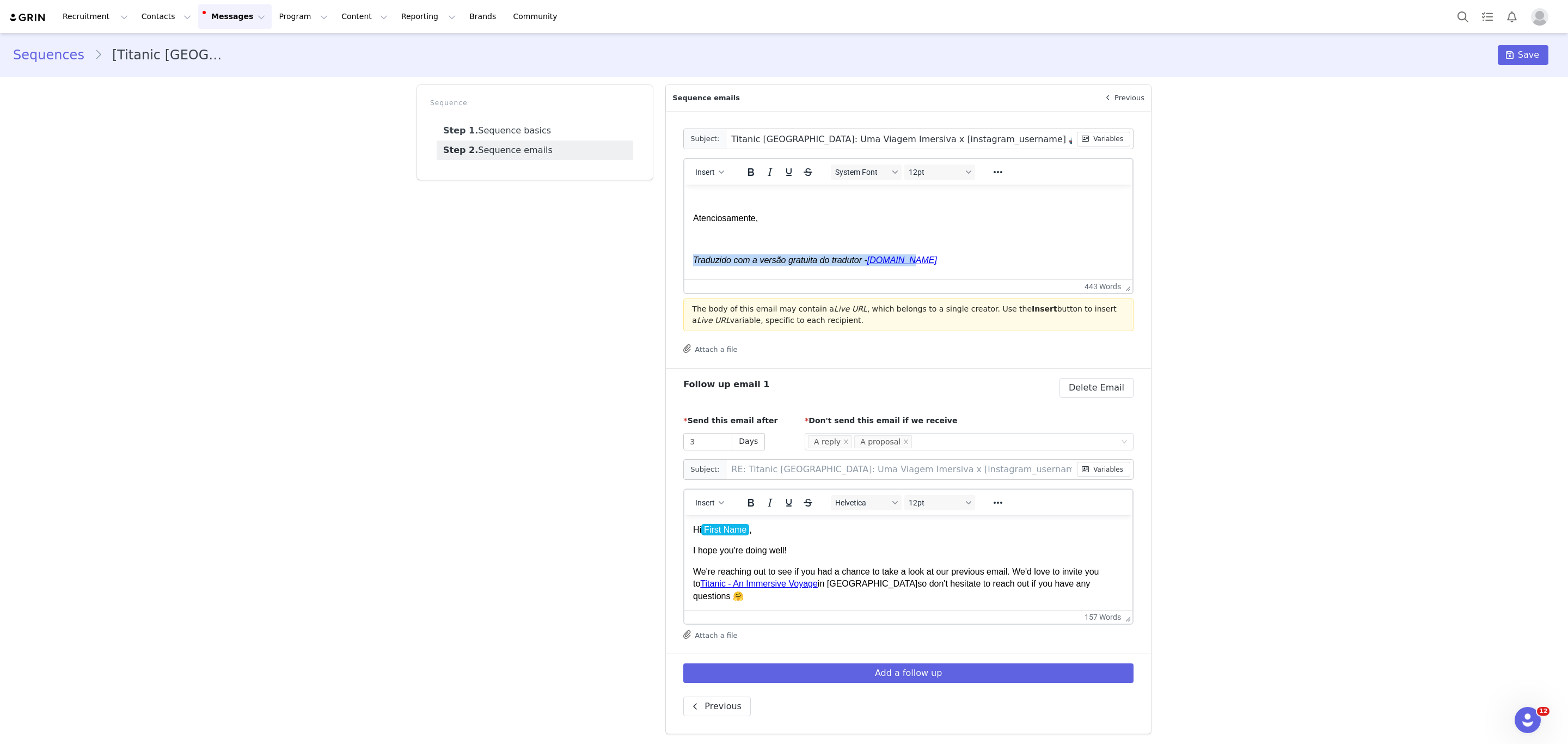
drag, startPoint x: 925, startPoint y: 263, endPoint x: 557, endPoint y: 250, distance: 368.2
click at [684, 250] on html "Hi First Name , [PERSON_NAME] que este e-mail o(a) encontre bem! Meu nome é Meu…" at bounding box center [908, 116] width 448 height 822
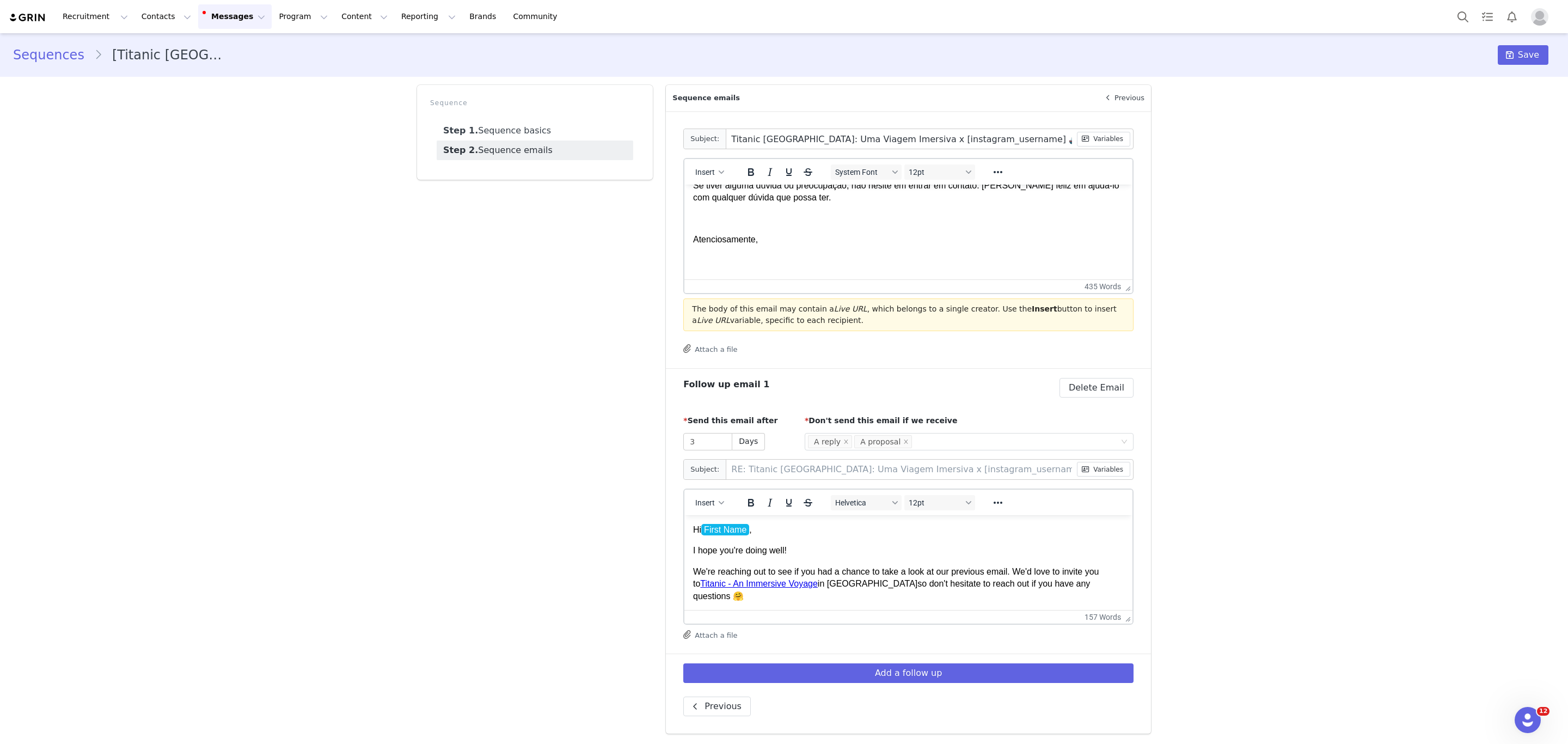
scroll to position [437, 0]
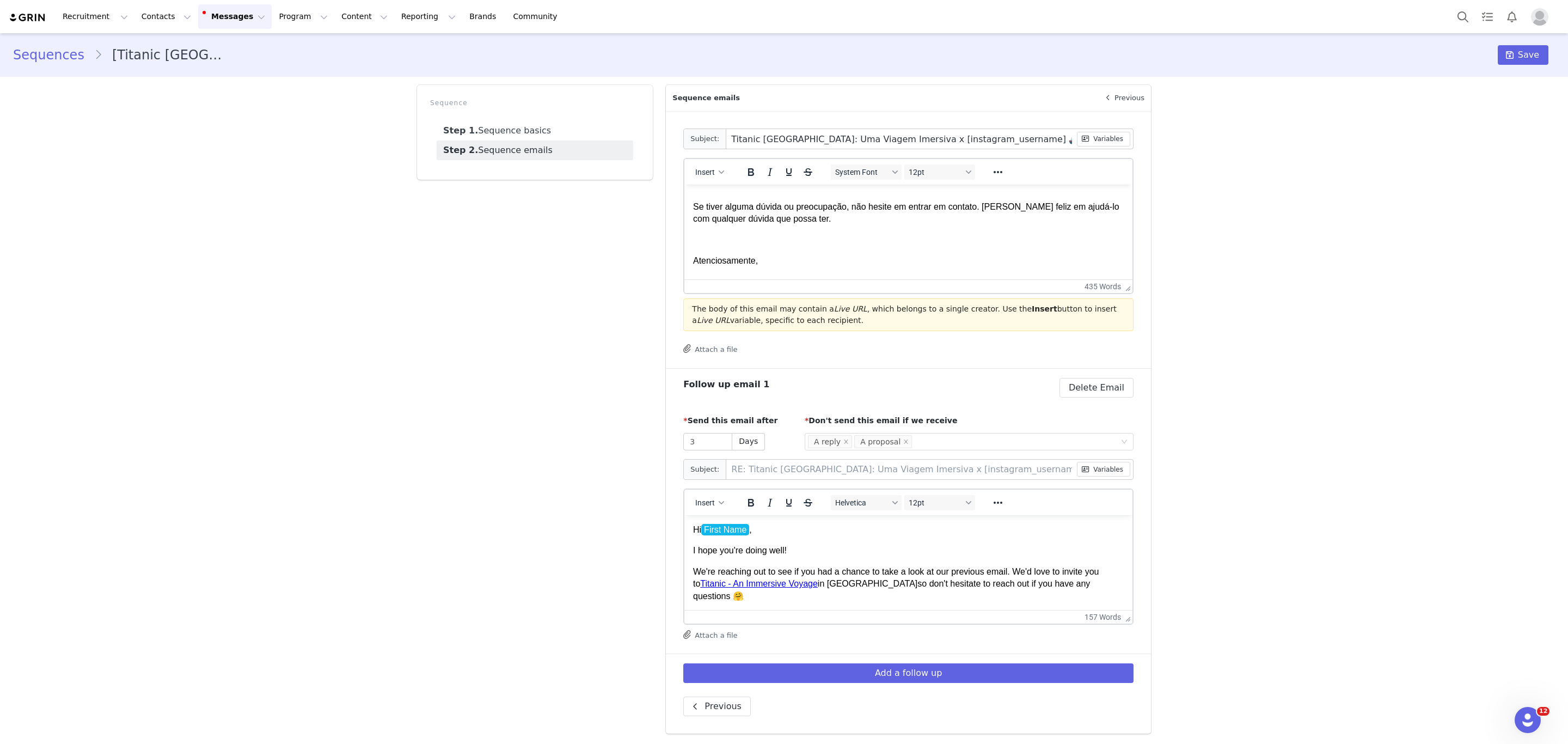
click at [700, 230] on body "Hi First Name , [PERSON_NAME] que este e-mail o(a) encontre bem! Meu nome é Meu…" at bounding box center [908, 137] width 431 height 762
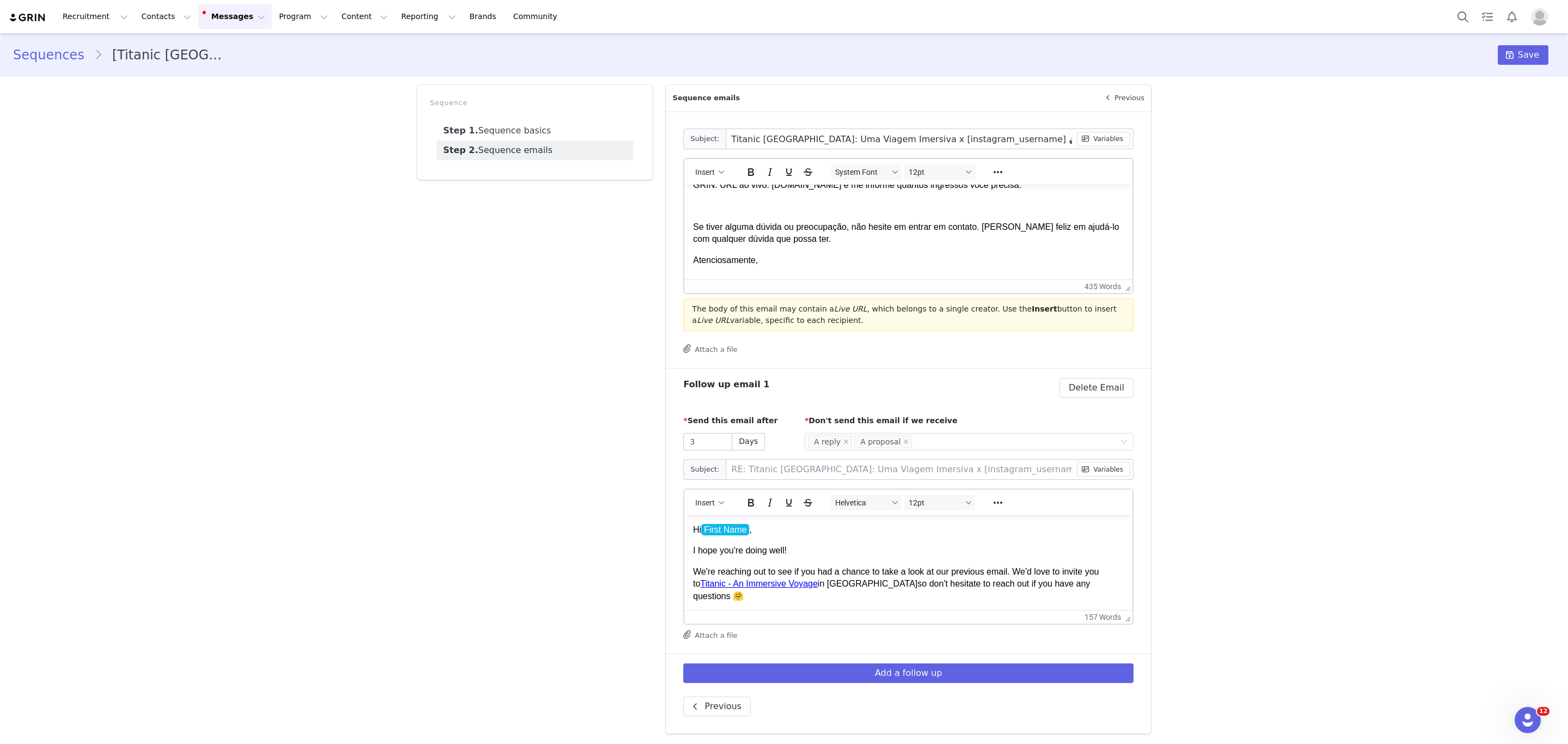
click at [705, 213] on body "Hi First Name , [PERSON_NAME] que este e-mail o(a) encontre bem! Meu nome é Meu…" at bounding box center [908, 147] width 431 height 742
click at [707, 194] on body "Hi First Name , [PERSON_NAME] que este e-mail o(a) encontre bem! Meu nome é Meu…" at bounding box center [908, 147] width 431 height 742
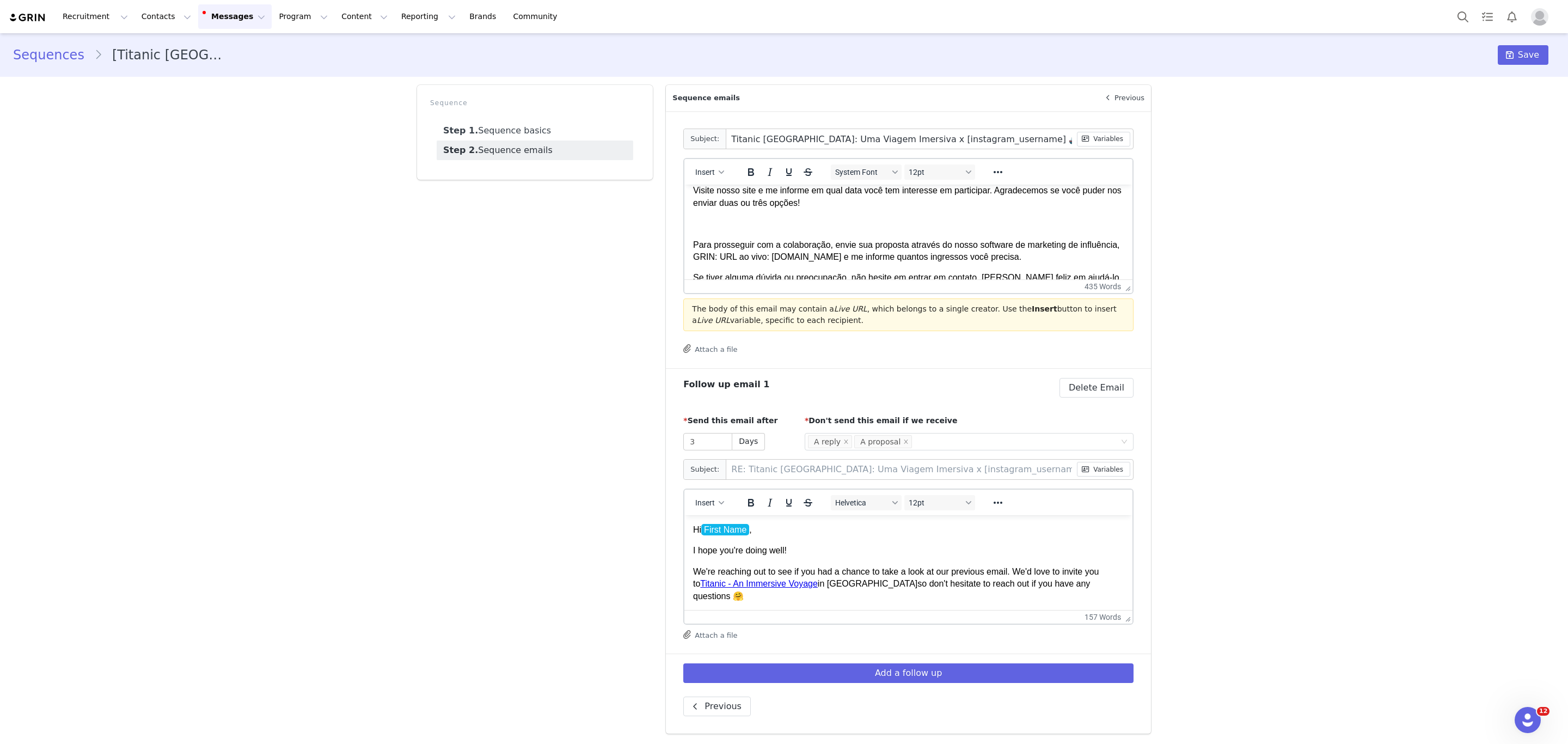
scroll to position [336, 0]
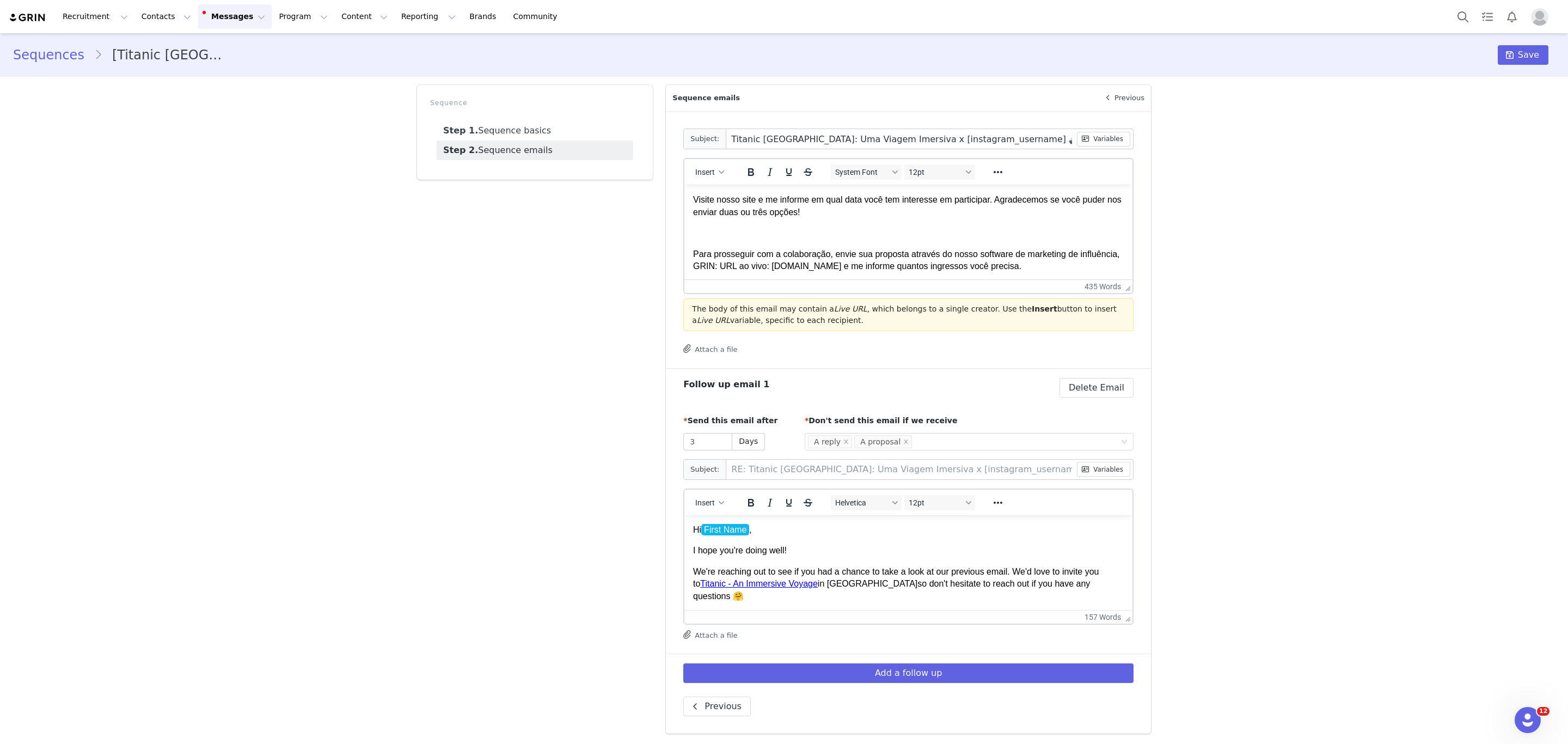
click at [720, 238] on p "Rich Text Area. Press ALT-0 for help." at bounding box center [908, 233] width 431 height 12
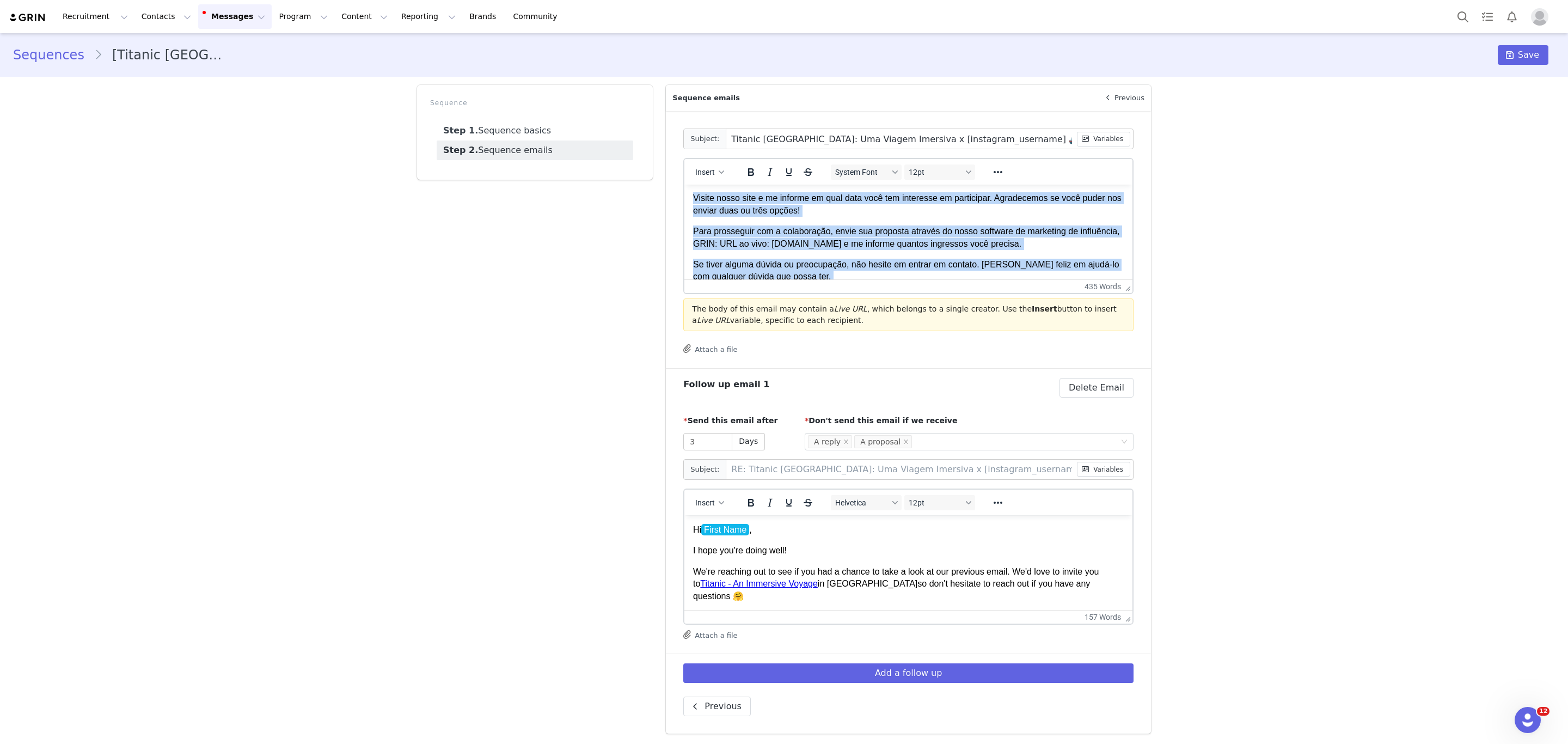
scroll to position [0, 0]
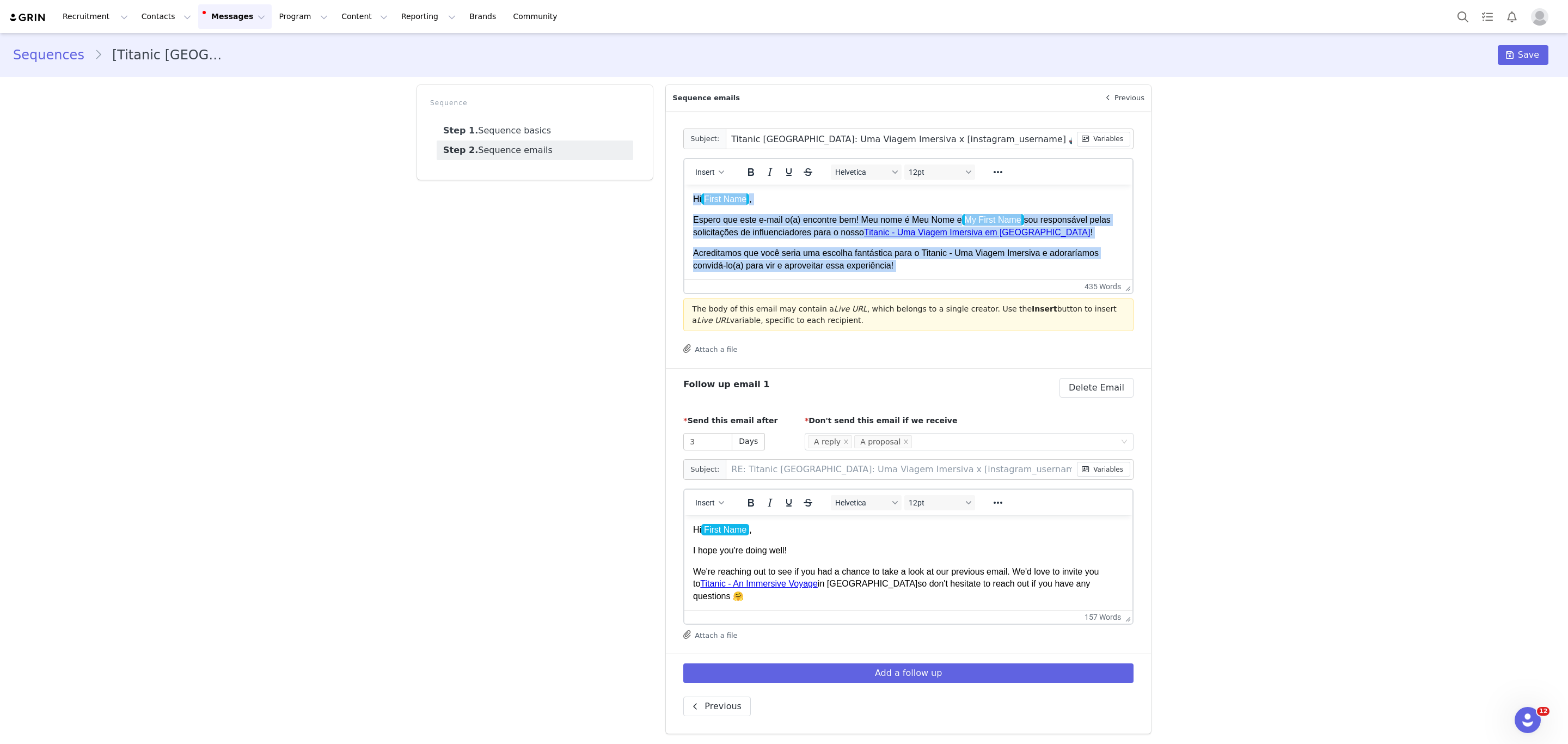
drag, startPoint x: 762, startPoint y: 214, endPoint x: 629, endPoint y: 152, distance: 146.7
click at [684, 185] on html "Hi First Name , [PERSON_NAME] que este e-mail o(a) encontre bem! Meu nome é Meu…" at bounding box center [908, 543] width 448 height 718
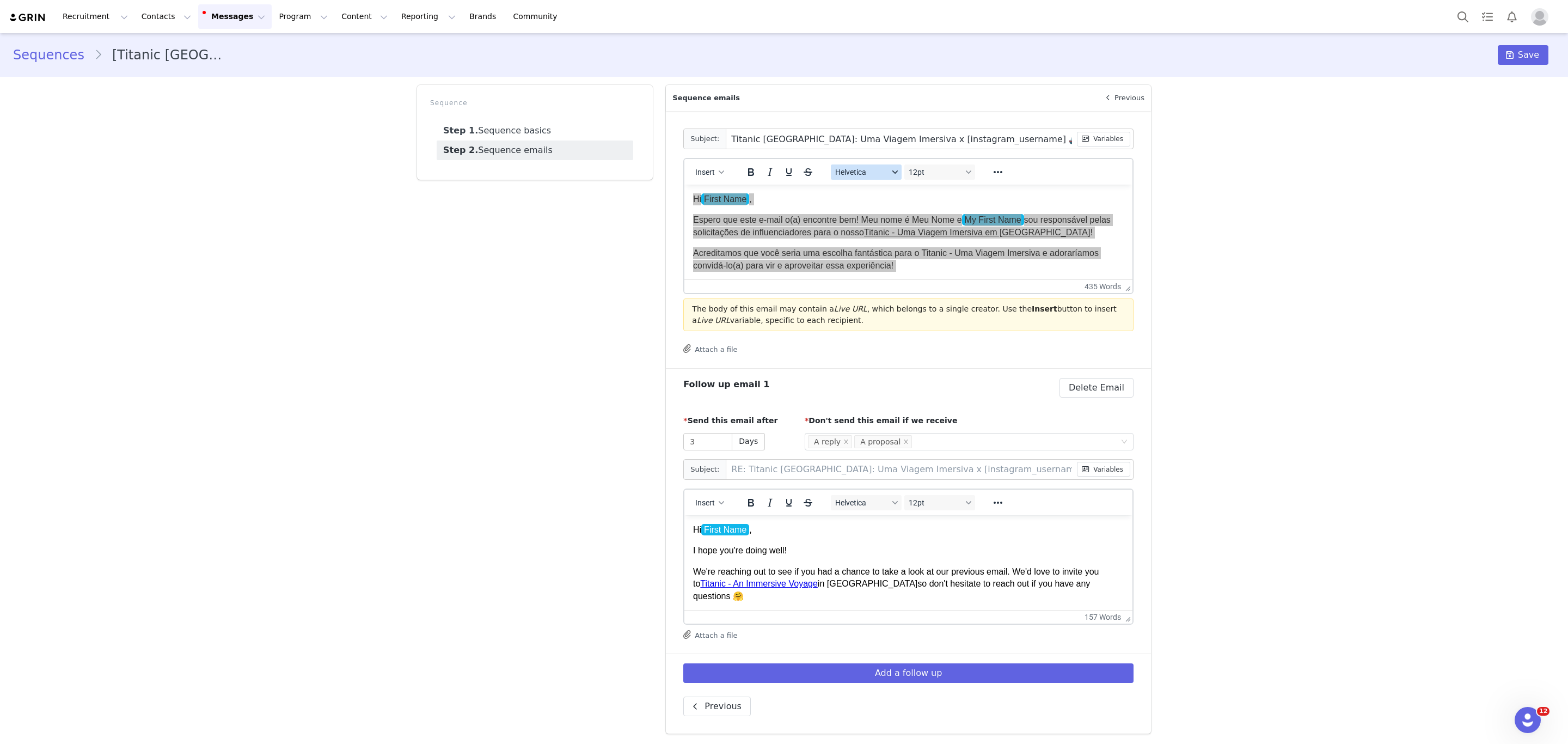
click at [849, 170] on span "Helvetica" at bounding box center [861, 172] width 54 height 9
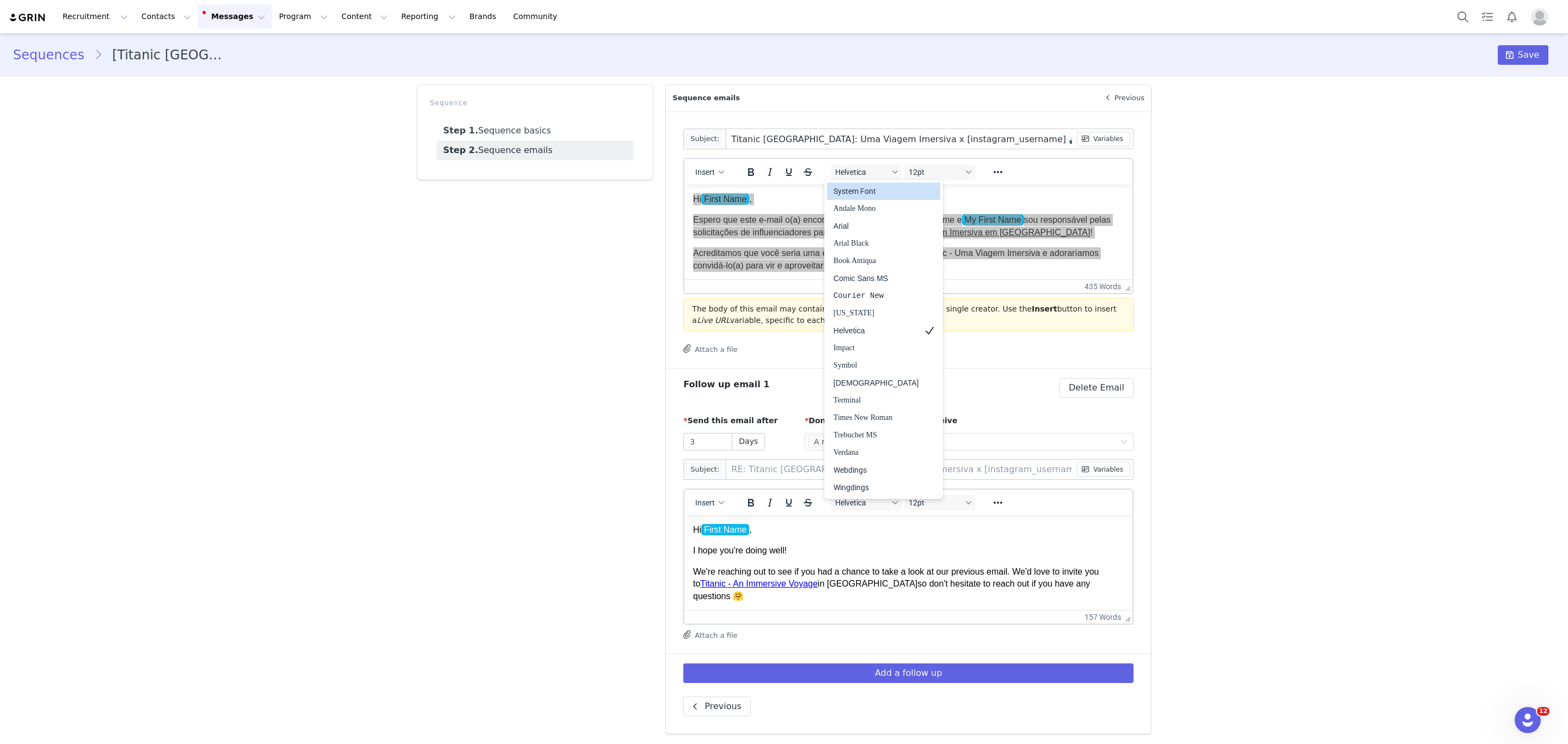
drag, startPoint x: 871, startPoint y: 187, endPoint x: 198, endPoint y: 1, distance: 698.2
click at [871, 187] on div "System Font" at bounding box center [876, 191] width 85 height 13
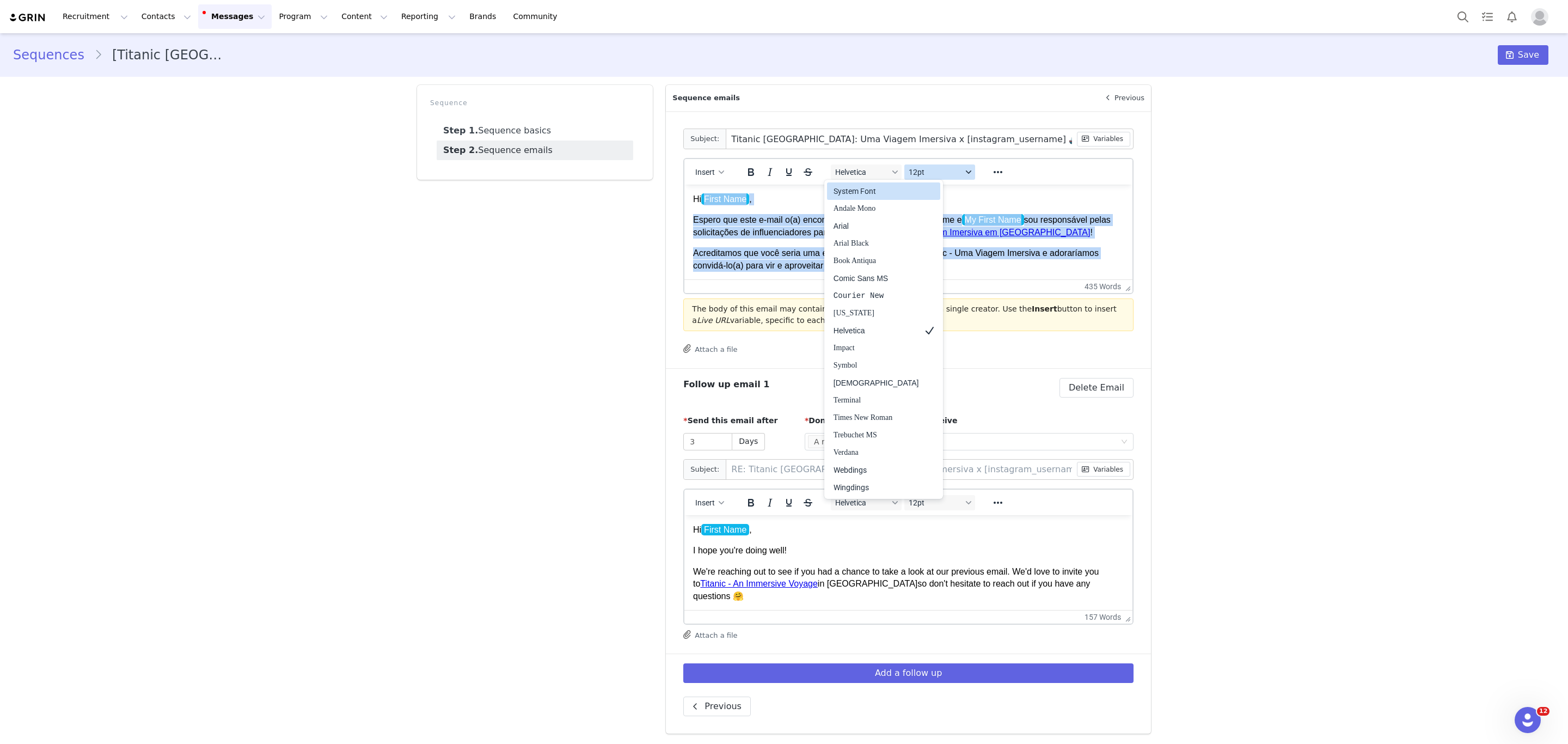
scroll to position [9, 0]
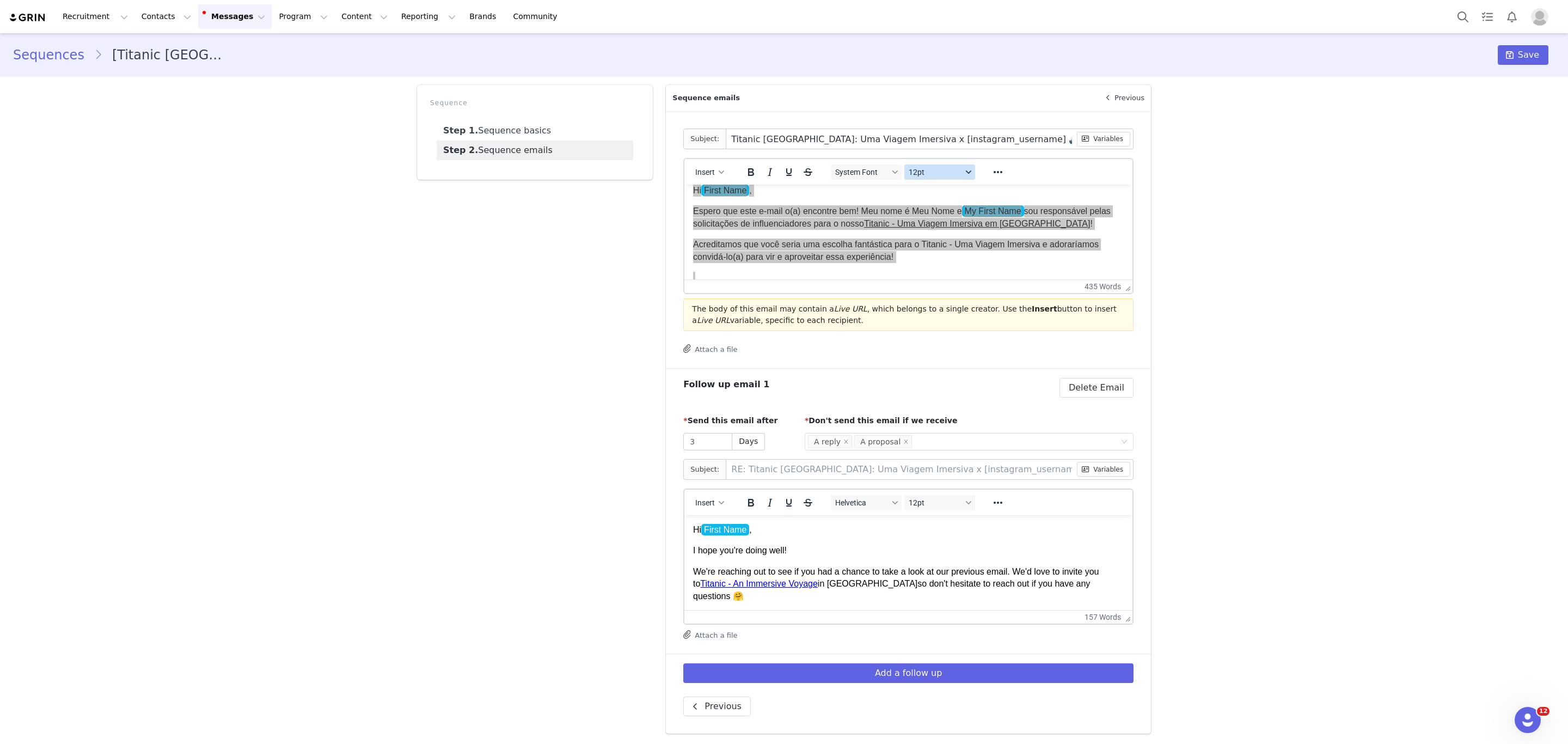
click at [915, 175] on span "12pt" at bounding box center [935, 172] width 54 height 9
click at [928, 210] on div "10pt" at bounding box center [947, 208] width 81 height 13
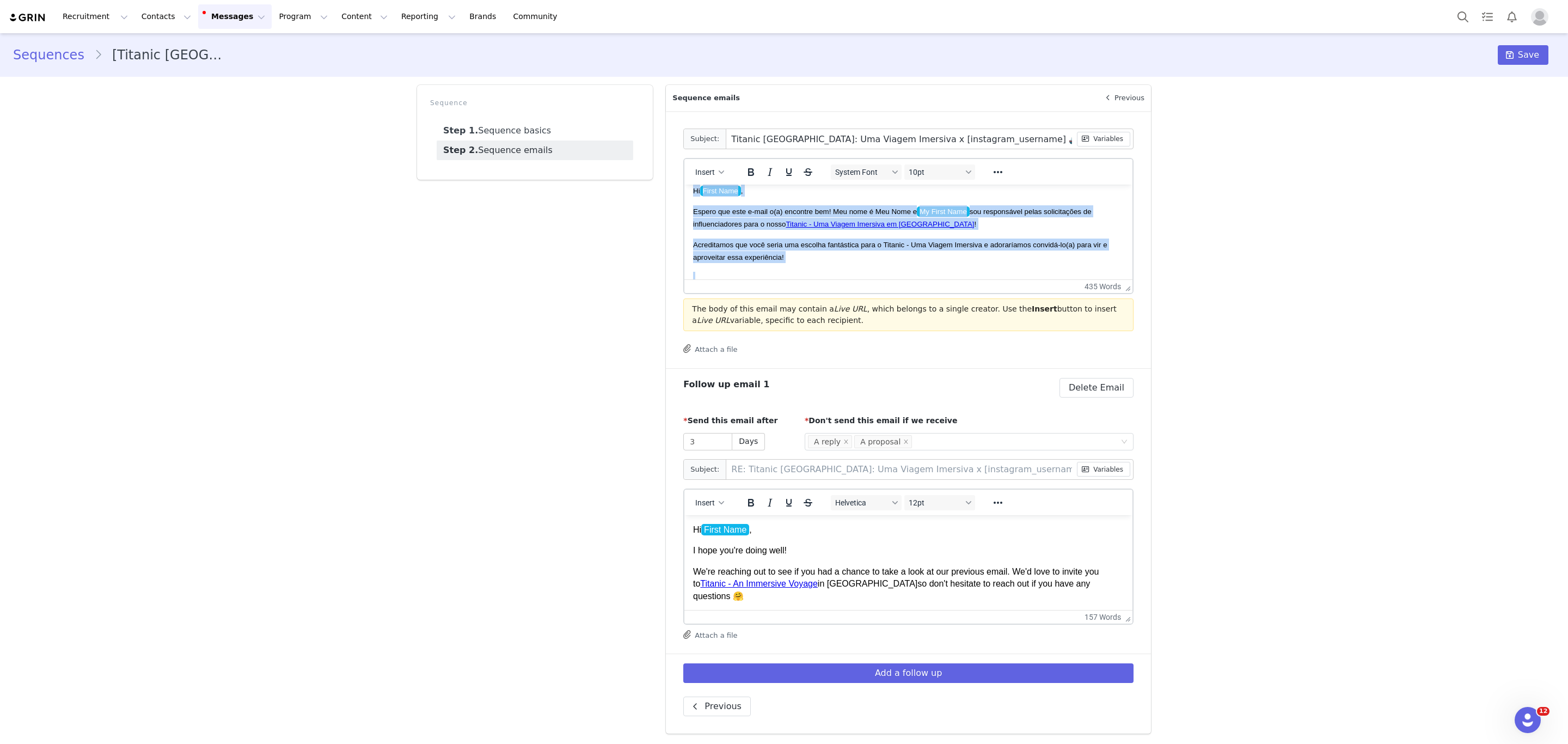
click at [771, 244] on span "Acreditamos que você seria uma escolha fantástica para o Titanic - Uma Viagem I…" at bounding box center [900, 251] width 414 height 20
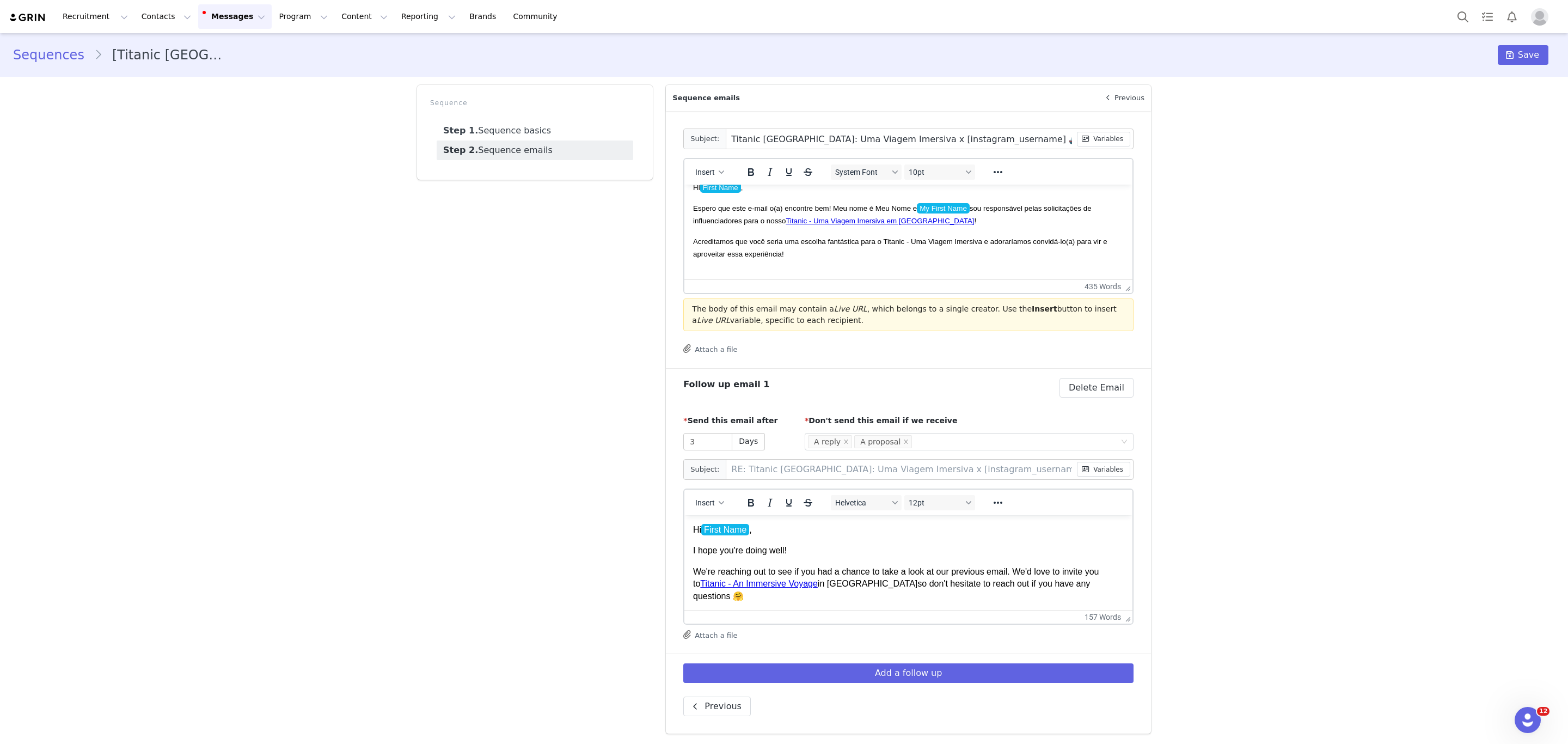
scroll to position [13, 0]
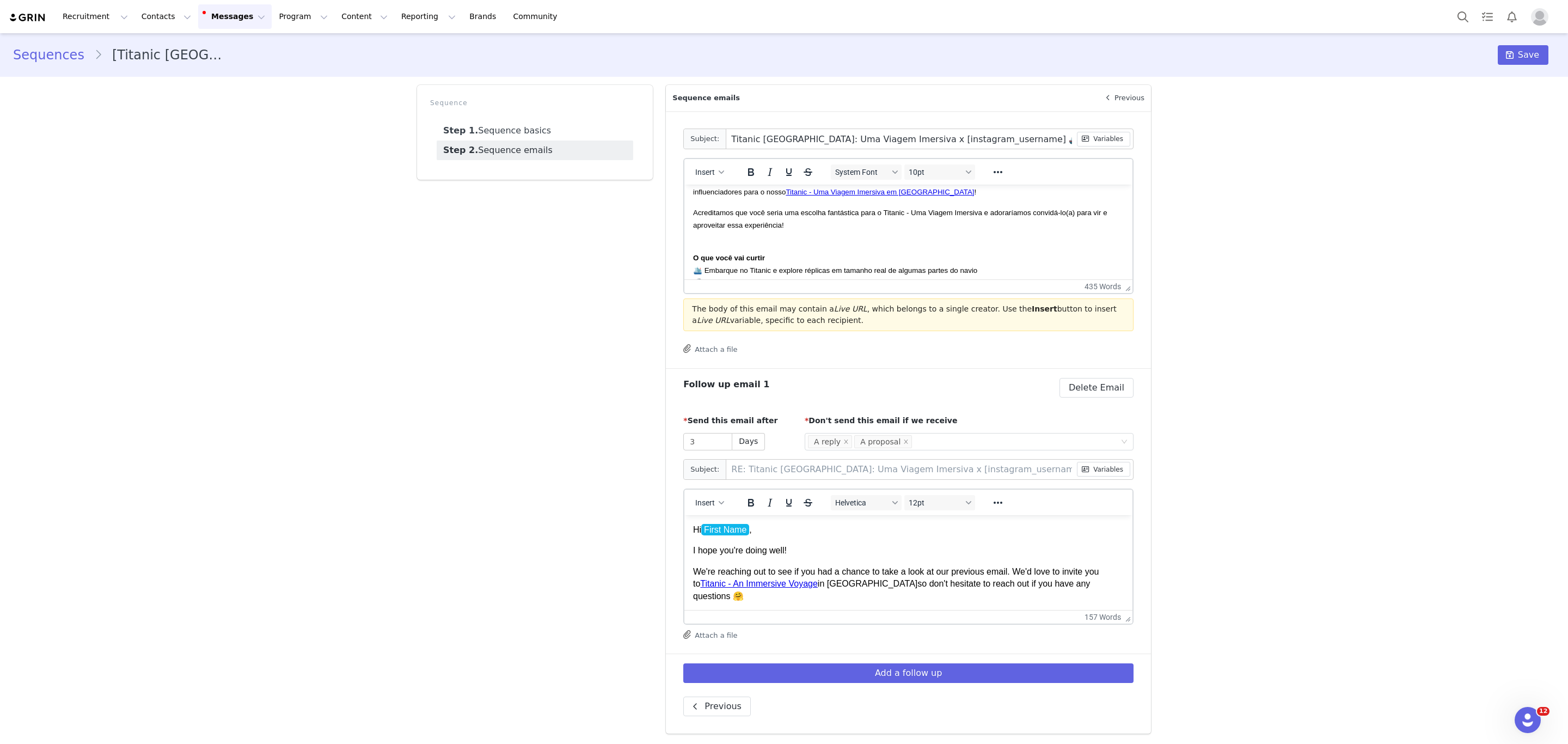
click at [780, 238] on body "Hi First Name , [PERSON_NAME] que este e-mail o(a) encontre bem! Meu nome é Meu…" at bounding box center [908, 490] width 431 height 675
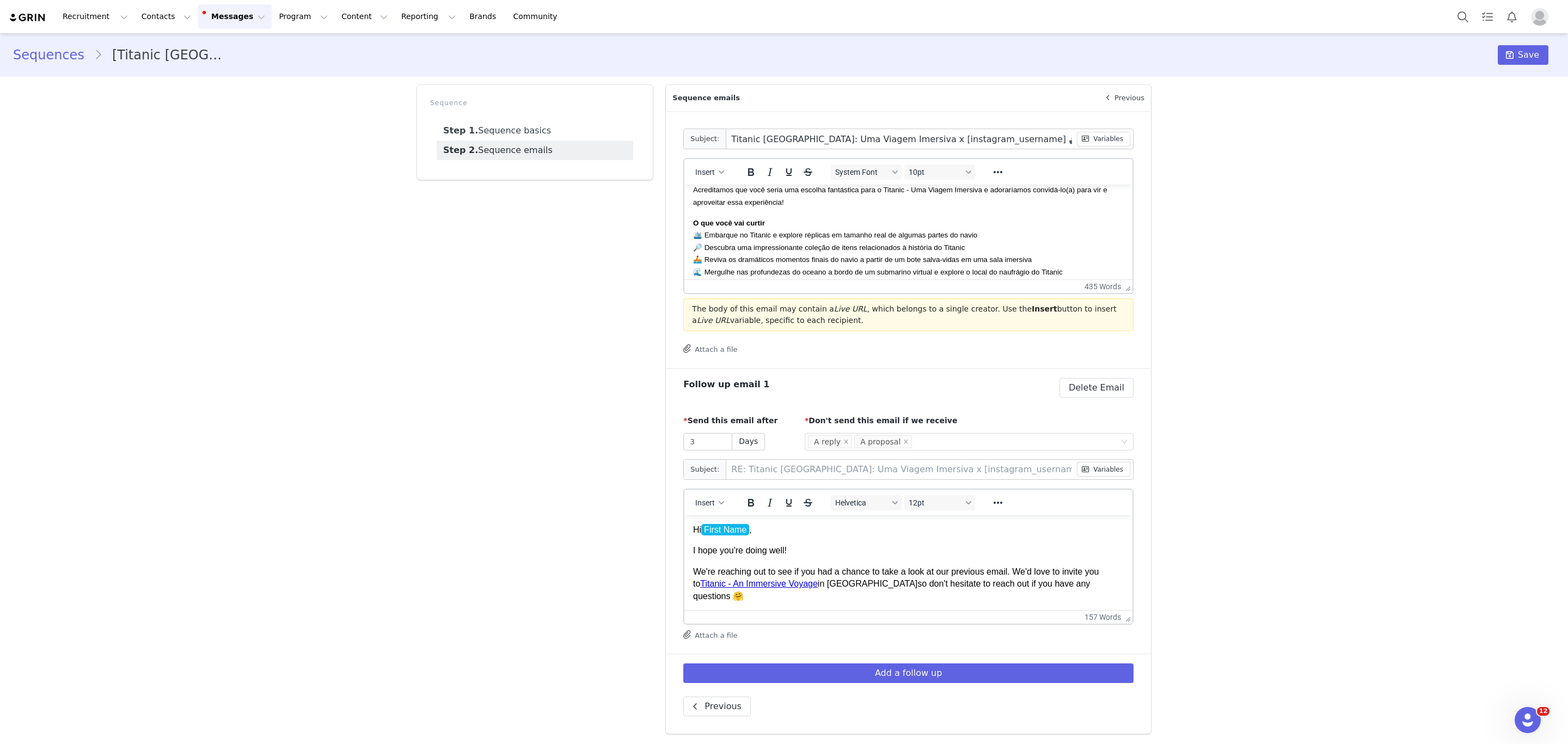
click at [787, 247] on span "O que você vai curtir 🛳️ Embarque no Titanic e explore réplicas em tamanho real…" at bounding box center [889, 260] width 392 height 81
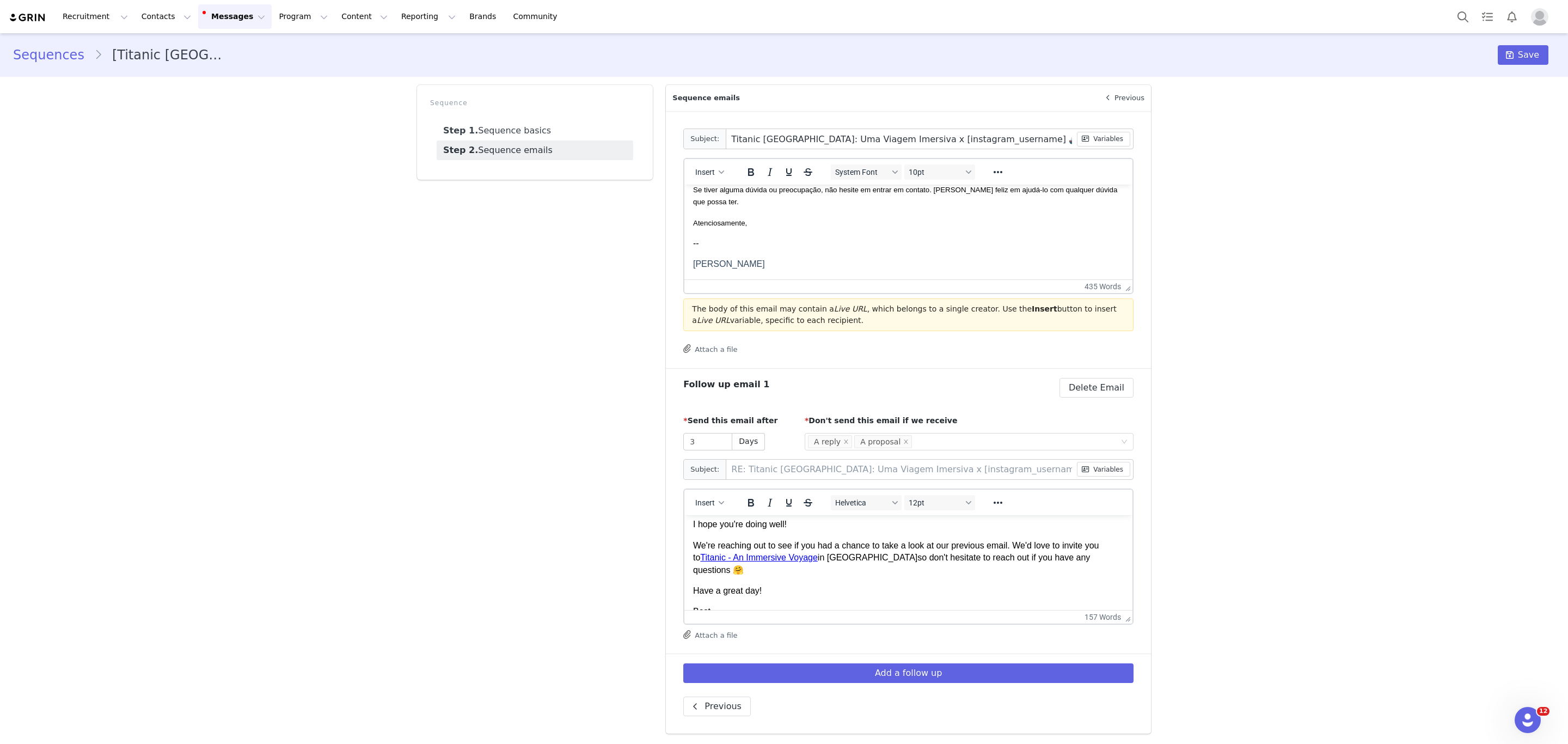
scroll to position [26, 0]
click at [805, 584] on p "Have a great day!" at bounding box center [908, 590] width 431 height 12
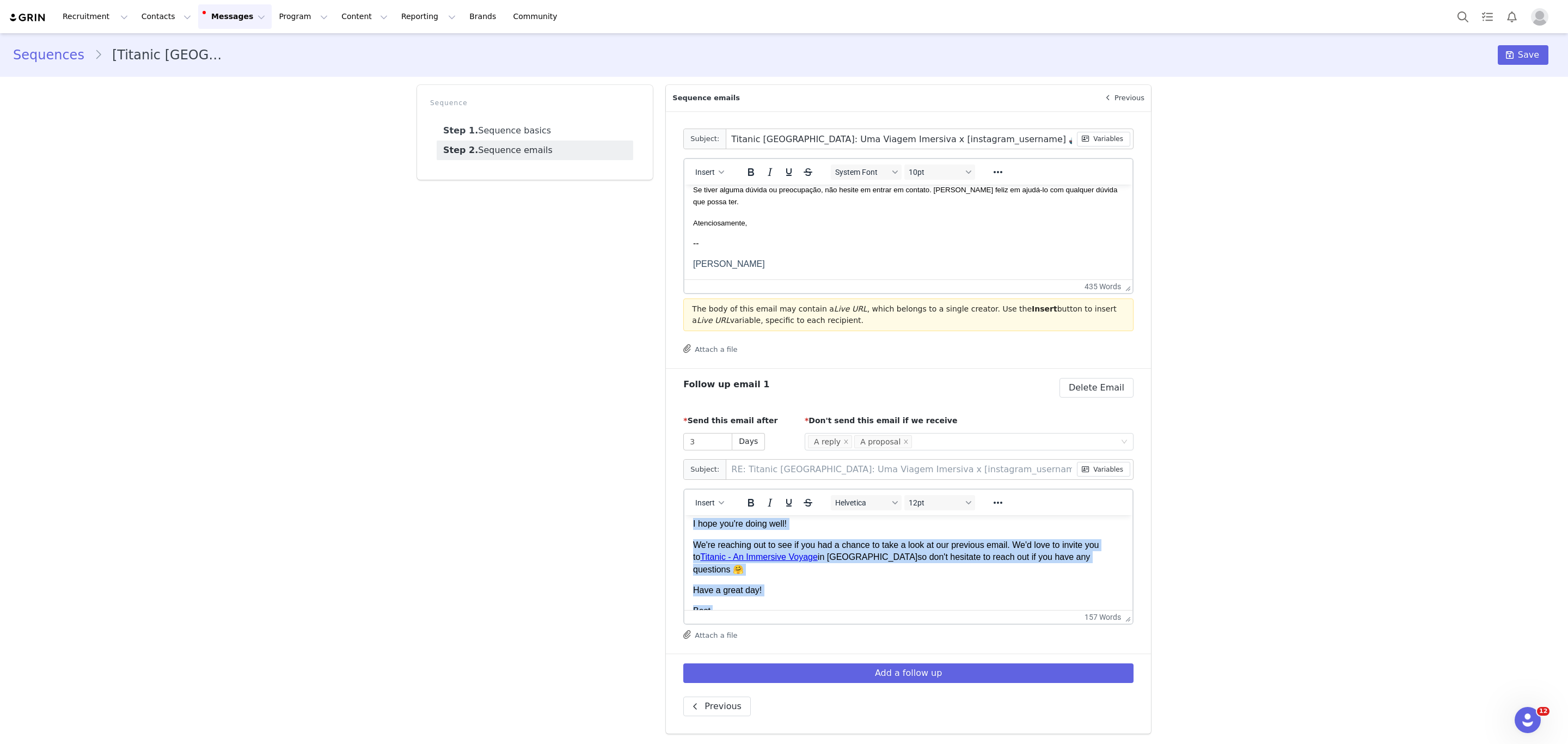
scroll to position [0, 0]
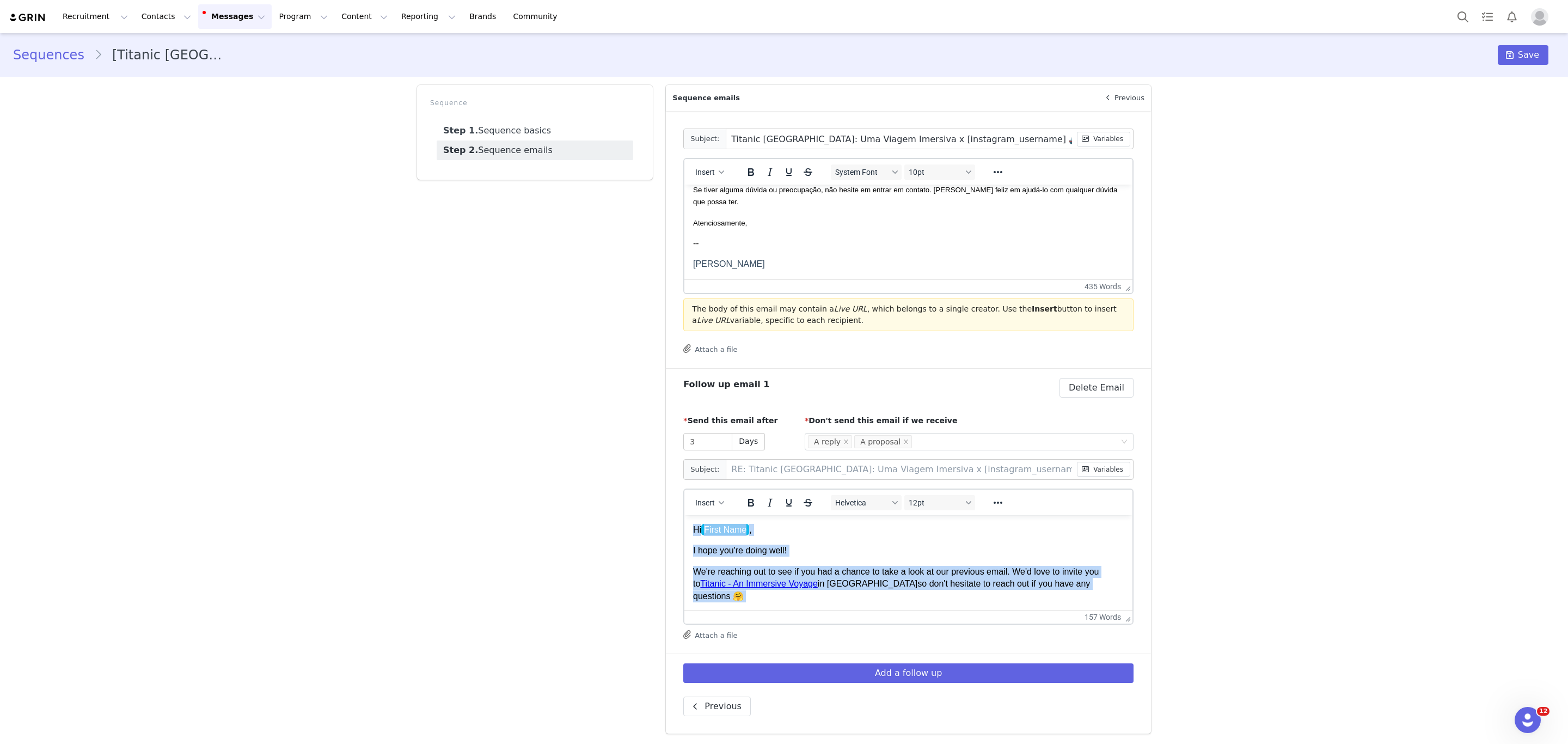
drag, startPoint x: 777, startPoint y: 592, endPoint x: 1349, endPoint y: 1029, distance: 719.8
click at [684, 515] on html "Hi First Name , I hope you're doing well! We're reaching out to see if you had …" at bounding box center [908, 699] width 448 height 369
copy body "Hi First Name , I hope you're doing well! We're reaching out to see if you had …"
paste body "Rich Text Area. Press ALT-0 for help."
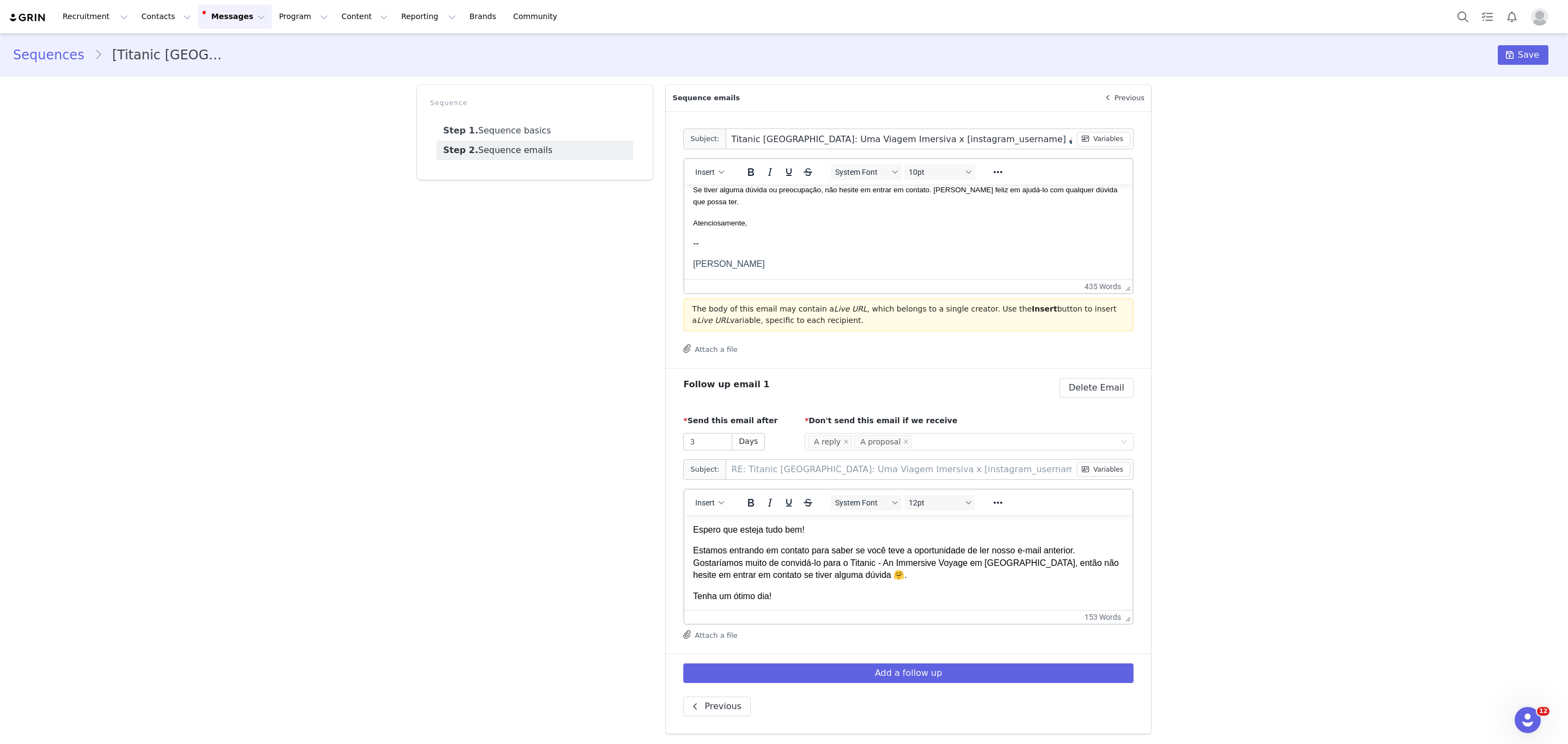
click at [693, 531] on p "Espero que esteja tudo bem!" at bounding box center [908, 530] width 431 height 12
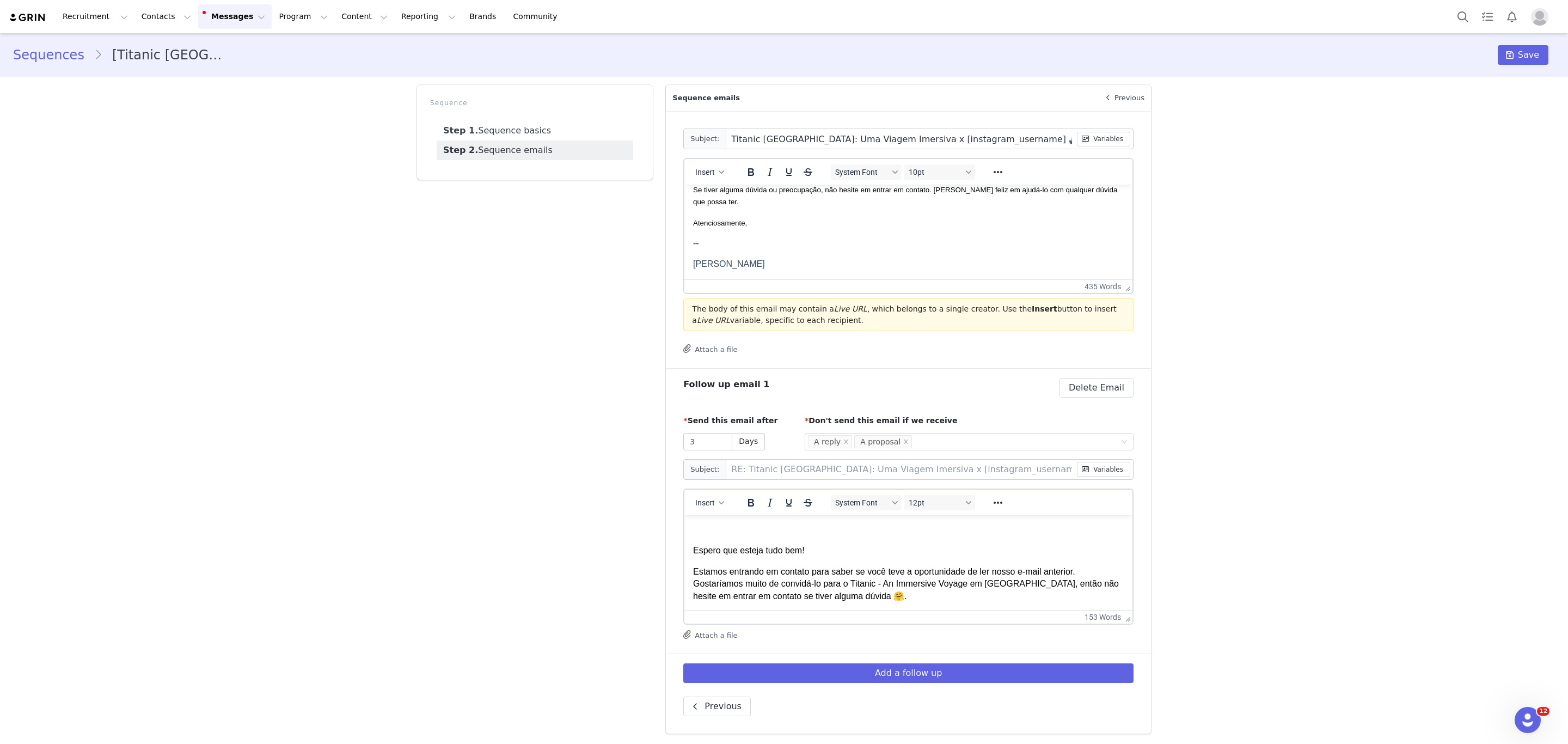
click at [738, 527] on p "Rich Text Area. Press ALT-0 for help." at bounding box center [908, 530] width 431 height 12
click at [1104, 469] on button "Variables" at bounding box center [1103, 469] width 54 height 14
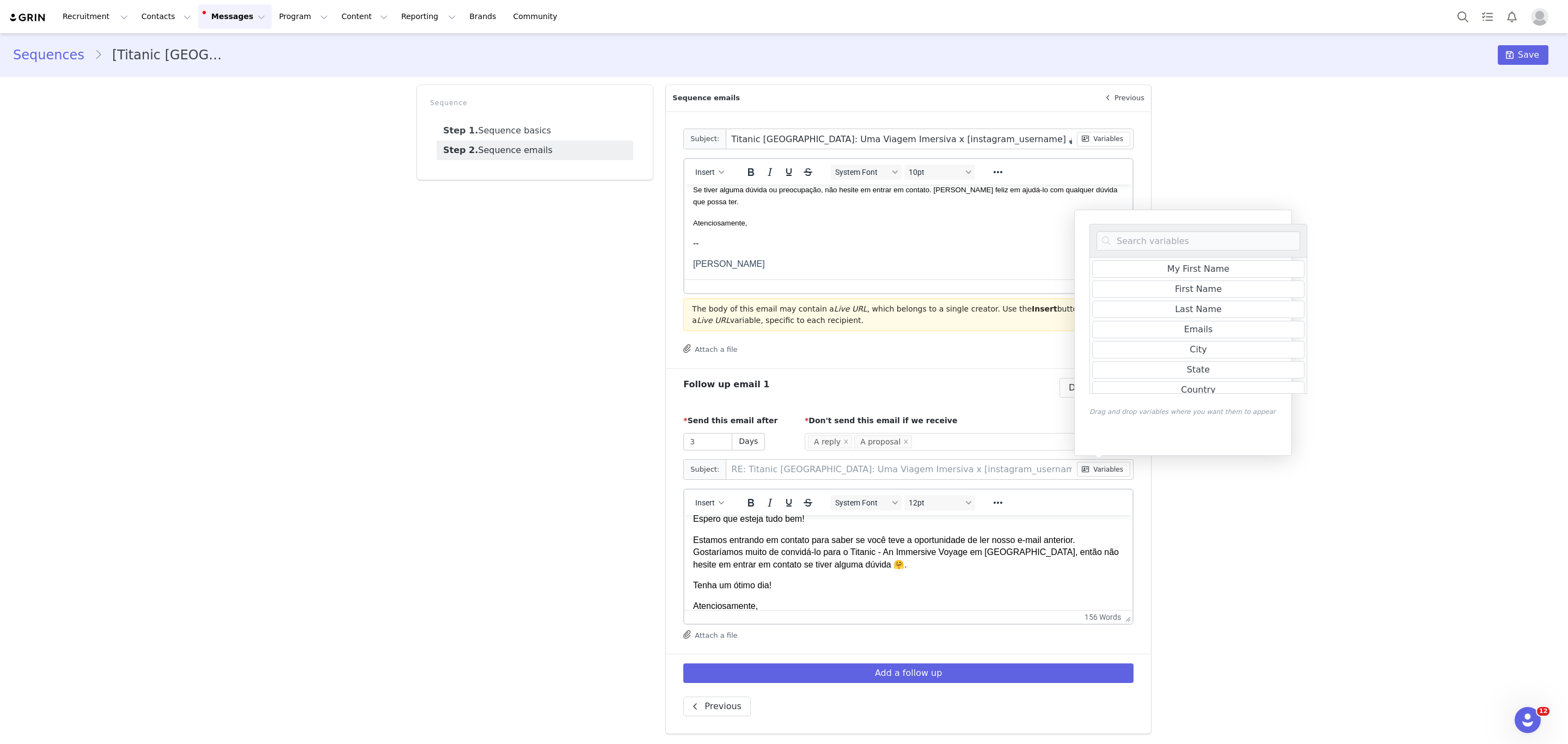
scroll to position [34, 0]
drag, startPoint x: 840, startPoint y: 582, endPoint x: 774, endPoint y: 583, distance: 66.0
click at [774, 583] on p "Tenha um ótimo dia!" at bounding box center [908, 583] width 431 height 12
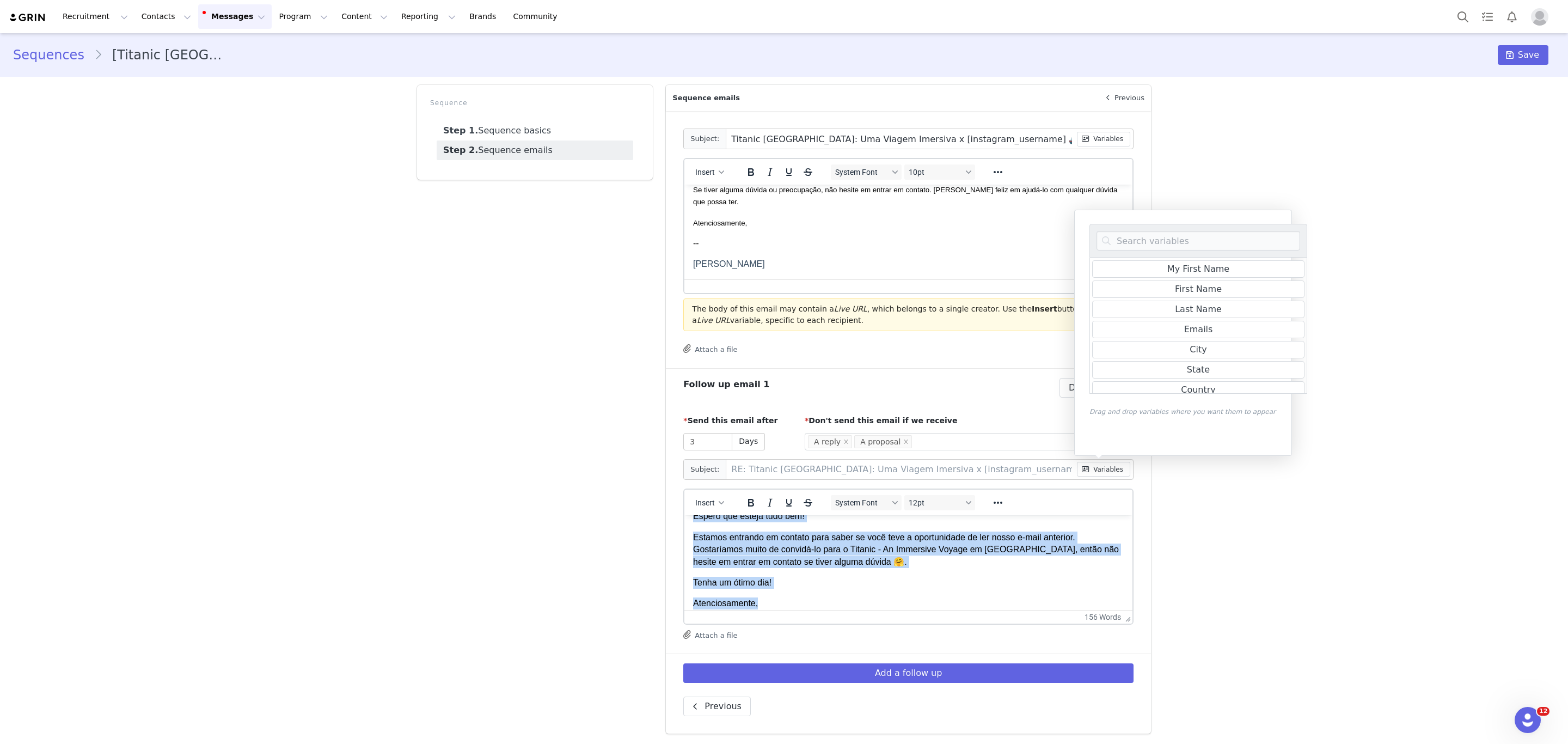
scroll to position [0, 0]
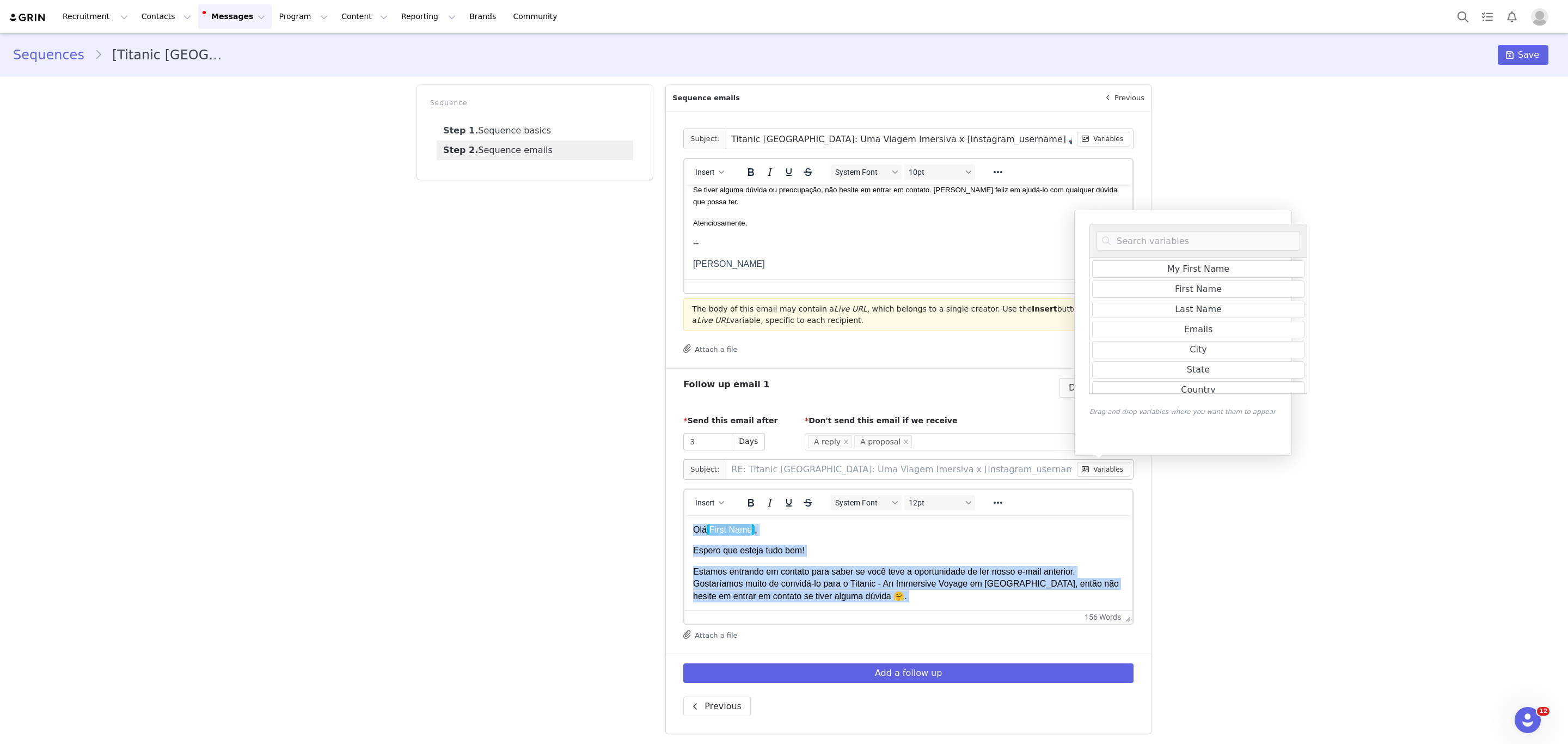
drag, startPoint x: 772, startPoint y: 607, endPoint x: 1344, endPoint y: 1023, distance: 707.3
click at [684, 515] on html "Olá First Name , Espero que esteja tudo bem! Estamos entrando em contato para s…" at bounding box center [908, 699] width 448 height 369
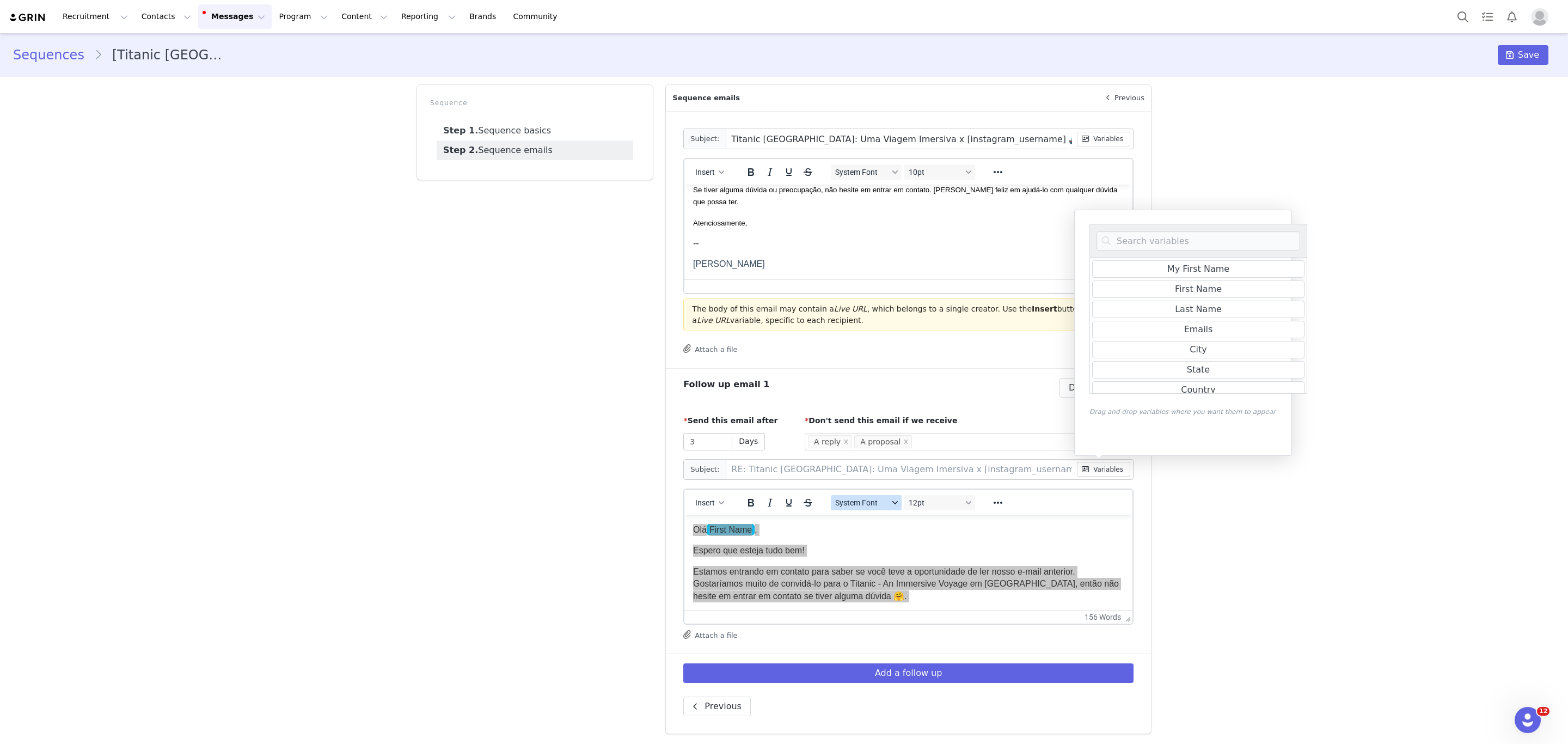
click at [892, 502] on icon "Fonts" at bounding box center [894, 503] width 5 height 5
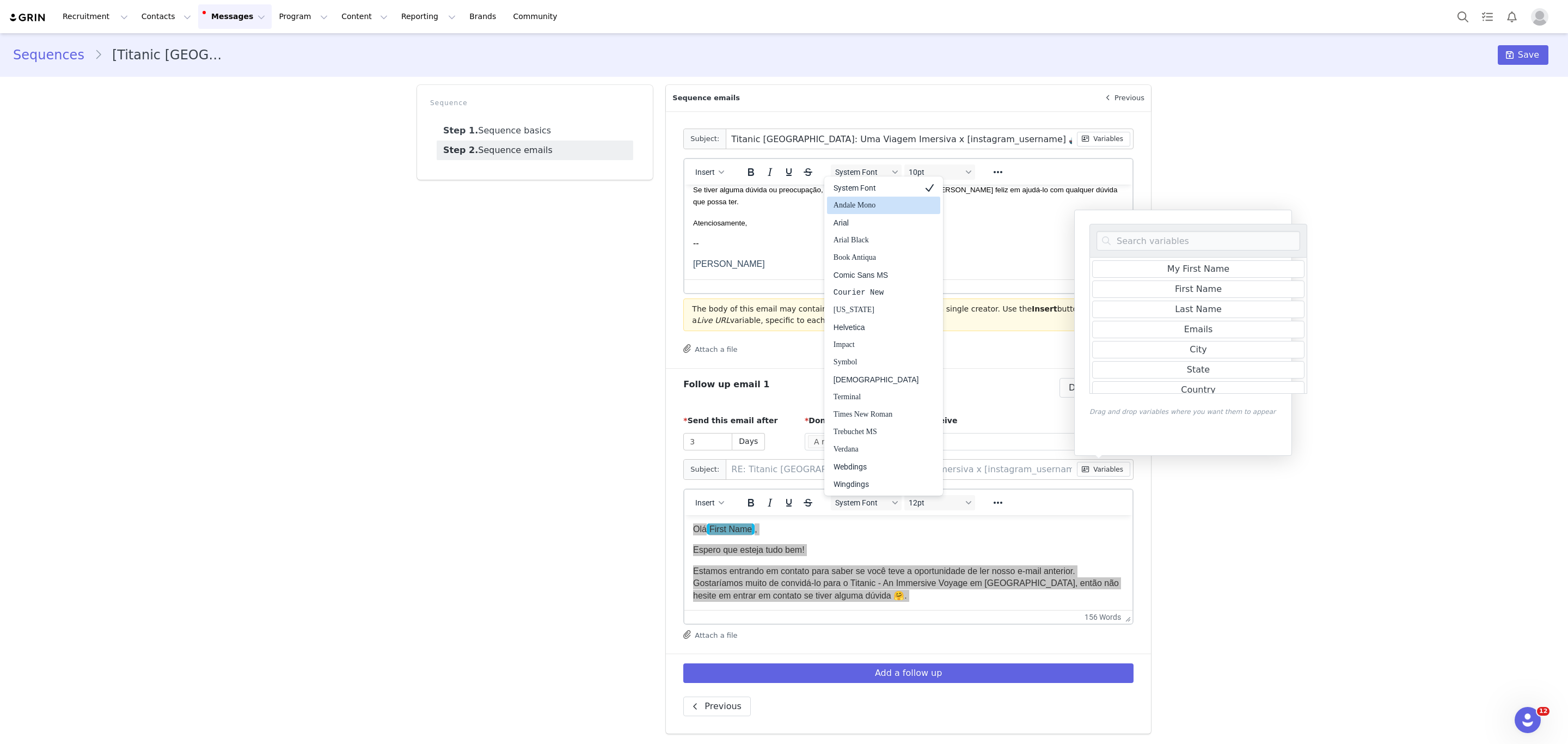
click at [883, 186] on div "System Font" at bounding box center [876, 187] width 85 height 13
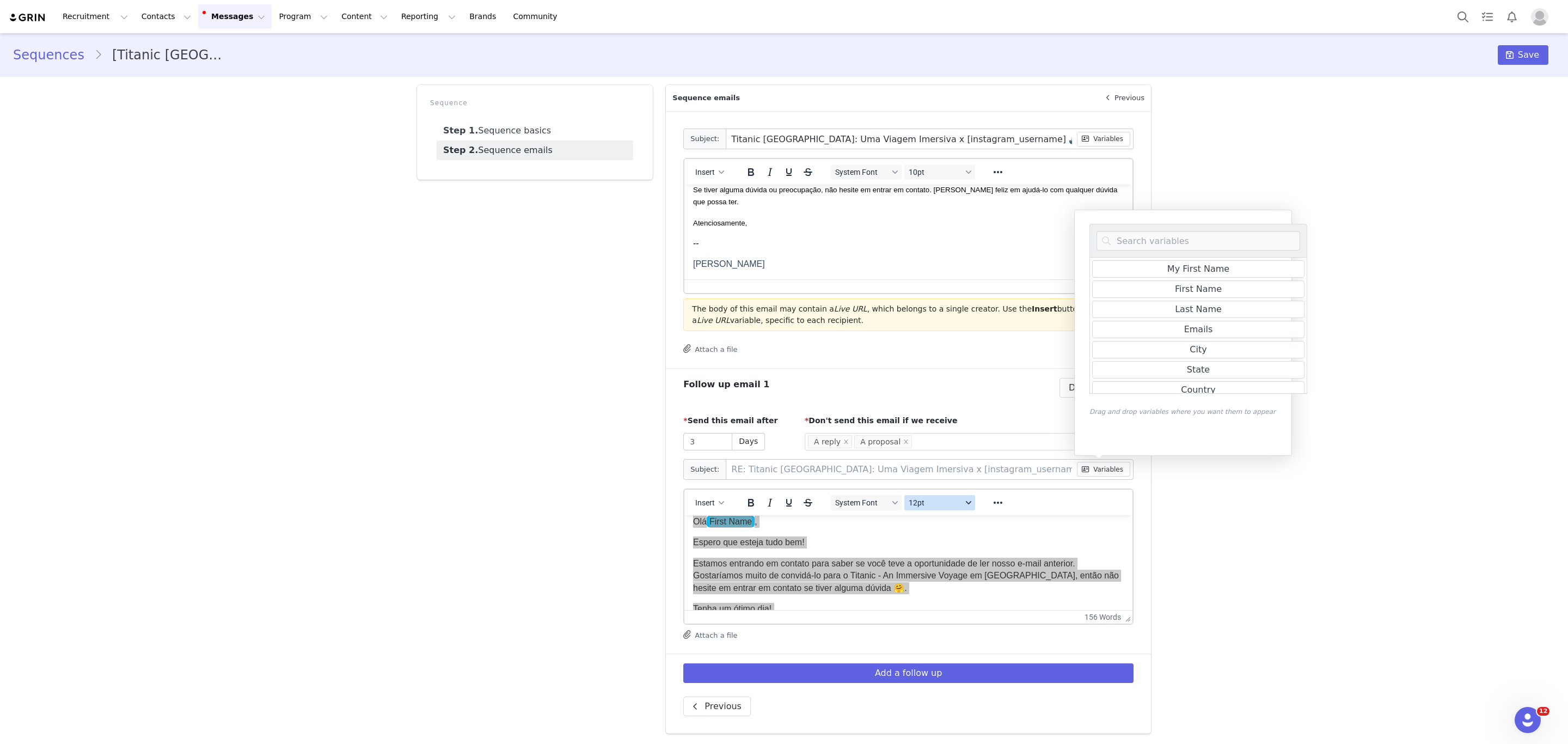
click at [925, 510] on button "12pt" at bounding box center [940, 503] width 71 height 15
drag, startPoint x: 922, startPoint y: 540, endPoint x: 235, endPoint y: 20, distance: 861.6
click at [922, 540] on div "10pt" at bounding box center [947, 540] width 81 height 13
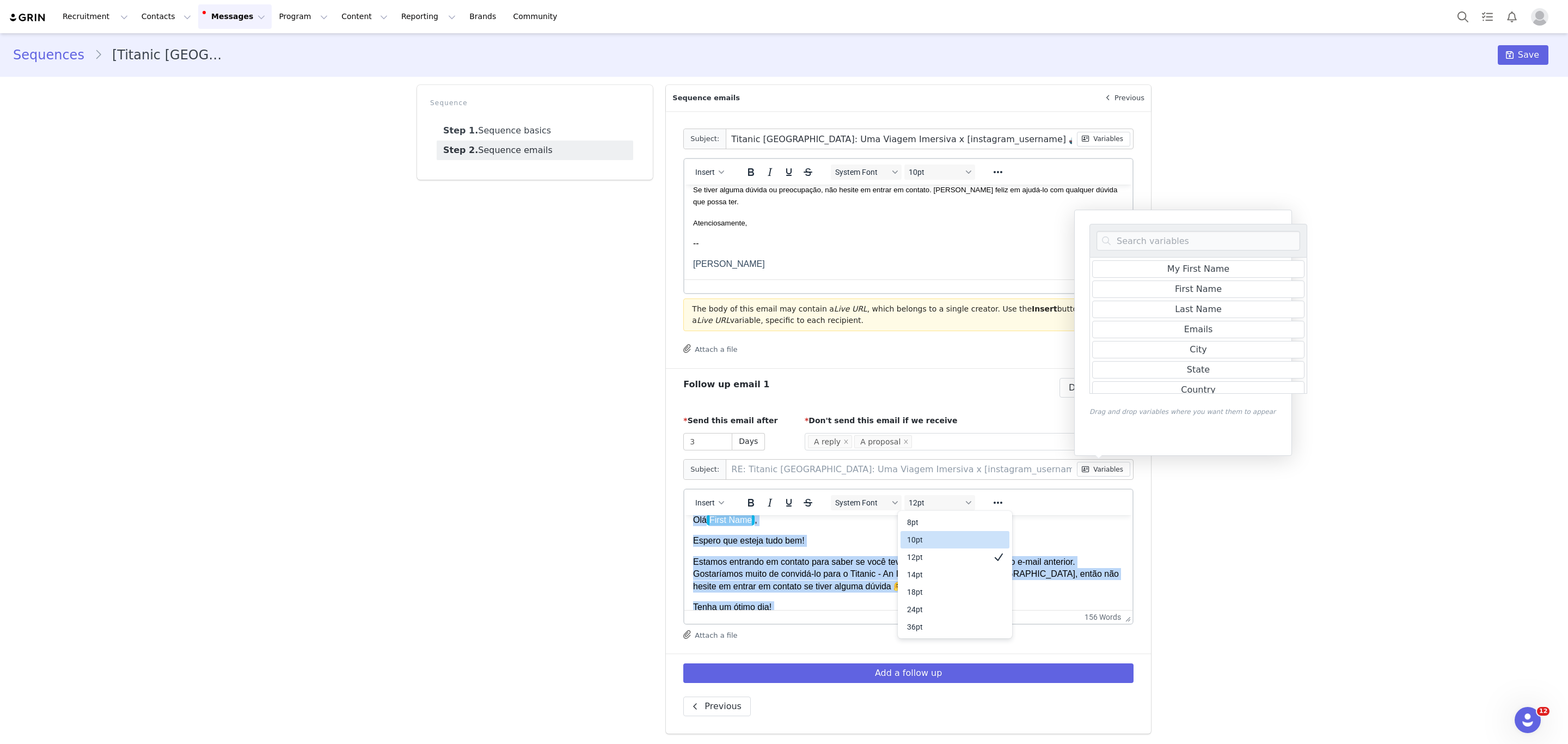
scroll to position [9, 0]
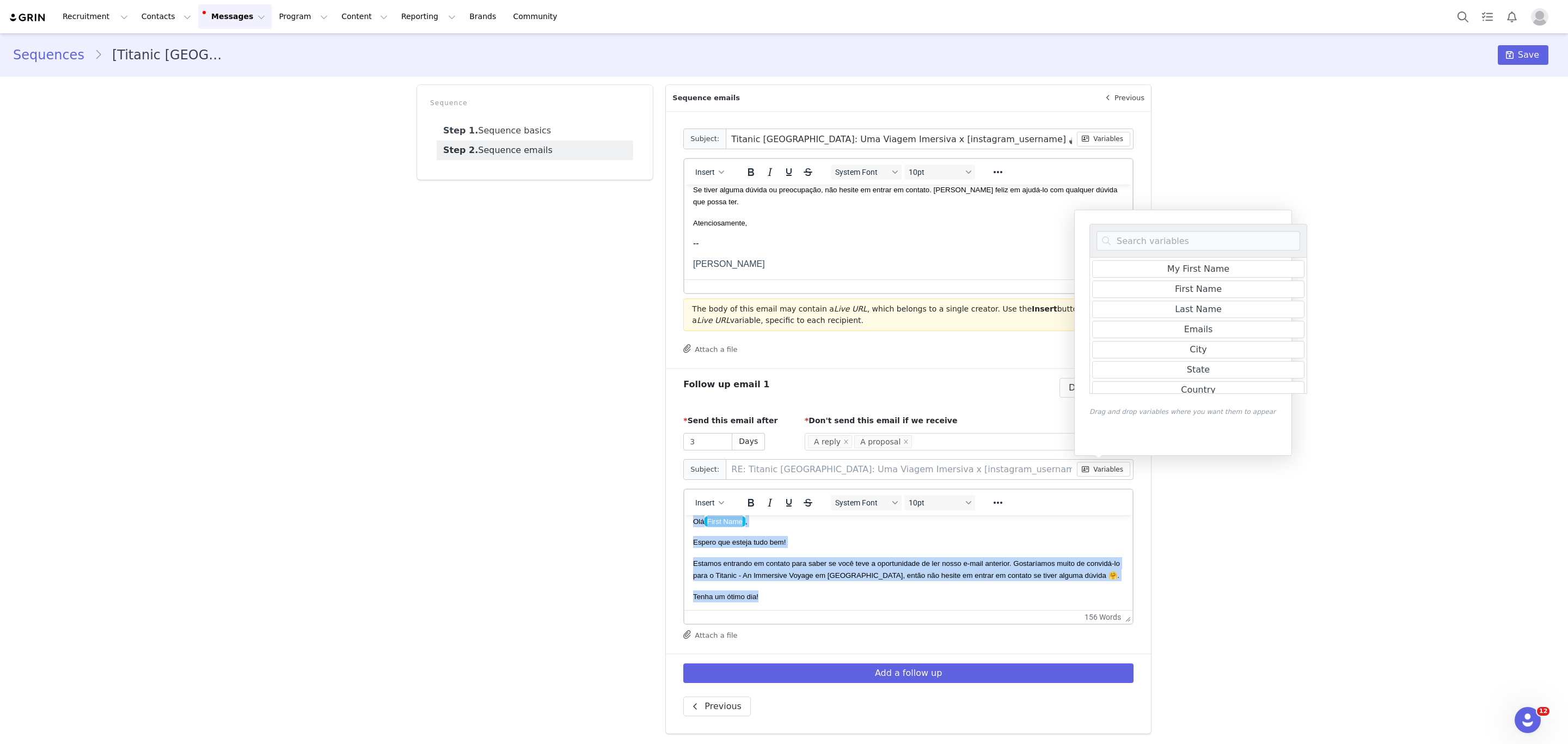
click at [795, 579] on span "Estamos entrando em contato para saber se você teve a oportunidade de ler nosso…" at bounding box center [907, 569] width 427 height 20
drag, startPoint x: 764, startPoint y: 597, endPoint x: 1328, endPoint y: 1016, distance: 702.6
click at [684, 515] on html "Olá First Name , Espero que esteja tudo bem! Estamos entrando em contato para s…" at bounding box center [908, 693] width 448 height 357
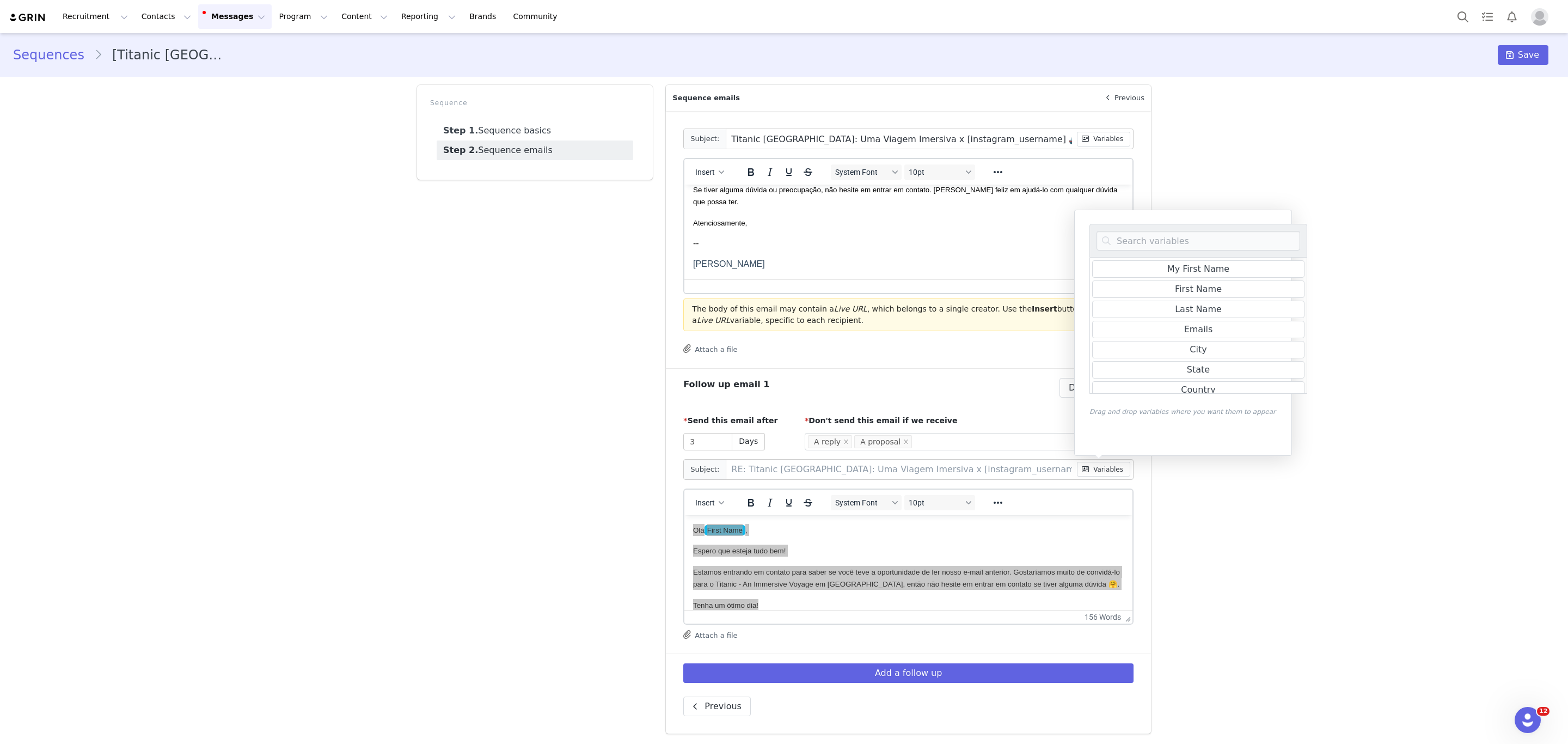
click at [1411, 525] on div "Sequences [Titanic [GEOGRAPHIC_DATA]] Outreach Warm Leads + no reply follow-ups…" at bounding box center [784, 387] width 1568 height 709
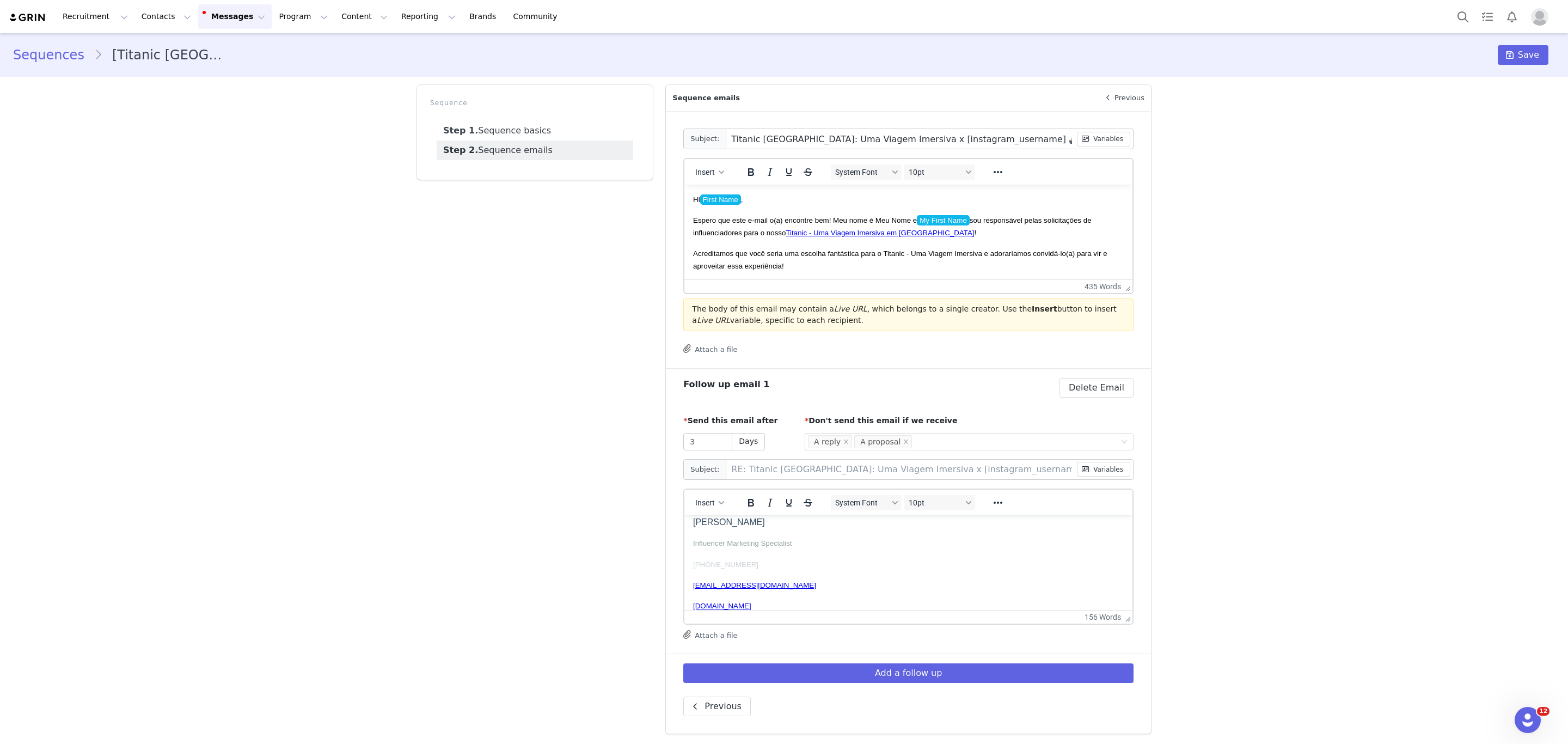
click at [821, 263] on p "Acreditamos que você seria uma escolha fantástica para o Titanic - Uma Viagem I…" at bounding box center [908, 260] width 431 height 24
click at [862, 263] on p "Acreditamos que você seria uma escolha fantástica para o Titanic - Uma Viagem I…" at bounding box center [908, 260] width 431 height 24
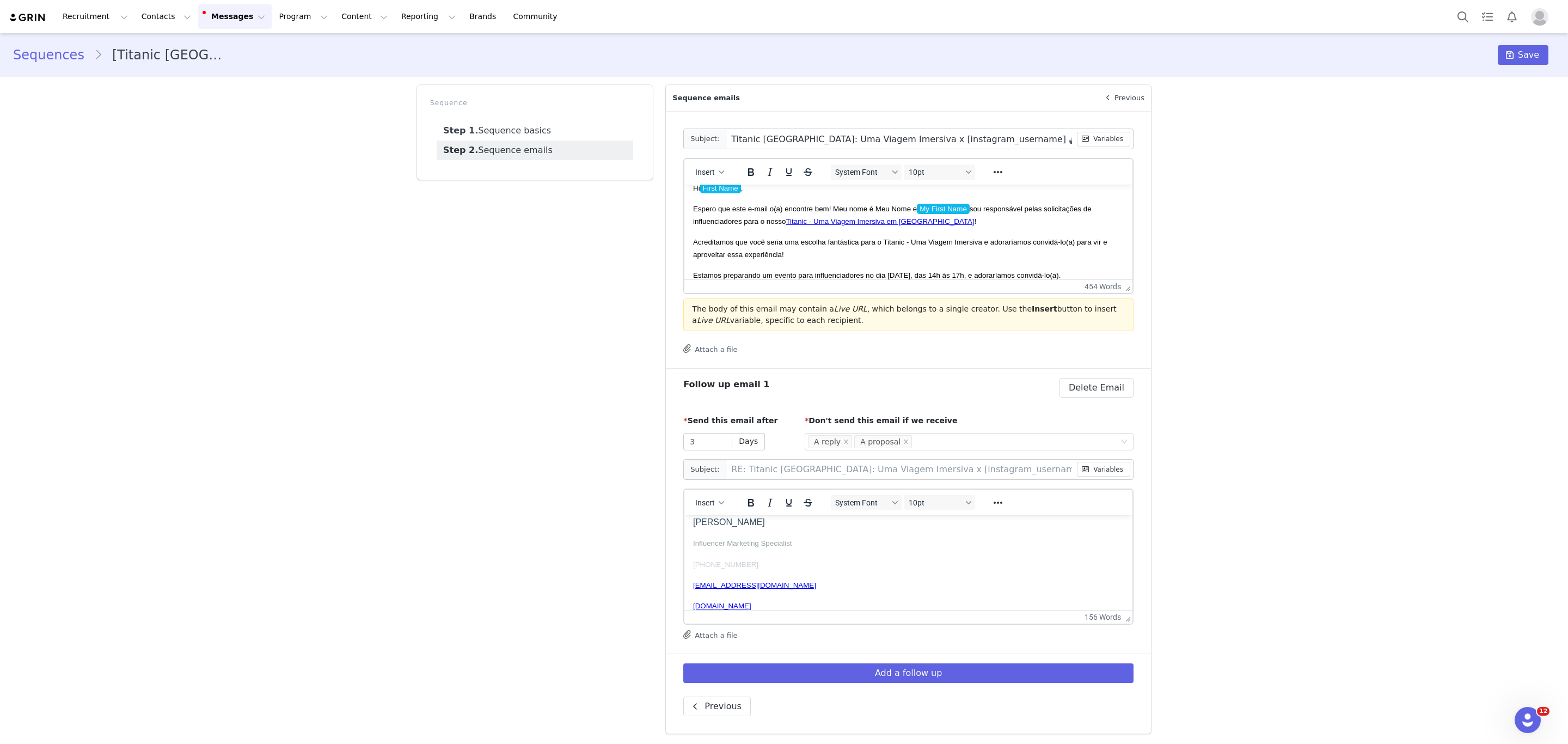
scroll to position [42, 0]
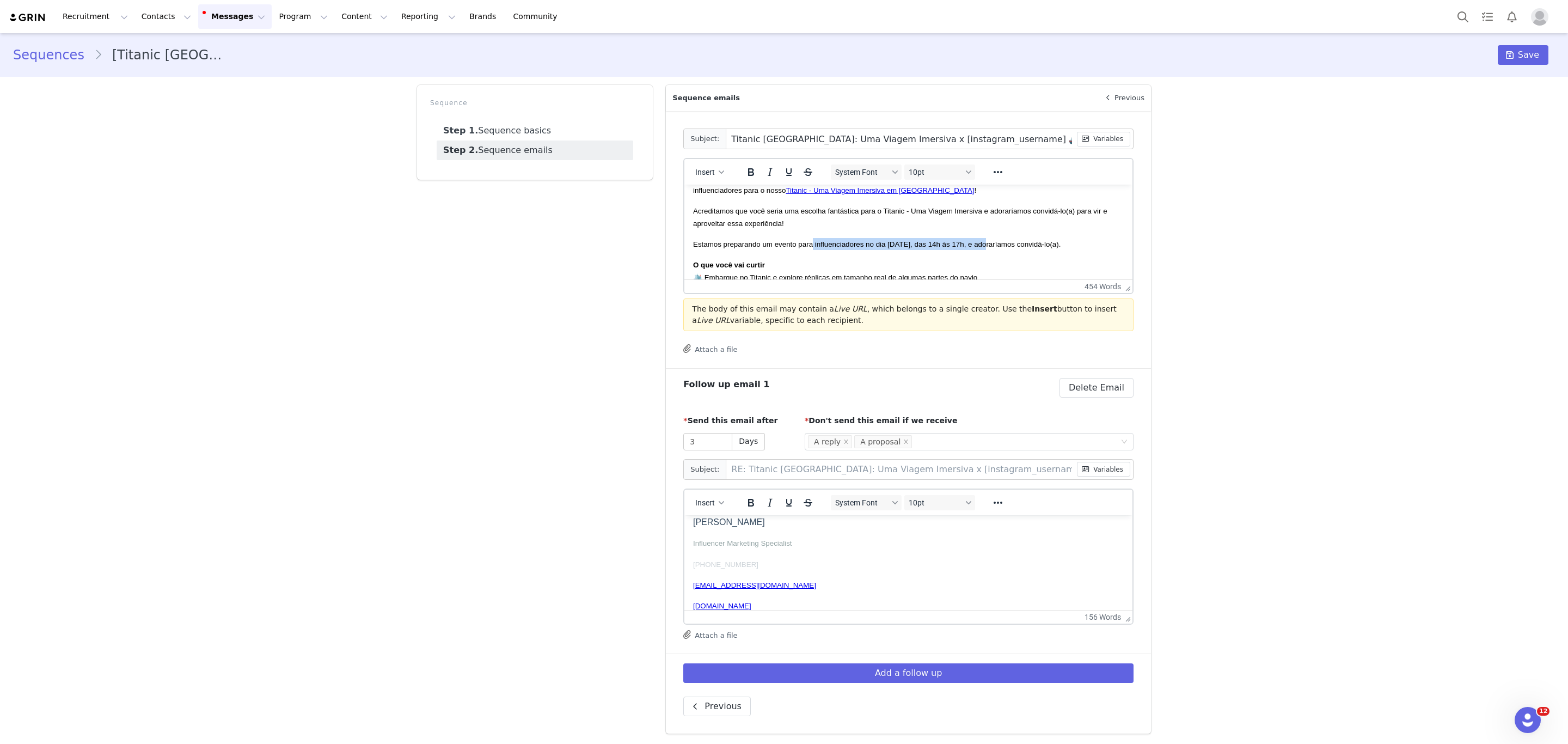
drag, startPoint x: 809, startPoint y: 242, endPoint x: 983, endPoint y: 243, distance: 174.0
click at [983, 243] on span "Estamos preparando um evento para influenciadores no dia [DATE], das 14h às 17h…" at bounding box center [876, 244] width 367 height 8
click at [1103, 242] on p "Estamos preparando um evento para influenciadores no dia [DATE], das 14h às 17h…" at bounding box center [908, 244] width 431 height 12
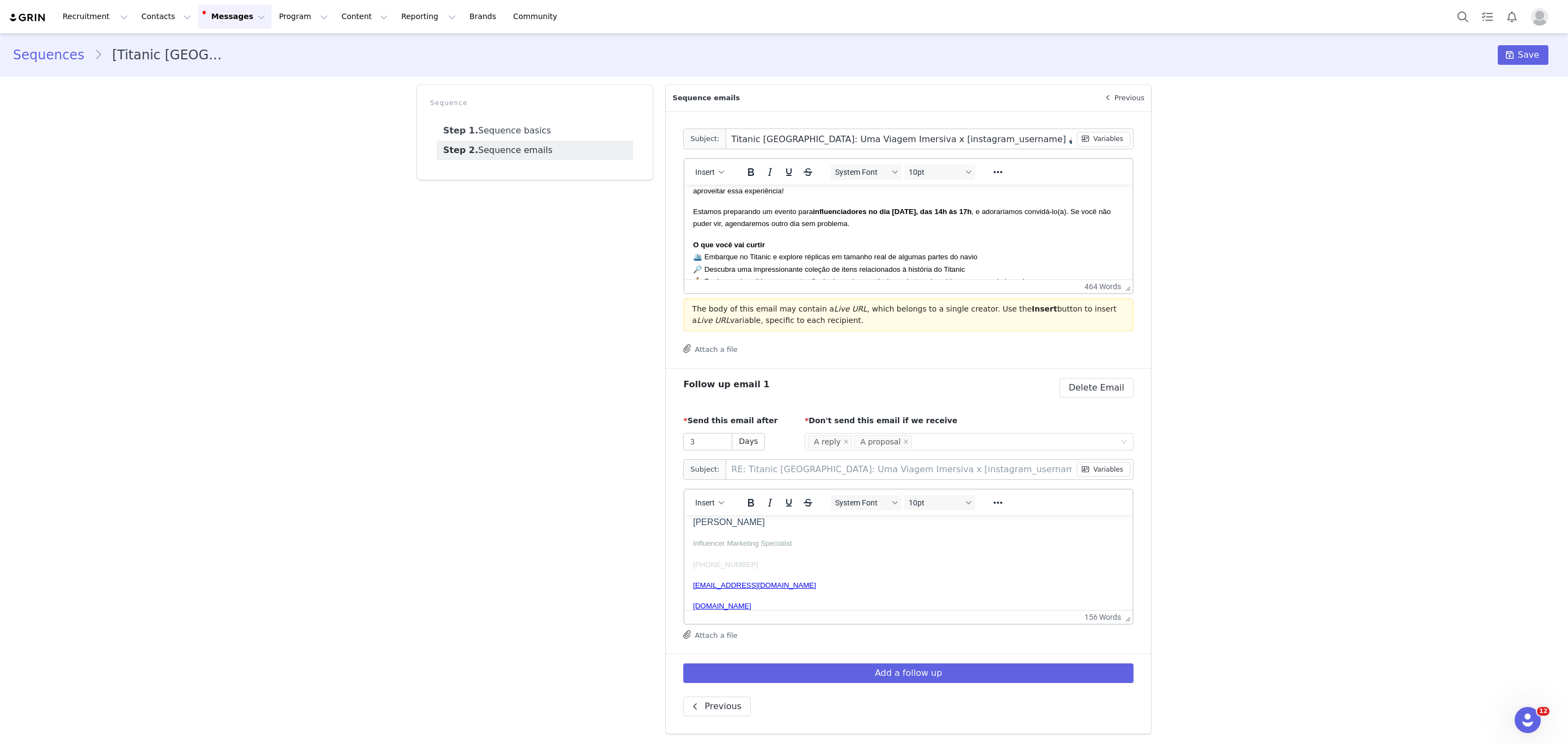
scroll to position [0, 0]
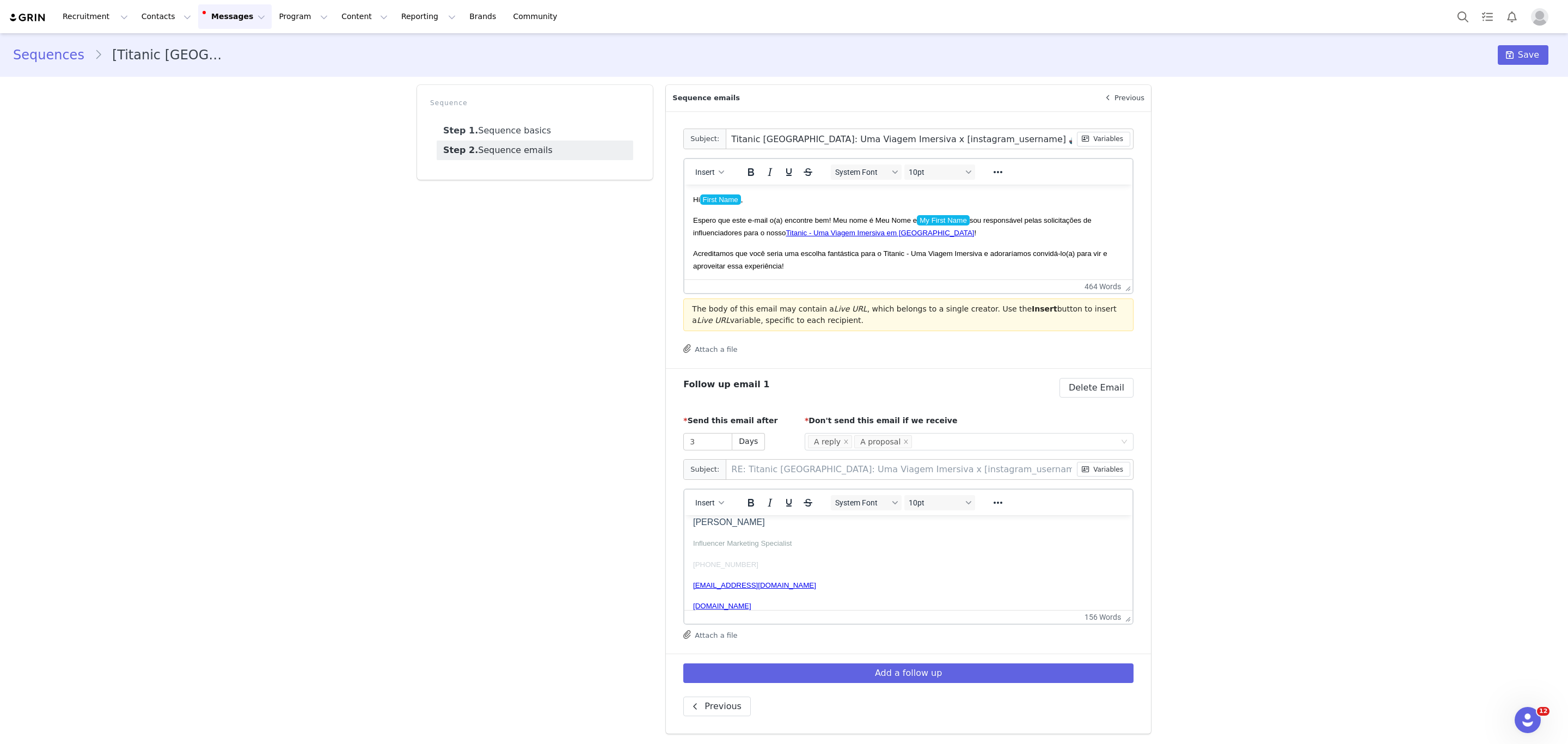
drag, startPoint x: 901, startPoint y: 224, endPoint x: 461, endPoint y: 137, distance: 448.5
click at [684, 185] on html "Hi First Name , [PERSON_NAME] que este e-mail o(a) encontre bem! Meu nome é Meu…" at bounding box center [908, 542] width 448 height 714
click at [856, 164] on div "System Font 10pt" at bounding box center [903, 172] width 158 height 21
click at [859, 171] on span "System Font" at bounding box center [861, 172] width 54 height 9
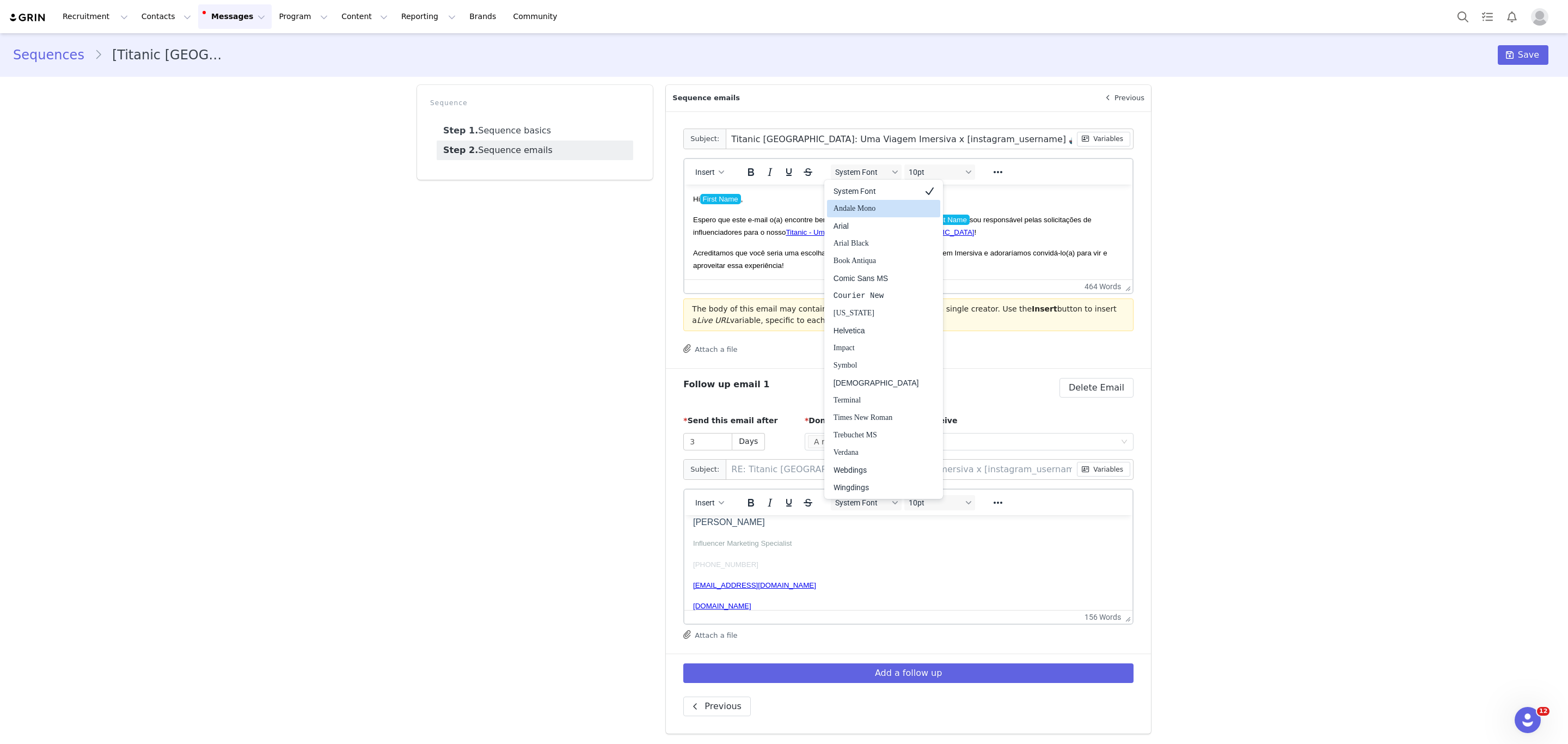
drag, startPoint x: 866, startPoint y: 191, endPoint x: 188, endPoint y: 5, distance: 703.1
click at [866, 191] on div "System Font" at bounding box center [876, 191] width 85 height 13
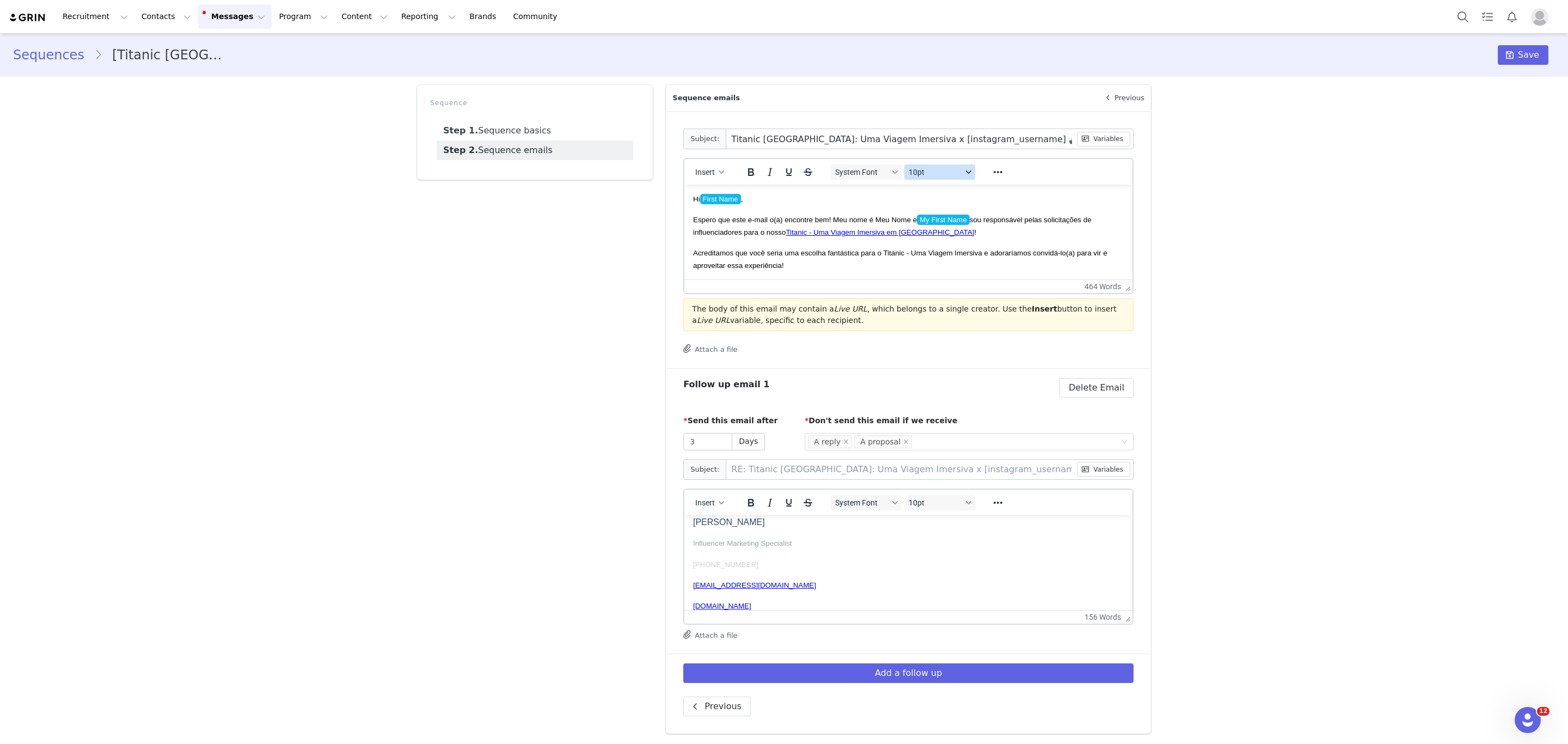
scroll to position [9, 0]
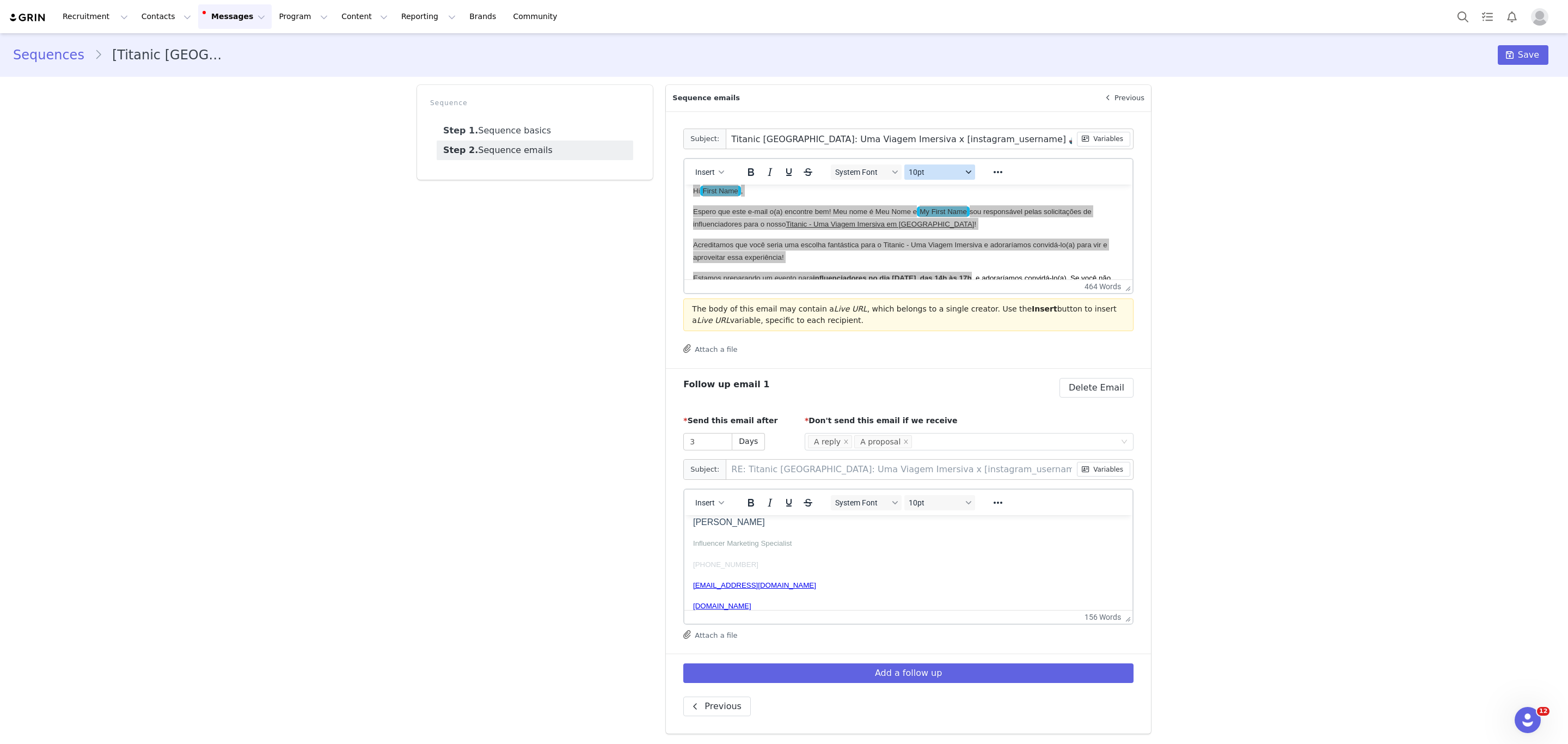
click at [921, 169] on span "10pt" at bounding box center [935, 172] width 54 height 9
click at [936, 212] on div "10pt" at bounding box center [947, 208] width 81 height 13
click at [1209, 204] on div "Sequences [Titanic [GEOGRAPHIC_DATA]] Outreach Warm Leads + no reply follow-ups…" at bounding box center [784, 387] width 1568 height 709
click at [1517, 59] on span "Save" at bounding box center [1528, 54] width 21 height 13
click at [208, 17] on button "Messages Messages" at bounding box center [235, 17] width 73 height 24
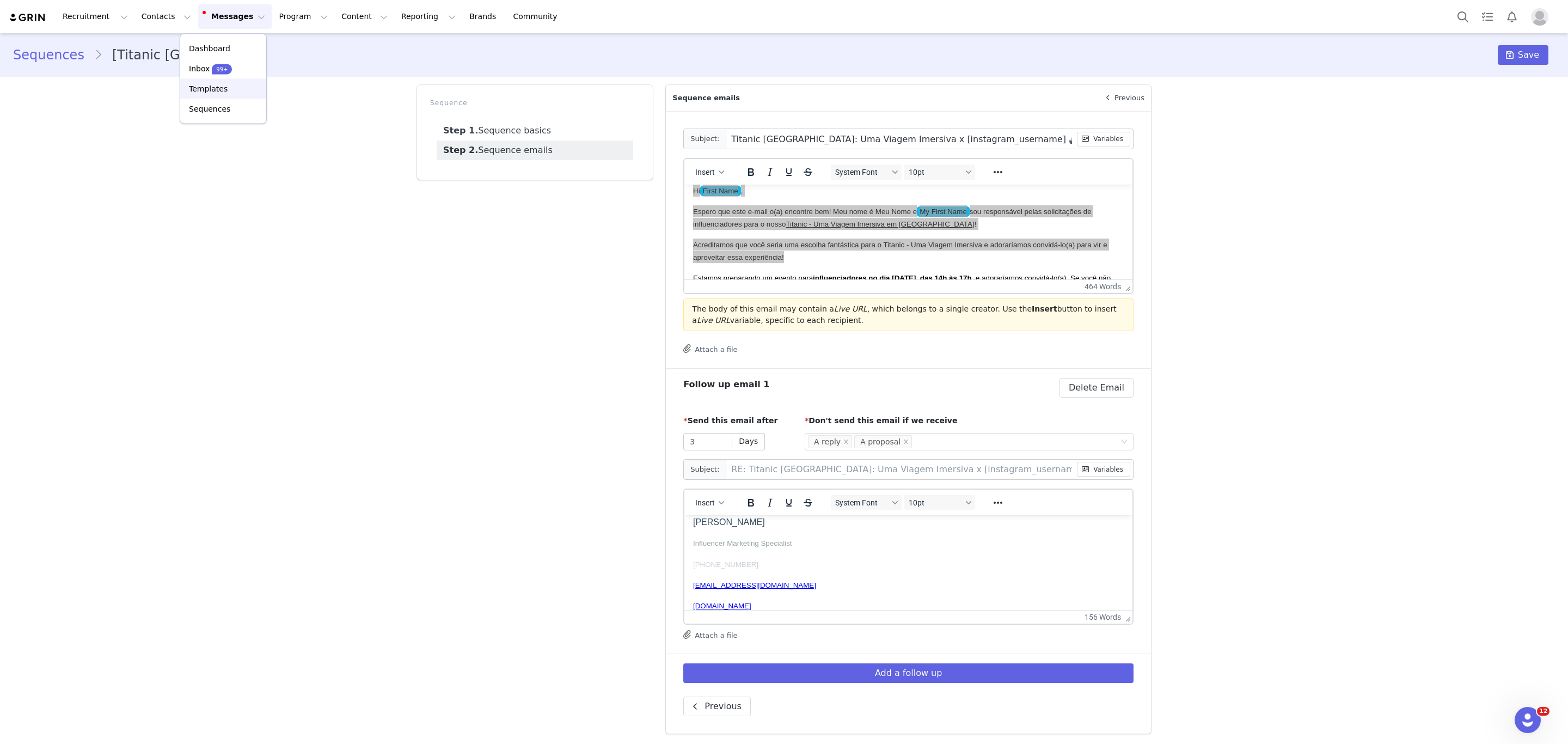
click at [214, 93] on p "Templates" at bounding box center [207, 88] width 38 height 11
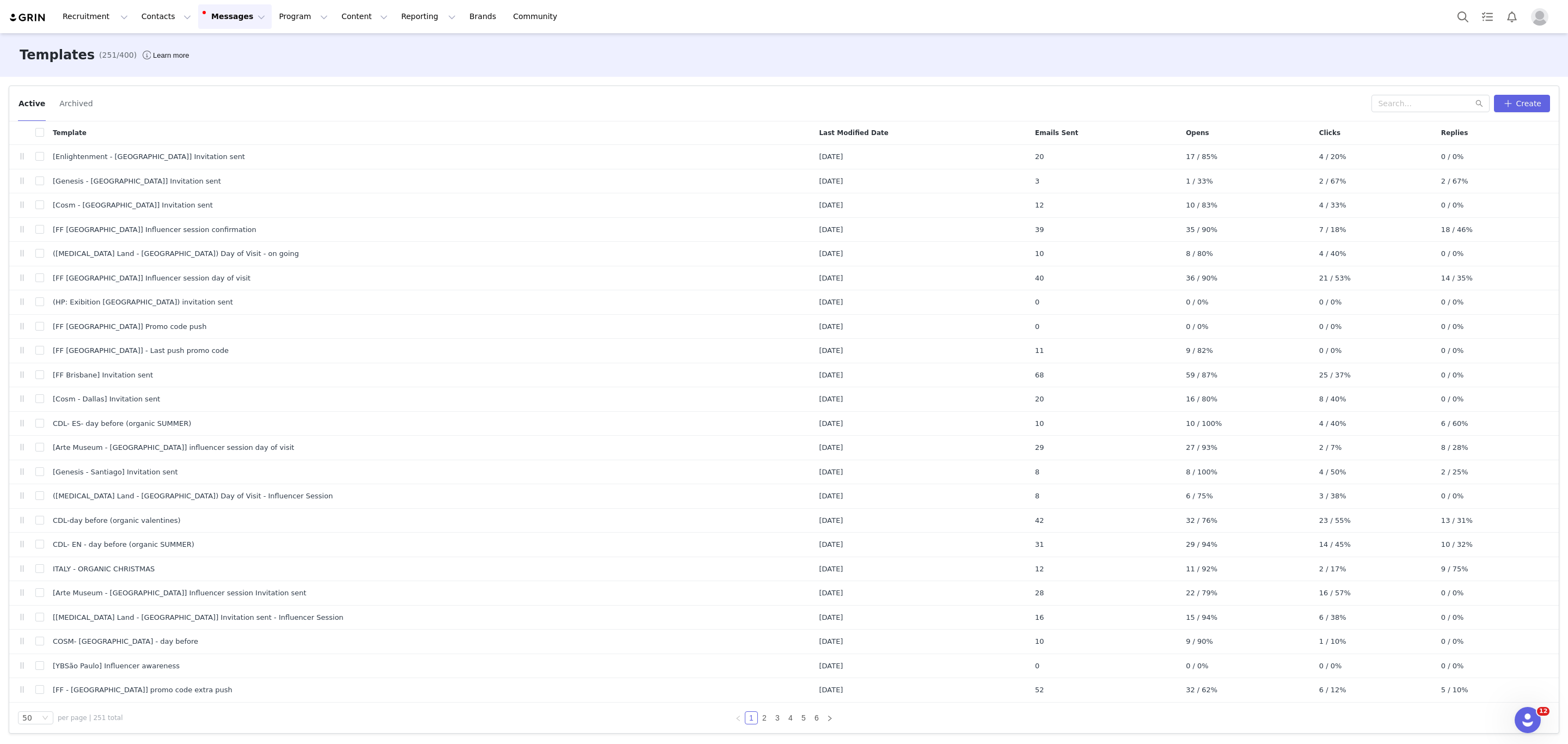
click at [1405, 92] on div "Active Archived Create" at bounding box center [784, 103] width 1549 height 35
click at [1407, 103] on input "text" at bounding box center [1430, 103] width 118 height 17
type input "titanic"
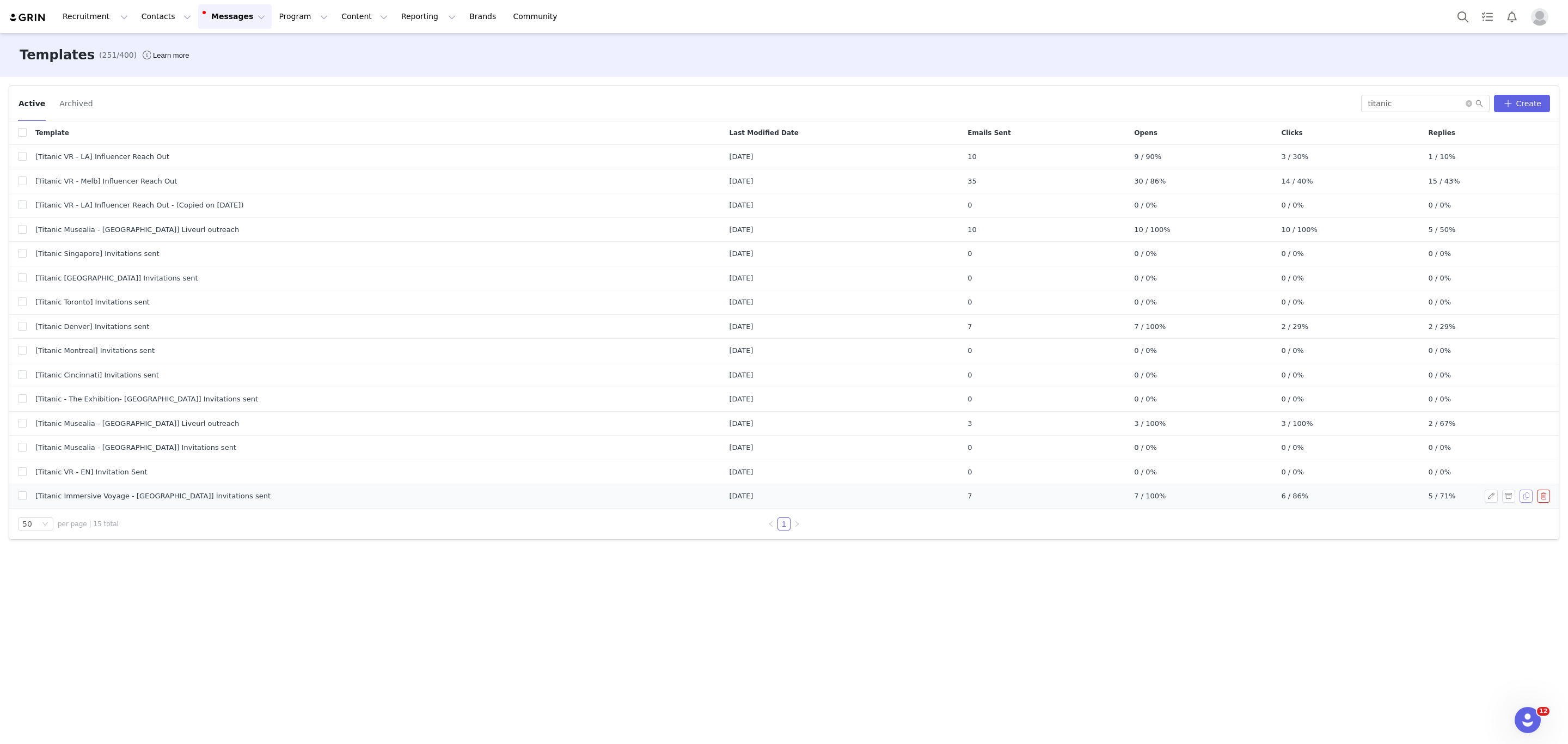
click at [1523, 497] on button "button" at bounding box center [1525, 496] width 13 height 13
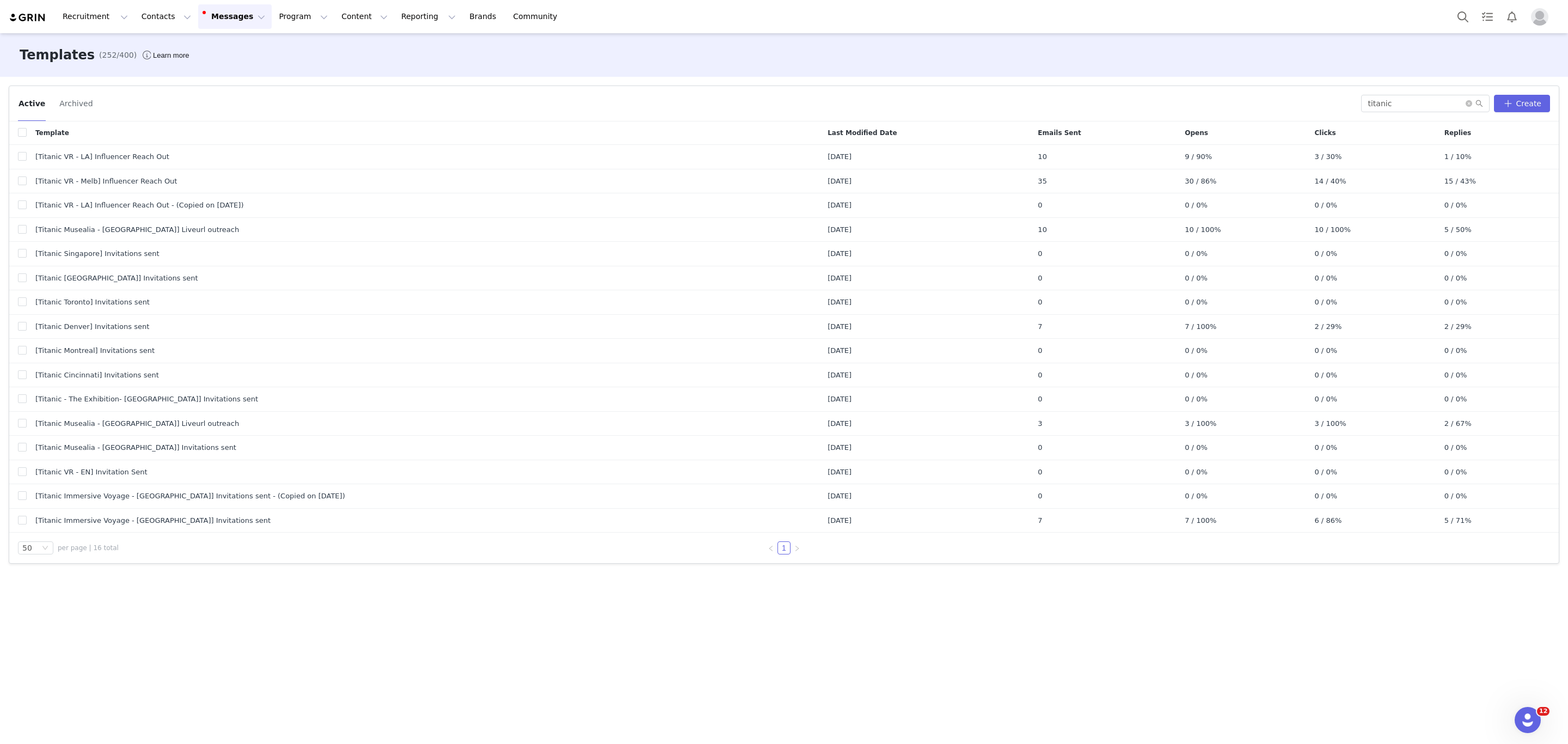
click at [1492, 503] on button "button" at bounding box center [1490, 496] width 13 height 13
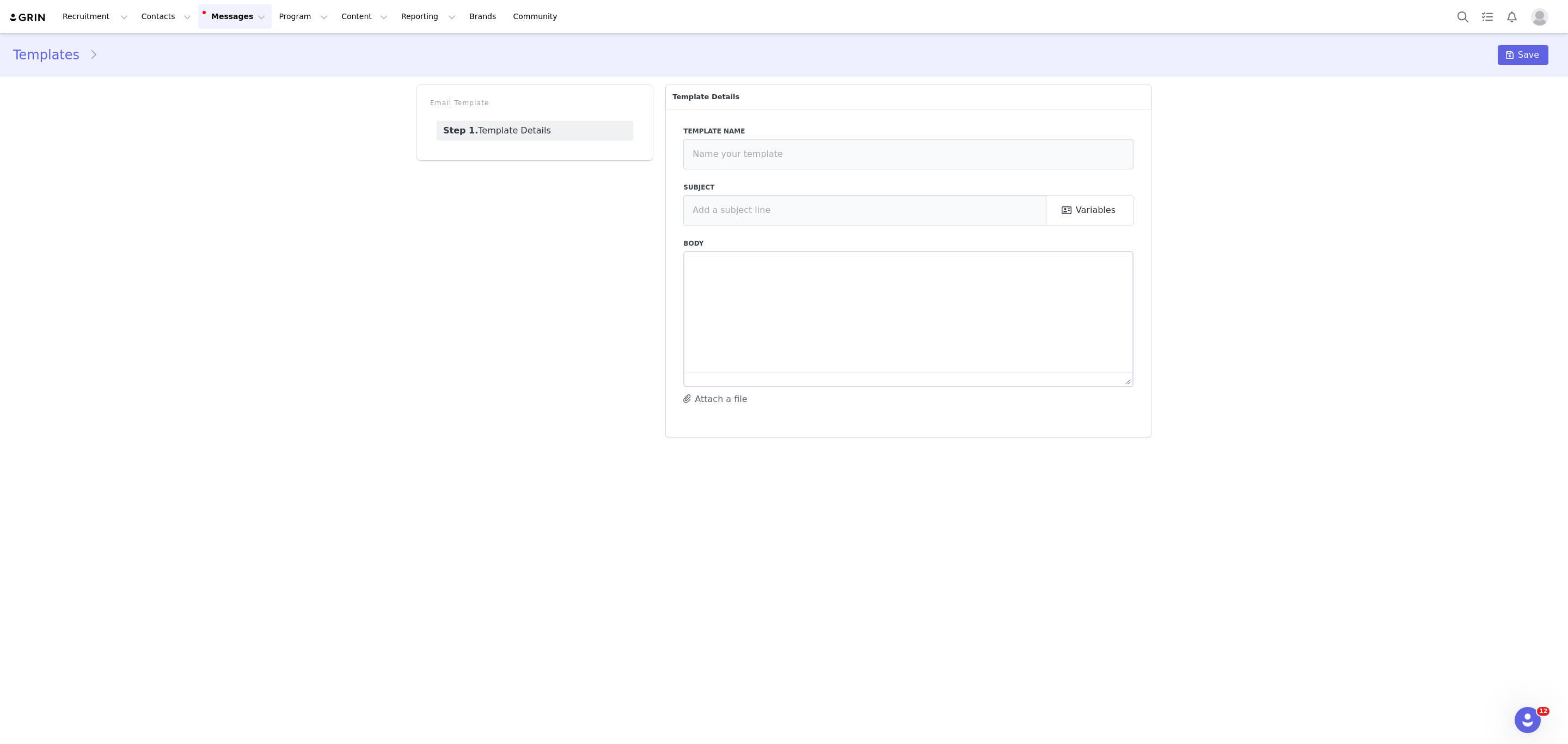
type input "[Titanic Immersive Voyage - [GEOGRAPHIC_DATA]] Invitations sent - (Copied on [D…"
type input "We look forward to having you in Titanic Immersive Voyage!"
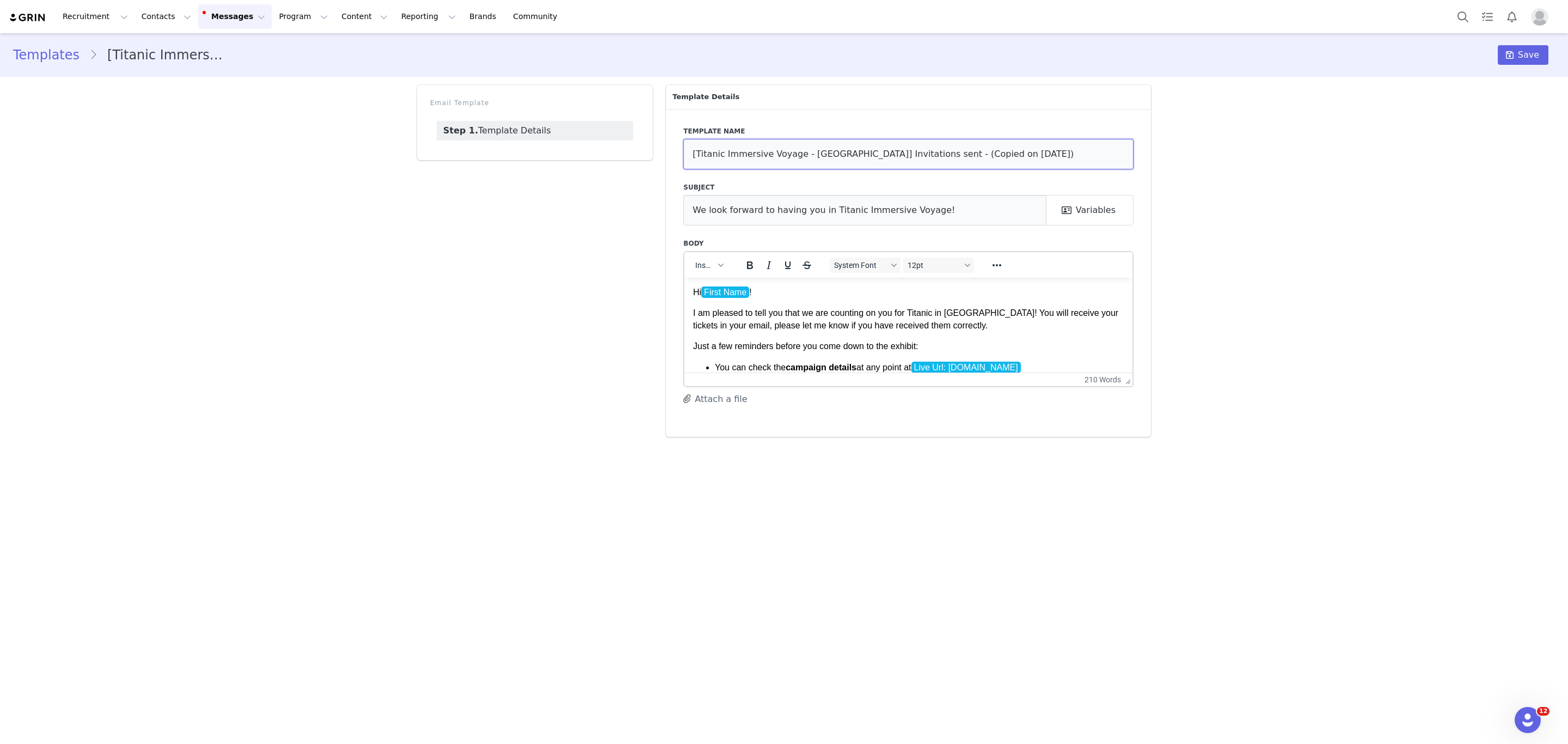
click at [821, 154] on input "[Titanic Immersive Voyage - [GEOGRAPHIC_DATA]] Invitations sent - (Copied on [D…" at bounding box center [908, 154] width 450 height 30
drag, startPoint x: 907, startPoint y: 154, endPoint x: 1116, endPoint y: 146, distance: 209.2
click at [1115, 144] on input "[Titanic Immersive Voyage - [GEOGRAPHIC_DATA]] Invitations sent - (Copied on [D…" at bounding box center [908, 154] width 450 height 30
type input "[Titanic Immersive Voyage - [GEOGRAPHIC_DATA]] Invitations sent"
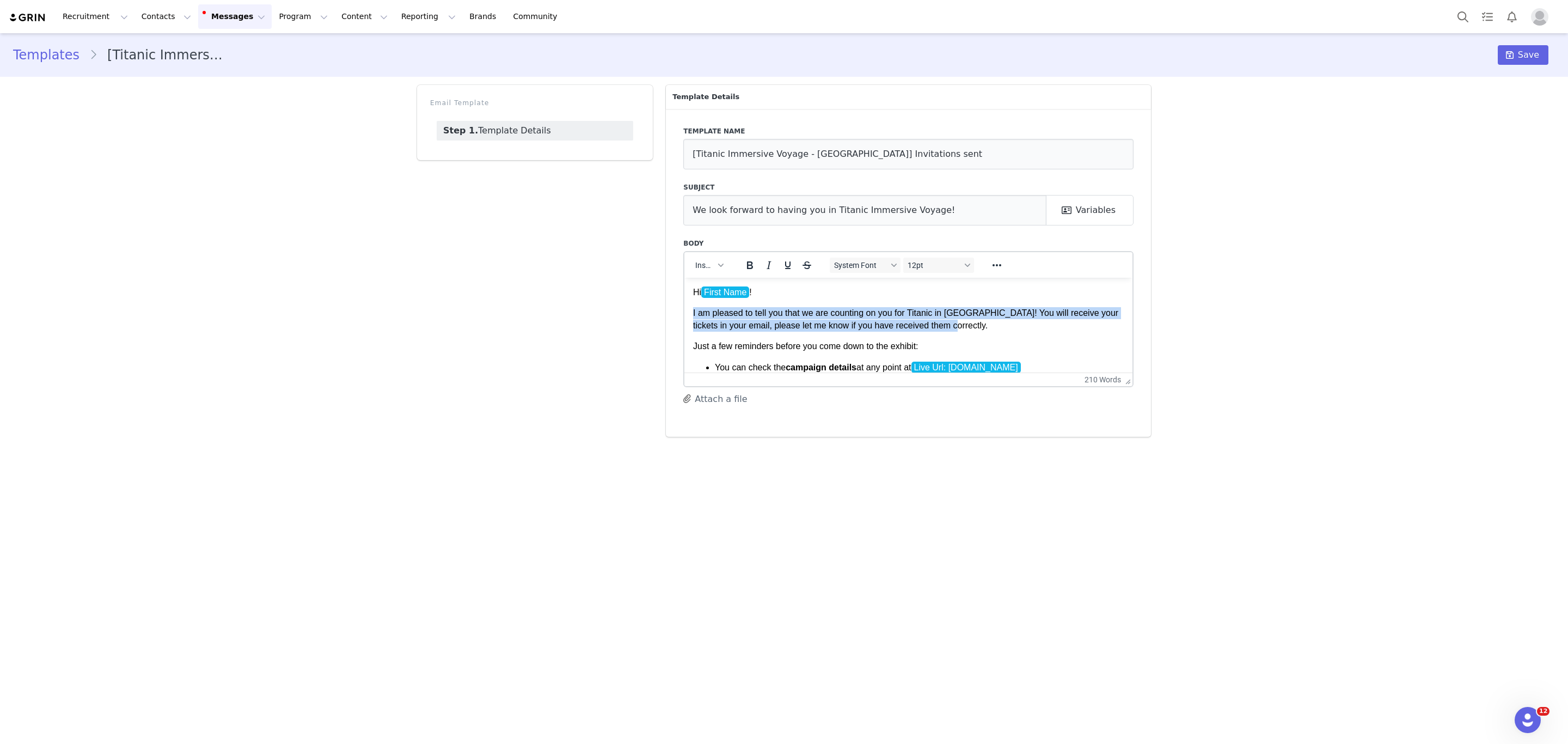
drag, startPoint x: 961, startPoint y: 327, endPoint x: 686, endPoint y: 303, distance: 276.0
click at [686, 303] on html "Hi First Name ! I am pleased to tell you that we are counting on you for Titani…" at bounding box center [908, 490] width 448 height 426
copy p "I am pleased to tell you that we are counting on you for Titanic in [GEOGRAPHIC…"
drag, startPoint x: 701, startPoint y: 291, endPoint x: 660, endPoint y: 294, distance: 41.1
click at [684, 294] on html "Hi First Name ! I am pleased to tell you that we are counting on you for Titani…" at bounding box center [908, 490] width 448 height 426
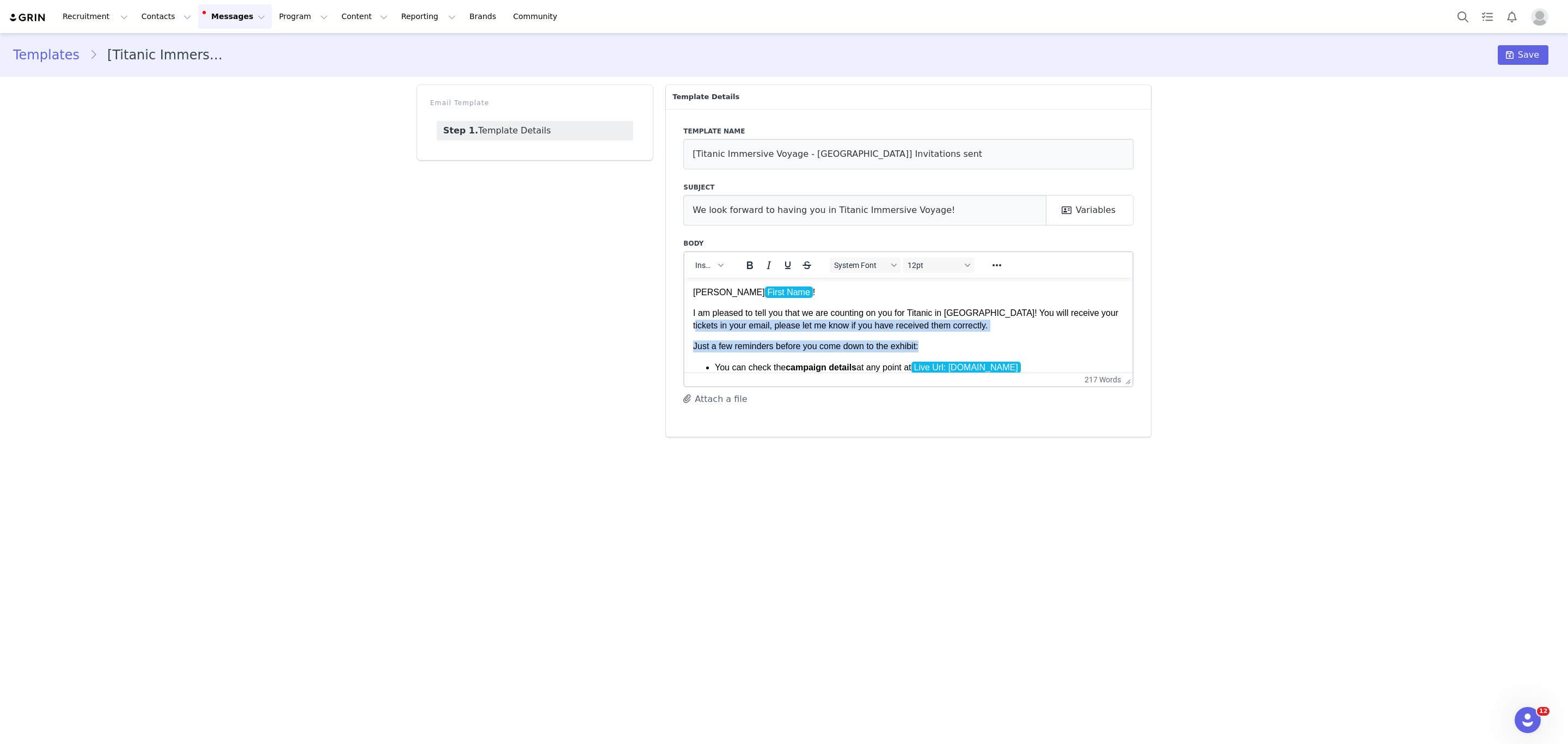
drag, startPoint x: 954, startPoint y: 332, endPoint x: 663, endPoint y: 324, distance: 291.1
click at [684, 324] on html "[PERSON_NAME] First Name ! I am pleased to tell you that we are counting on you…" at bounding box center [908, 490] width 448 height 426
click at [732, 318] on p "I am pleased to tell you that we are counting on you for Titanic in [GEOGRAPHIC…" at bounding box center [908, 318] width 431 height 24
drag, startPoint x: 998, startPoint y: 324, endPoint x: 685, endPoint y: 312, distance: 313.2
click at [685, 312] on html "[PERSON_NAME] First Name ! I am pleased to tell you that we are counting on you…" at bounding box center [908, 490] width 448 height 426
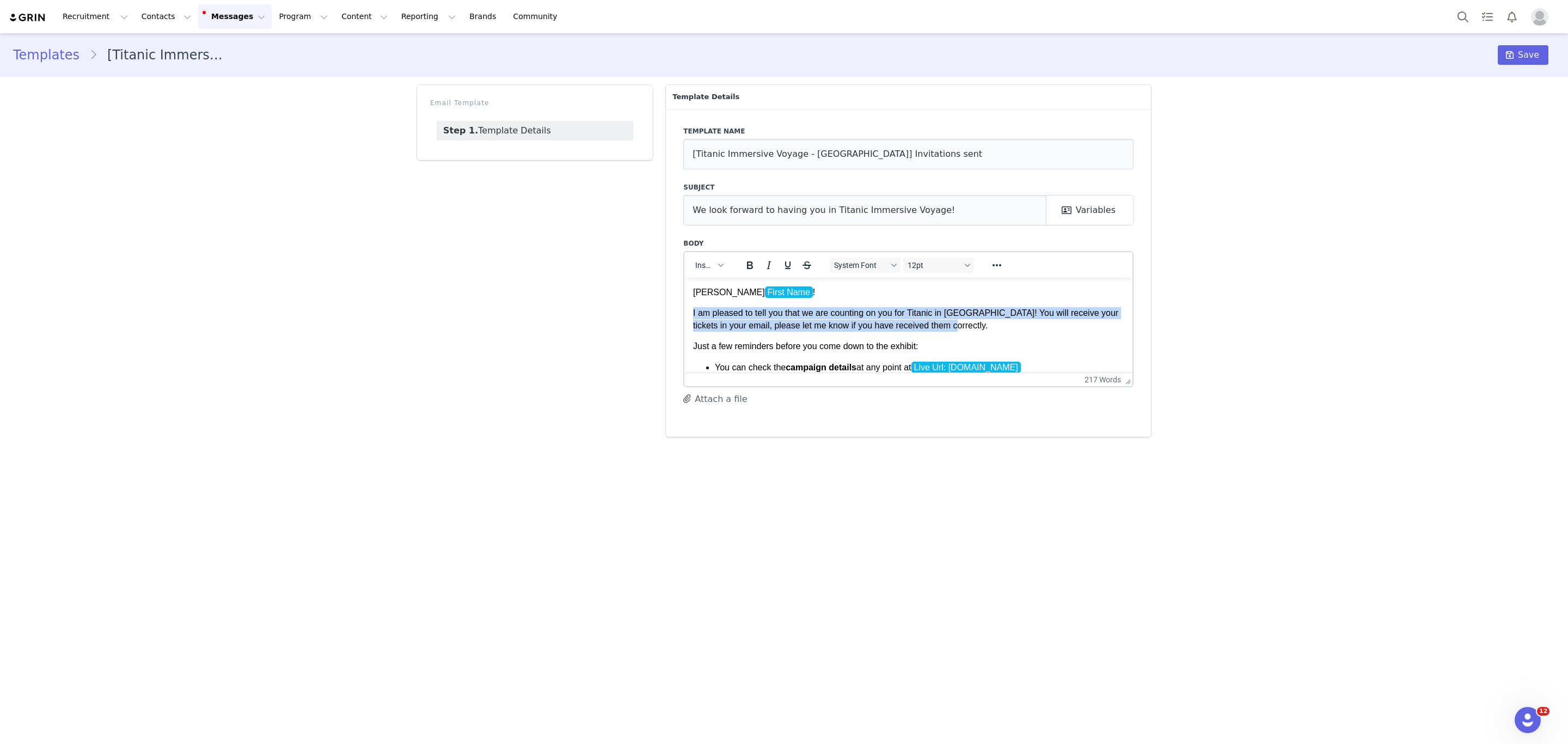
copy p "I am pleased to tell you that we are counting on you for Titanic in [GEOGRAPHIC…"
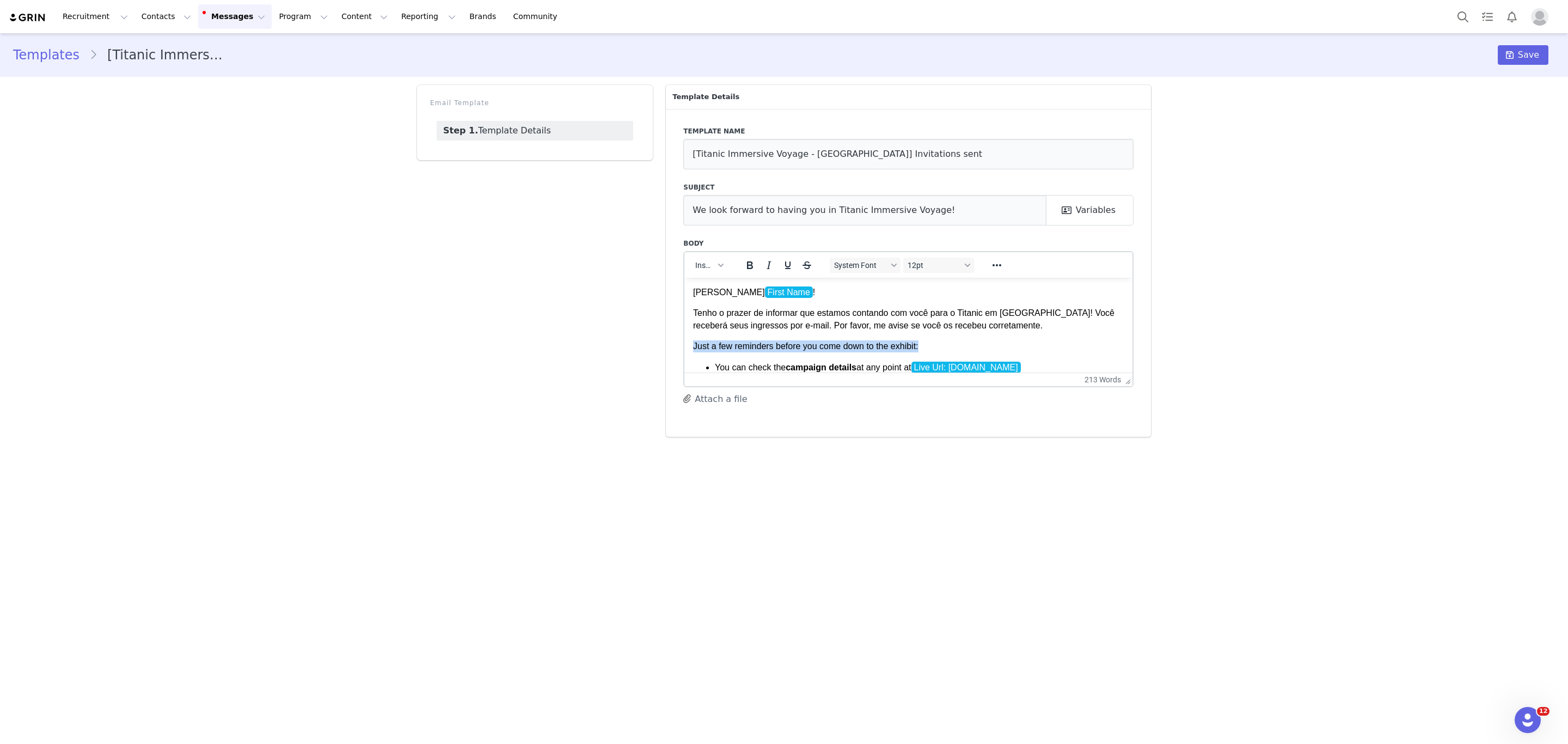
drag, startPoint x: 921, startPoint y: 347, endPoint x: 664, endPoint y: 343, distance: 257.0
click at [684, 343] on html "[PERSON_NAME] First Name ! Tenho o prazer de informar que estamos contando com …" at bounding box center [908, 490] width 448 height 426
copy p "Just a few reminders before you come down to the exhibit:"
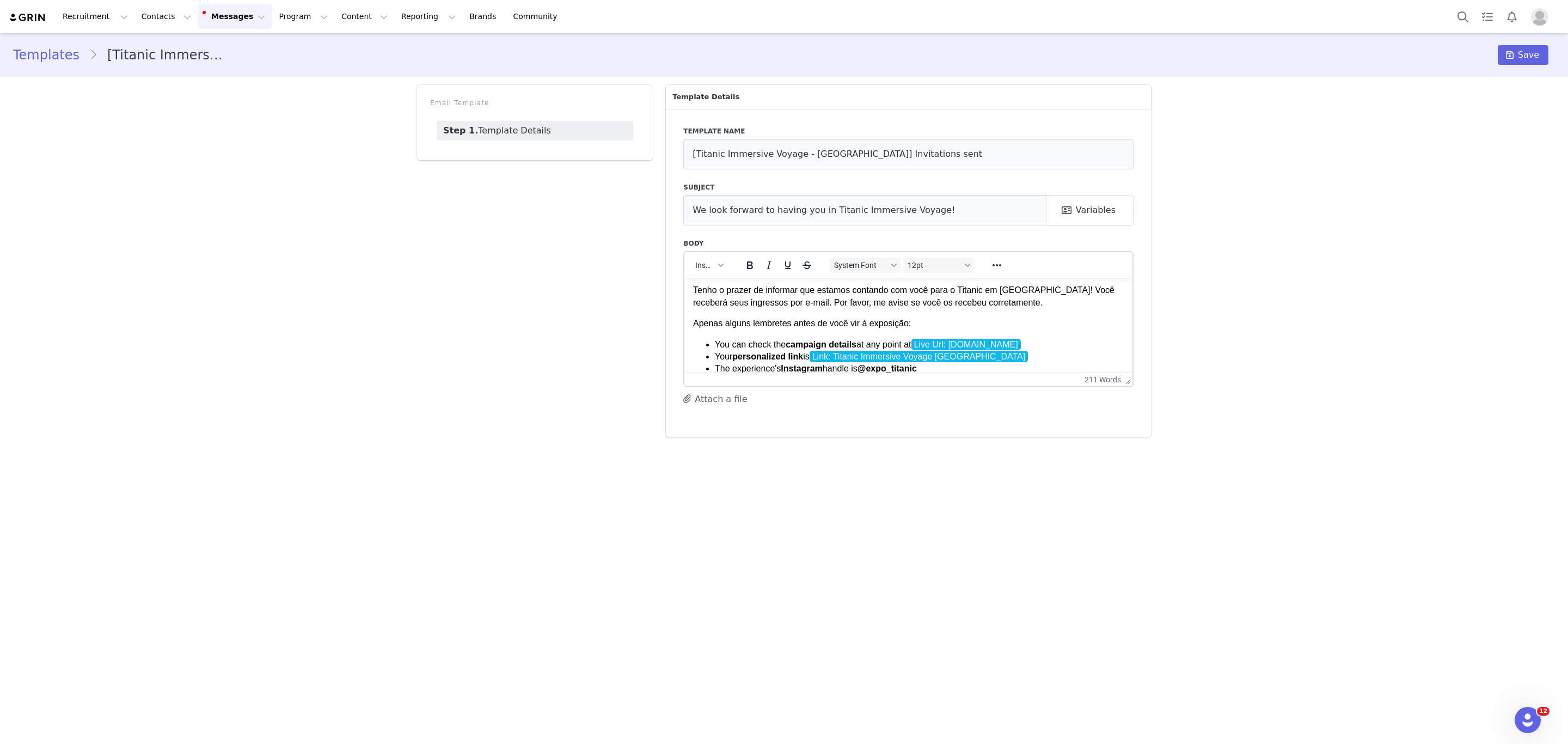
scroll to position [23, 0]
drag, startPoint x: 913, startPoint y: 338, endPoint x: 704, endPoint y: 340, distance: 209.0
click at [715, 340] on li "You can check the campaign details at any point at Live Url: [DOMAIN_NAME]" at bounding box center [919, 343] width 409 height 12
drag, startPoint x: 814, startPoint y: 356, endPoint x: 799, endPoint y: 355, distance: 15.0
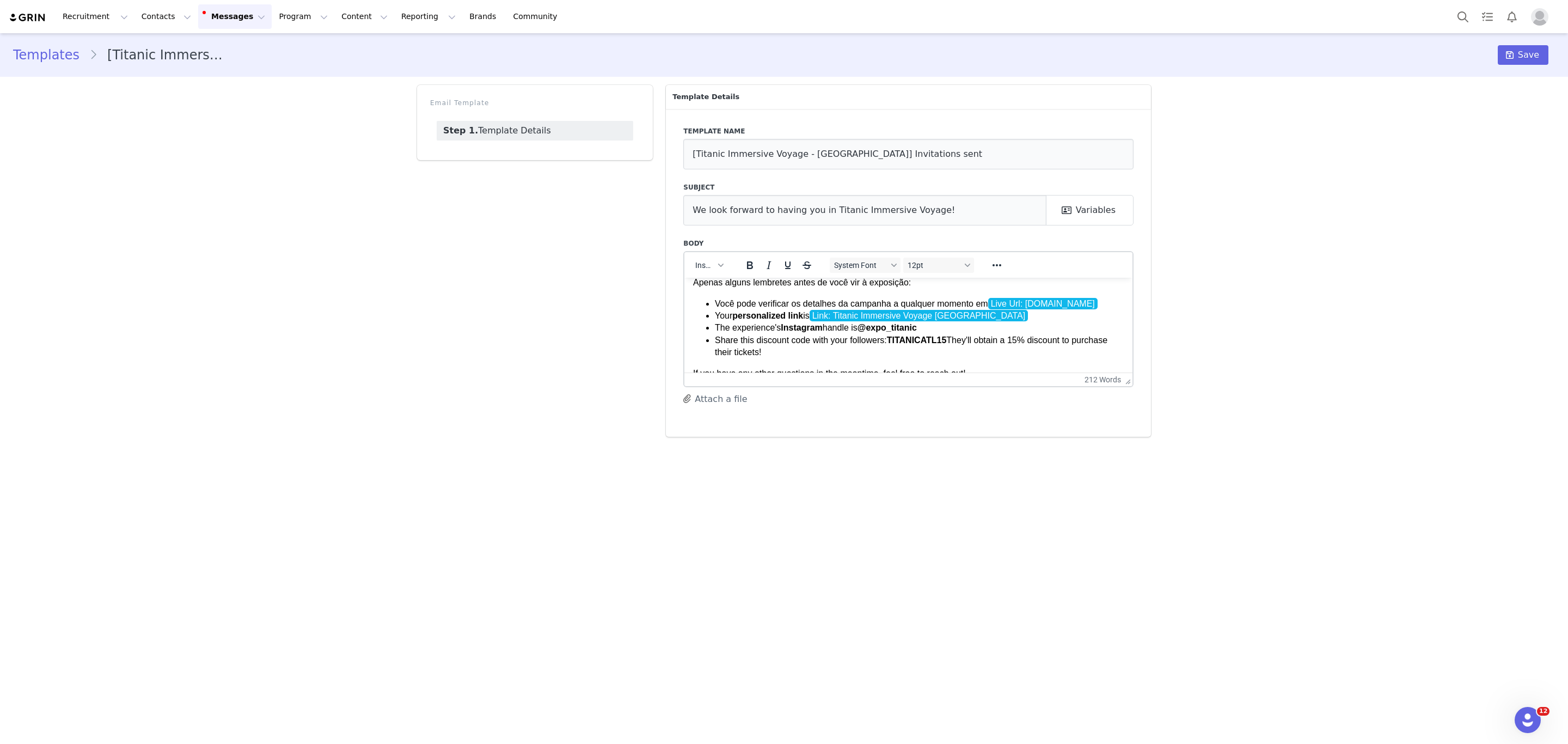
scroll to position [72, 0]
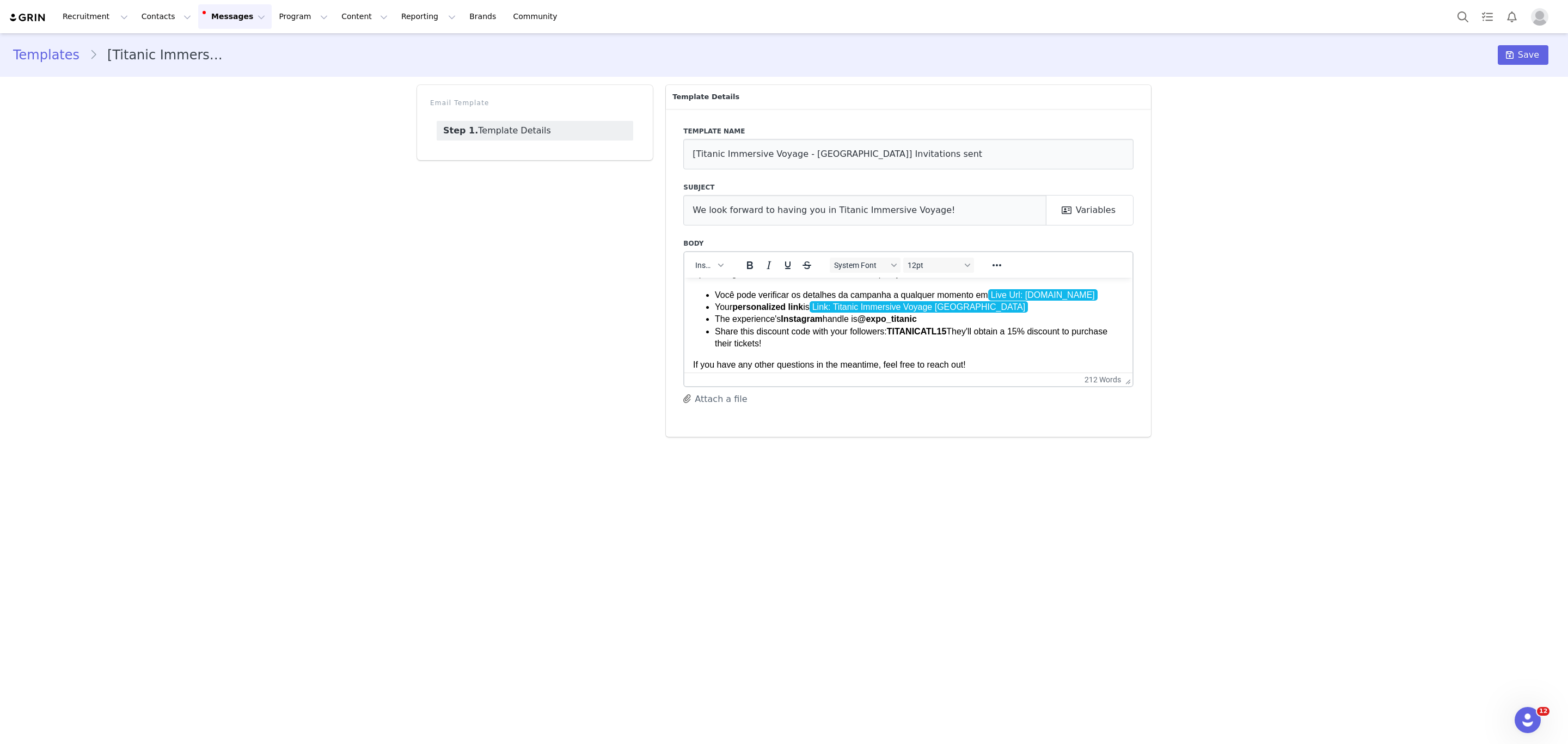
drag, startPoint x: 812, startPoint y: 355, endPoint x: 701, endPoint y: 306, distance: 121.3
click at [701, 306] on ul "Você pode verificar os detalhes da campanha a qualquer momento em Live Url: [DO…" at bounding box center [908, 319] width 431 height 61
copy li "Your personalized link is"
click at [995, 303] on li "Seu link personalizado é Link: Titanic Immersive Voyage [GEOGRAPHIC_DATA]" at bounding box center [919, 306] width 409 height 12
click at [992, 304] on li "Seu link personalizado é Link: Titanic Immersive Voyage [GEOGRAPHIC_DATA] ﻿" at bounding box center [919, 306] width 409 height 12
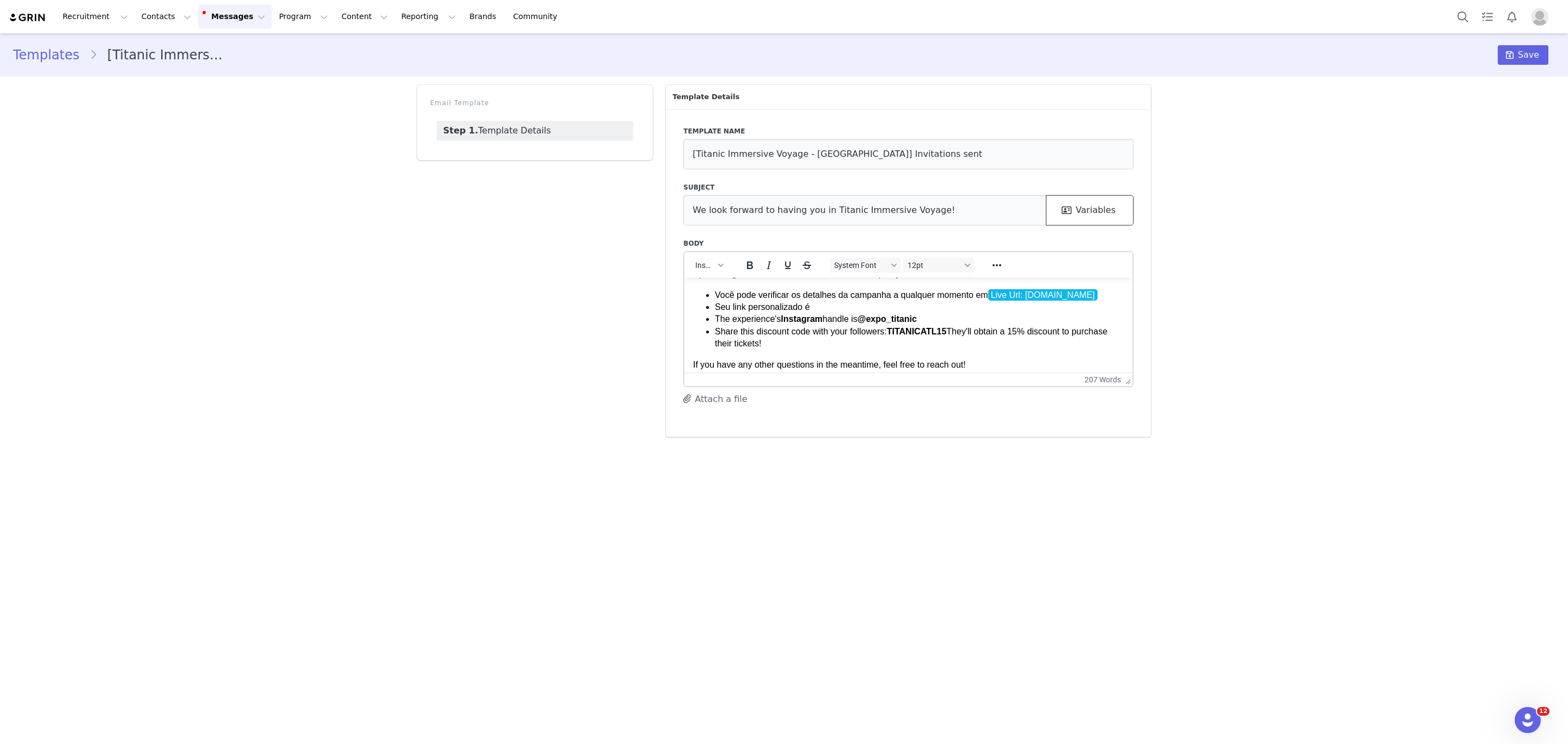
click at [1114, 208] on button "Variables" at bounding box center [1090, 210] width 87 height 30
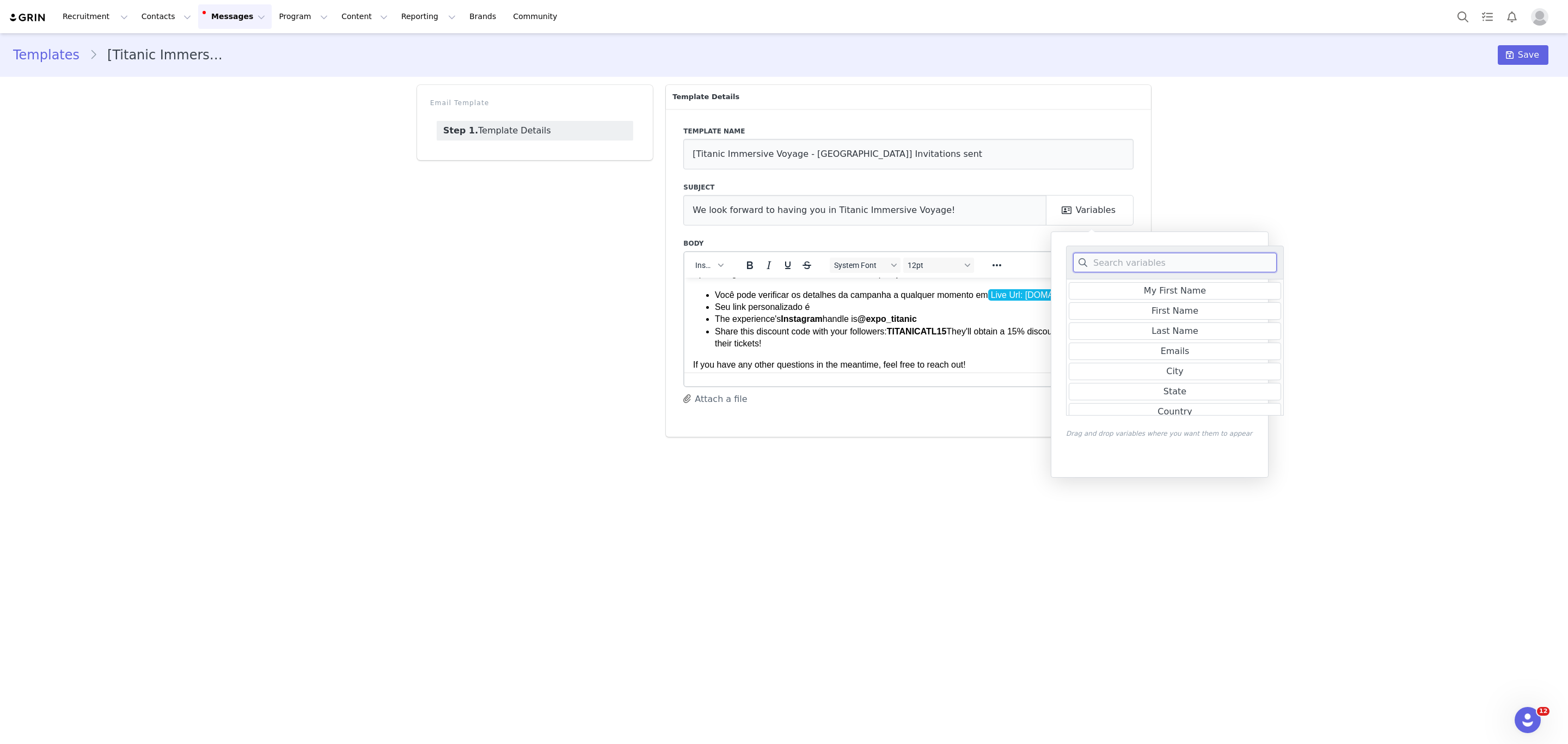
click at [1146, 260] on input at bounding box center [1175, 263] width 204 height 20
type input "sao pa"
drag, startPoint x: 859, startPoint y: 318, endPoint x: 707, endPoint y: 324, distance: 152.1
click at [707, 324] on ul "Você pode verificar os detalhes da campanha a qualquer momento em Live Url: [DO…" at bounding box center [908, 319] width 431 height 61
copy li "The experience's Instagram handle is"
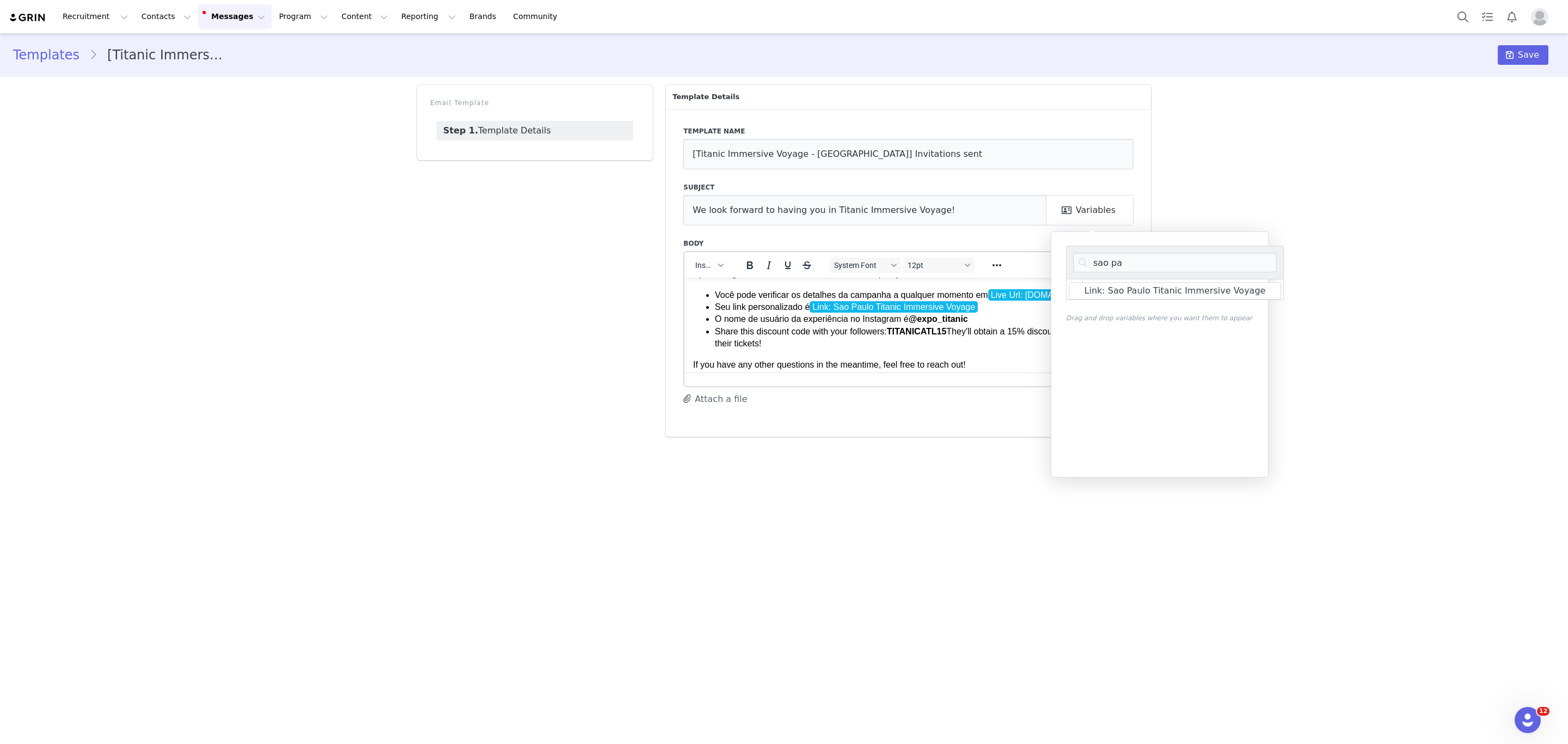
click at [929, 327] on strong "TITANICATL15" at bounding box center [916, 330] width 60 height 9
click at [903, 332] on li "Share this discount code with your followers: TIT10SAO They'll obtain a 15% dis…" at bounding box center [919, 337] width 409 height 24
click at [1000, 330] on li "Share this discount code with your followers: TIT10SAO They'll obtain a 15% dis…" at bounding box center [919, 337] width 409 height 24
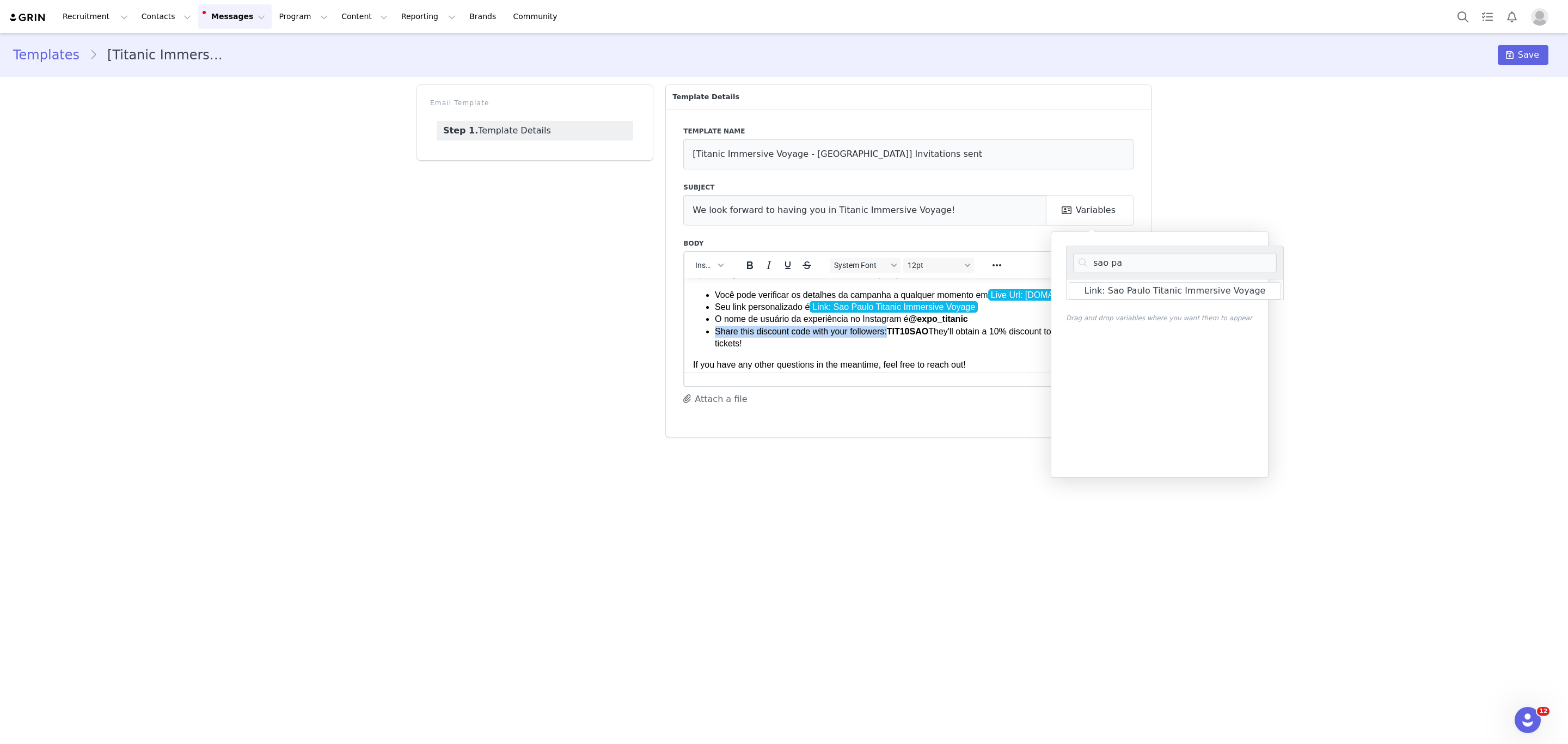
drag, startPoint x: 885, startPoint y: 330, endPoint x: 712, endPoint y: 329, distance: 173.0
click at [712, 329] on ul "Você pode verificar os detalhes da campanha a qualquer momento em Live Url: [DO…" at bounding box center [908, 319] width 431 height 61
copy li "Share this discount code with your followers:"
drag, startPoint x: 956, startPoint y: 330, endPoint x: 712, endPoint y: 328, distance: 244.0
click at [712, 328] on ul "Você pode verificar os detalhes da campanha a qualquer momento em Live Url: [DO…" at bounding box center [908, 319] width 431 height 61
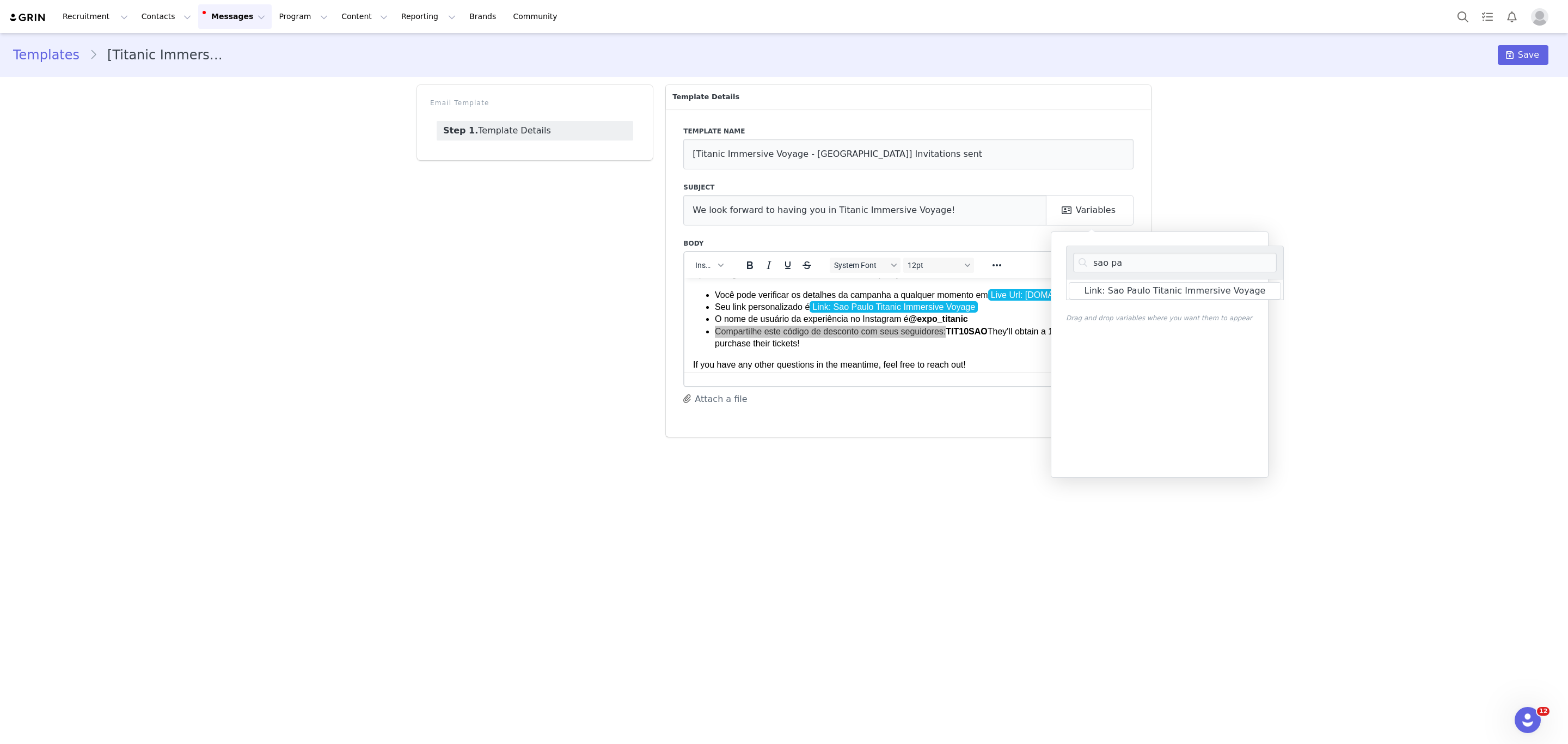
click at [1008, 514] on main "Templates [Titanic Immersive Voyage - [GEOGRAPHIC_DATA]] Invitations sent Save …" at bounding box center [784, 388] width 1568 height 709
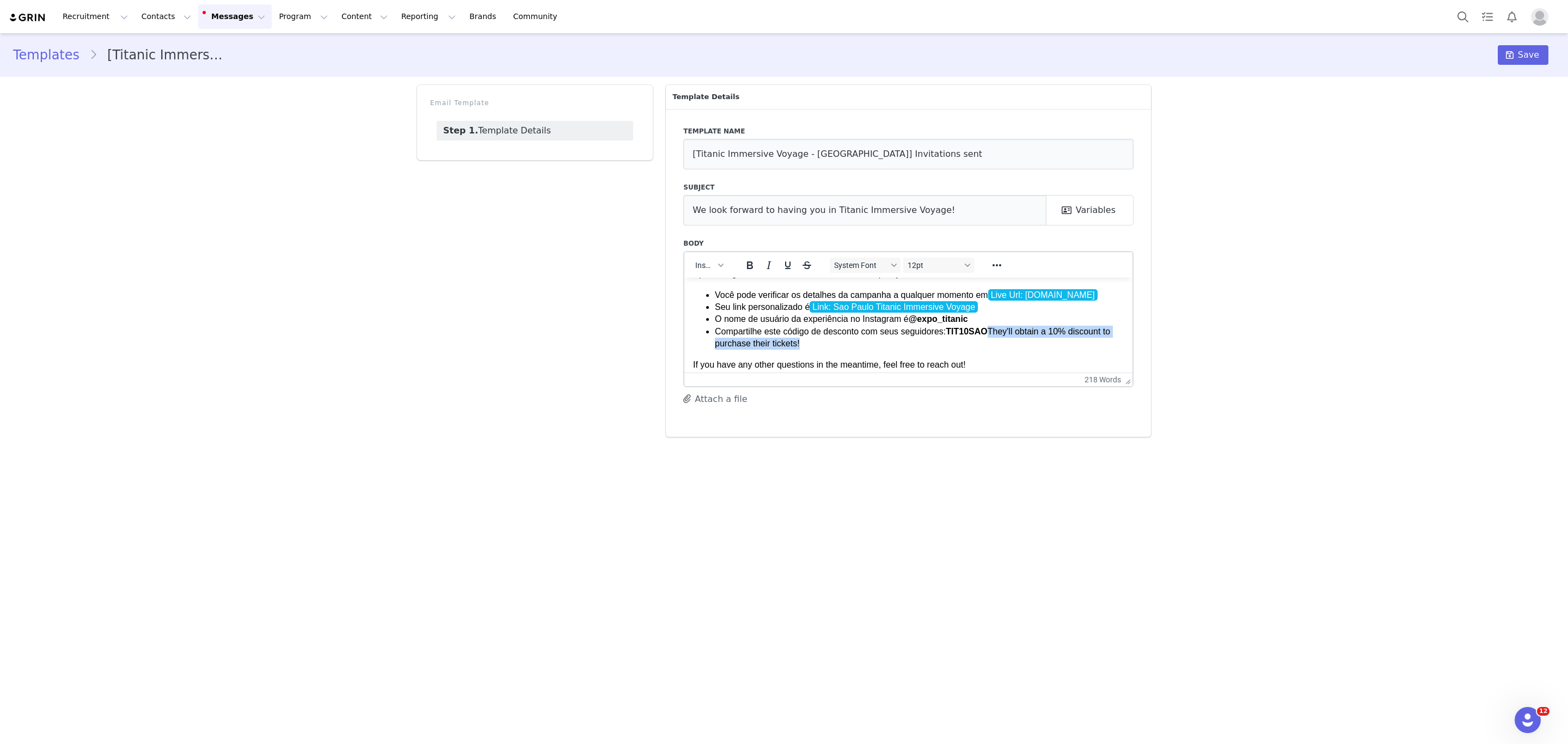
drag, startPoint x: 995, startPoint y: 339, endPoint x: 989, endPoint y: 332, distance: 9.2
click at [989, 332] on li "Compartilhe este código de desconto com seus seguidores: TIT10SAO They'll obtai…" at bounding box center [919, 337] width 409 height 24
copy li "They'll obtain a 10% discount to purchase their tickets!"
drag, startPoint x: 988, startPoint y: 339, endPoint x: 987, endPoint y: 330, distance: 9.1
click at [987, 330] on li "Compartilhe este código de desconto com seus seguidores: TIT10SAO Eles terão um…" at bounding box center [919, 337] width 409 height 24
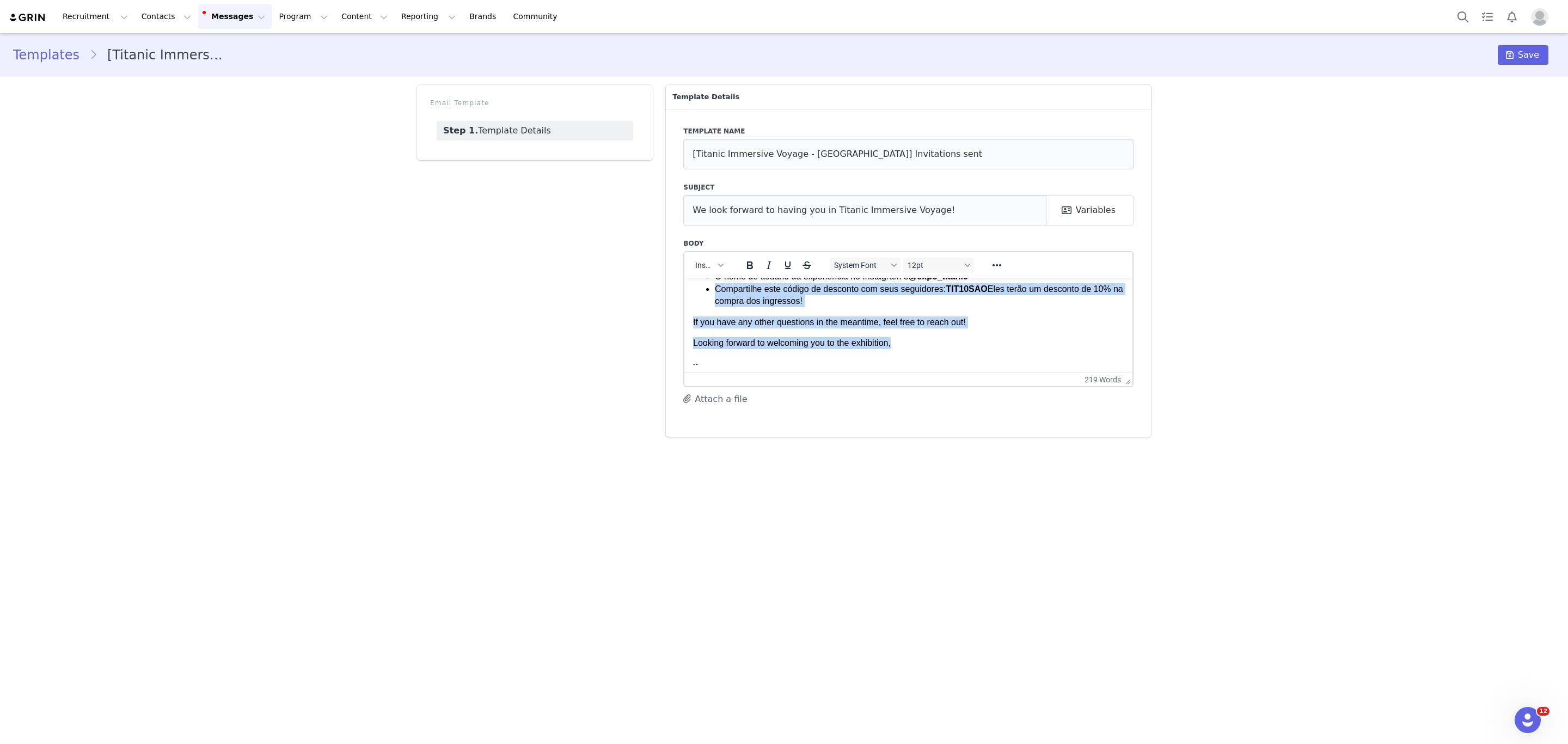
scroll to position [87, 0]
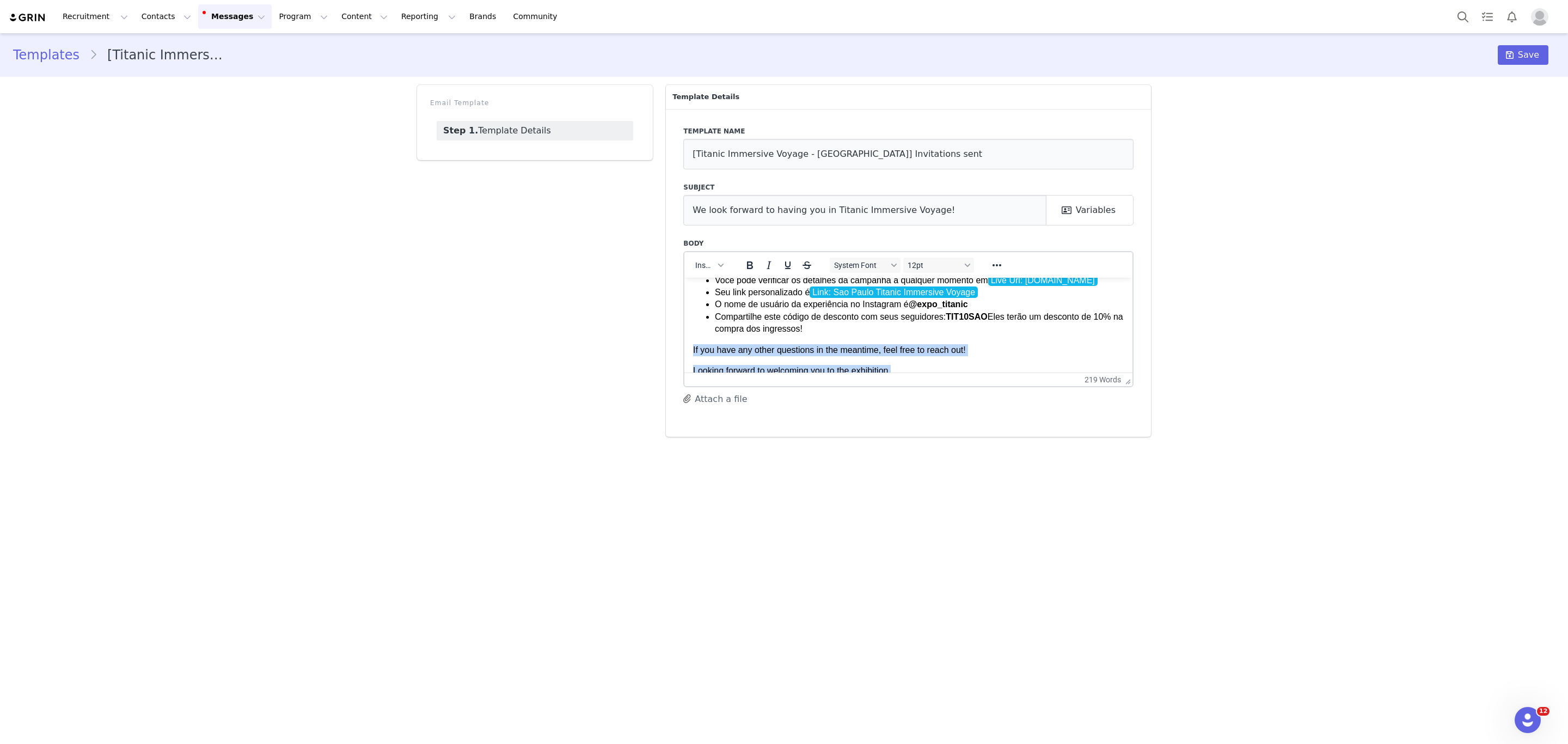
drag, startPoint x: 941, startPoint y: 320, endPoint x: 1336, endPoint y: 626, distance: 499.7
click at [684, 348] on html "[PERSON_NAME] First Name ! Tenho o prazer de informar que estamos contando com …" at bounding box center [908, 403] width 448 height 426
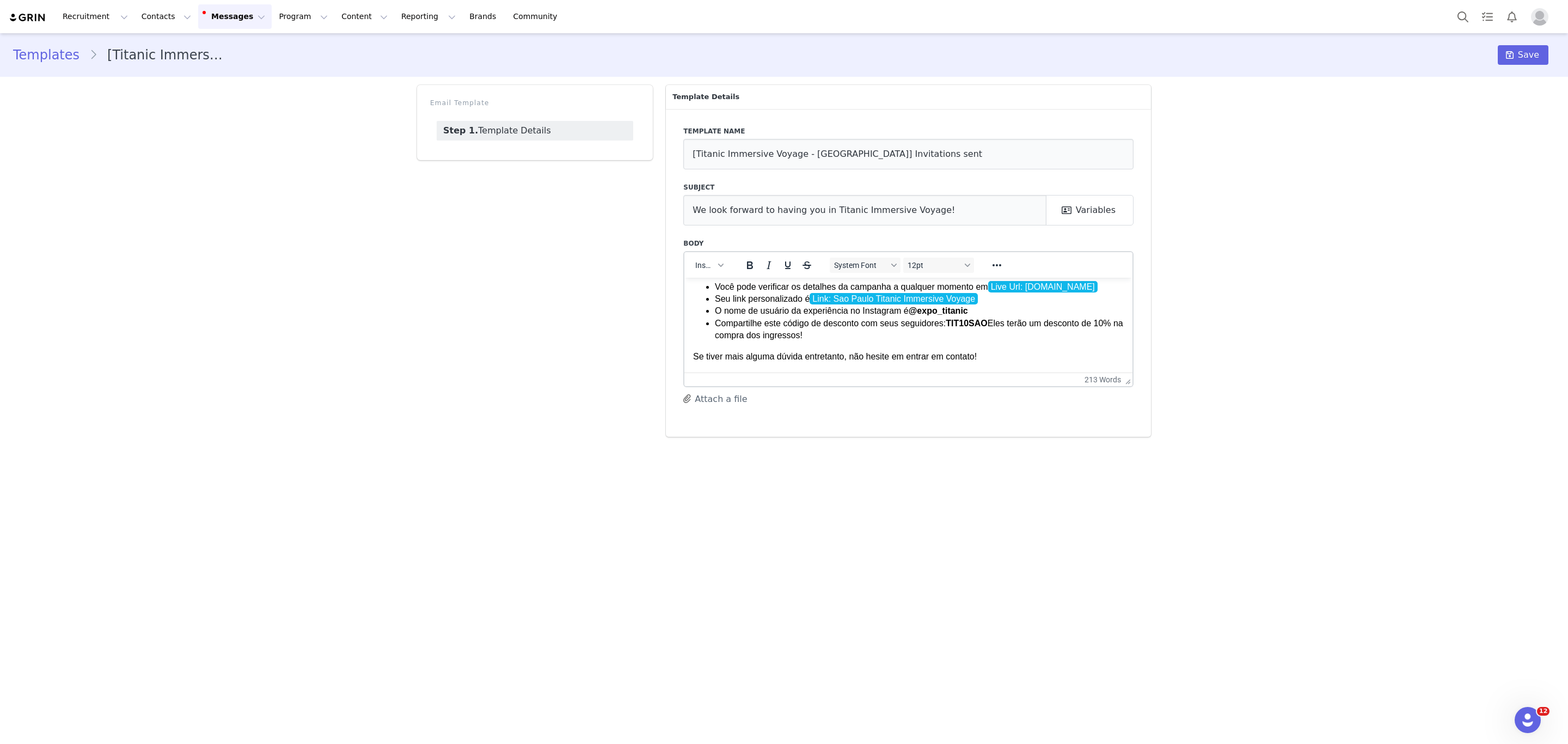
scroll to position [80, 0]
click at [882, 307] on li "O nome de usuário da experiência no Instagram é @expo_titanic" at bounding box center [919, 311] width 409 height 12
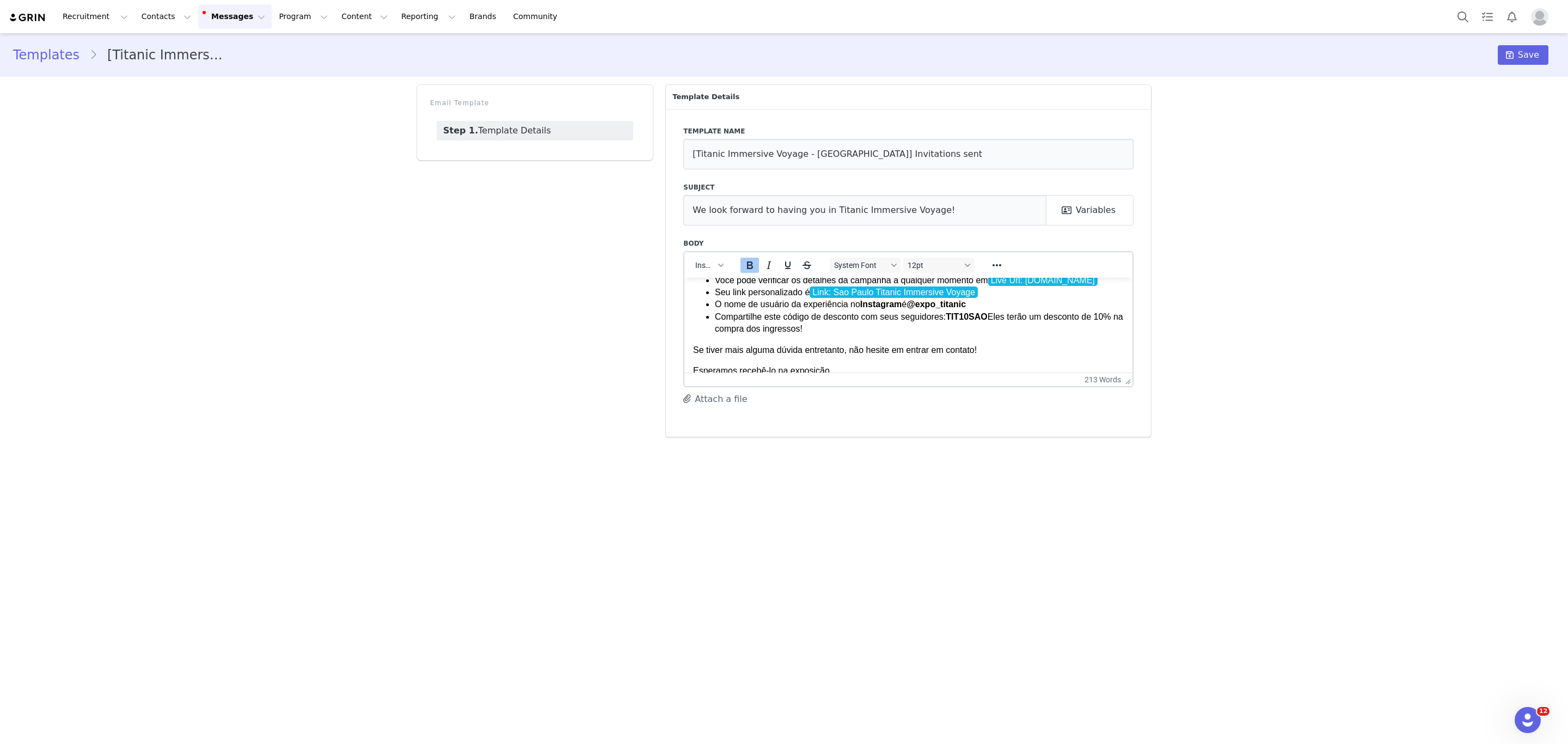
click at [985, 304] on li "O nome de usuário da experiência no Instagram é @expo_titanic" at bounding box center [919, 304] width 409 height 12
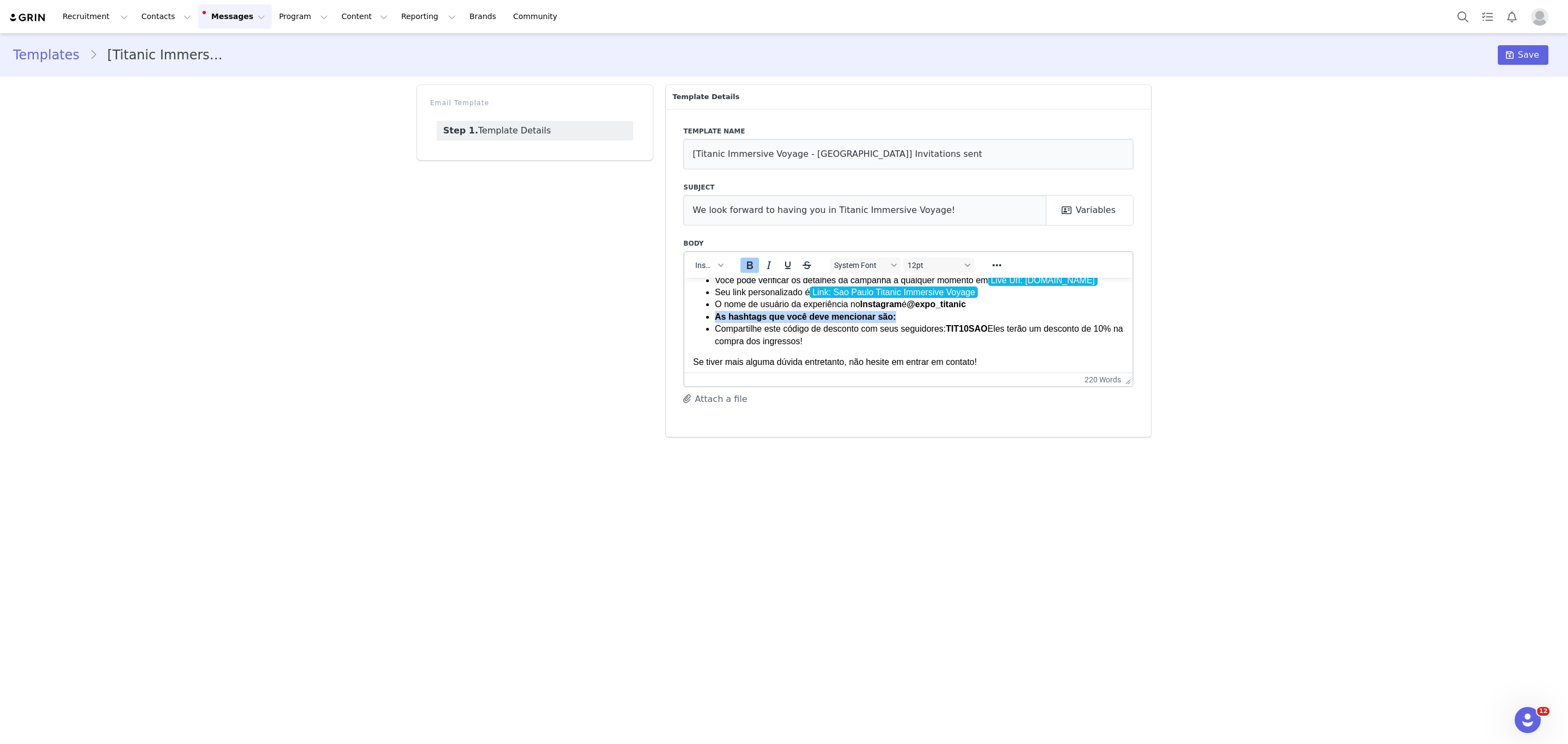
drag, startPoint x: 916, startPoint y: 312, endPoint x: 680, endPoint y: 319, distance: 236.1
click at [684, 319] on html "[PERSON_NAME] First Name ! Tenho o prazer de informar que estamos contando com …" at bounding box center [908, 409] width 448 height 438
click at [911, 317] on li "As hashtags que você deve mencionar são:" at bounding box center [919, 316] width 409 height 12
drag, startPoint x: 1057, startPoint y: 314, endPoint x: 881, endPoint y: 316, distance: 176.0
click at [881, 316] on li "As hashtags que você deve mencionar são: #TitanicImmersiveVoyage #ExhibitionSP" at bounding box center [919, 316] width 409 height 12
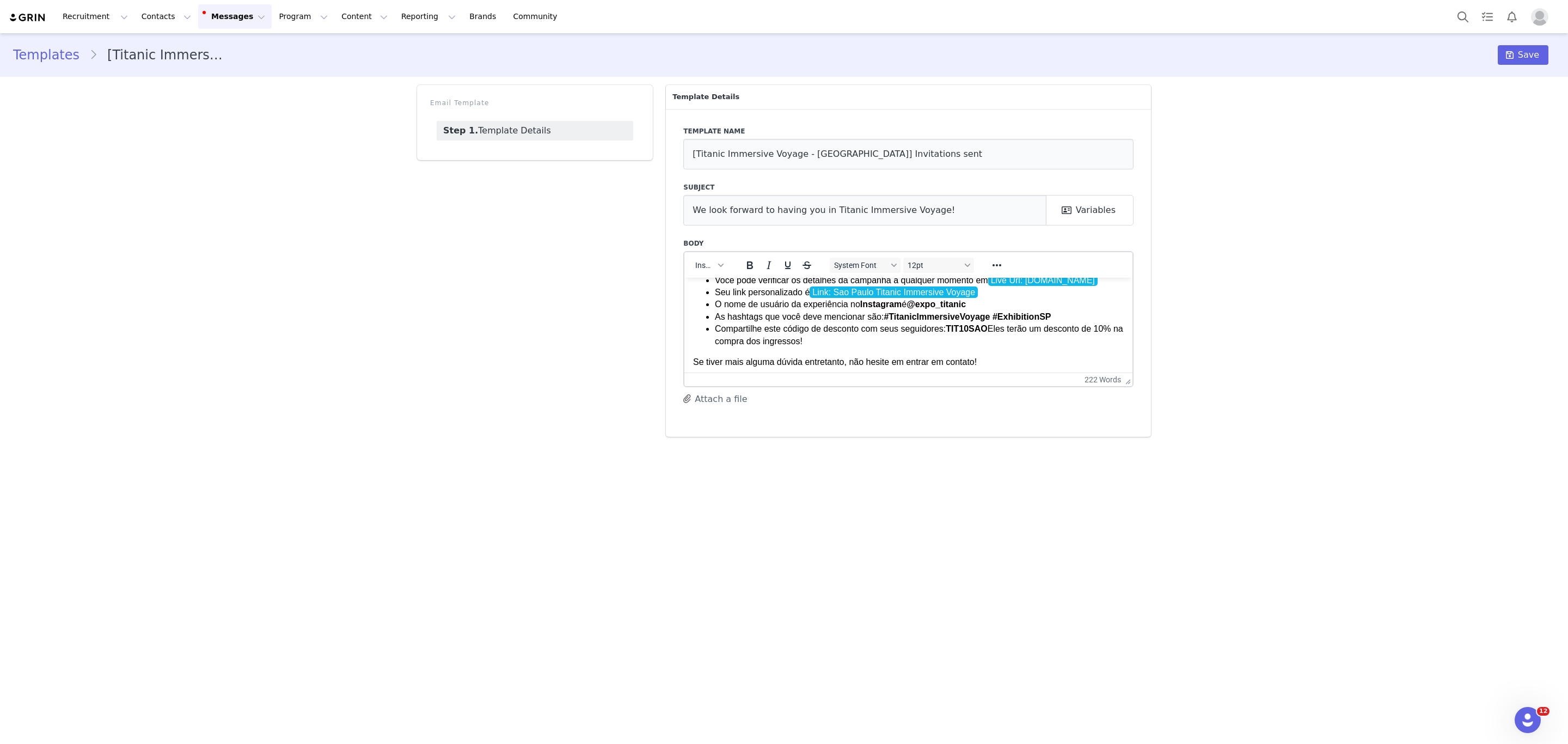
click at [1048, 337] on li "Compartilhe este código de desconto com seus seguidores: TIT10SAO Eles terão um…" at bounding box center [919, 334] width 409 height 24
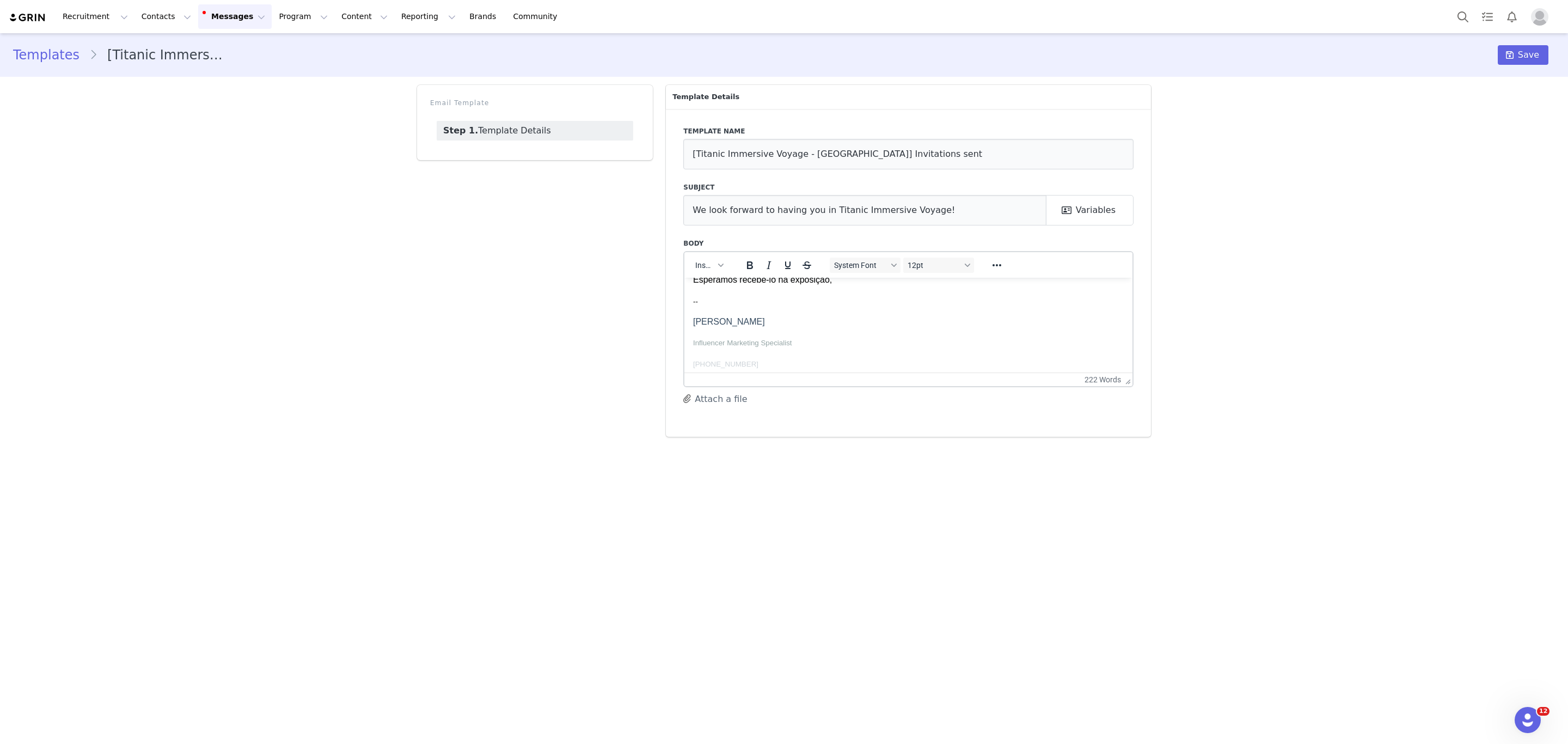
scroll to position [191, 0]
click at [1522, 52] on span "Save" at bounding box center [1528, 54] width 21 height 13
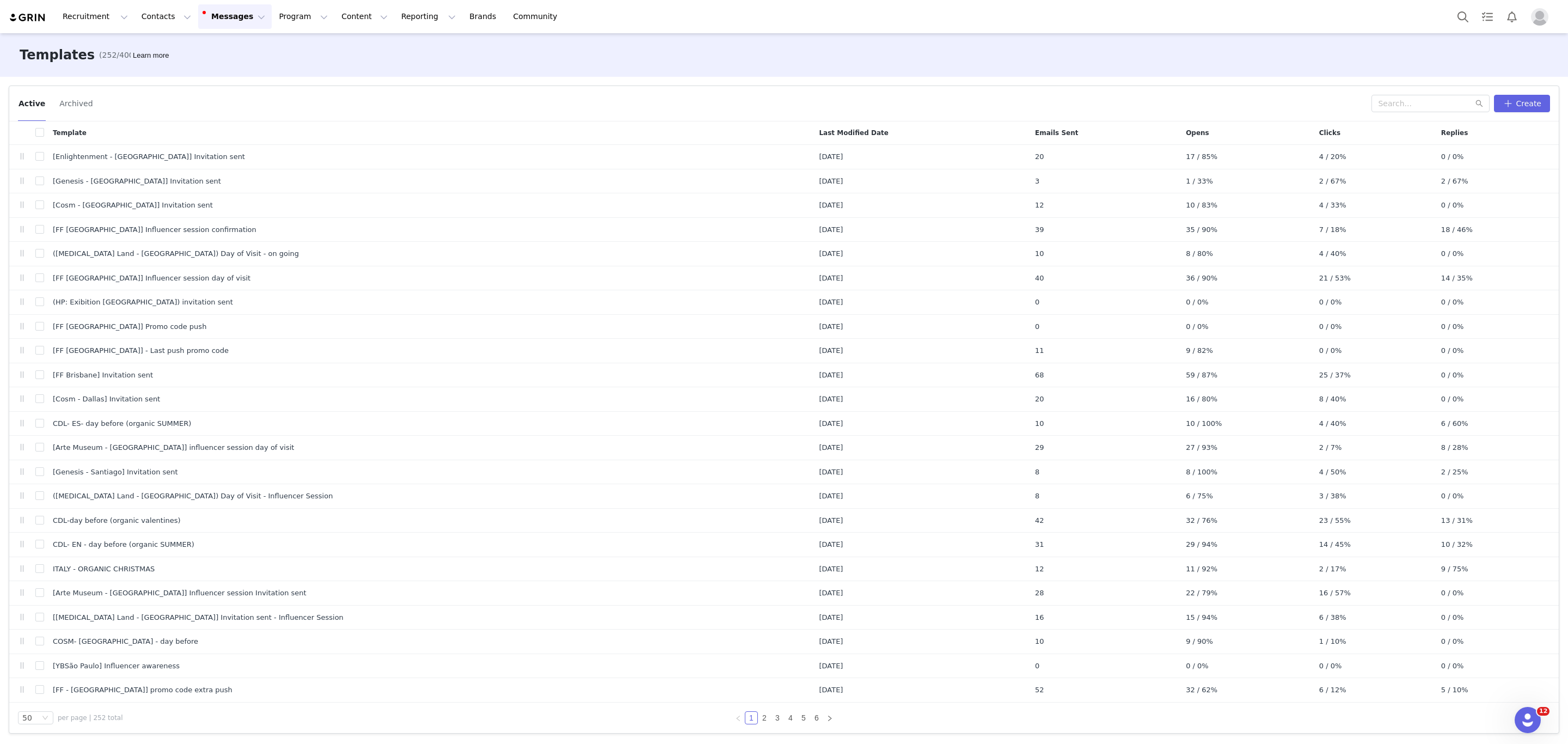
click at [220, 14] on button "Messages Messages" at bounding box center [235, 17] width 73 height 24
click at [234, 106] on div "Sequences" at bounding box center [223, 109] width 73 height 11
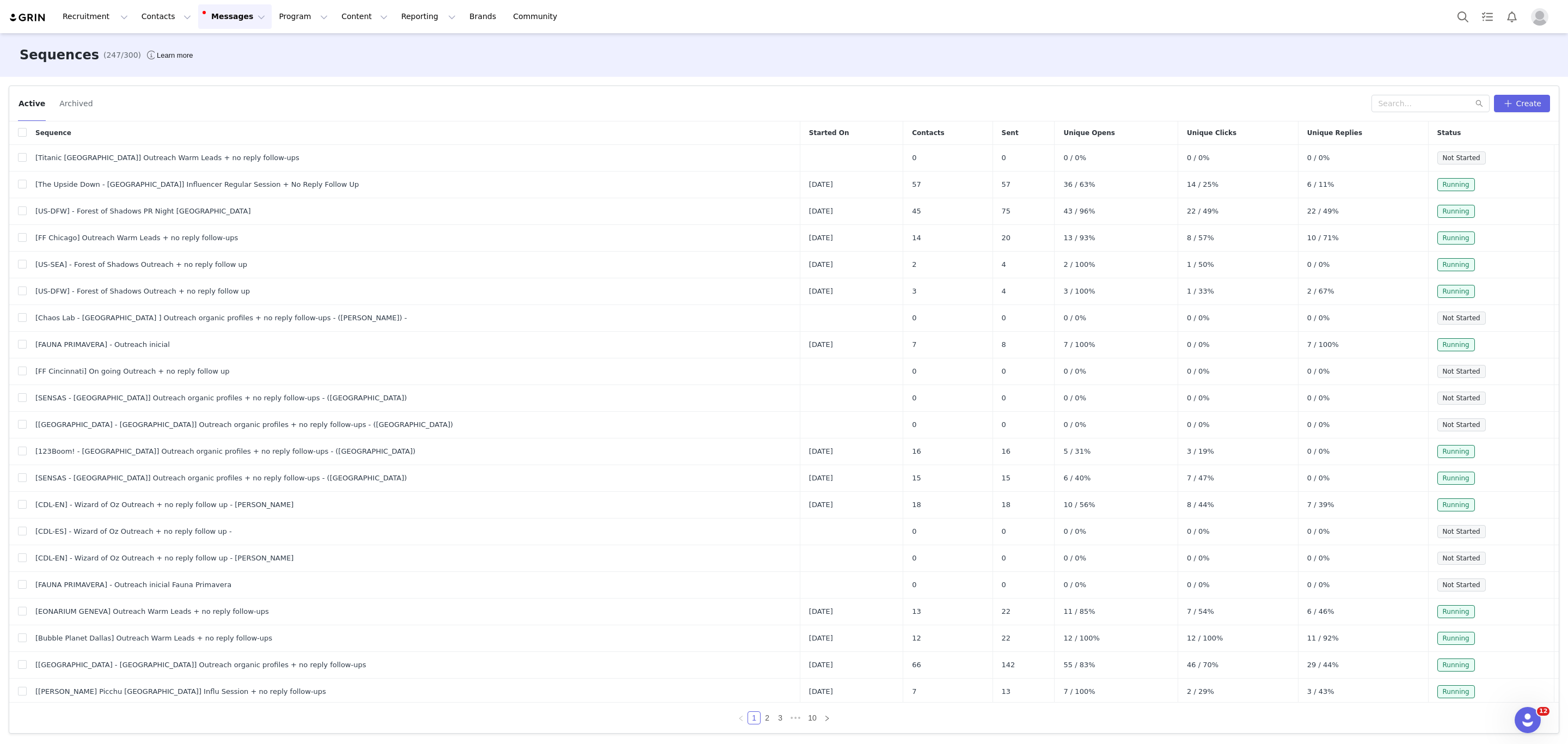
click at [219, 11] on button "Messages Messages" at bounding box center [235, 17] width 73 height 24
click at [1537, 152] on button "button" at bounding box center [1543, 158] width 13 height 13
click at [1514, 171] on link "Edit" at bounding box center [1511, 178] width 63 height 18
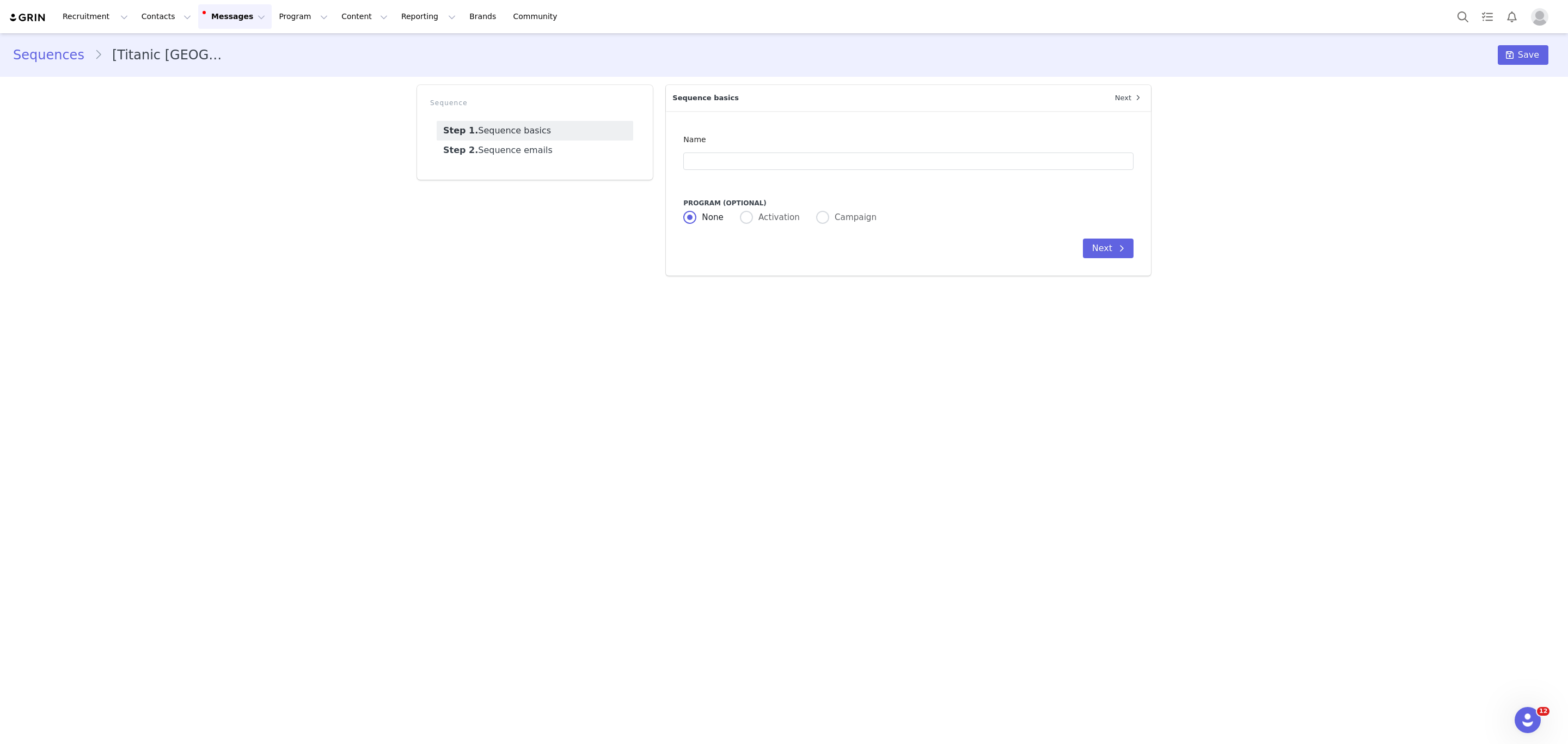
type input "[Titanic [GEOGRAPHIC_DATA]] Outreach Warm Leads + no reply follow-ups"
click at [1106, 256] on button "Next" at bounding box center [1108, 248] width 51 height 20
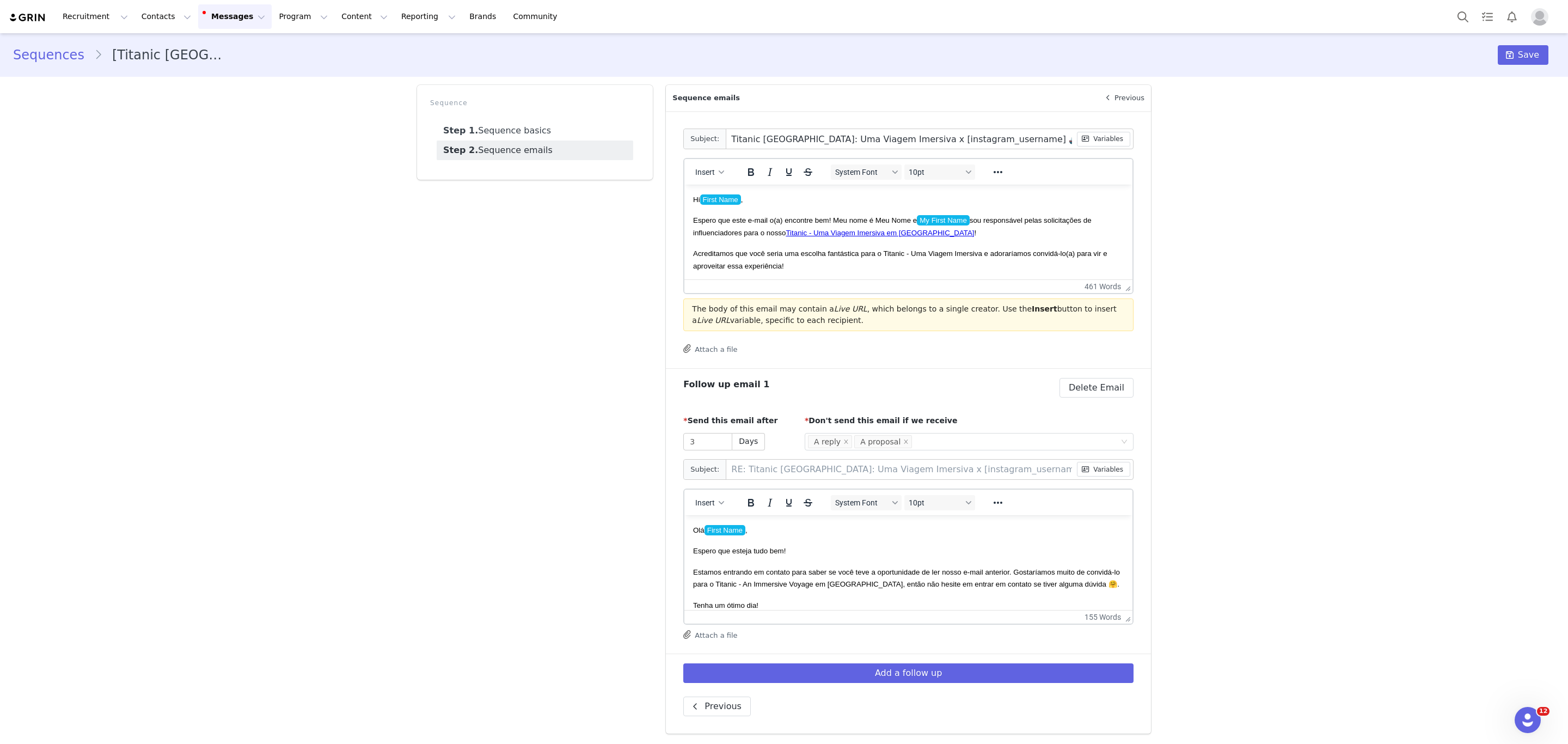
click at [715, 350] on button "Attach a file" at bounding box center [710, 348] width 54 height 13
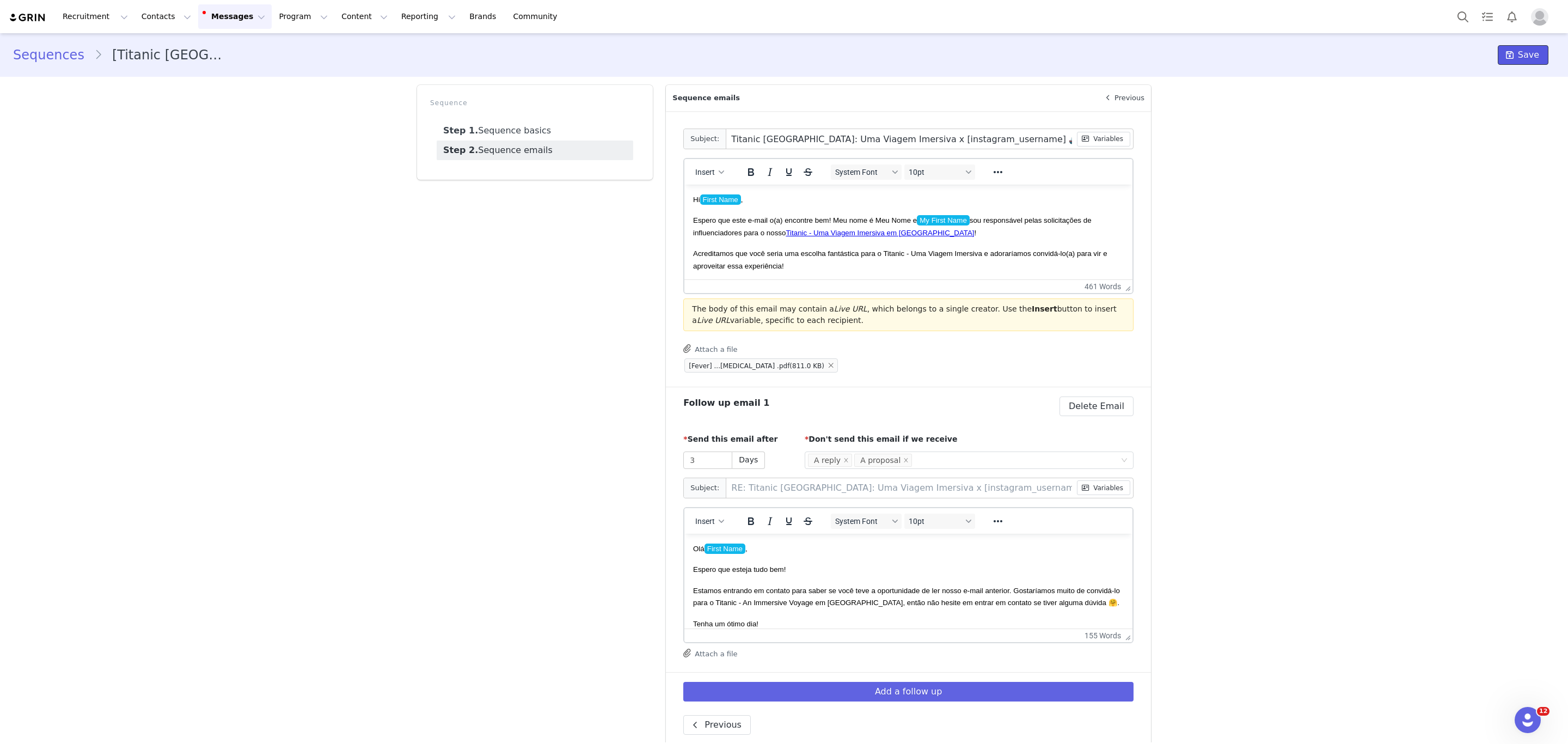
click at [1532, 59] on button "Save" at bounding box center [1523, 55] width 51 height 20
click at [59, 57] on link "Sequences" at bounding box center [54, 55] width 81 height 20
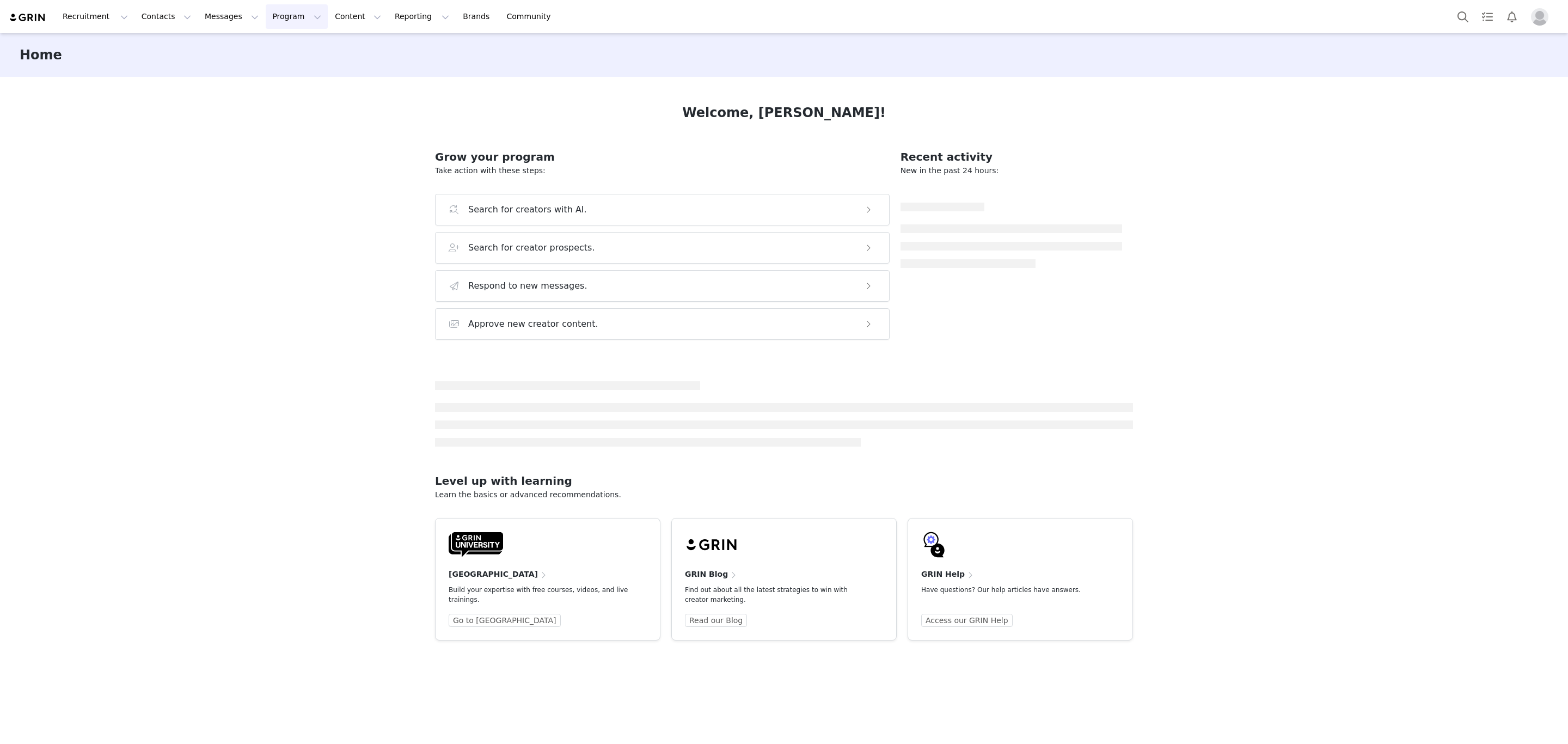
click at [272, 21] on button "Program Program" at bounding box center [296, 17] width 62 height 24
click at [269, 51] on p "Activations" at bounding box center [268, 48] width 42 height 11
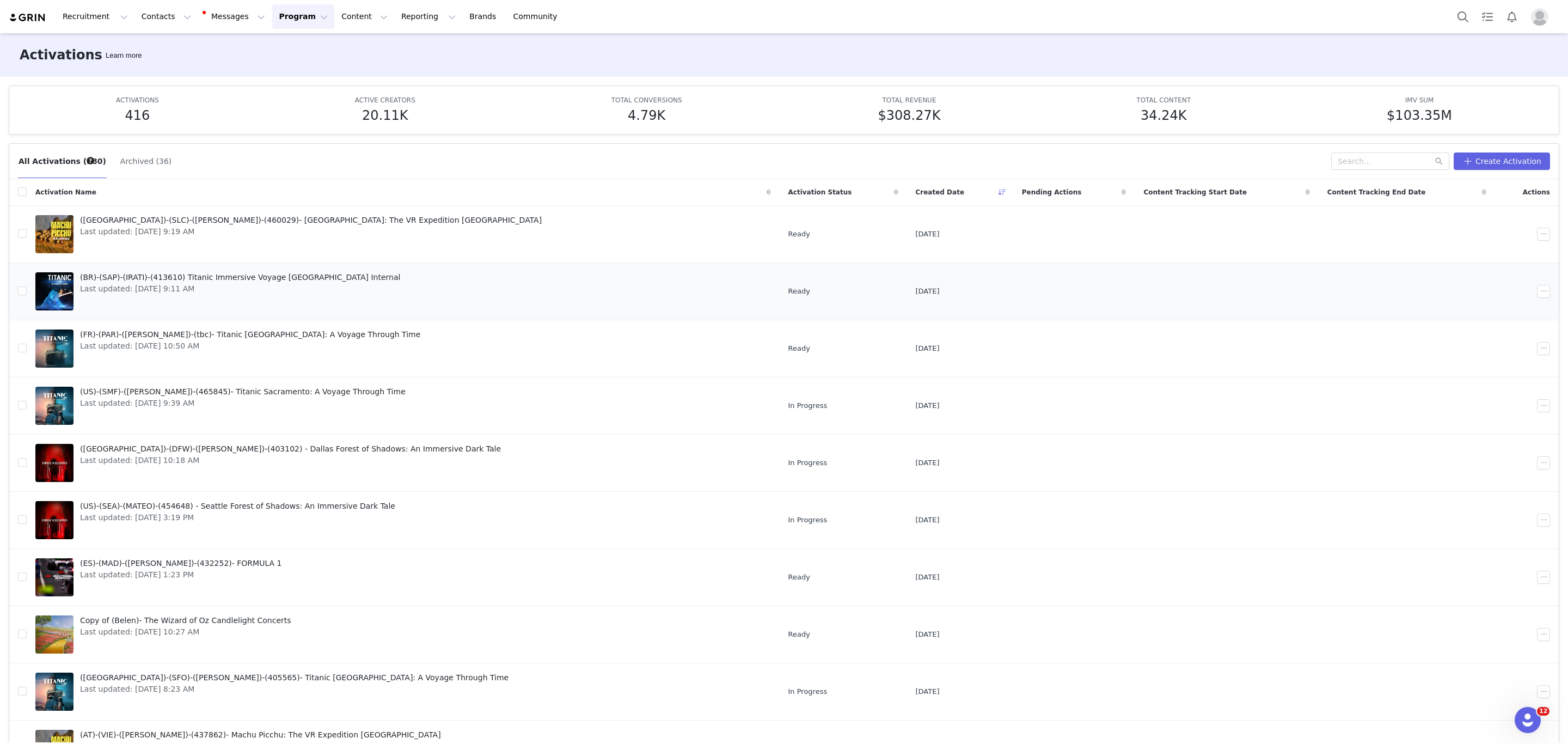
click at [171, 279] on span "(BR)-(SAP)-(IRATI)-(413610) Titanic Immersive Voyage [GEOGRAPHIC_DATA] Internal" at bounding box center [240, 277] width 320 height 11
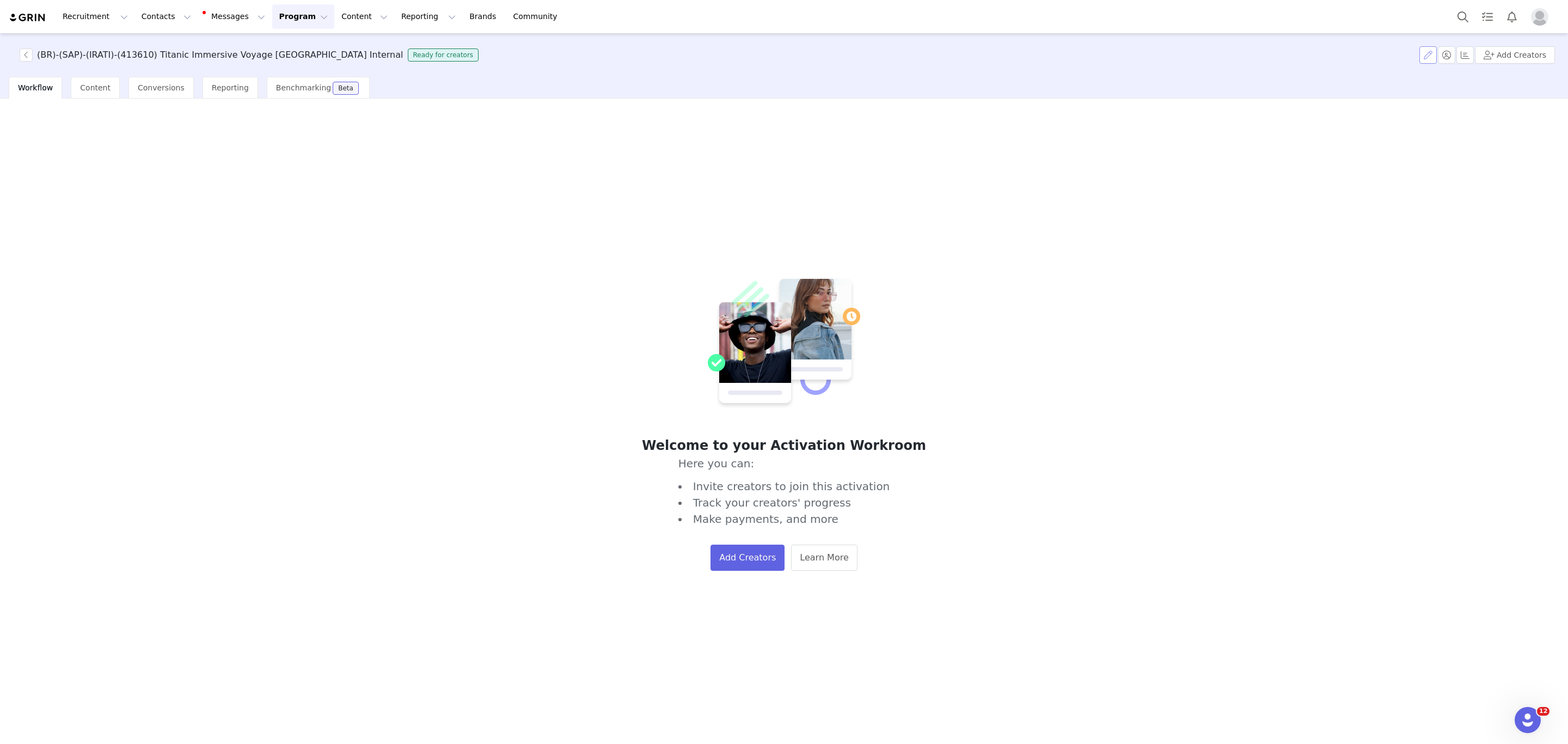
click at [1437, 54] on button "button" at bounding box center [1428, 54] width 17 height 17
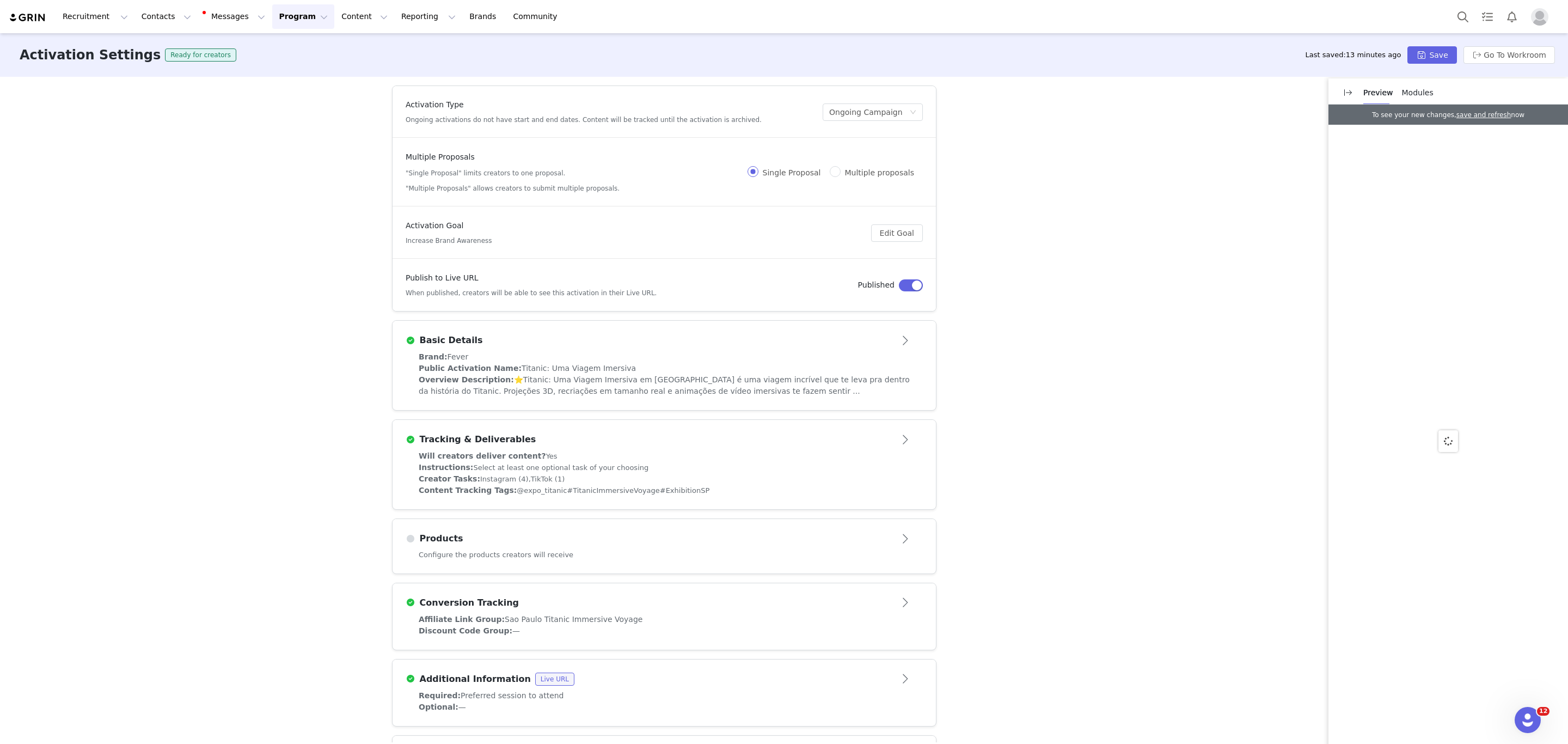
click at [602, 375] on span "⭐Titanic: Uma Viagem Imersiva em [GEOGRAPHIC_DATA] é uma viagem incrível que te…" at bounding box center [664, 385] width 491 height 20
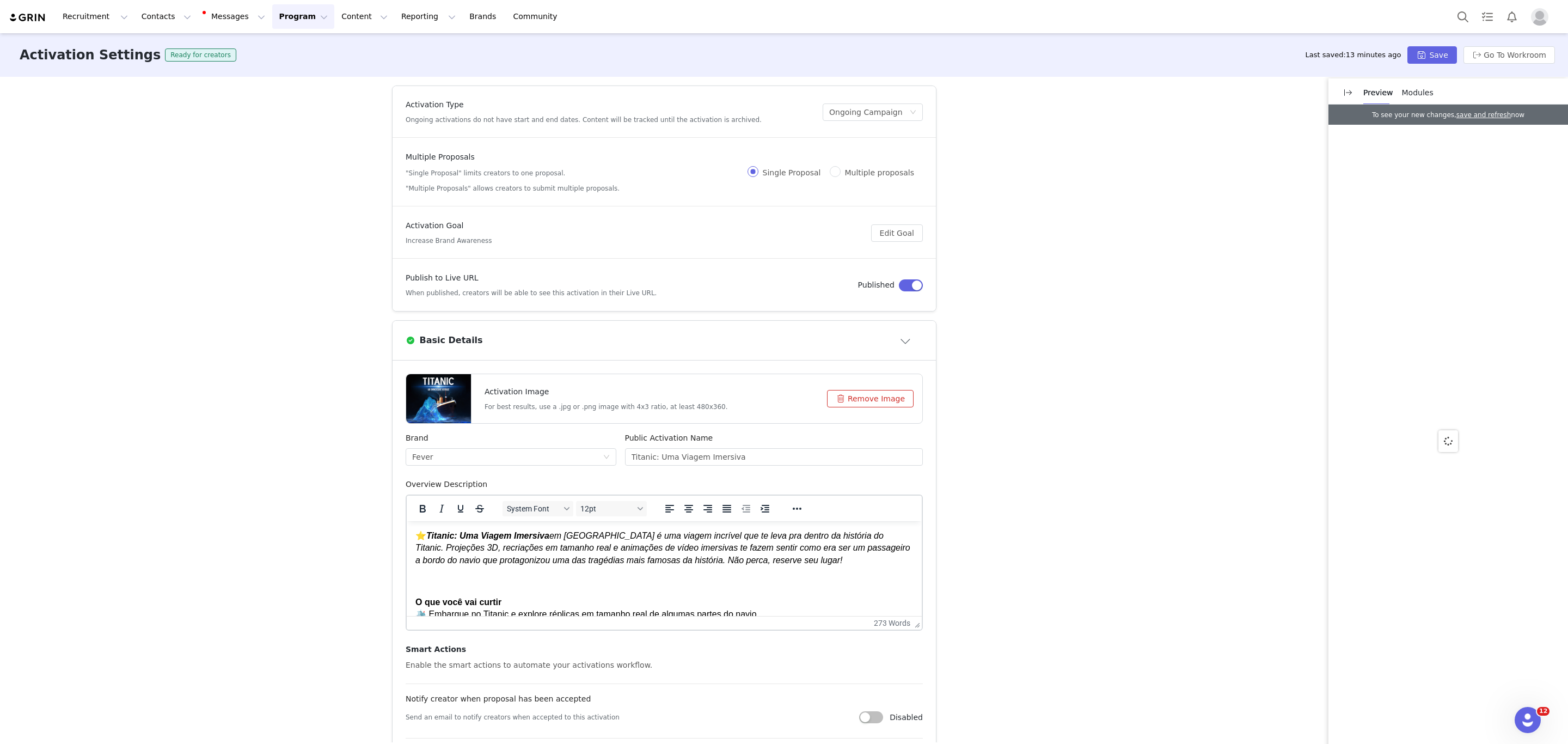
scroll to position [226, 0]
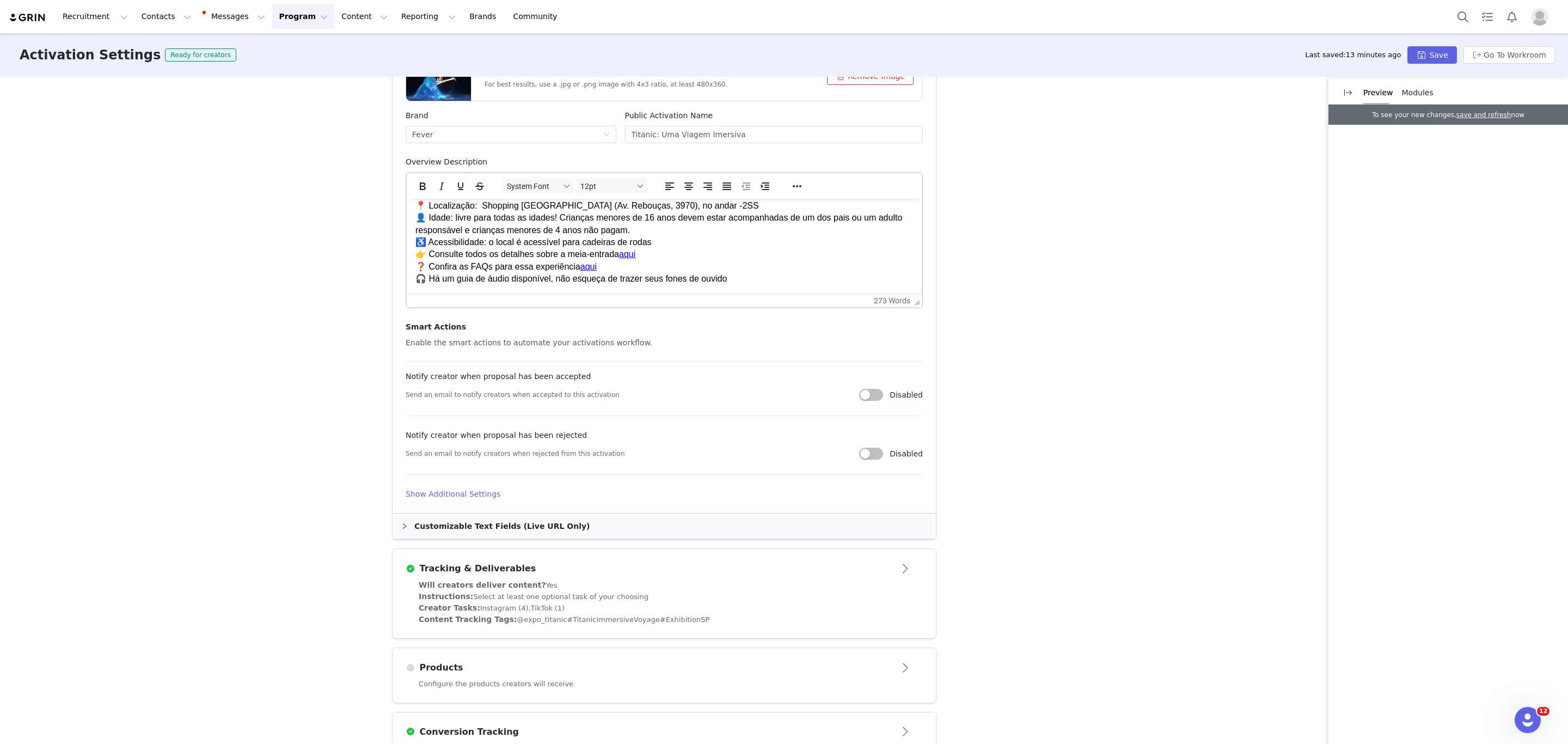
click at [600, 592] on div "Instructions: Select at least one optional task of your choosing" at bounding box center [664, 596] width 491 height 11
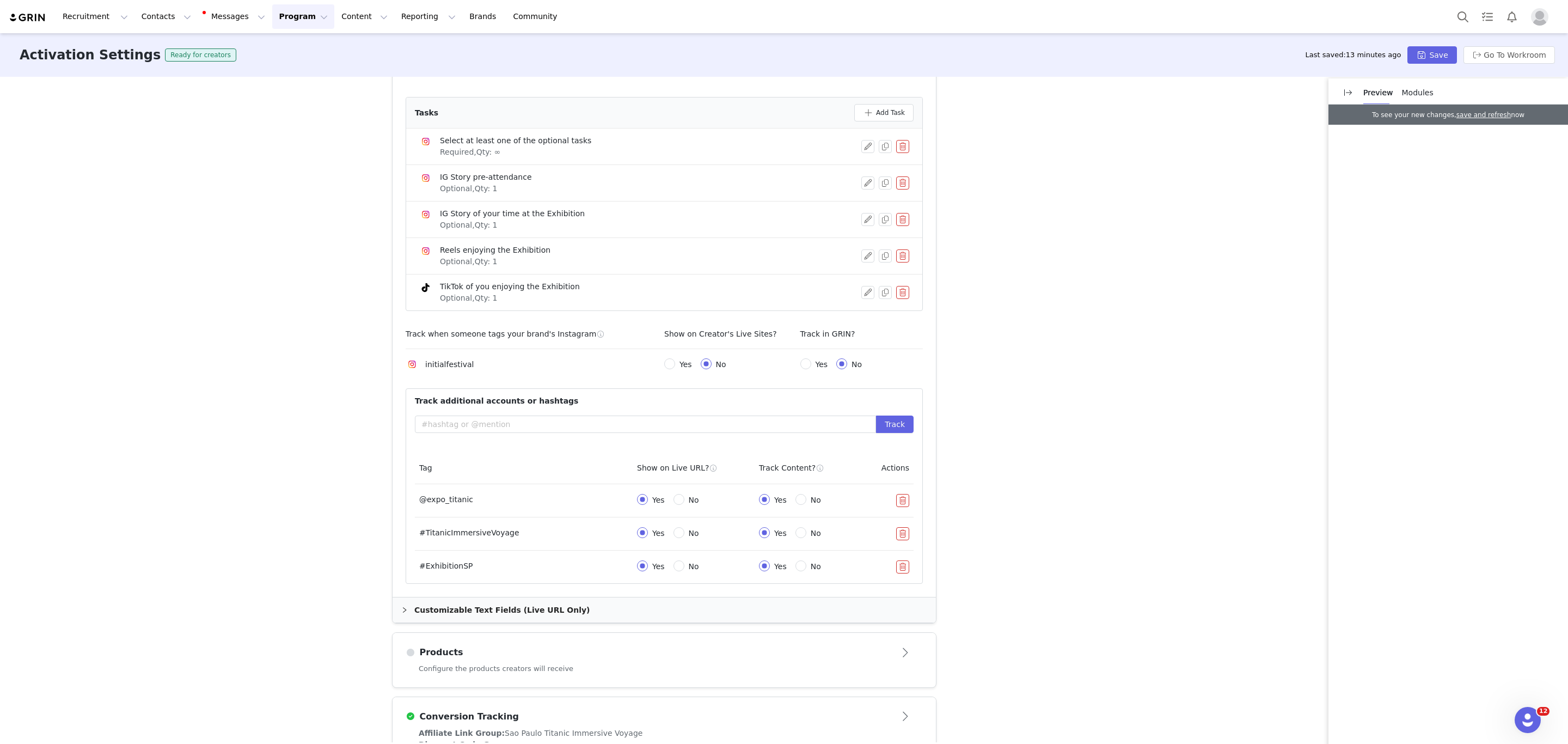
scroll to position [435, 0]
drag, startPoint x: 459, startPoint y: 566, endPoint x: 407, endPoint y: 567, distance: 52.0
click at [407, 567] on div "Tag Show on Live URL? Track Content? Actions @expo_titanic Yes No Yes No #Titan…" at bounding box center [664, 519] width 516 height 131
copy table "Tag Show on Live URL? Track Content? Actions @expo_titanic Yes No Yes No #Titan…"
click at [434, 537] on td "#TitanicImmersiveVoyage" at bounding box center [523, 536] width 218 height 33
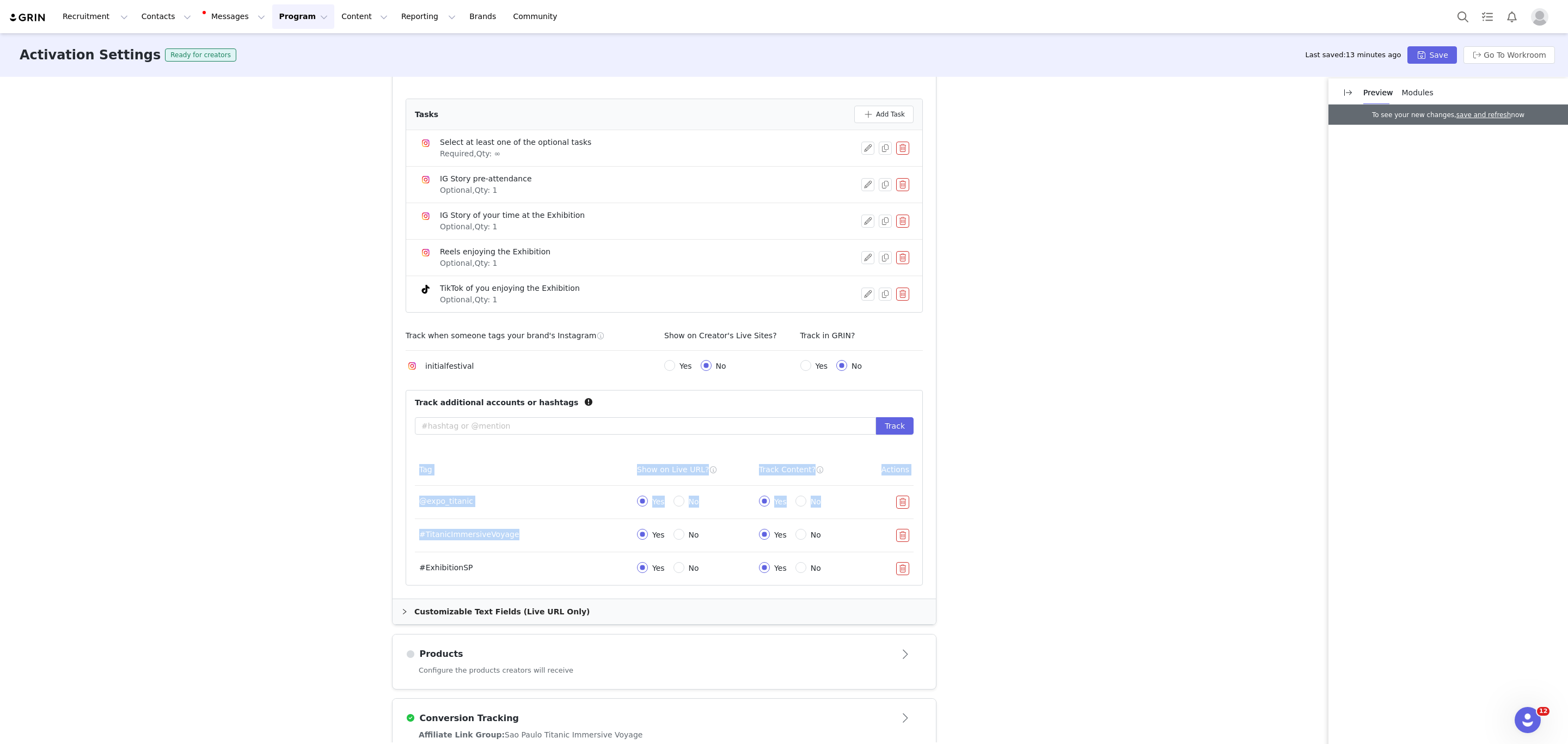
drag, startPoint x: 406, startPoint y: 535, endPoint x: 513, endPoint y: 536, distance: 107.0
click at [513, 536] on div "Tag Show on Live URL? Track Content? Actions @expo_titanic Yes No Yes No #Titan…" at bounding box center [664, 519] width 516 height 131
click at [513, 536] on td "#TitanicImmersiveVoyage" at bounding box center [523, 536] width 218 height 33
drag, startPoint x: 513, startPoint y: 536, endPoint x: 412, endPoint y: 538, distance: 101.0
click at [415, 538] on td "#TitanicImmersiveVoyage" at bounding box center [523, 536] width 218 height 33
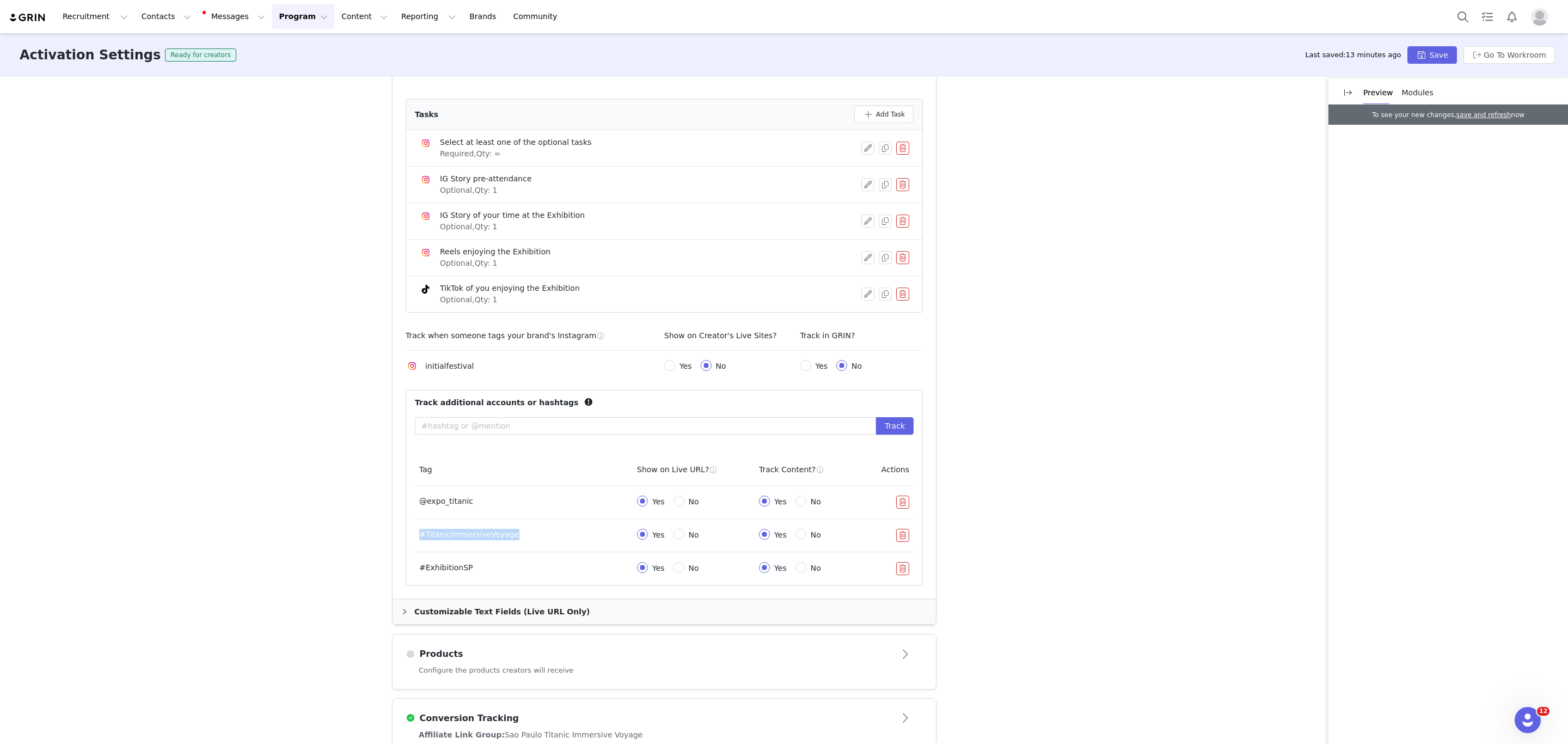
copy td "#TitanicImmersiveVoyage"
drag, startPoint x: 466, startPoint y: 570, endPoint x: 414, endPoint y: 573, distance: 52.1
click at [415, 573] on td "#ExhibitionSP" at bounding box center [523, 568] width 218 height 32
copy td "#ExhibitionSP"
click at [1425, 60] on button "Save" at bounding box center [1431, 54] width 49 height 17
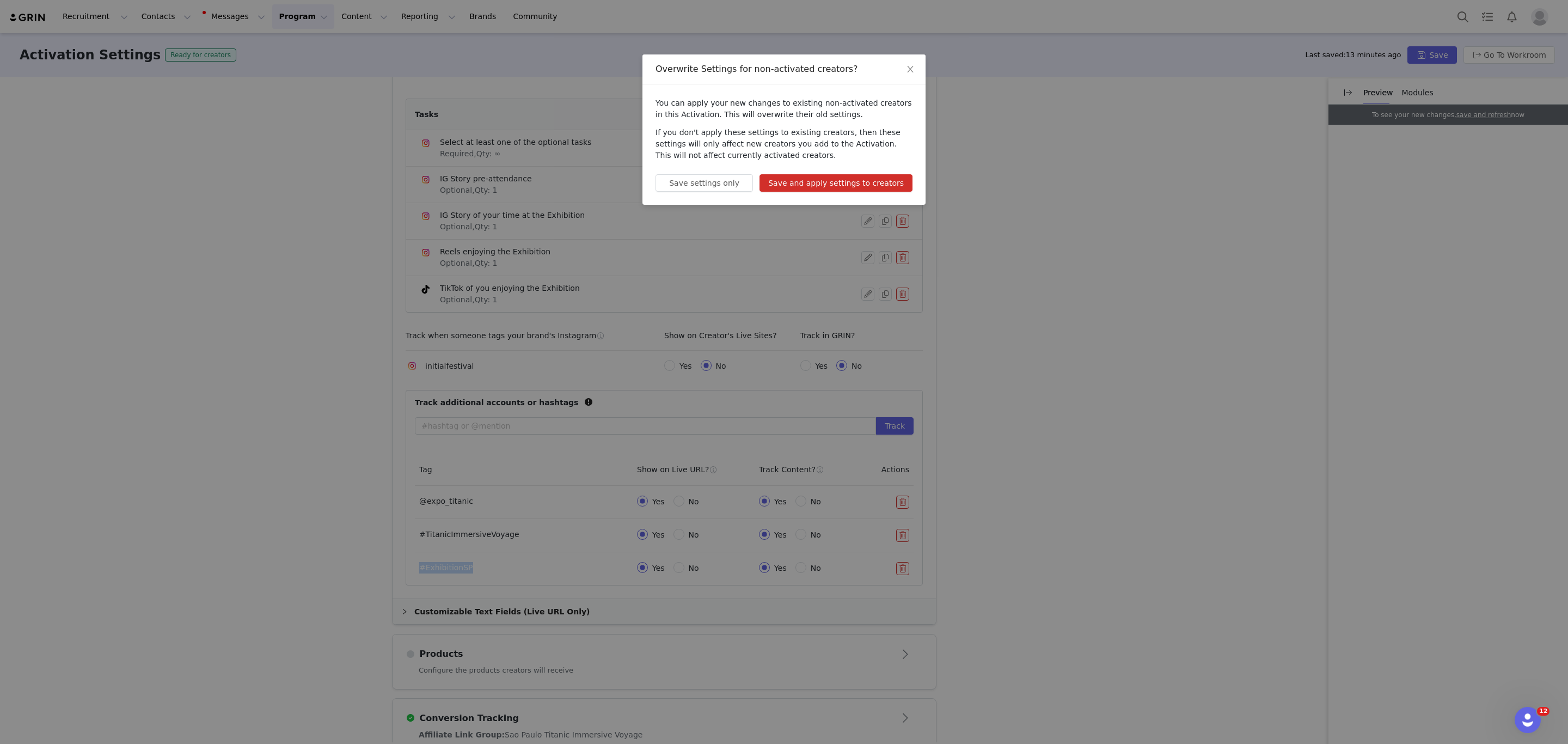
click at [830, 181] on button "Save and apply settings to creators" at bounding box center [836, 183] width 153 height 17
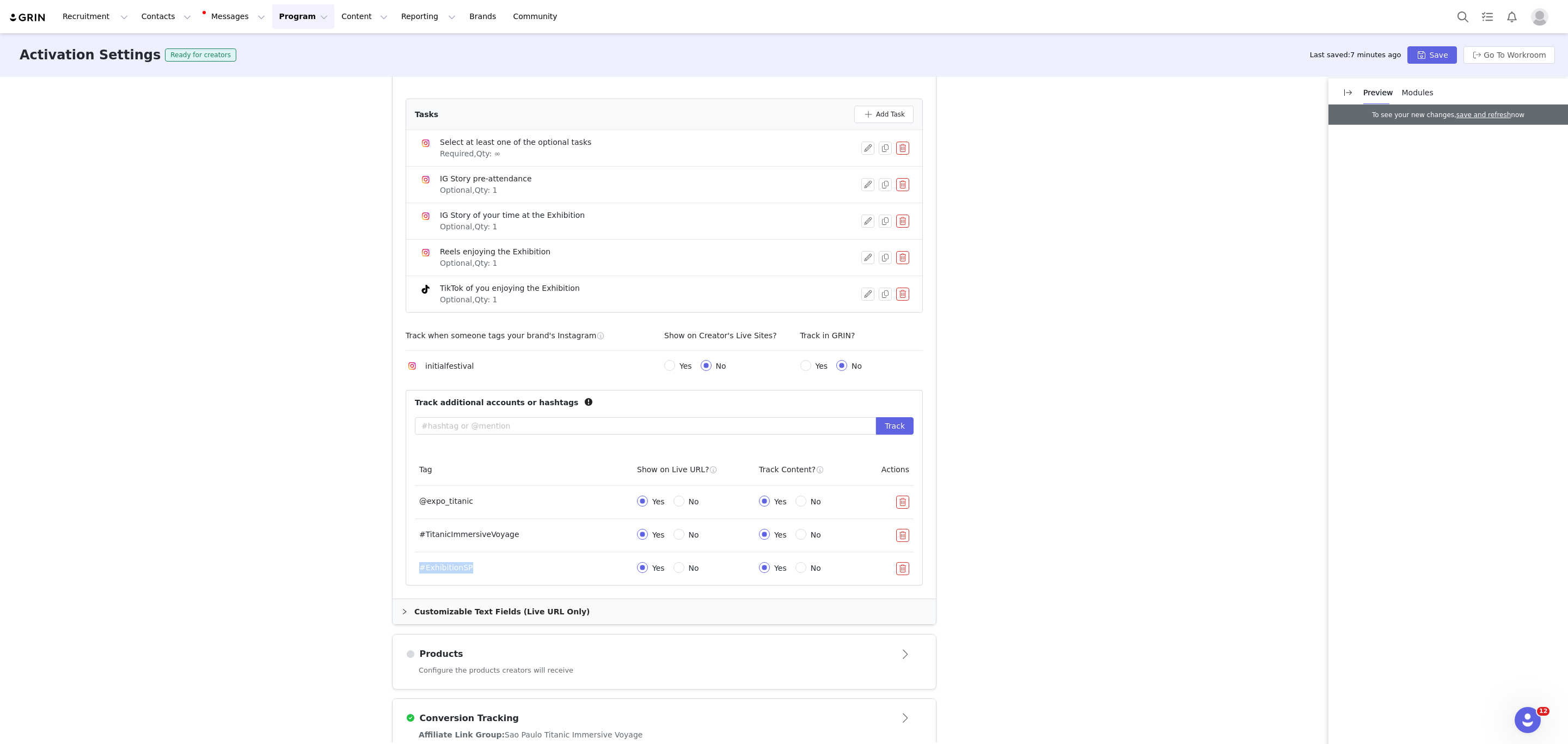
copy td "#ExhibitionSP"
